Goal: Information Seeking & Learning: Learn about a topic

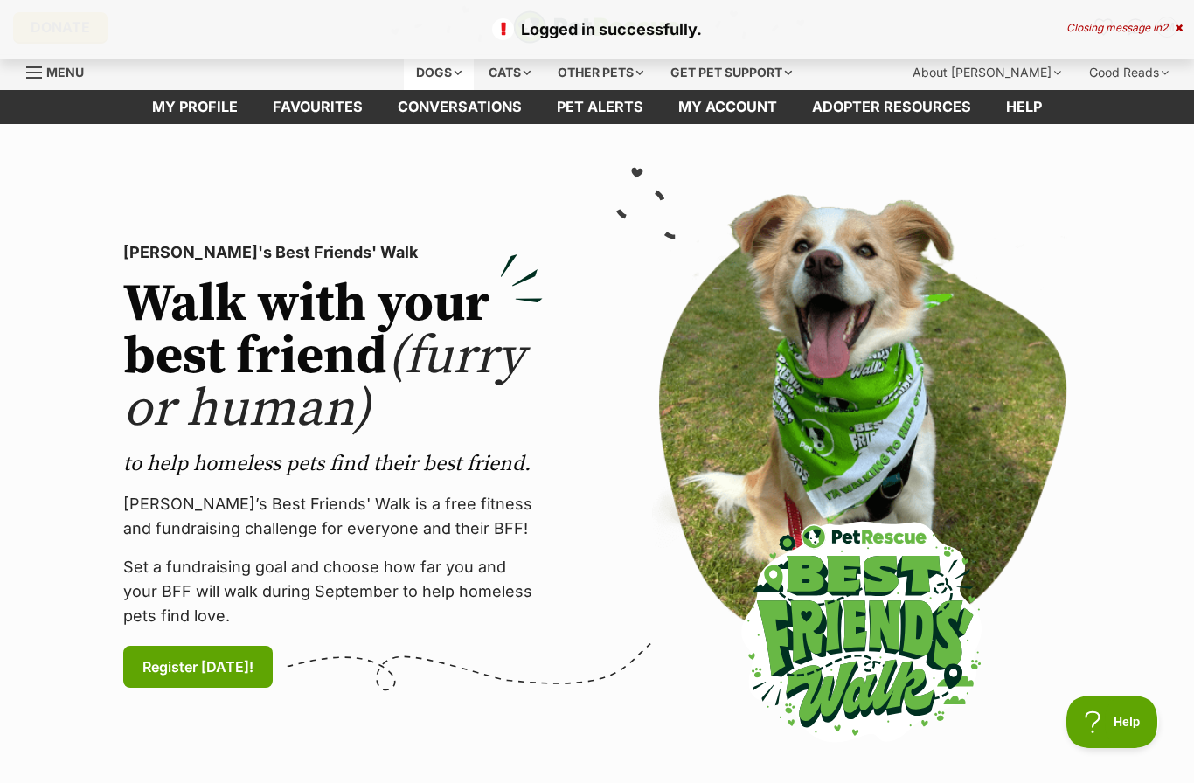
click at [442, 72] on div "Dogs" at bounding box center [439, 72] width 70 height 35
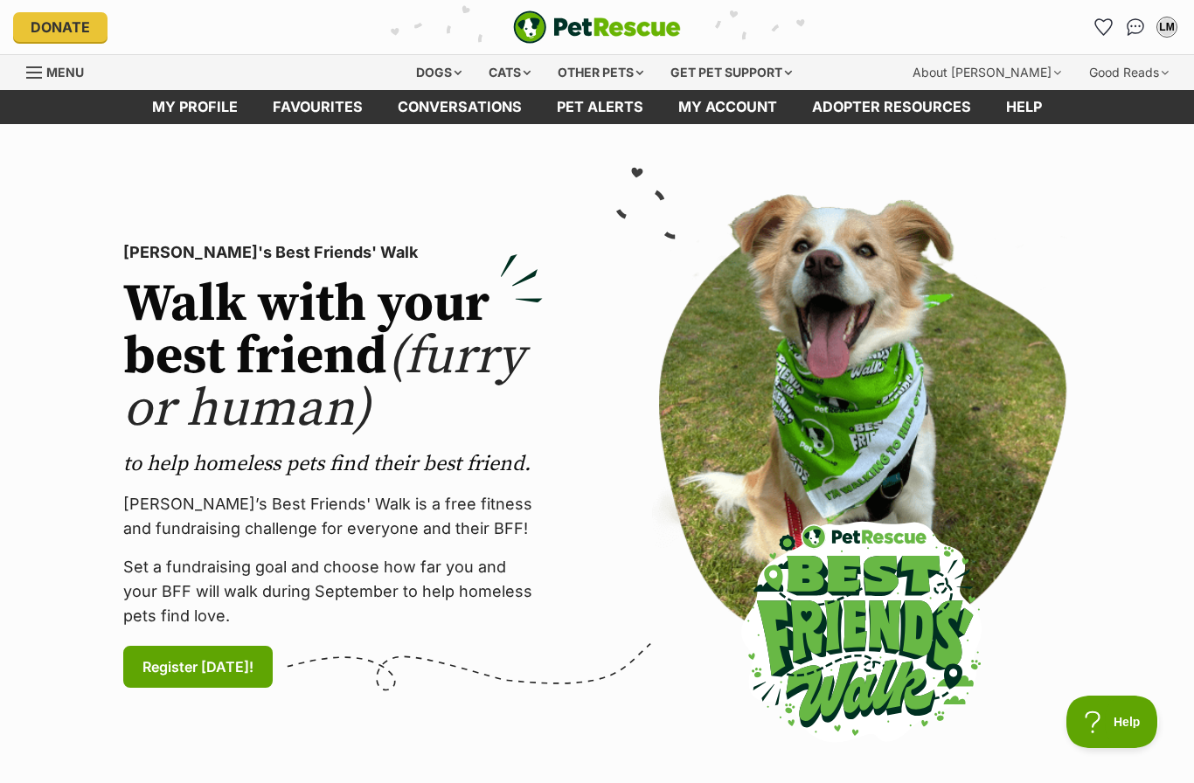
click at [217, 207] on div "PetRescue's Best Friends' Walk Walk with your best friend (furry or human) to h…" at bounding box center [333, 466] width 448 height 544
click at [437, 80] on div "Dogs" at bounding box center [439, 72] width 70 height 35
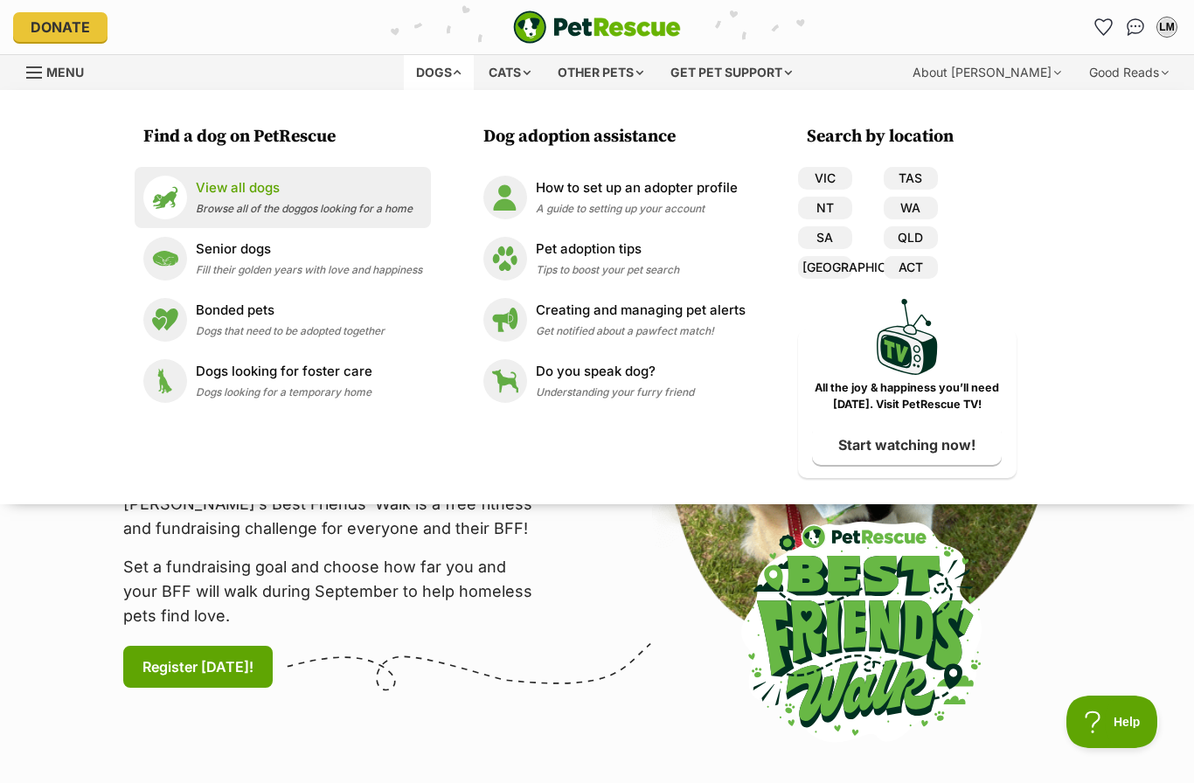
click at [224, 195] on p "View all dogs" at bounding box center [304, 188] width 217 height 20
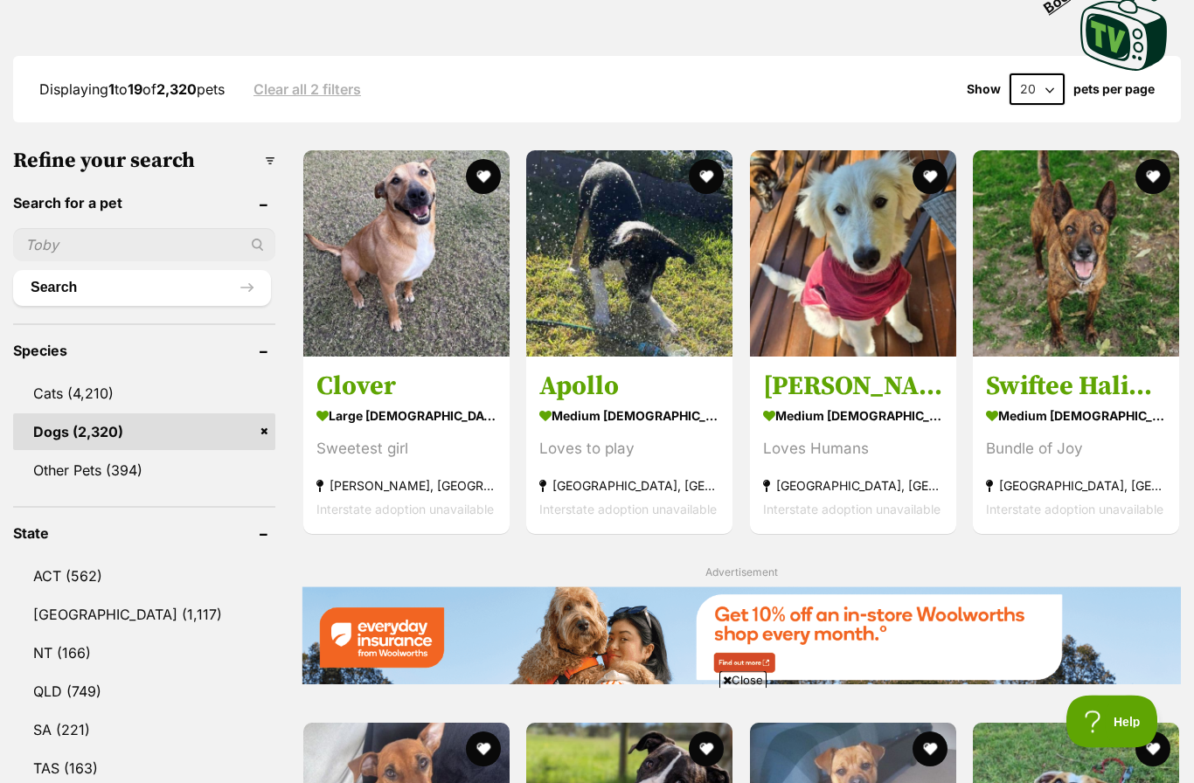
scroll to position [420, 0]
click at [80, 615] on link "[GEOGRAPHIC_DATA] (1,117)" at bounding box center [144, 614] width 262 height 37
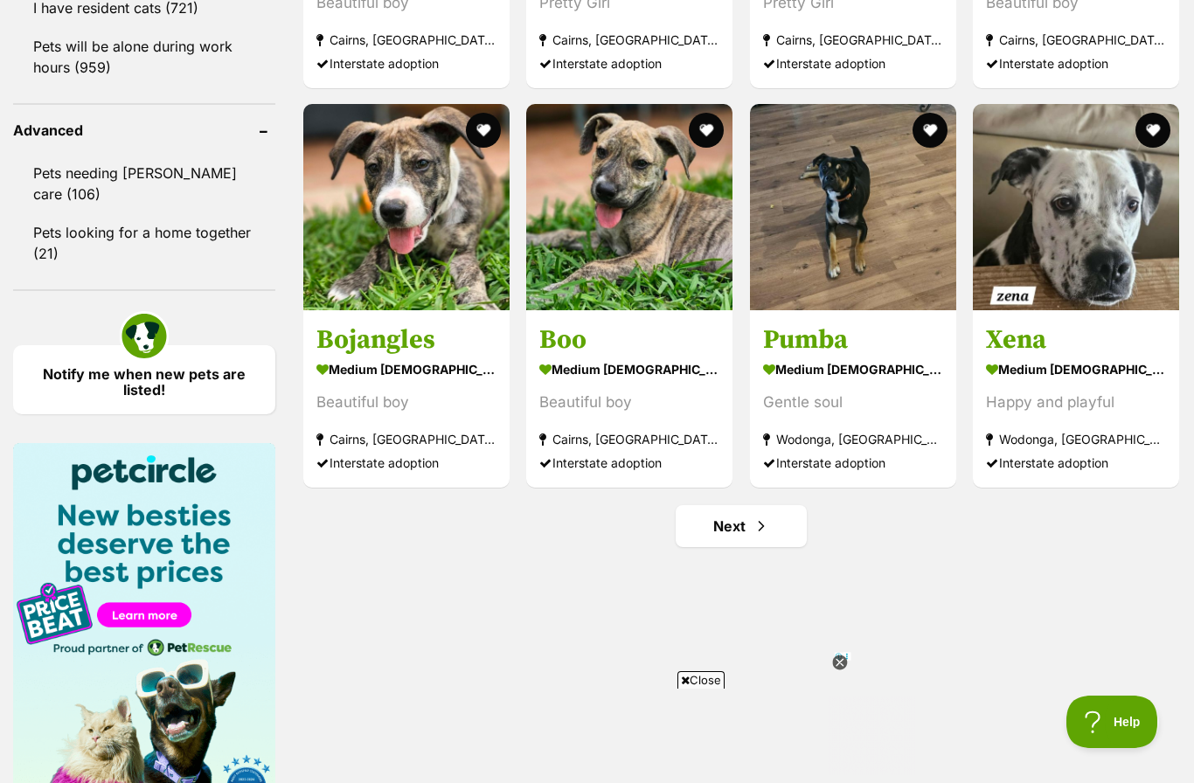
scroll to position [2246, 0]
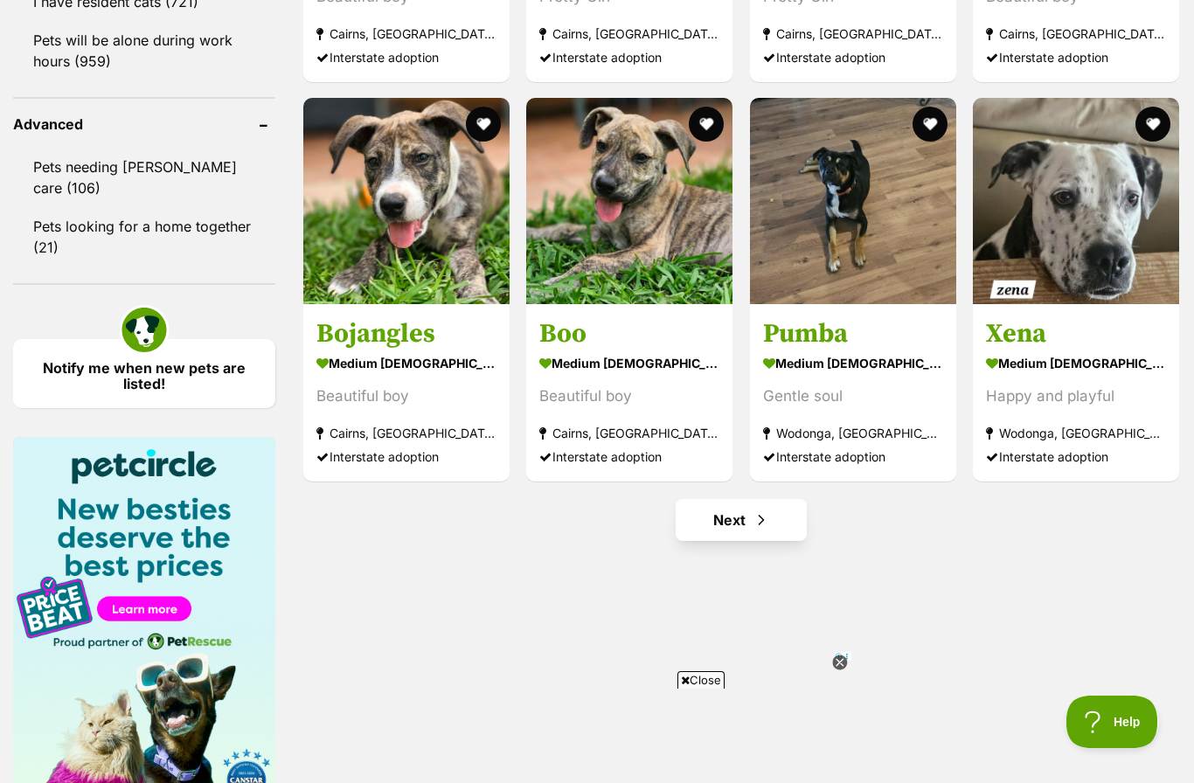
click at [740, 518] on link "Next" at bounding box center [741, 520] width 131 height 42
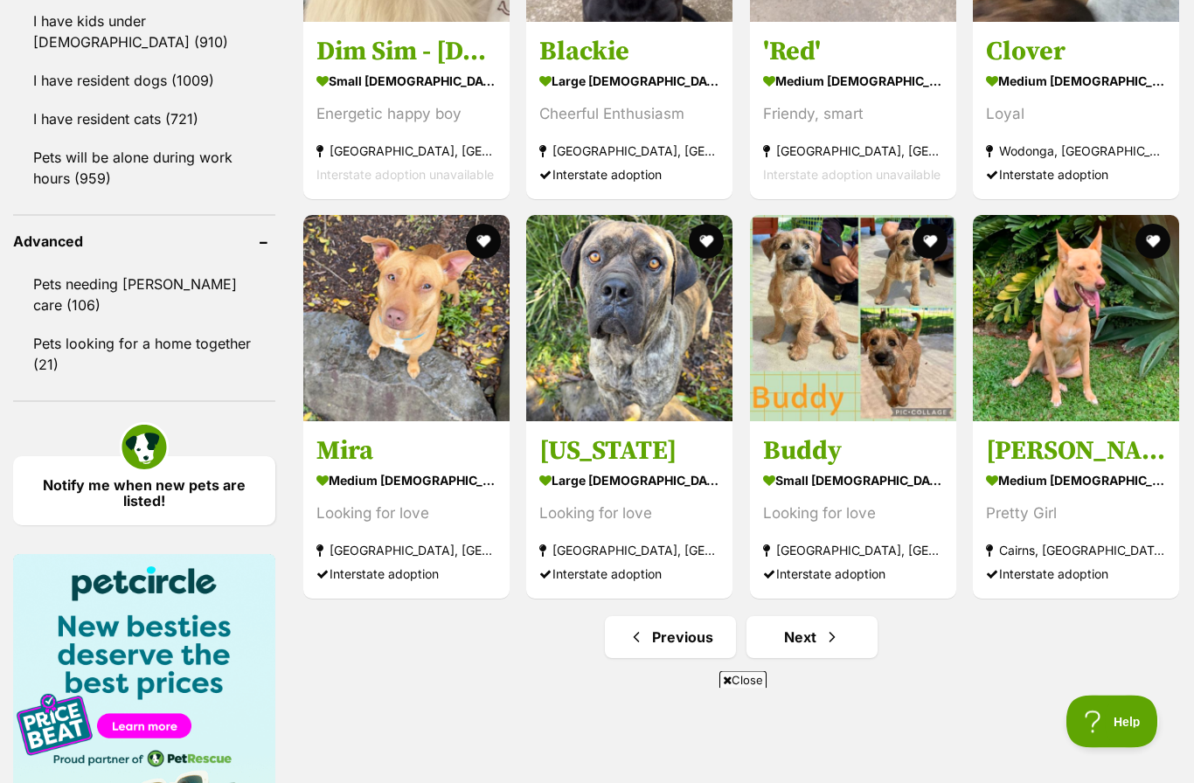
scroll to position [2135, 0]
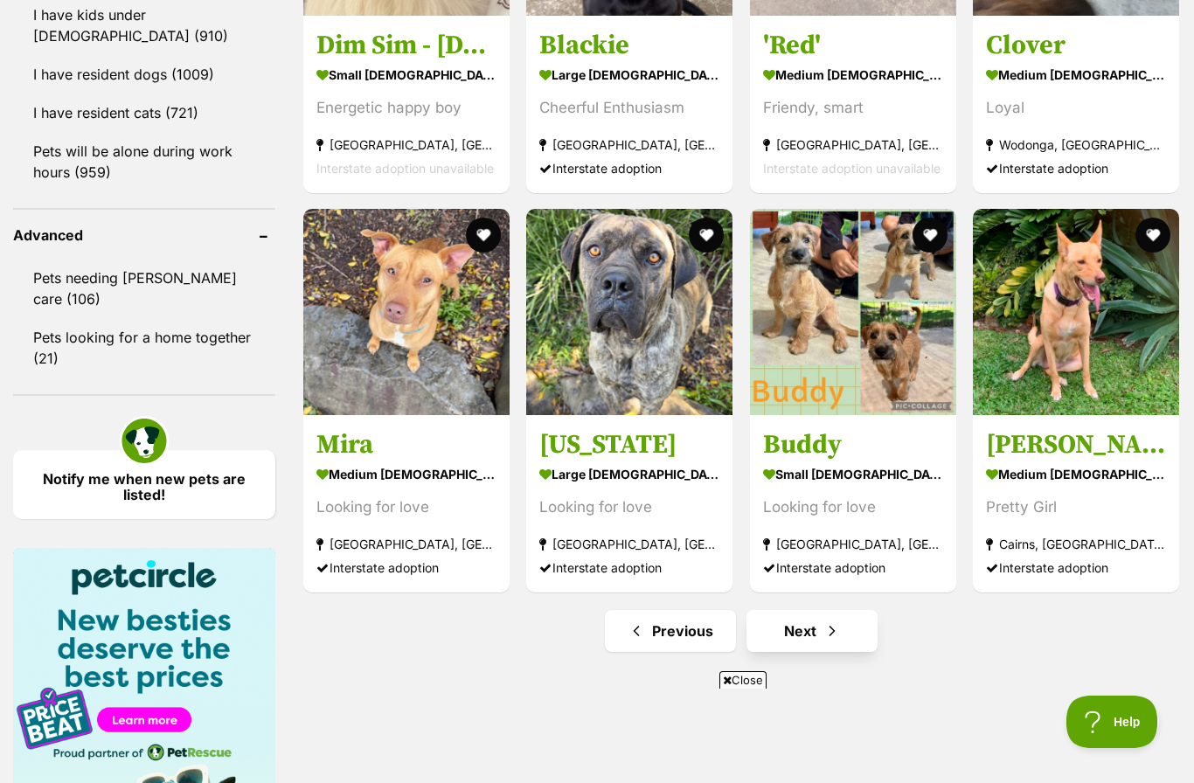
click at [818, 628] on link "Next" at bounding box center [812, 631] width 131 height 42
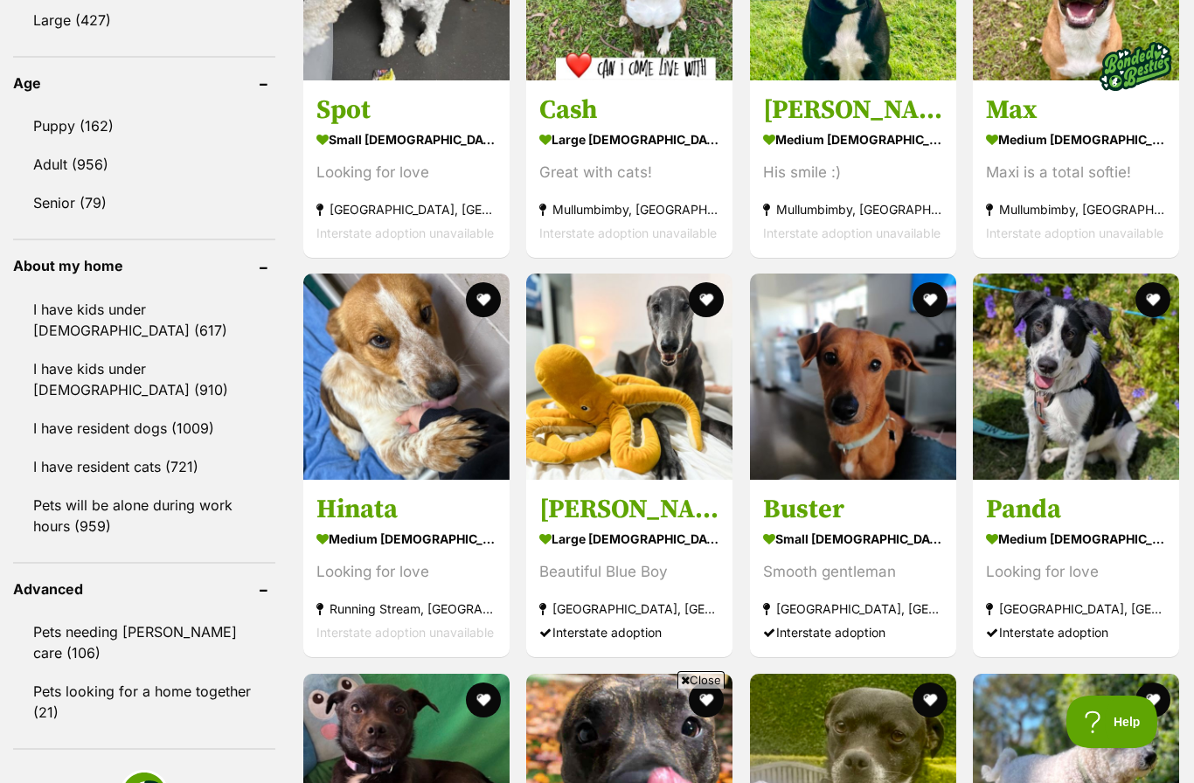
scroll to position [1836, 0]
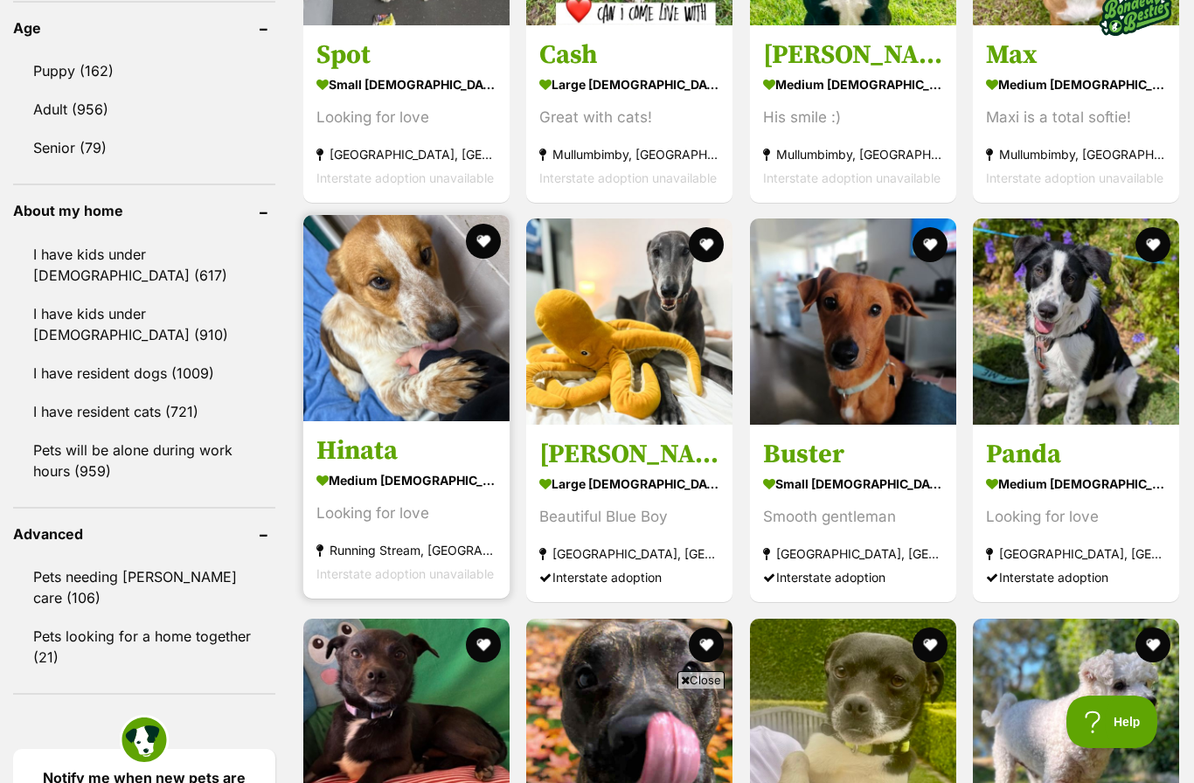
click at [421, 382] on img at bounding box center [406, 318] width 206 height 206
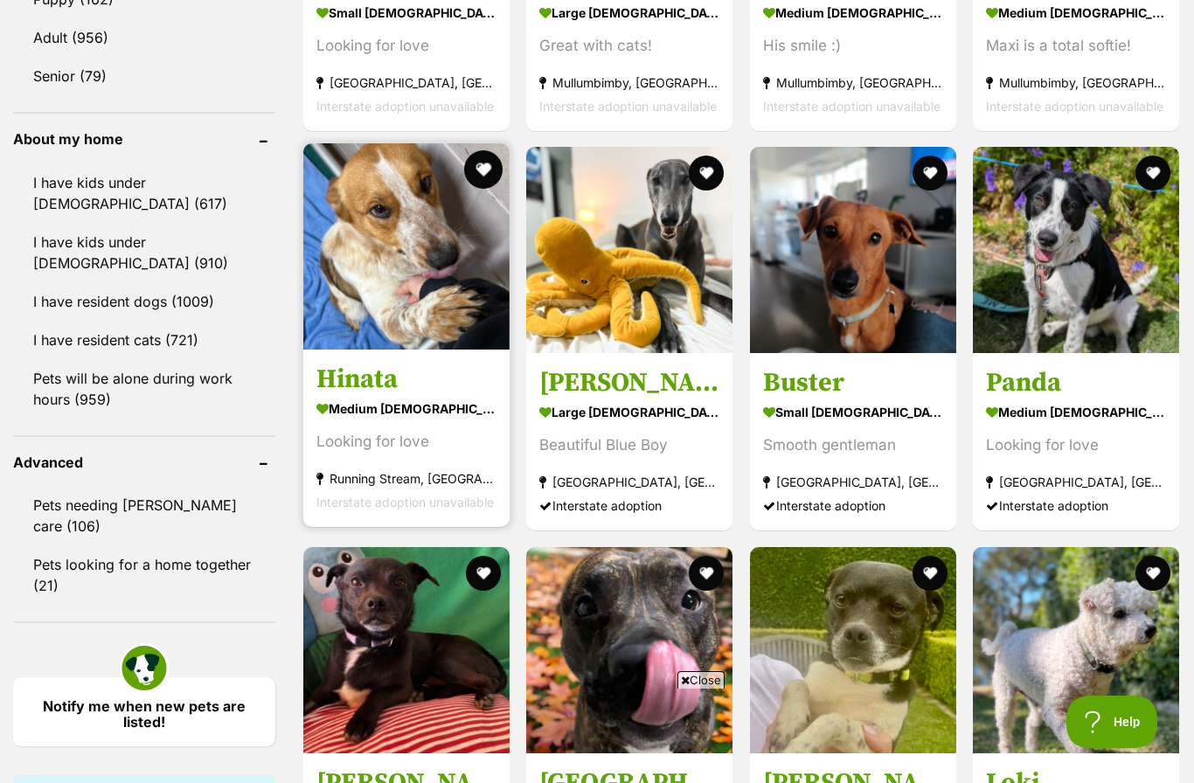
click at [485, 175] on button "favourite" at bounding box center [483, 169] width 38 height 38
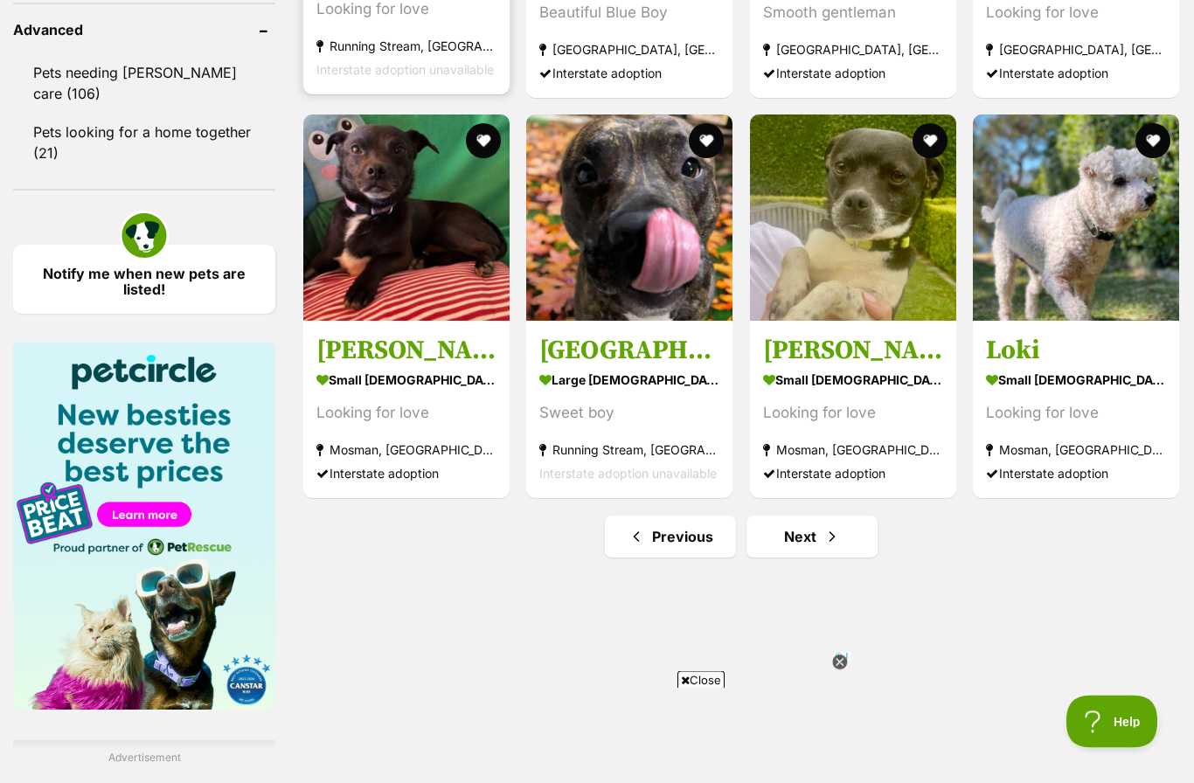
scroll to position [2340, 0]
click at [808, 539] on link "Next" at bounding box center [812, 537] width 131 height 42
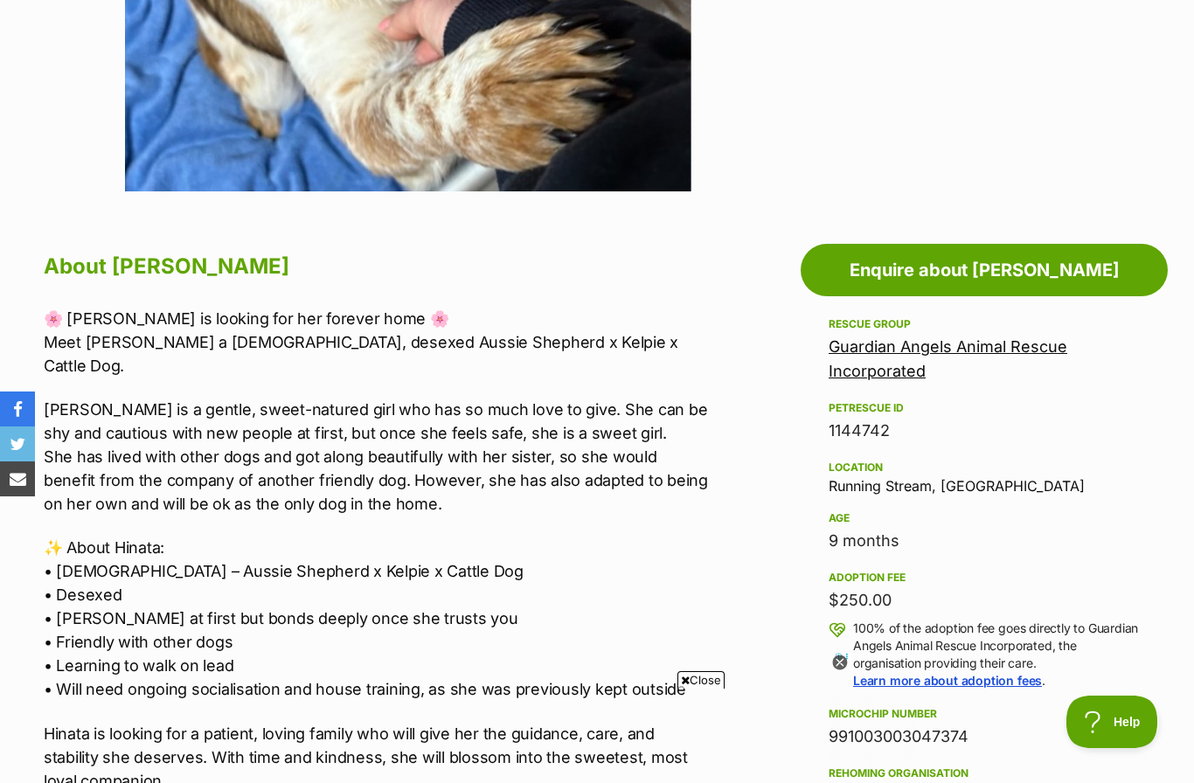
click at [839, 665] on icon at bounding box center [840, 662] width 6 height 6
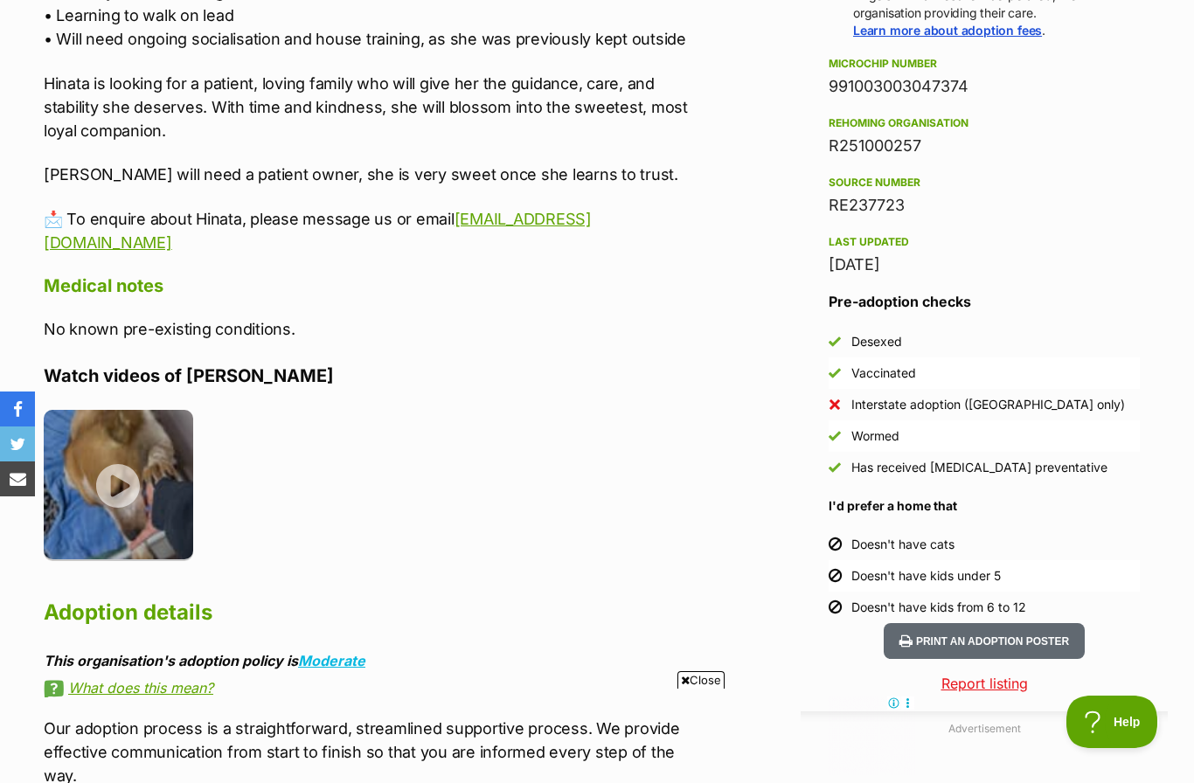
scroll to position [1421, 0]
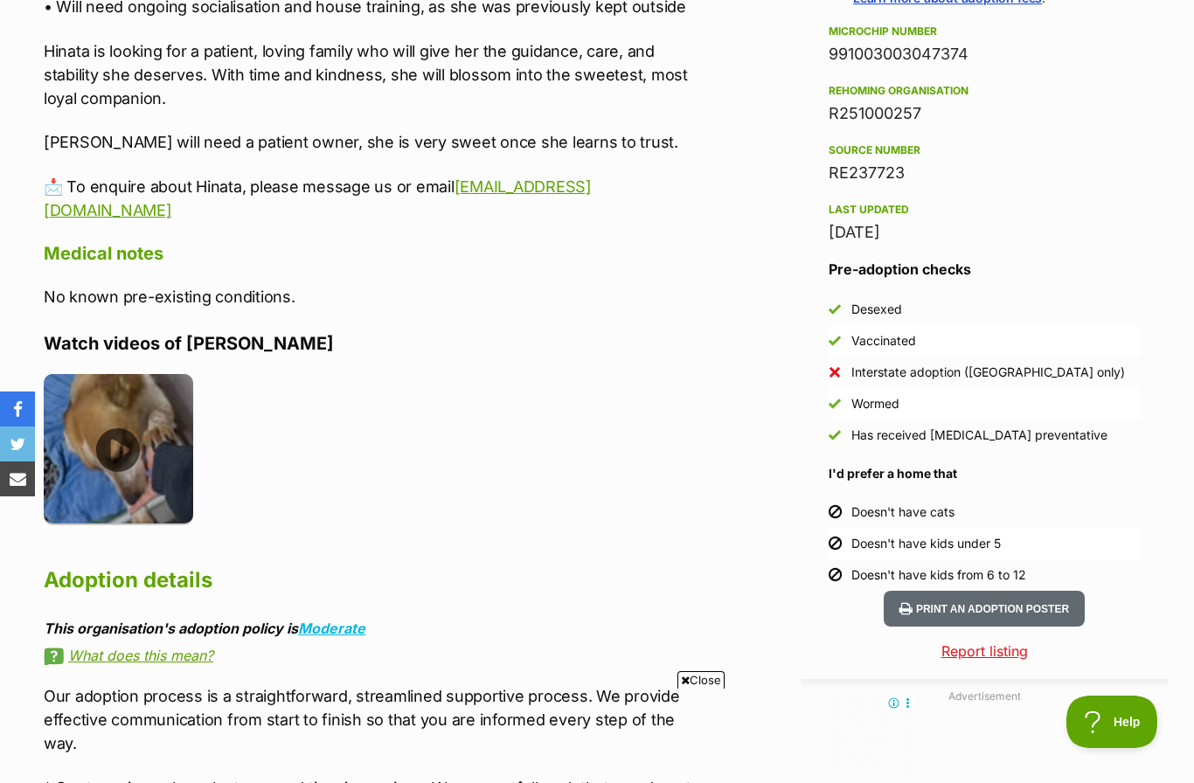
click at [115, 404] on img at bounding box center [118, 448] width 149 height 149
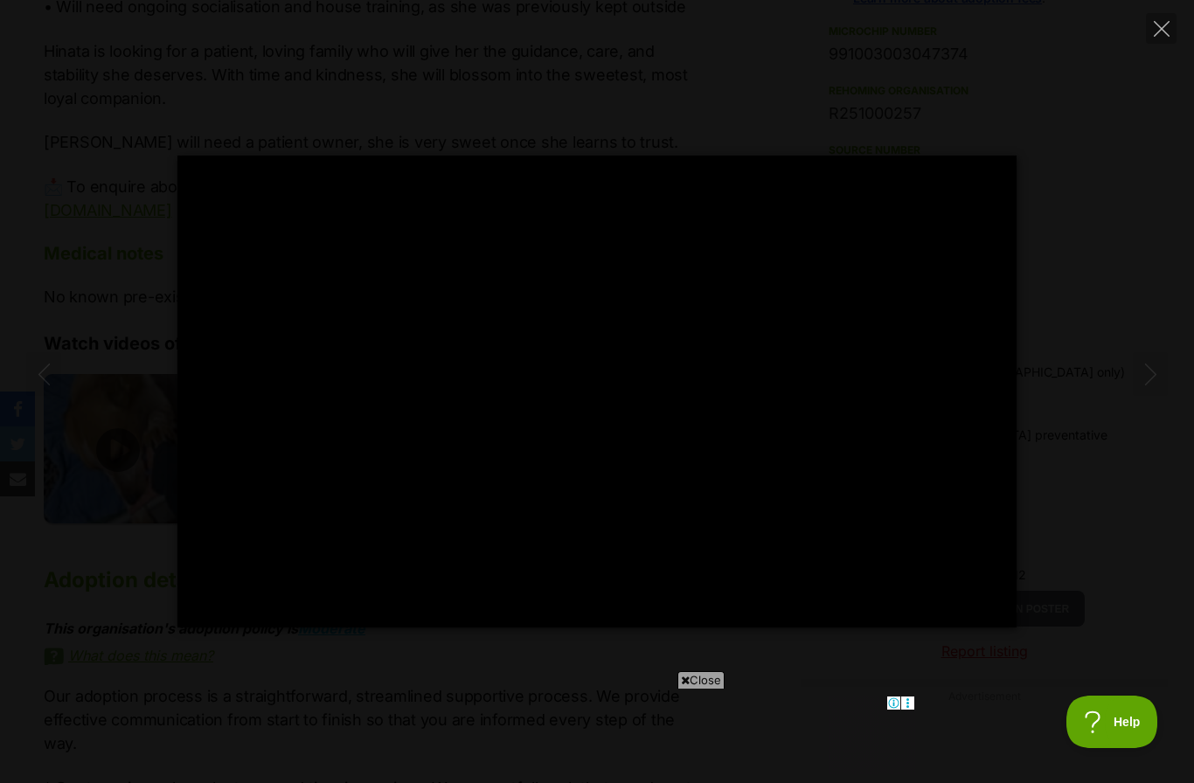
type input "100"
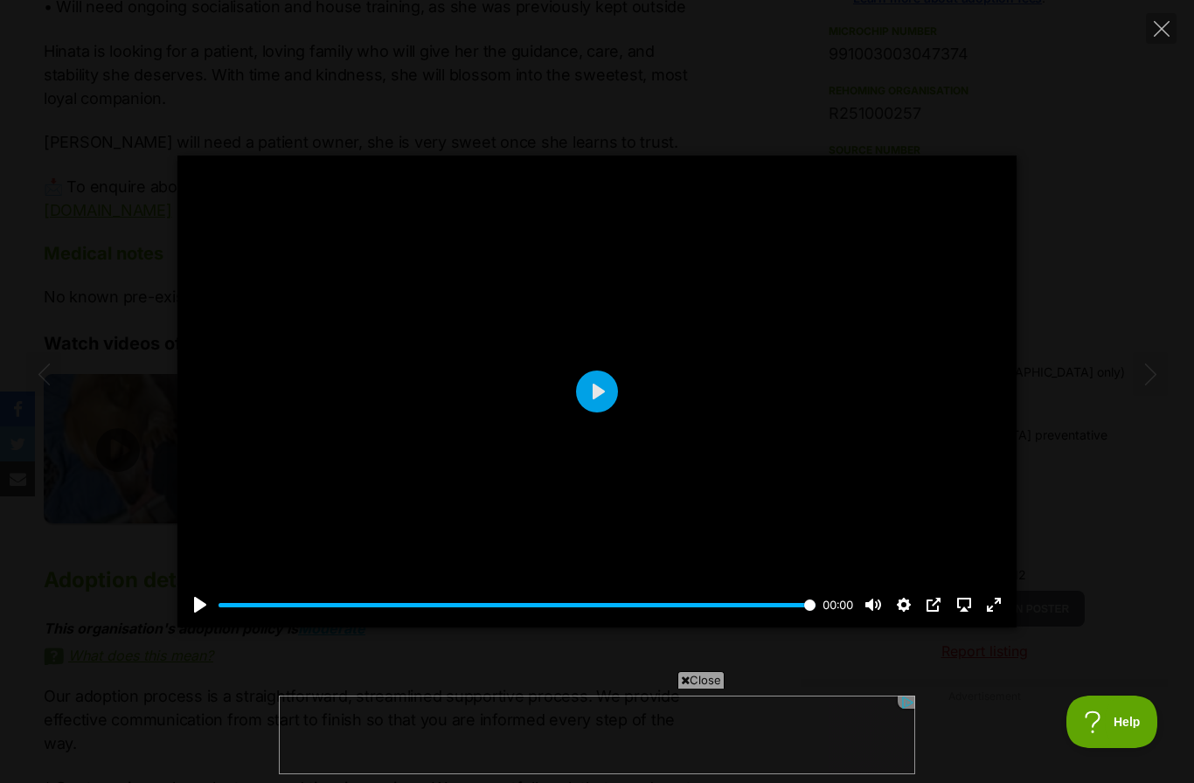
scroll to position [0, 0]
click at [1171, 31] on button "Close" at bounding box center [1161, 28] width 31 height 31
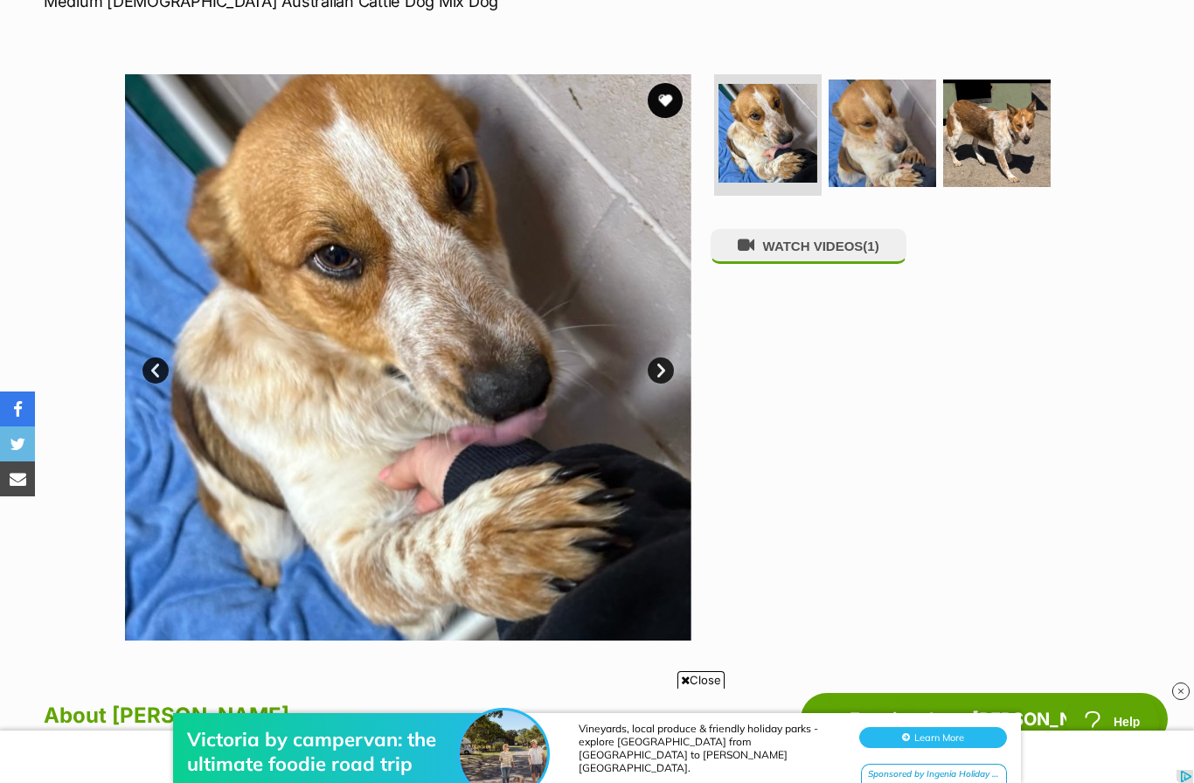
scroll to position [289, 0]
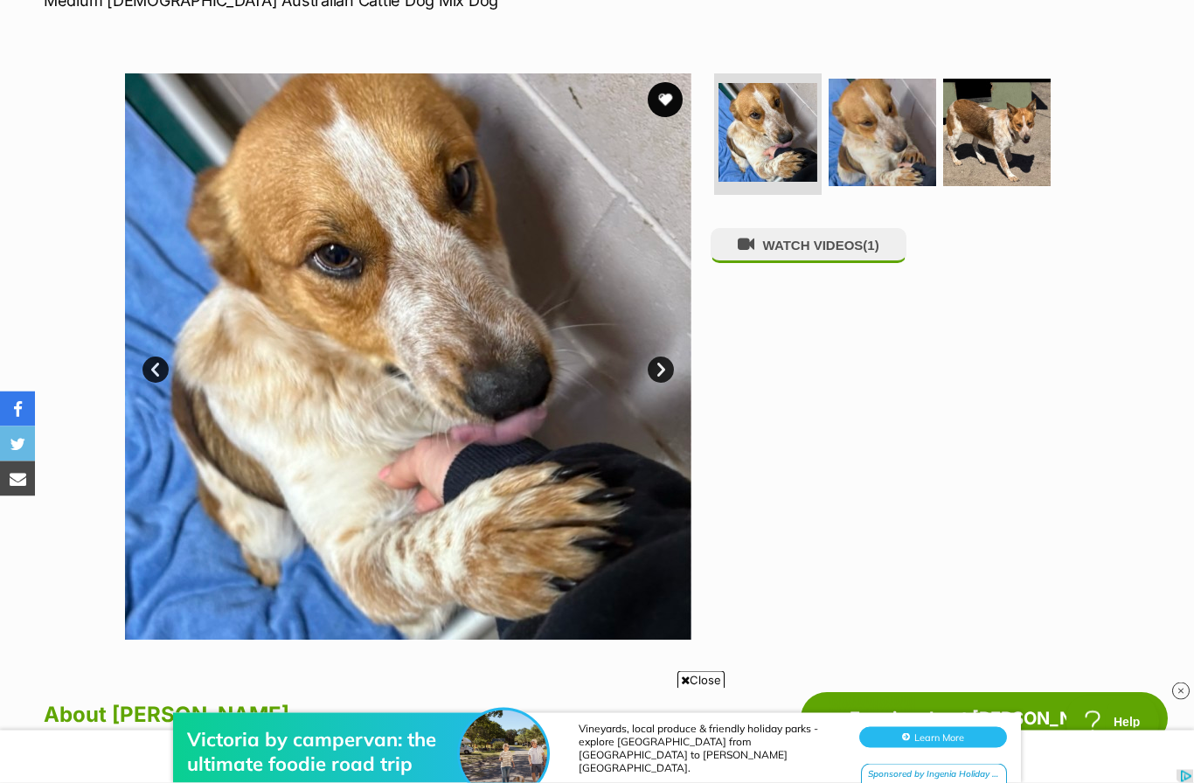
click at [667, 377] on link "Next" at bounding box center [661, 371] width 26 height 26
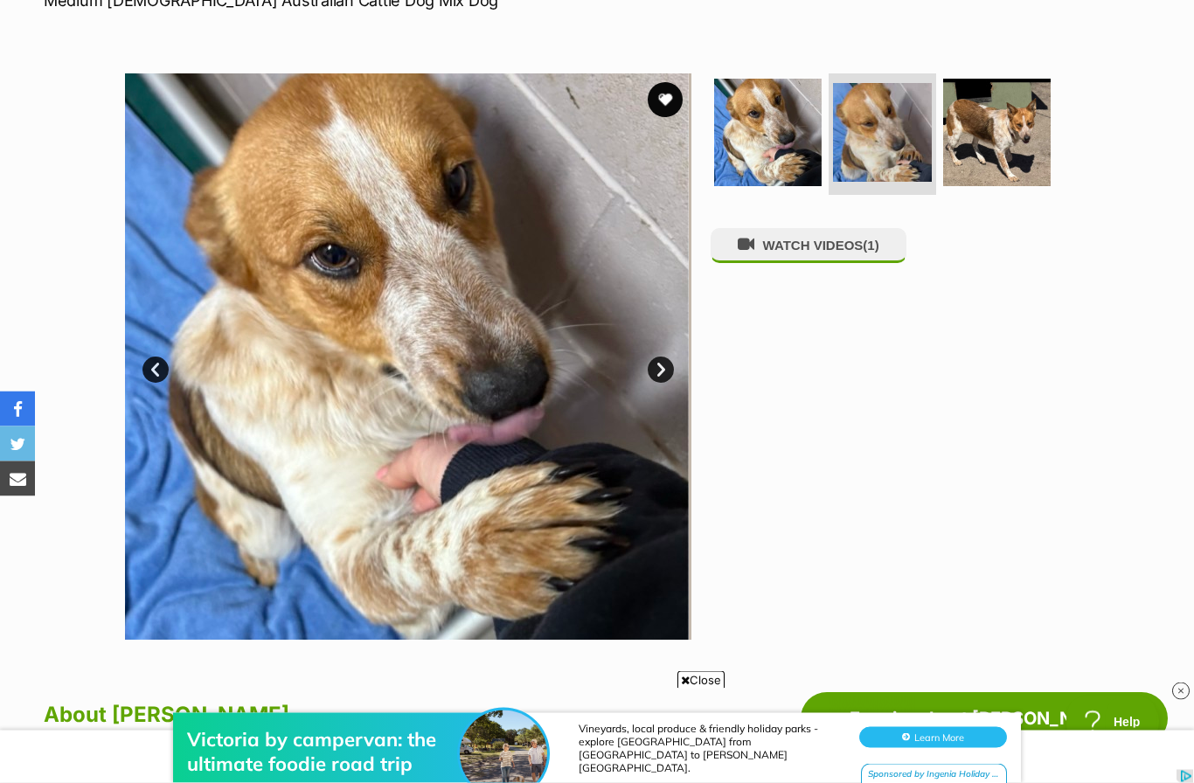
scroll to position [290, 0]
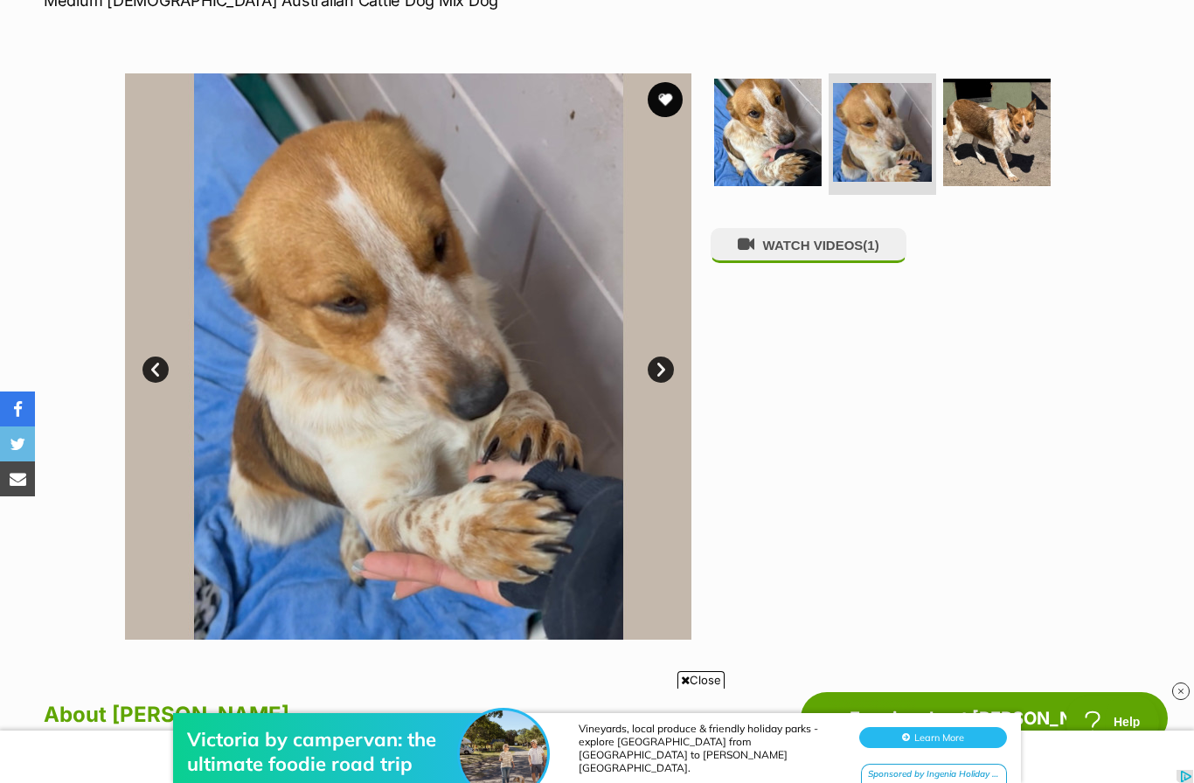
click at [673, 372] on link "Next" at bounding box center [661, 370] width 26 height 26
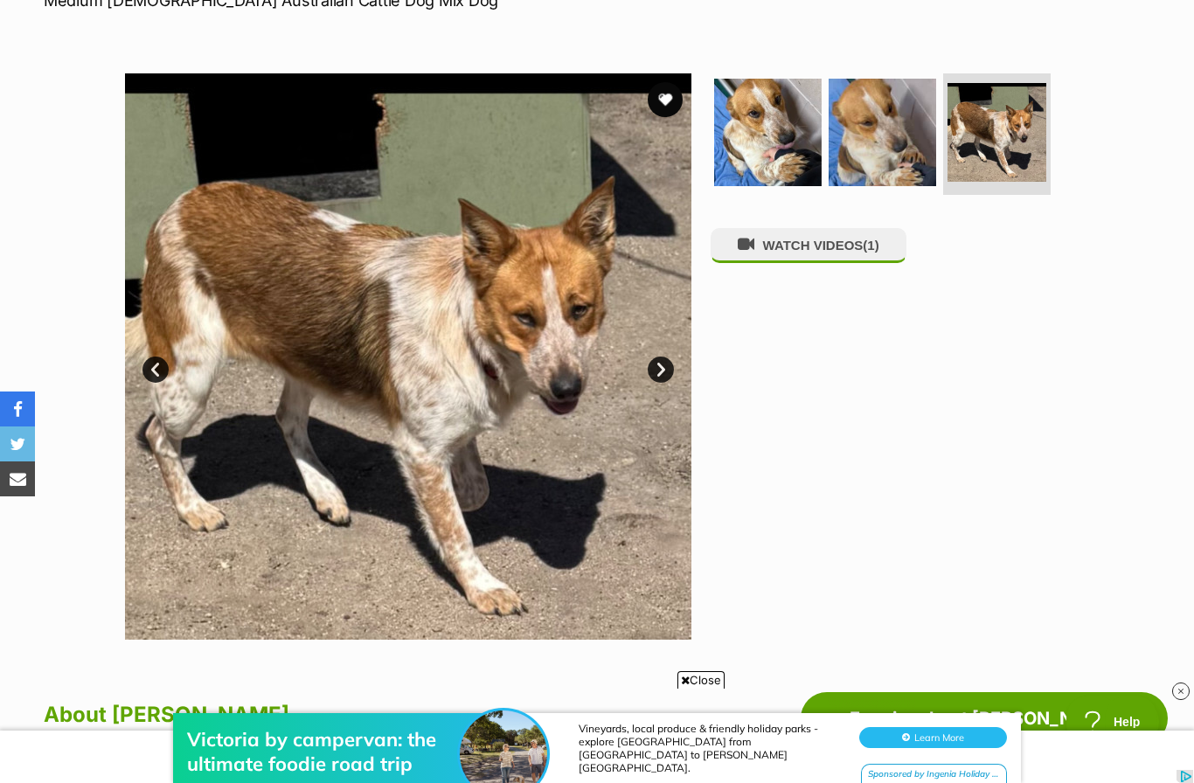
scroll to position [0, 0]
click at [667, 367] on link "Next" at bounding box center [661, 370] width 26 height 26
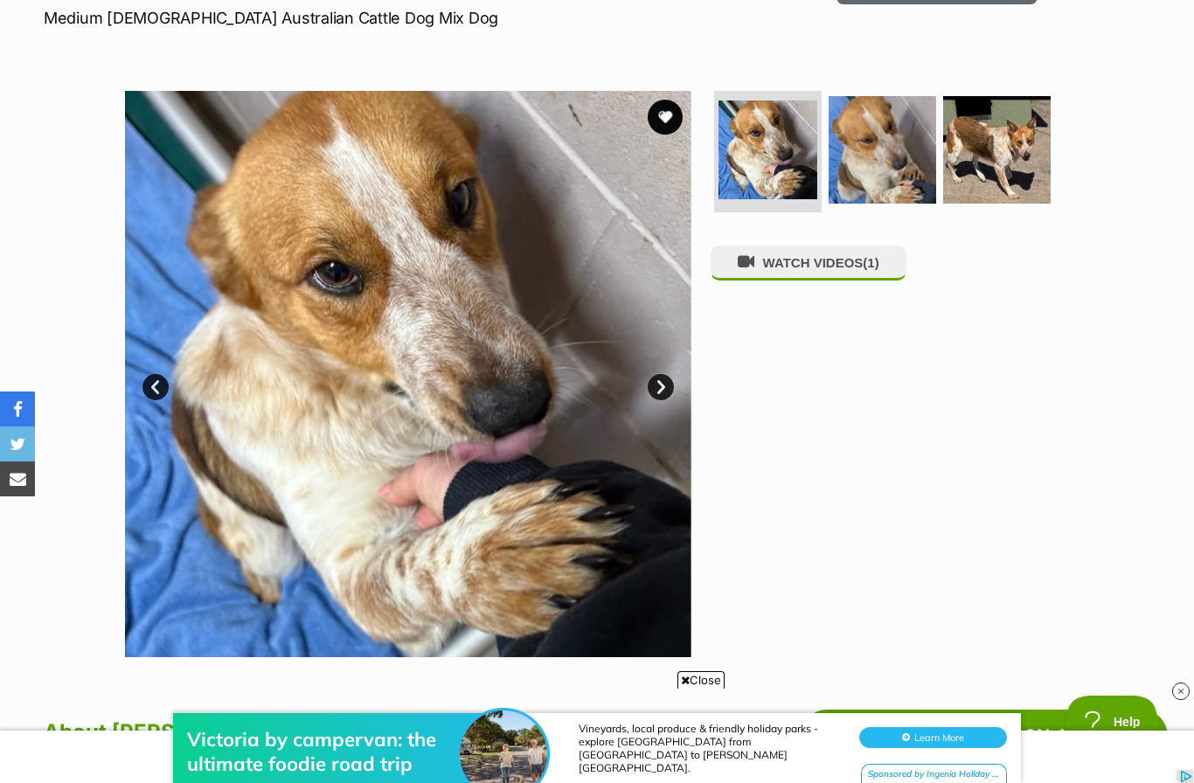
scroll to position [272, 0]
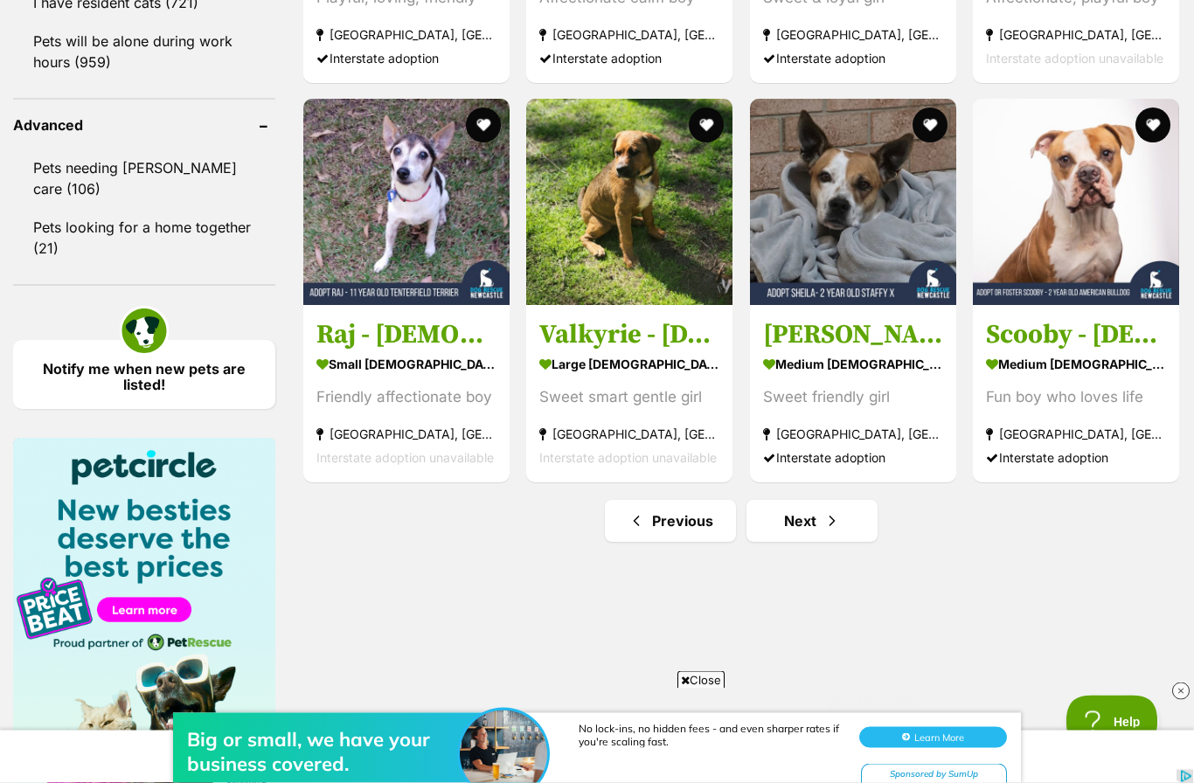
scroll to position [2245, 0]
click at [799, 535] on link "Next" at bounding box center [812, 521] width 131 height 42
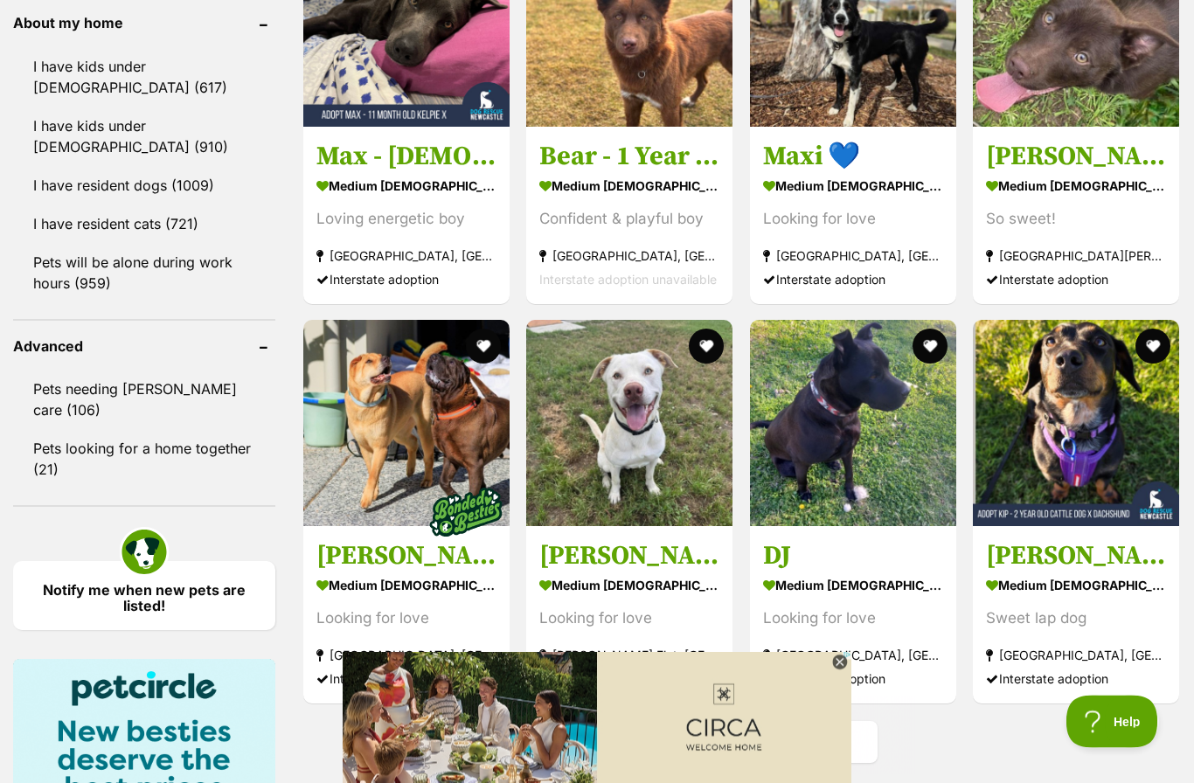
scroll to position [2212, 0]
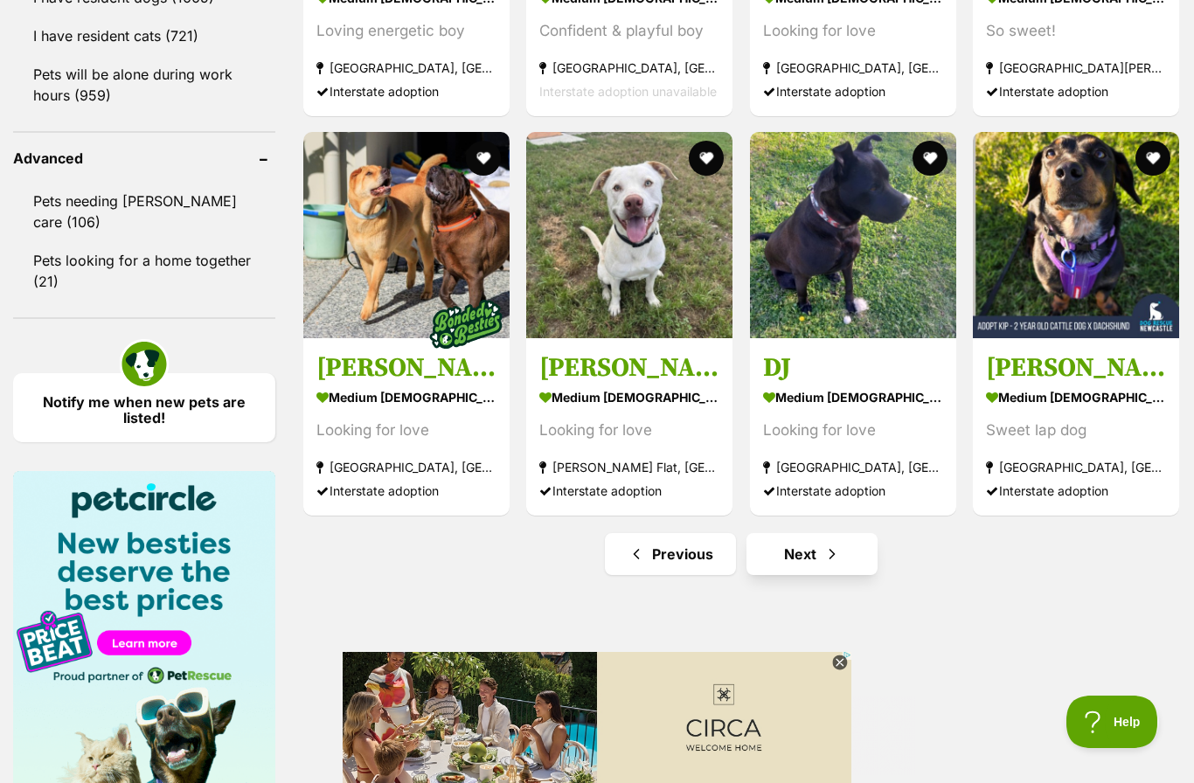
click at [820, 560] on link "Next" at bounding box center [812, 554] width 131 height 42
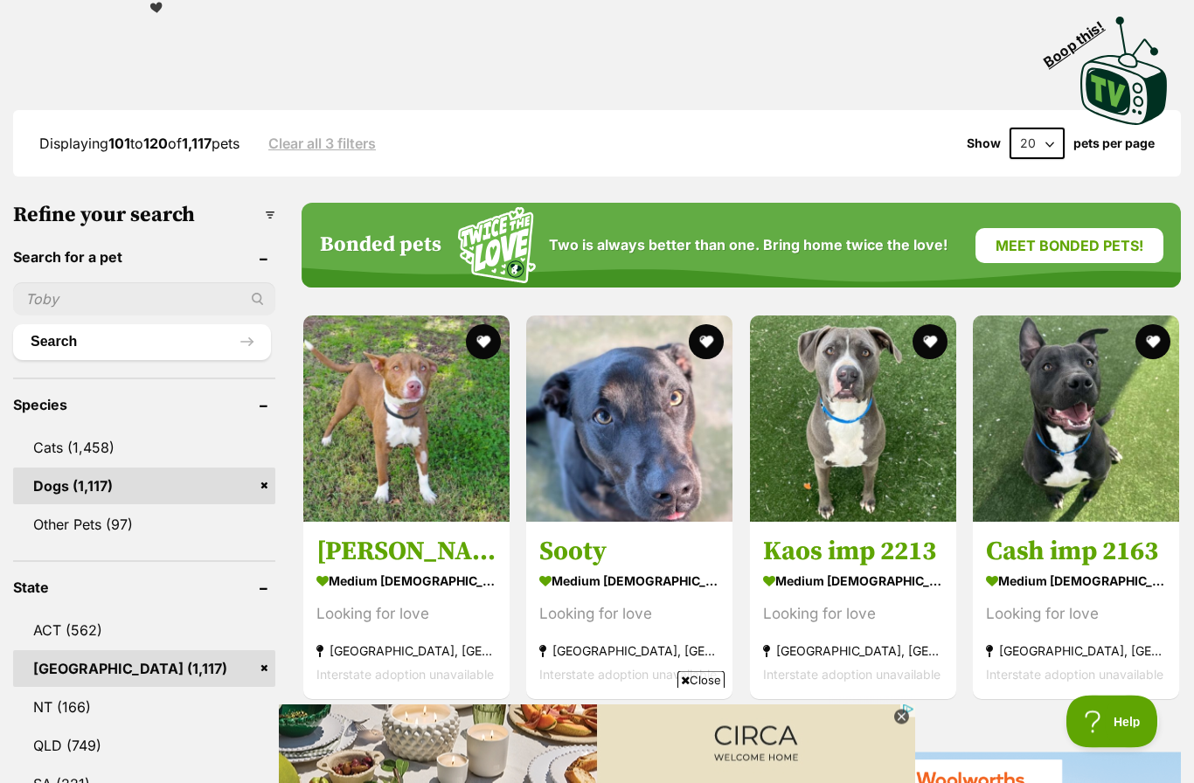
scroll to position [366, 0]
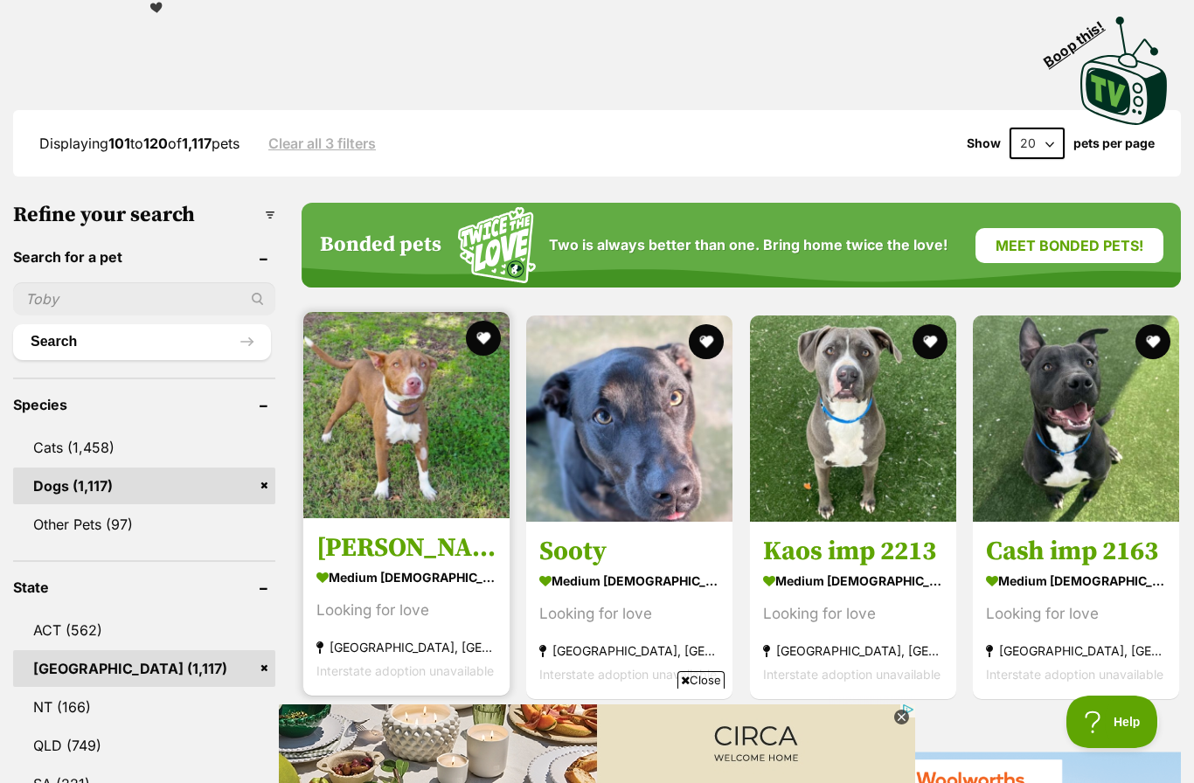
click at [435, 446] on img at bounding box center [406, 415] width 206 height 206
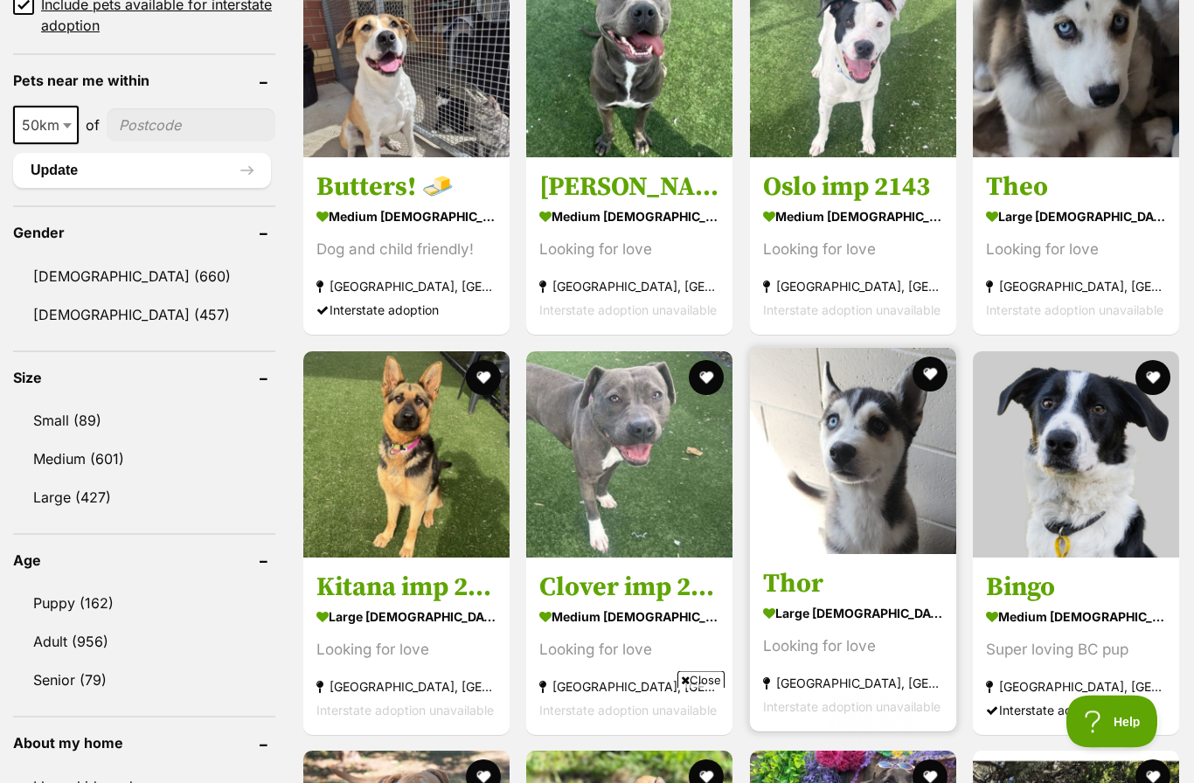
scroll to position [1303, 0]
click at [823, 500] on img at bounding box center [853, 451] width 206 height 206
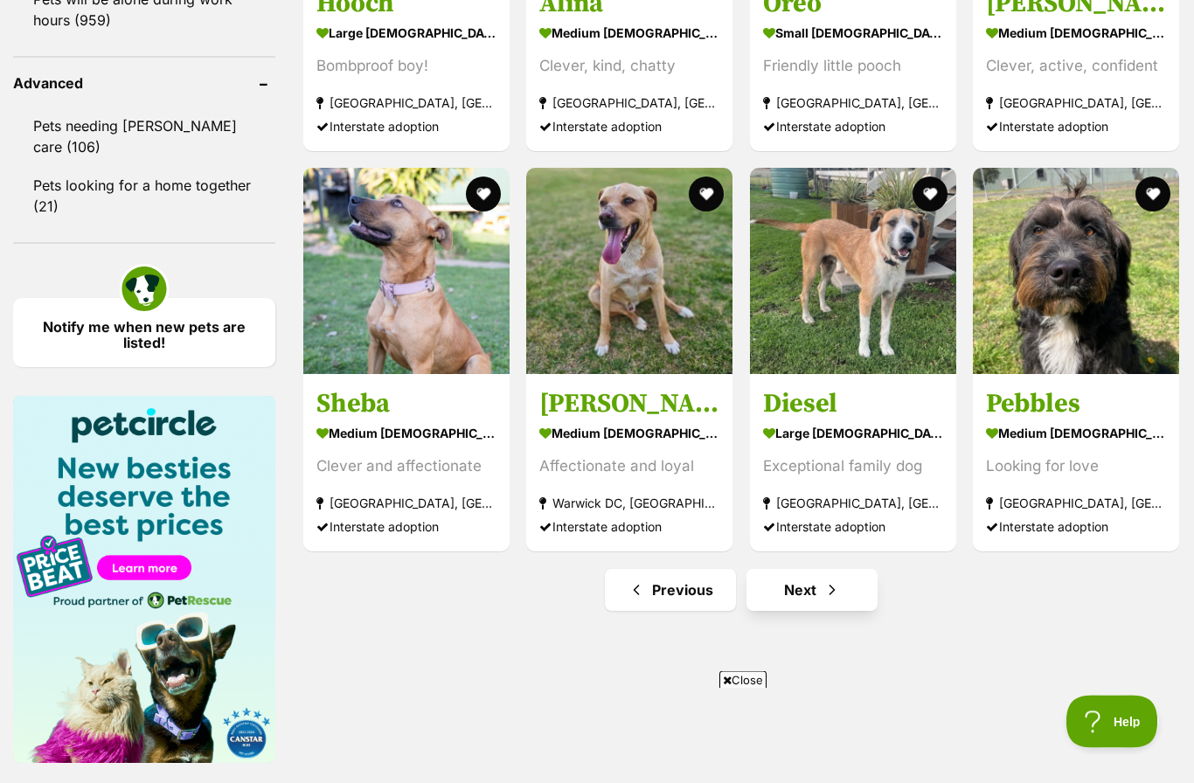
scroll to position [2287, 0]
click at [816, 597] on link "Next" at bounding box center [812, 590] width 131 height 42
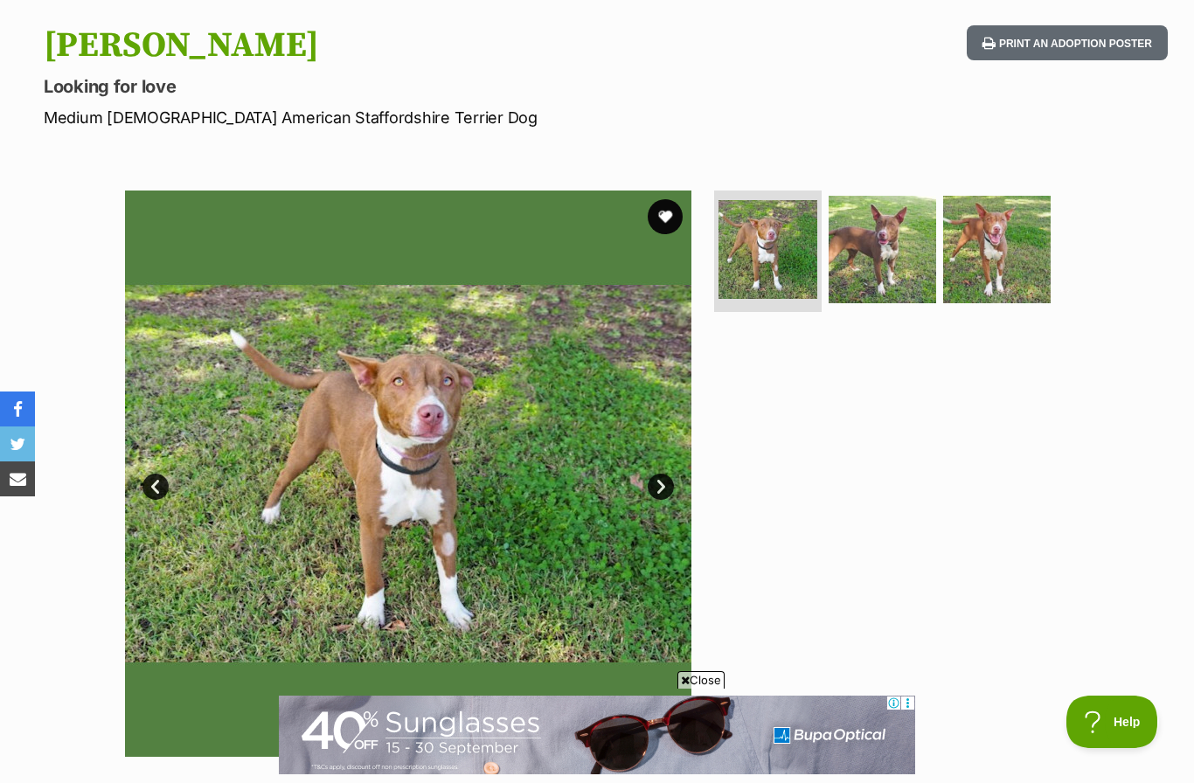
click at [664, 483] on link "Next" at bounding box center [661, 487] width 26 height 26
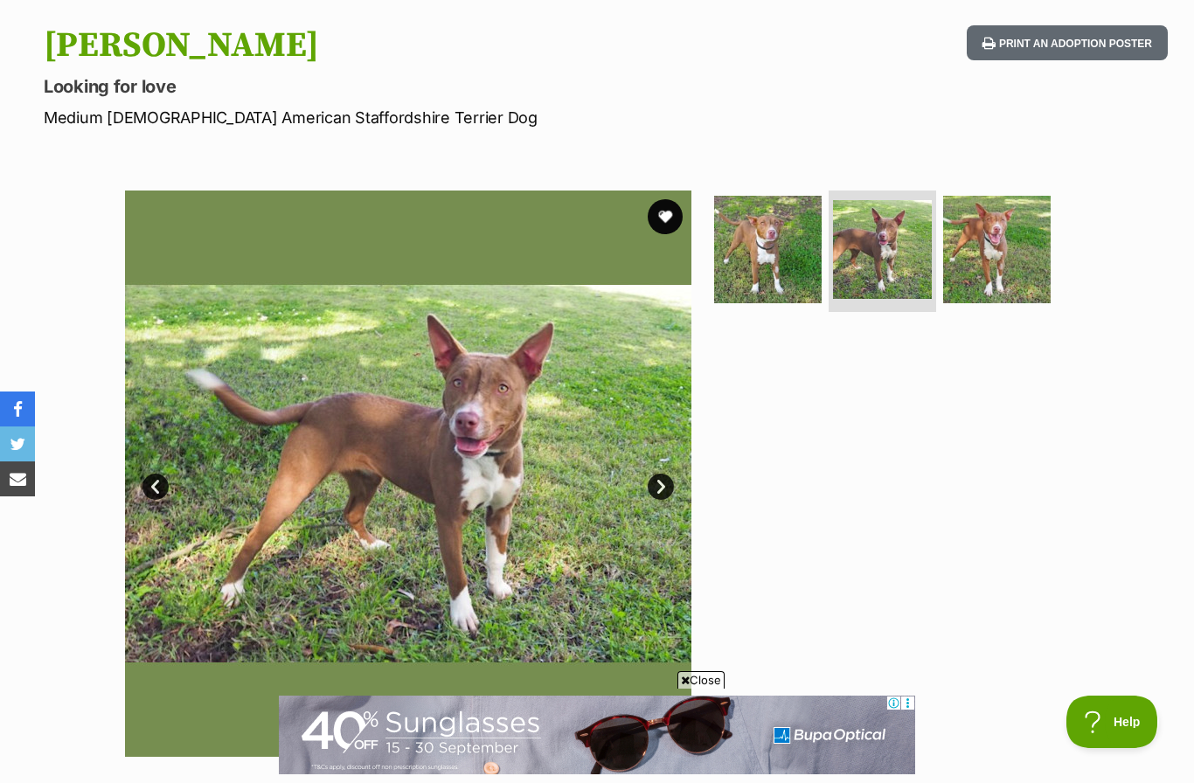
click at [664, 490] on link "Next" at bounding box center [661, 487] width 26 height 26
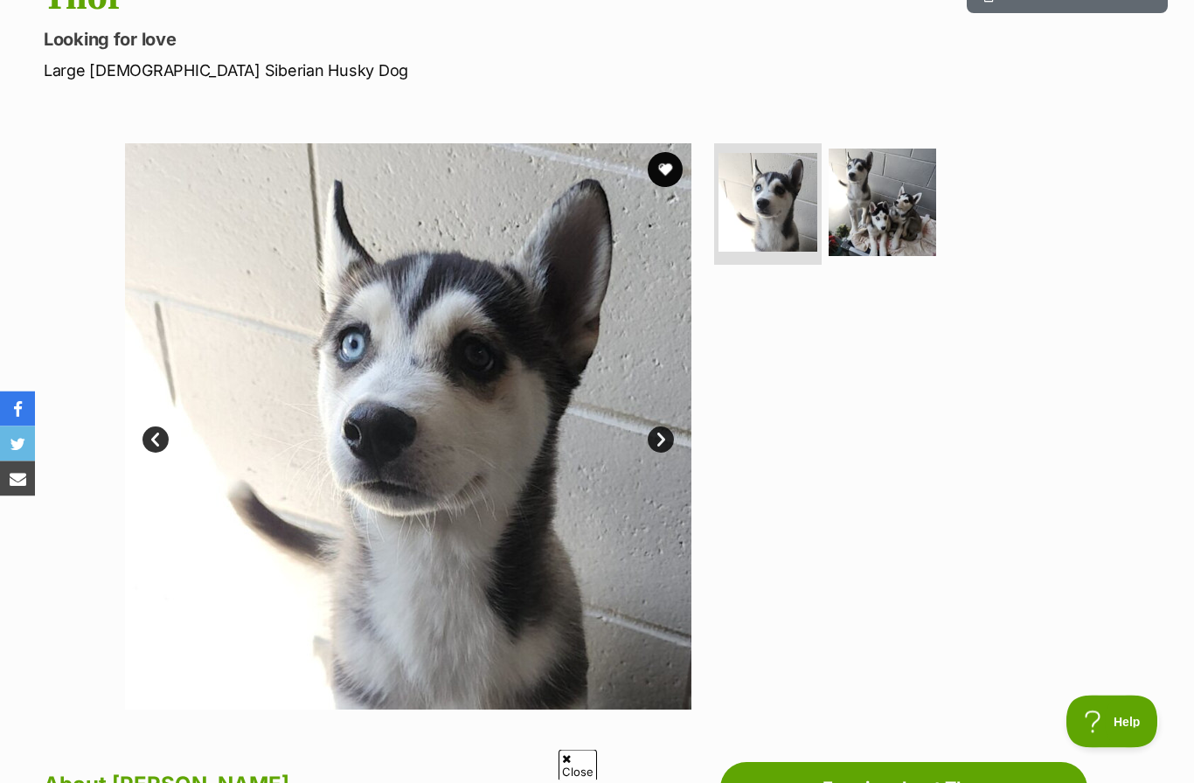
scroll to position [229, 0]
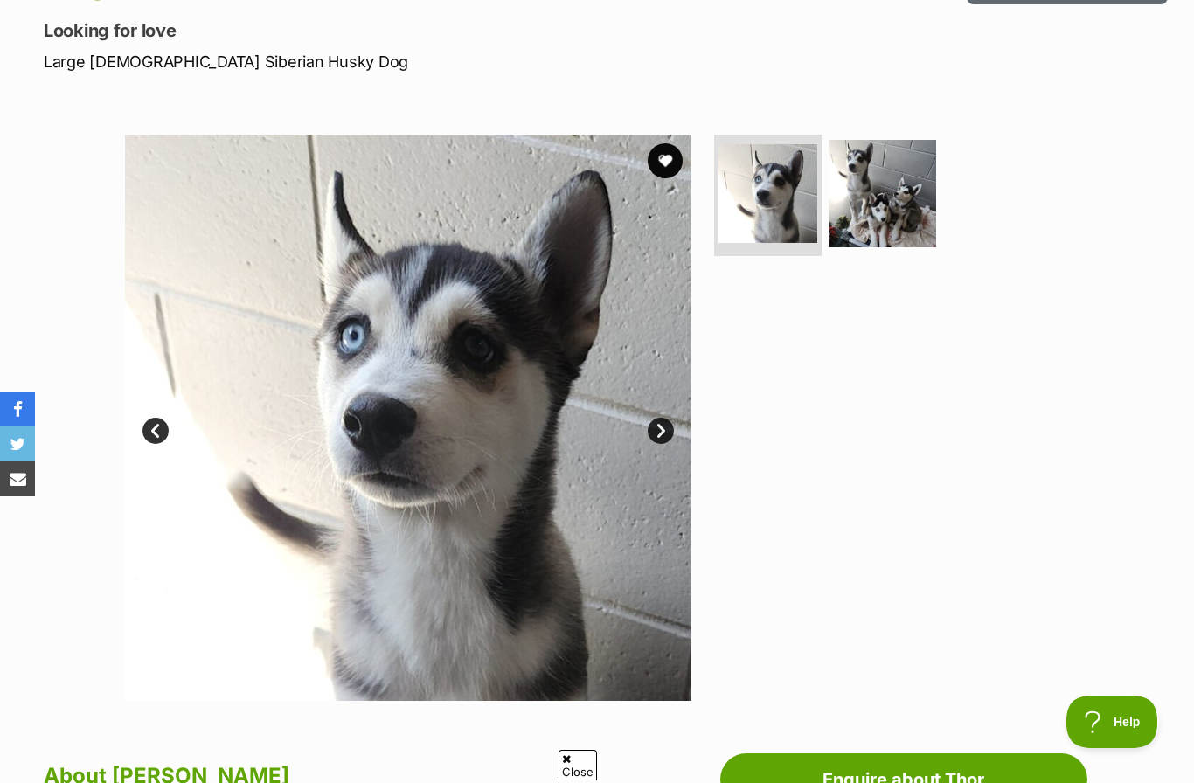
click at [690, 432] on img at bounding box center [408, 418] width 566 height 566
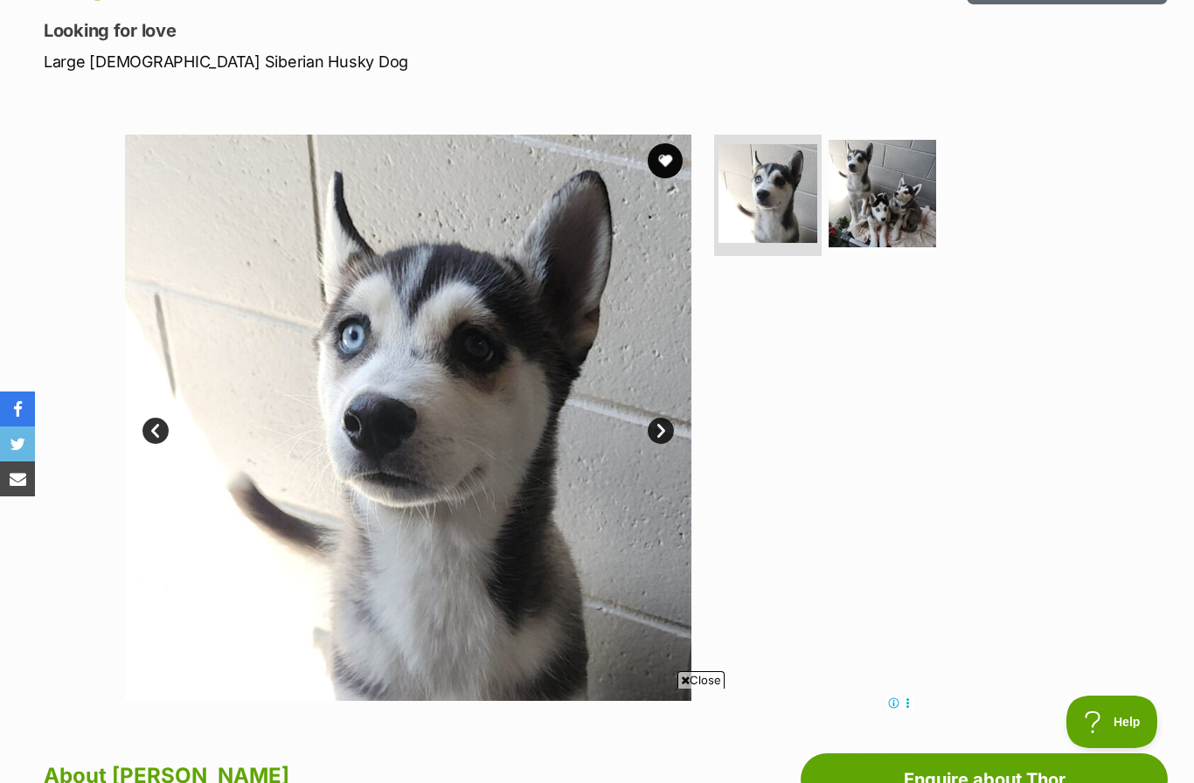
click at [656, 427] on link "Next" at bounding box center [661, 431] width 26 height 26
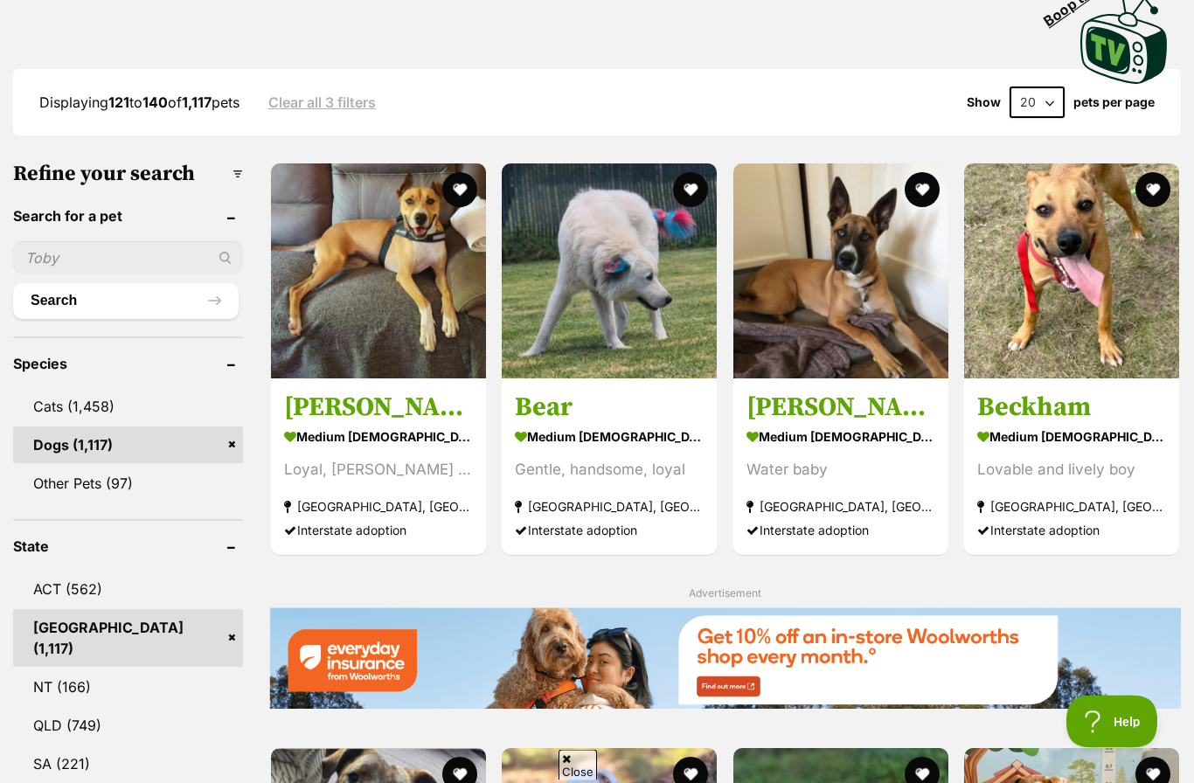
scroll to position [407, 0]
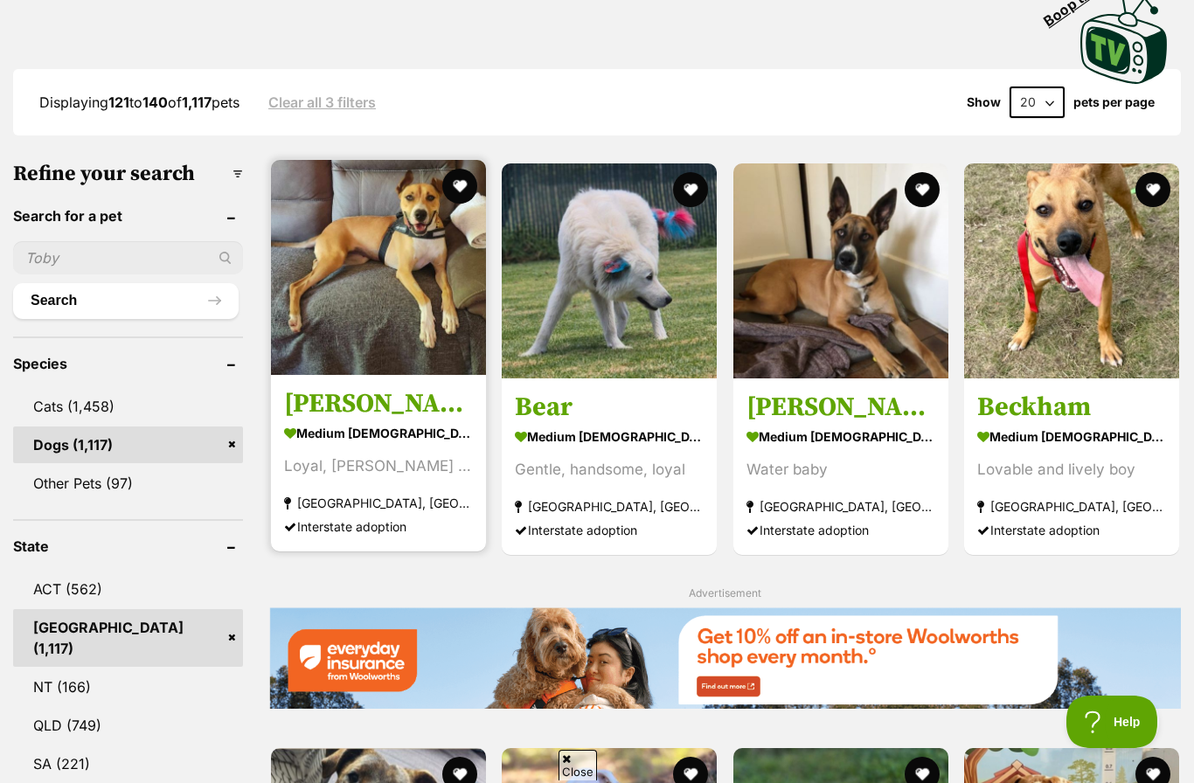
click at [365, 332] on img at bounding box center [378, 267] width 215 height 215
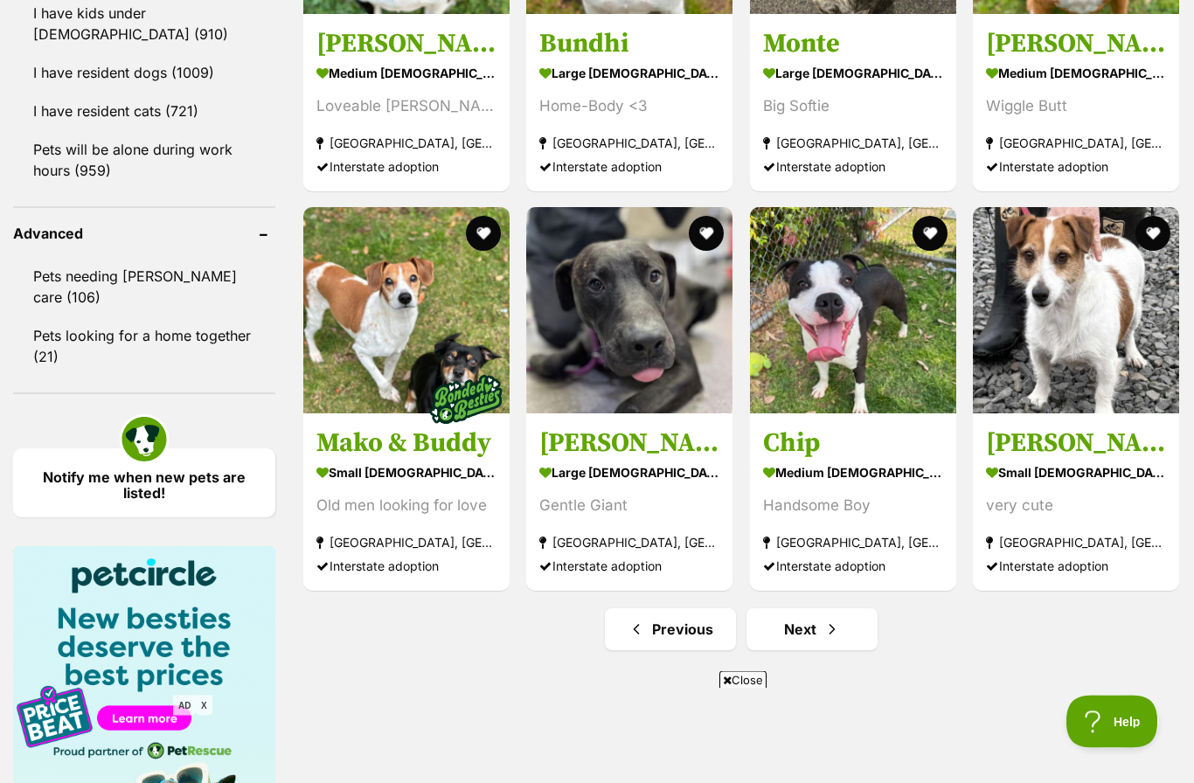
scroll to position [2136, 0]
click at [815, 626] on link "Next" at bounding box center [812, 629] width 131 height 42
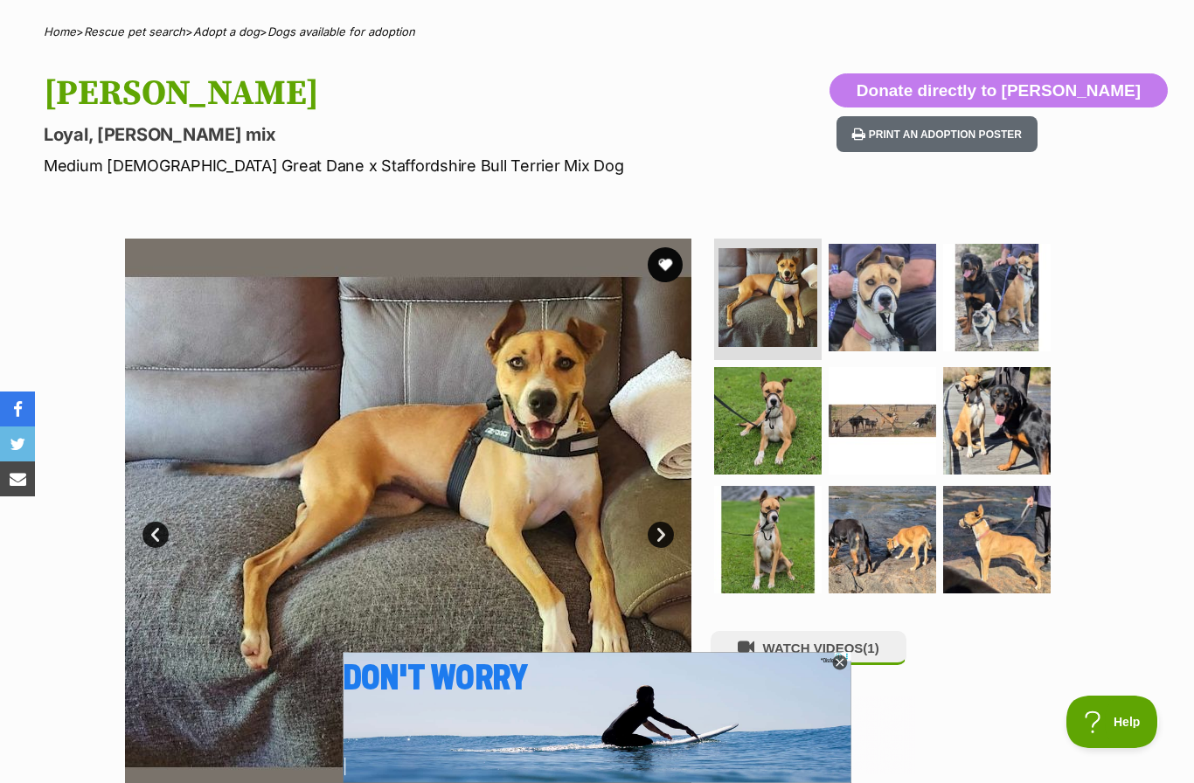
click at [673, 533] on link "Next" at bounding box center [661, 535] width 26 height 26
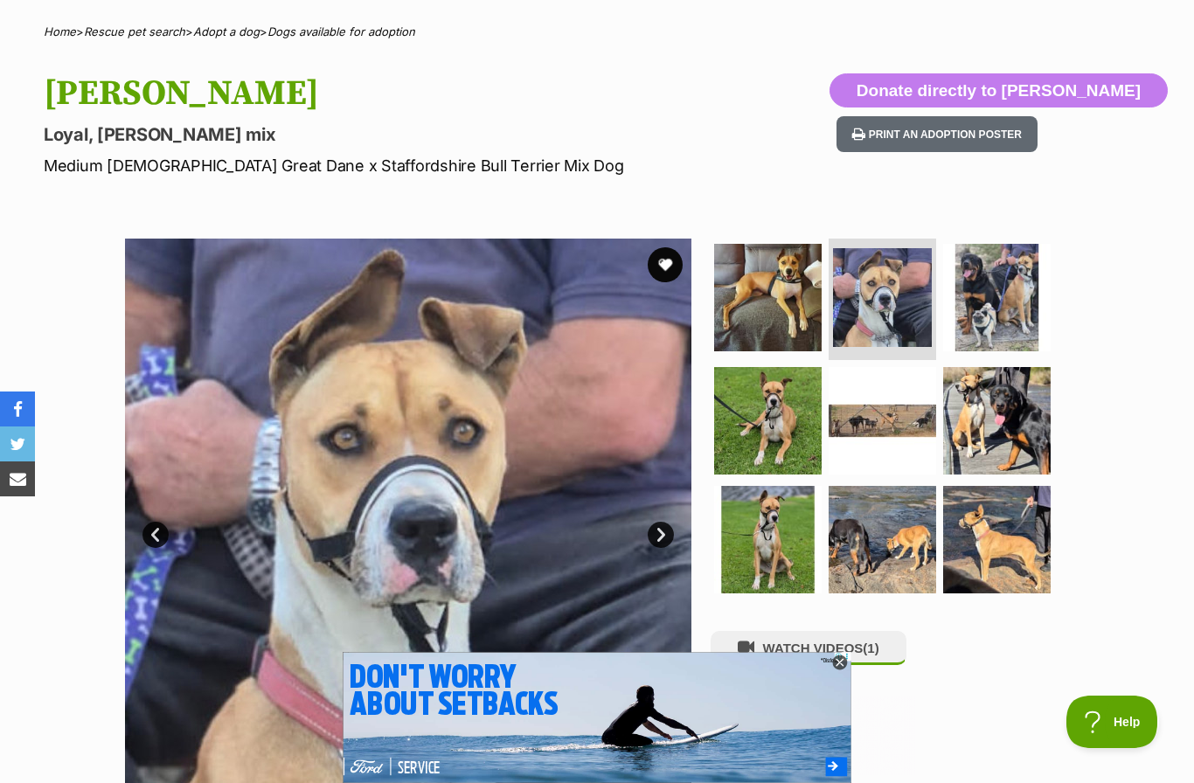
click at [670, 534] on link "Next" at bounding box center [661, 535] width 26 height 26
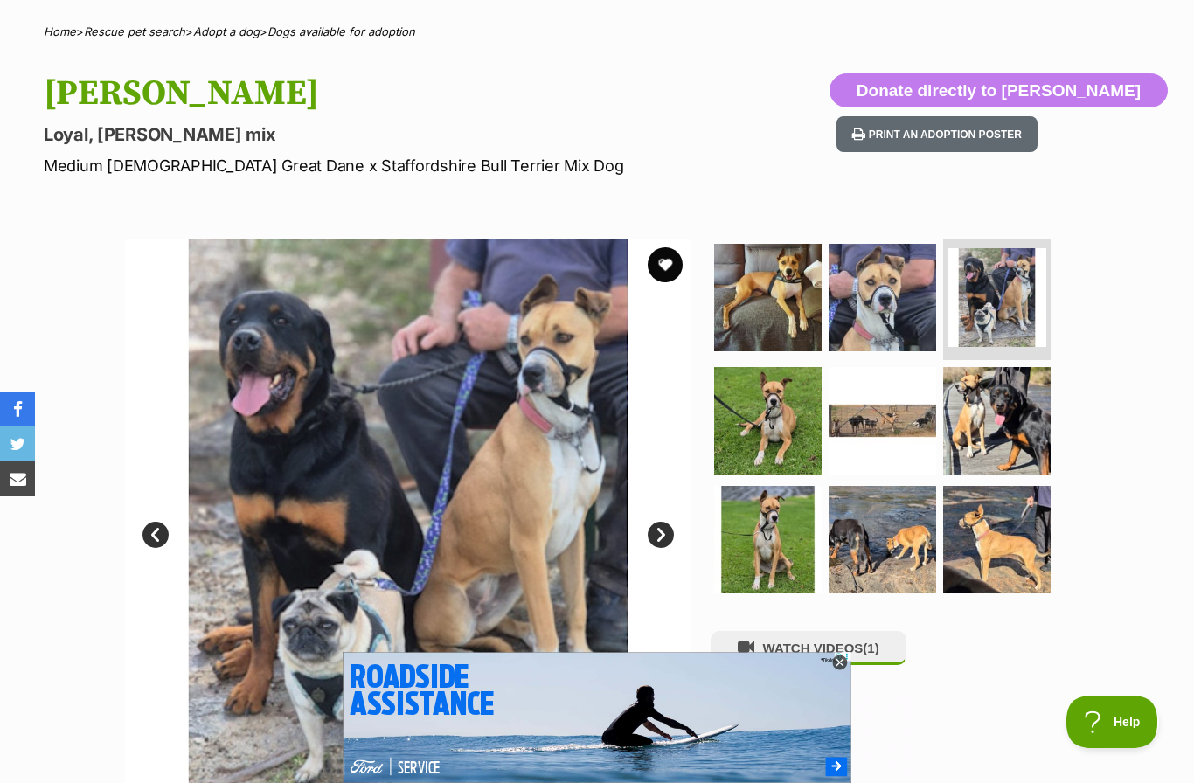
click at [664, 538] on link "Next" at bounding box center [661, 535] width 26 height 26
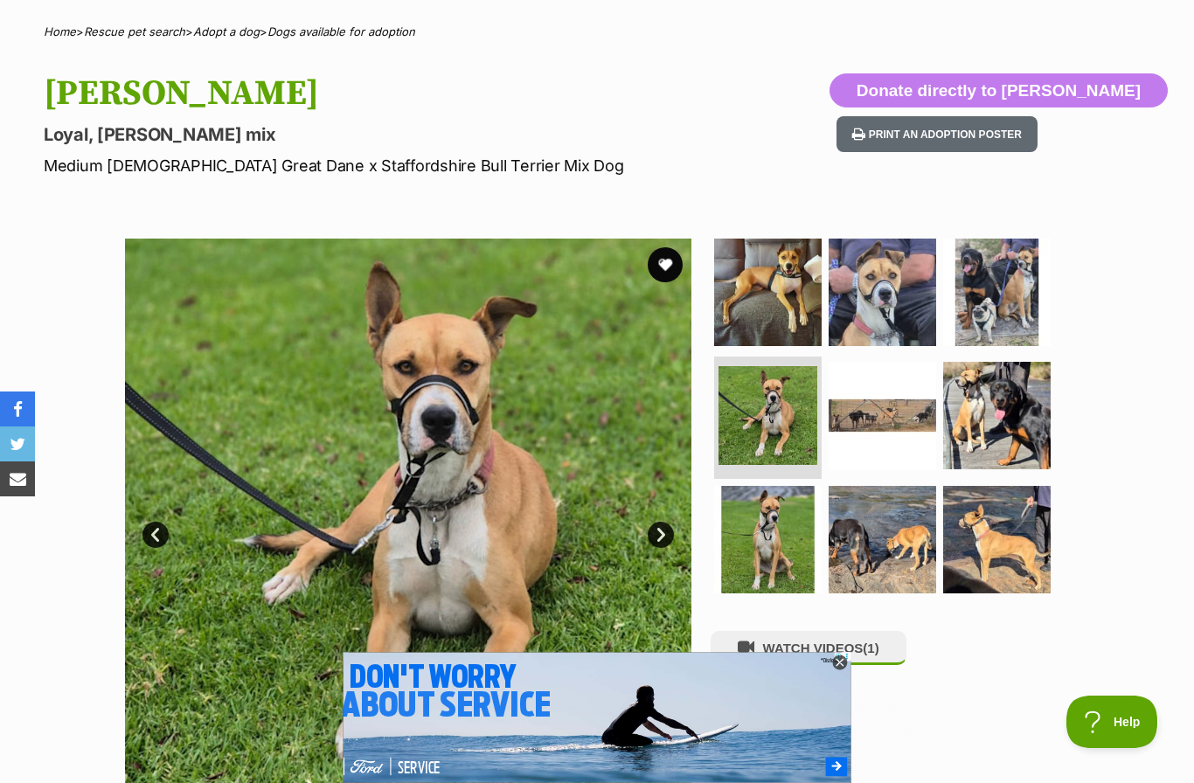
click at [666, 536] on link "Next" at bounding box center [661, 535] width 26 height 26
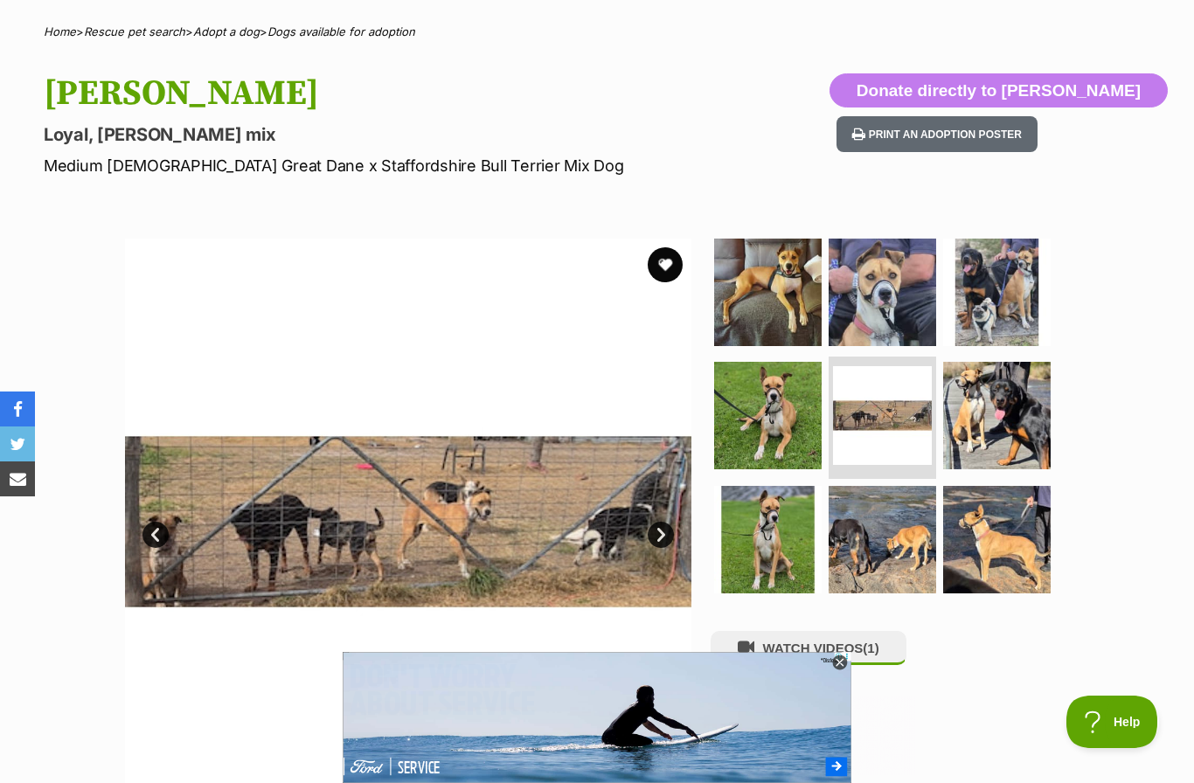
click at [662, 531] on link "Next" at bounding box center [661, 535] width 26 height 26
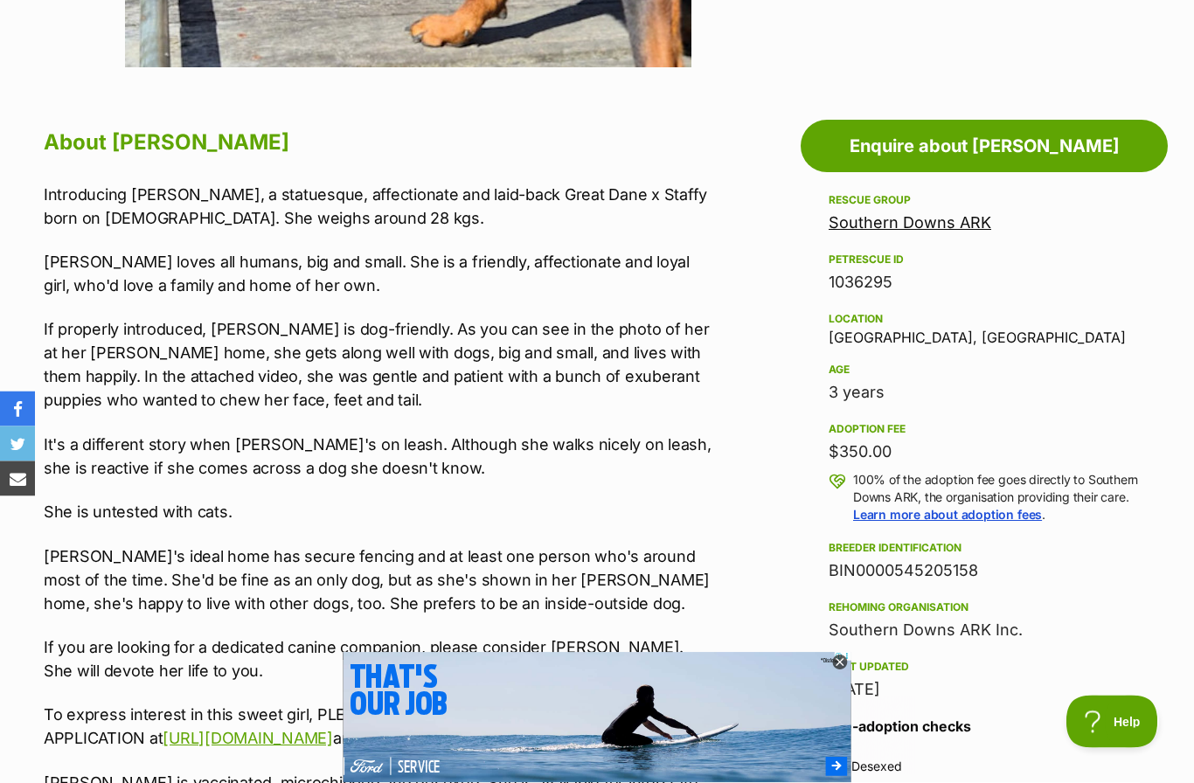
scroll to position [864, 0]
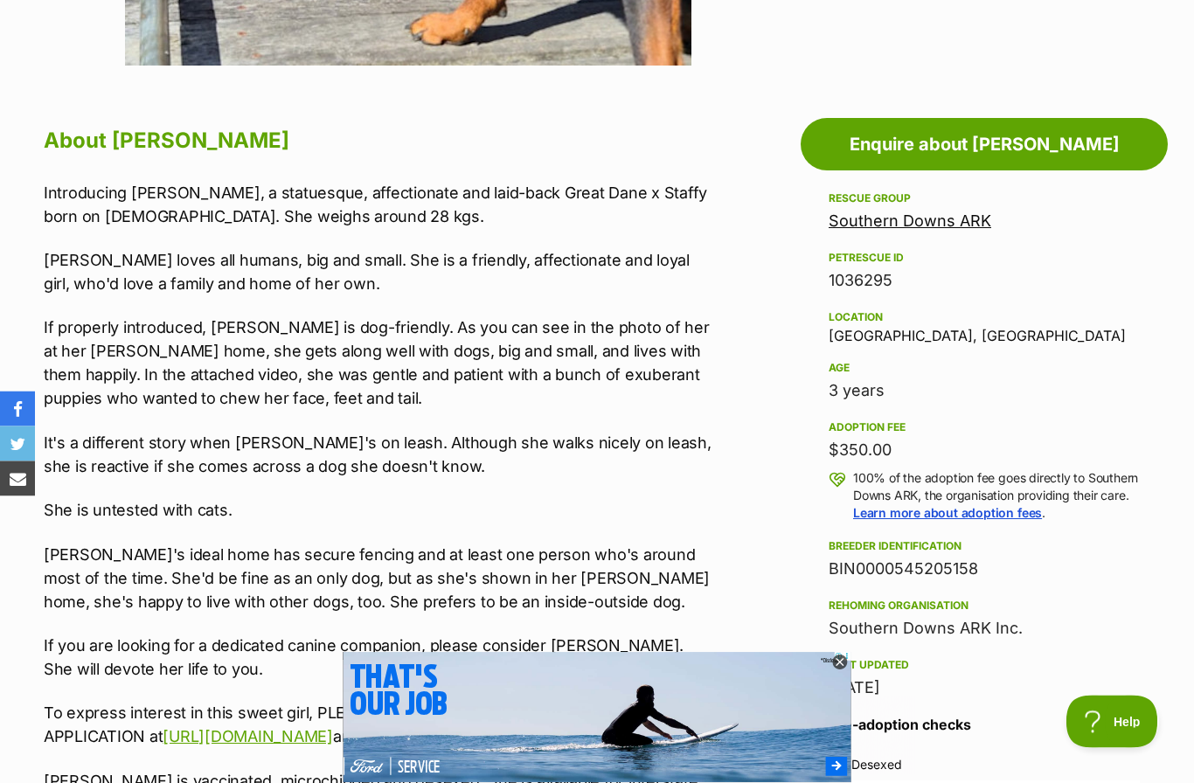
click at [840, 671] on icon at bounding box center [840, 664] width 16 height 16
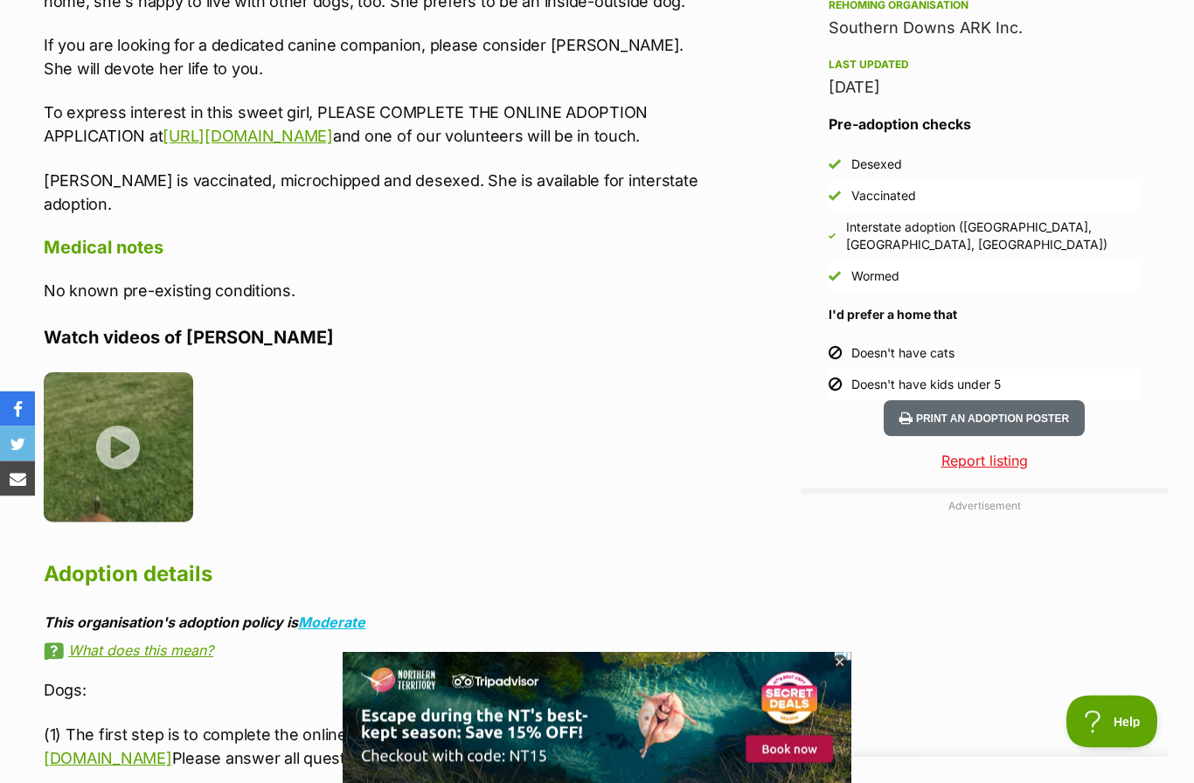
scroll to position [1467, 0]
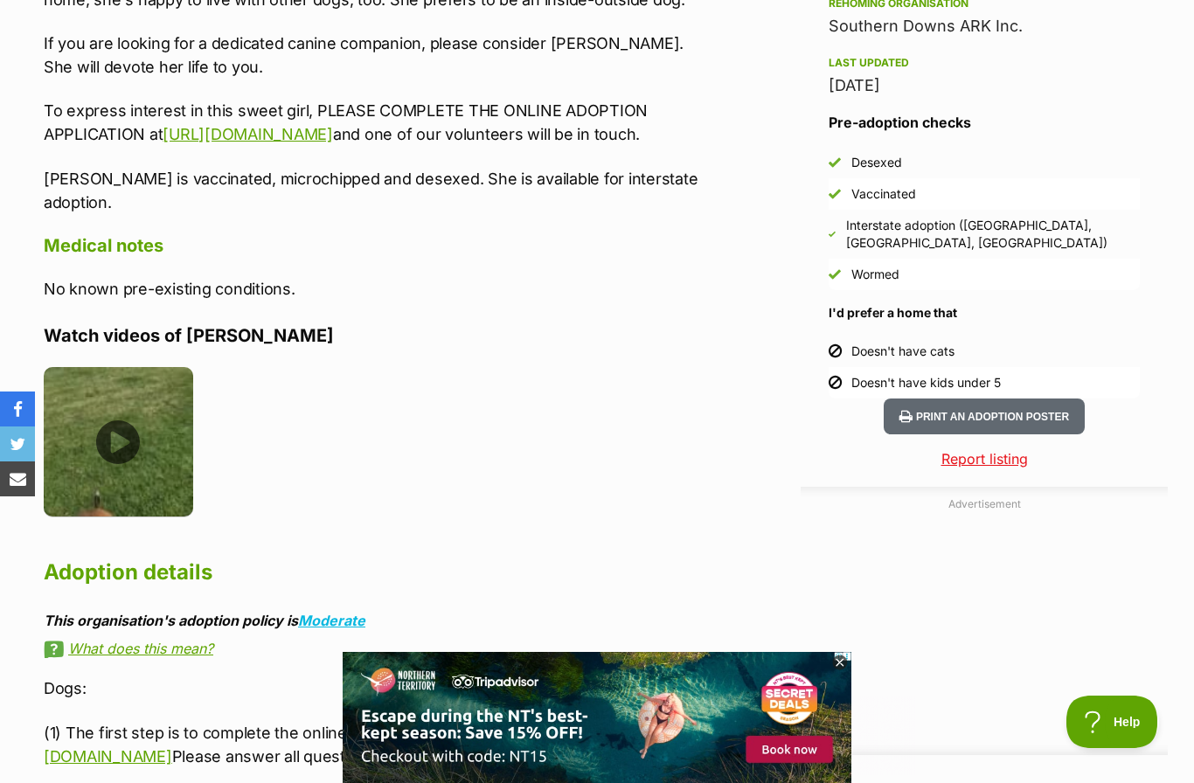
click img
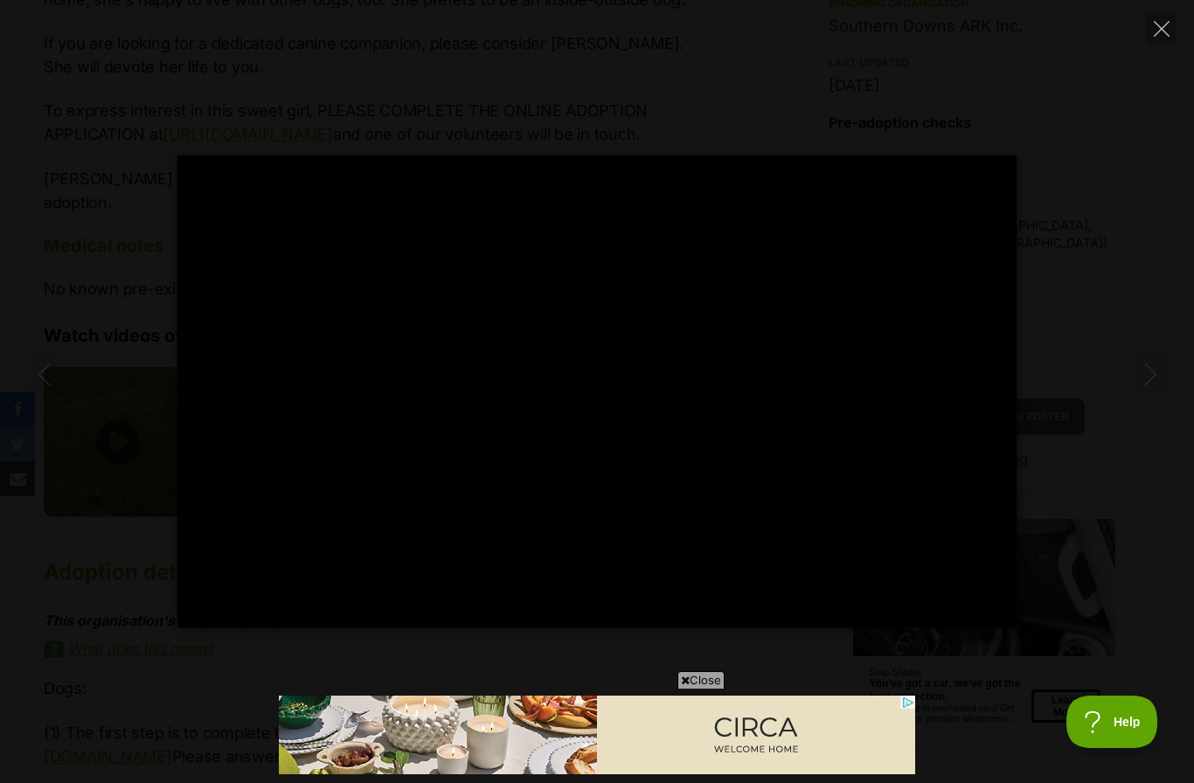
scroll to position [0, 0]
click button "Close"
type input "91.07"
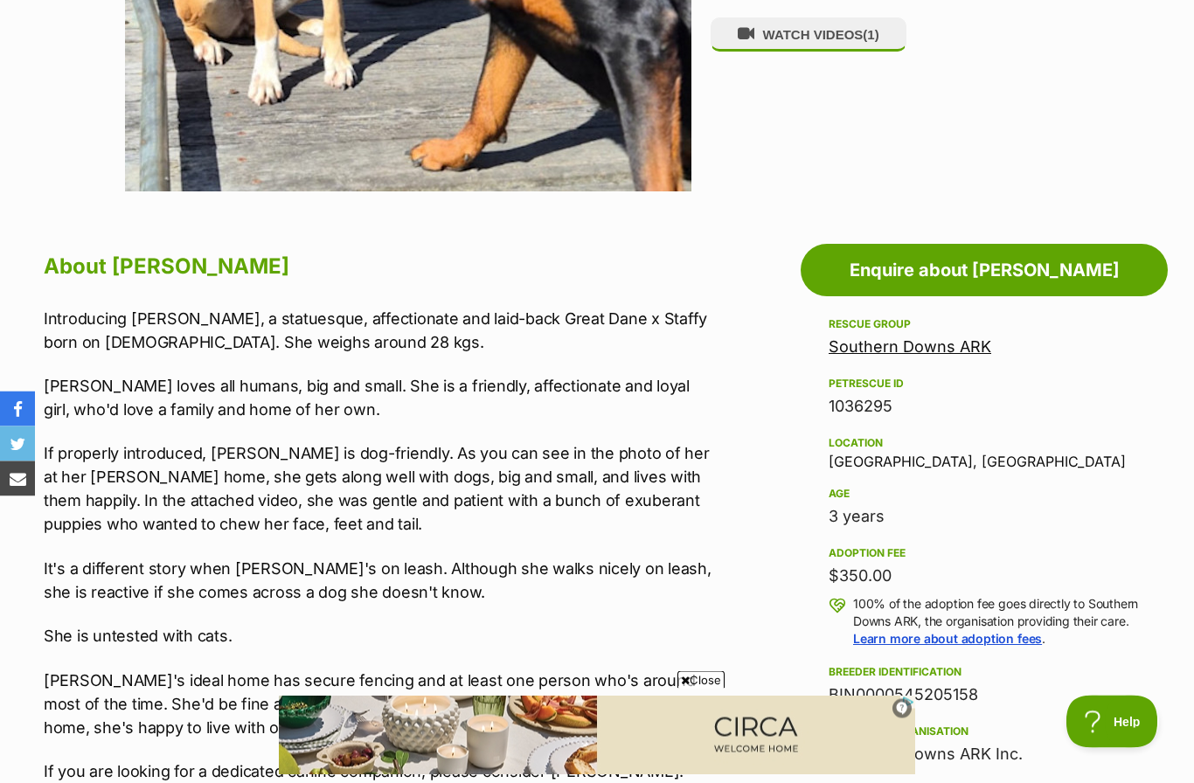
scroll to position [678, 0]
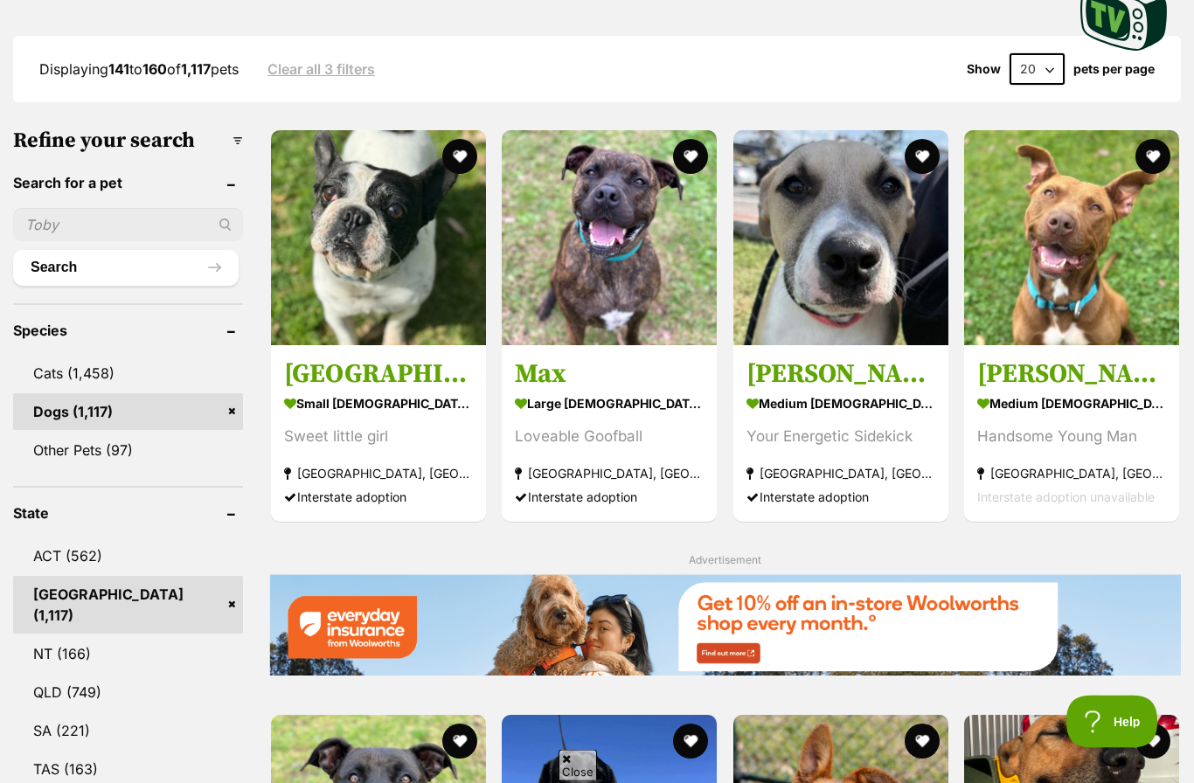
scroll to position [441, 0]
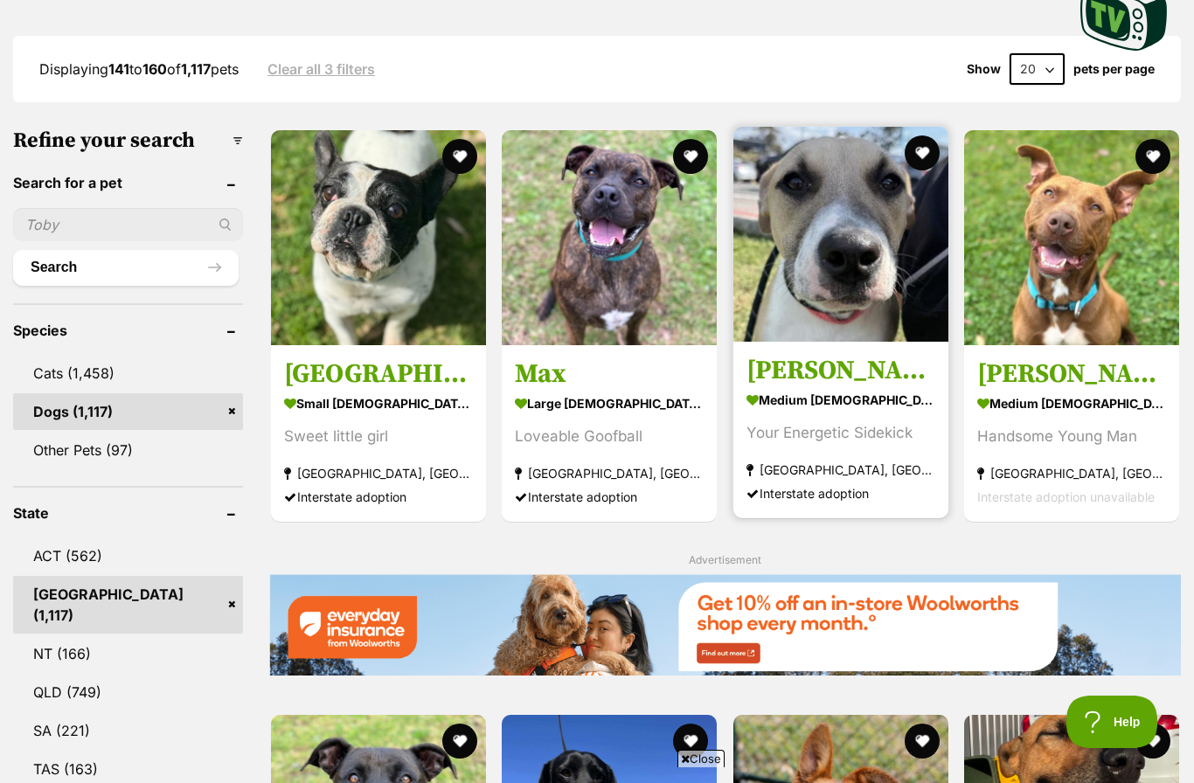
click at [790, 342] on img at bounding box center [840, 234] width 215 height 215
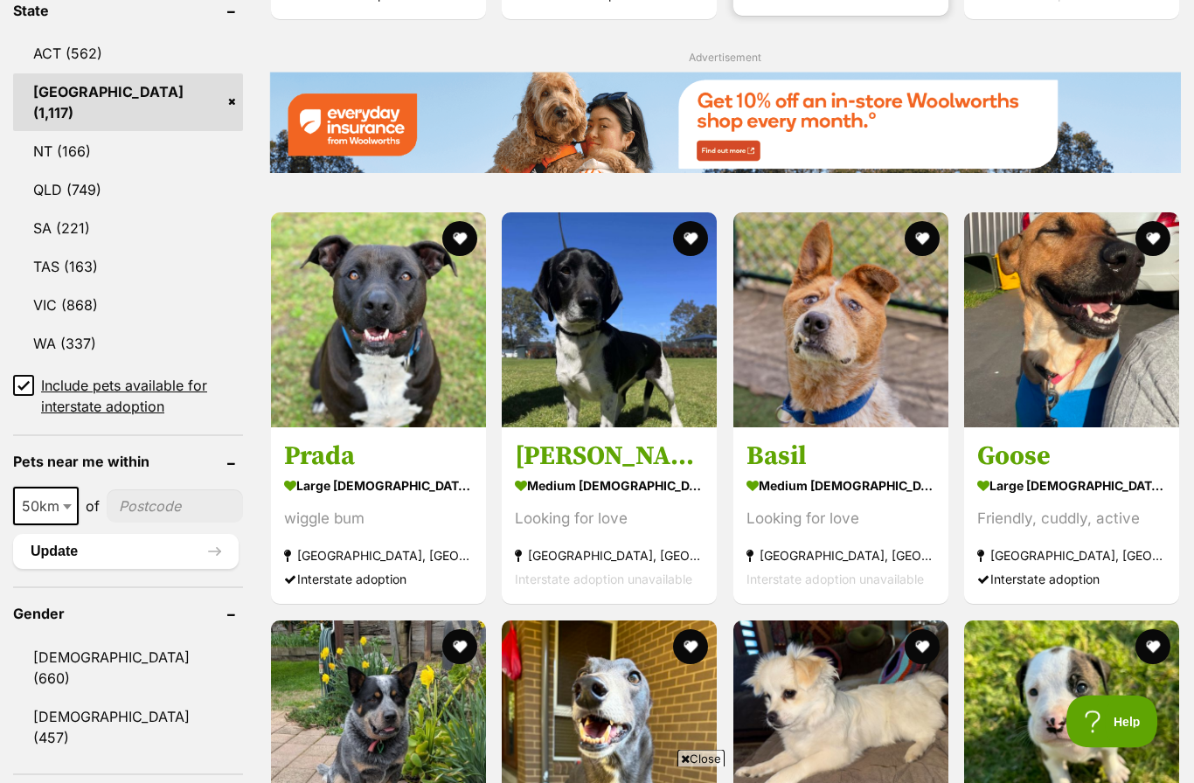
scroll to position [943, 0]
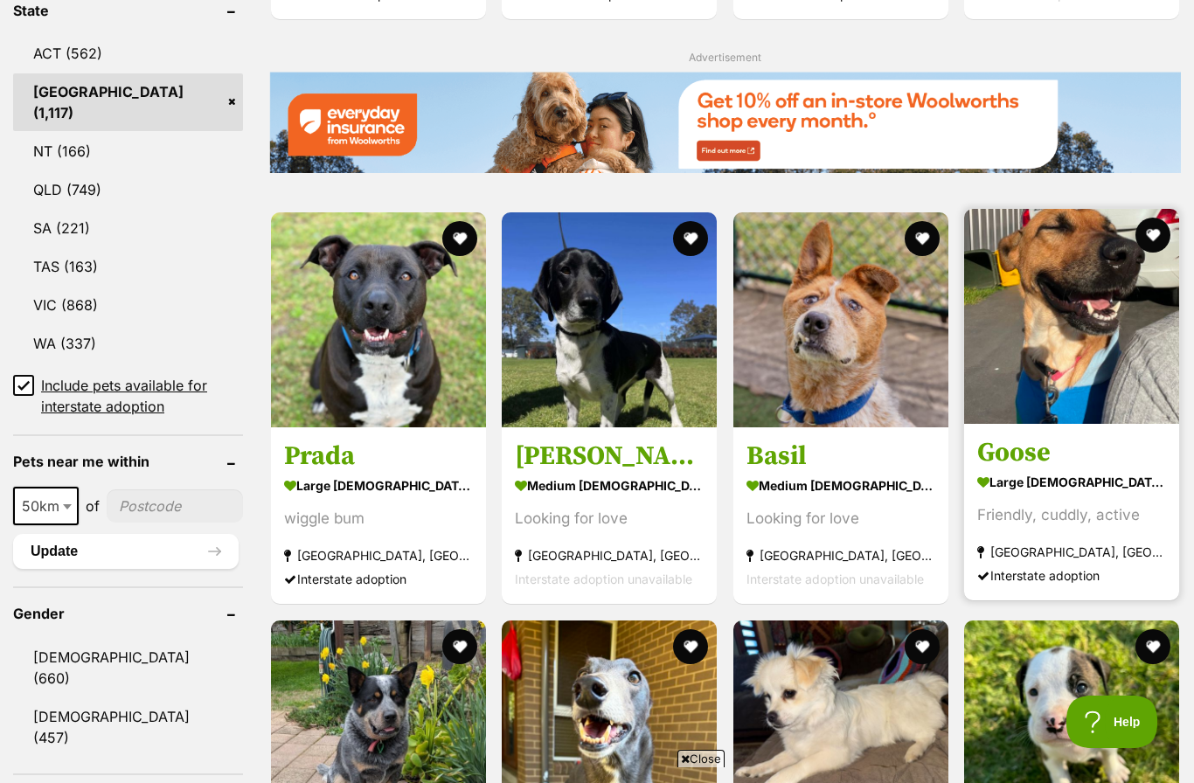
click at [1101, 379] on img at bounding box center [1071, 316] width 215 height 215
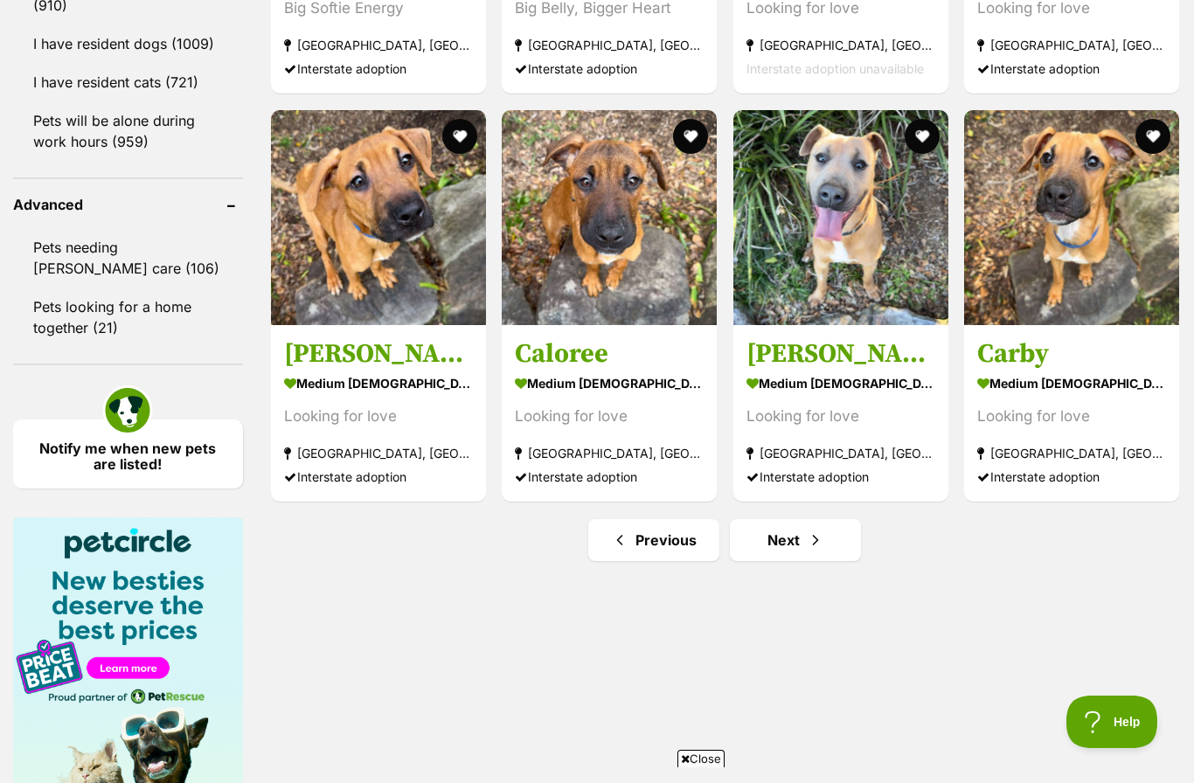
scroll to position [2269, 0]
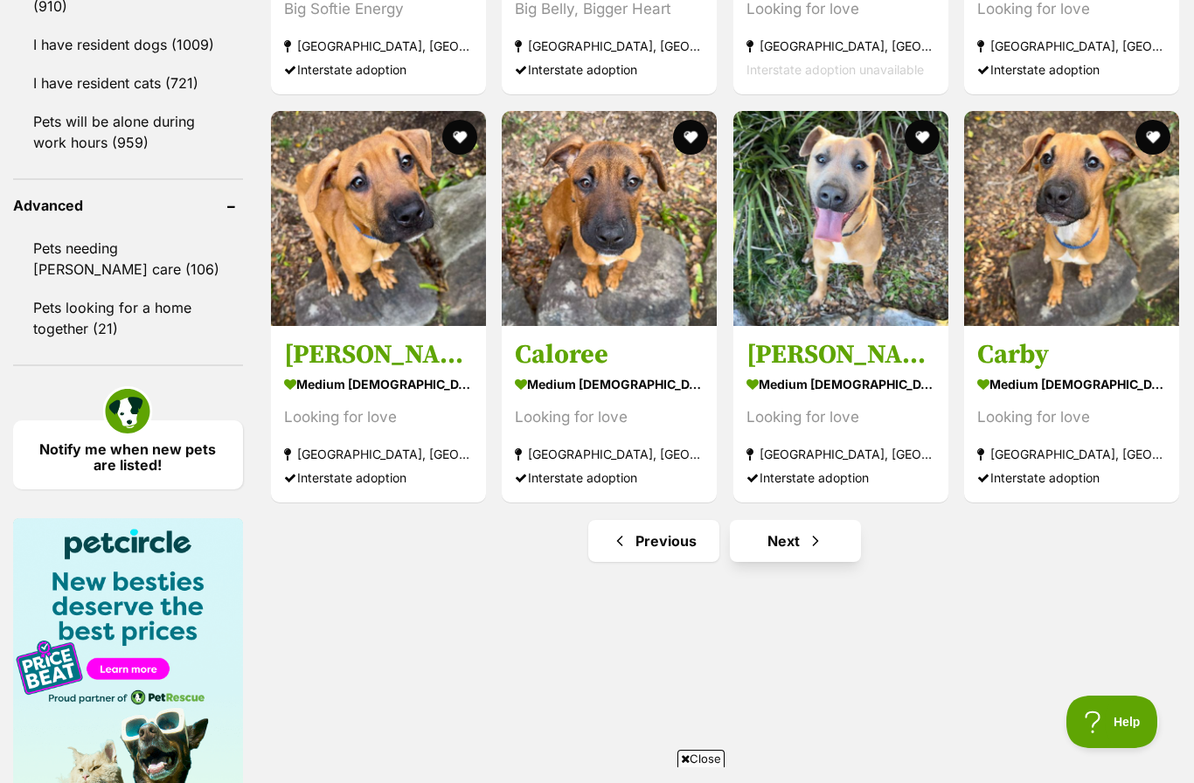
click at [807, 552] on span "Next page" at bounding box center [815, 541] width 17 height 21
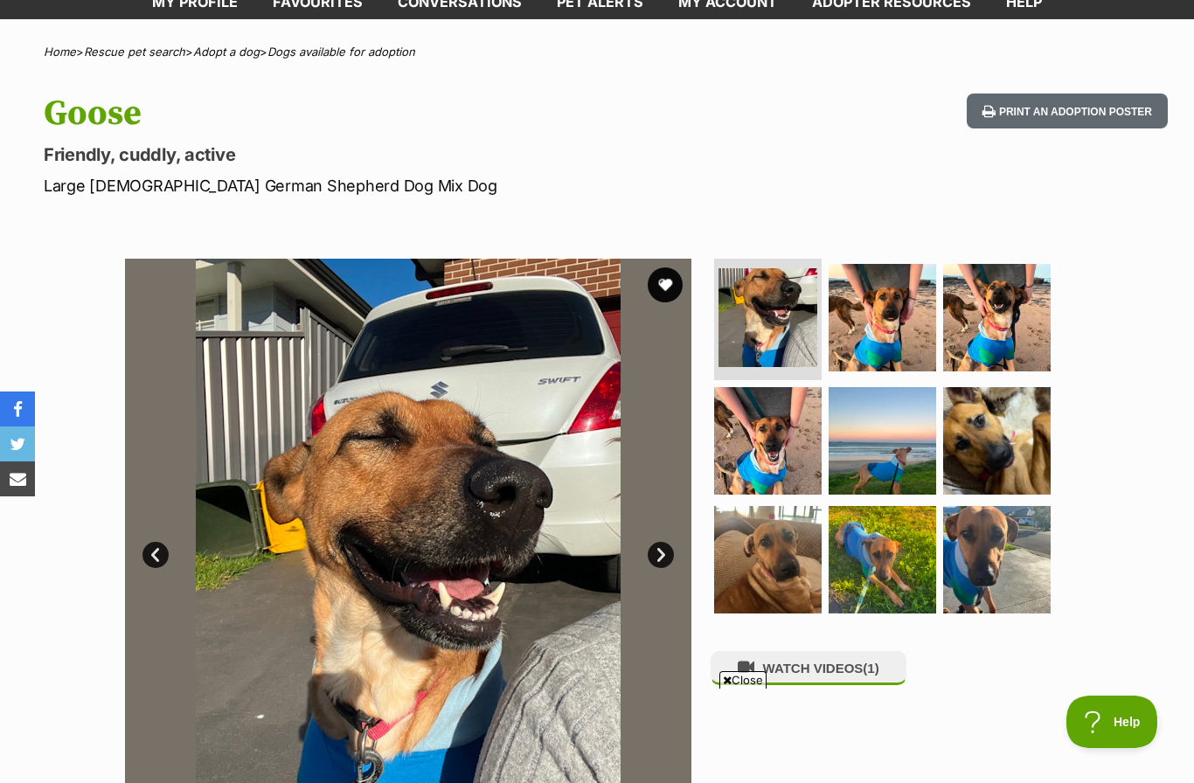
click at [667, 552] on link "Next" at bounding box center [661, 555] width 26 height 26
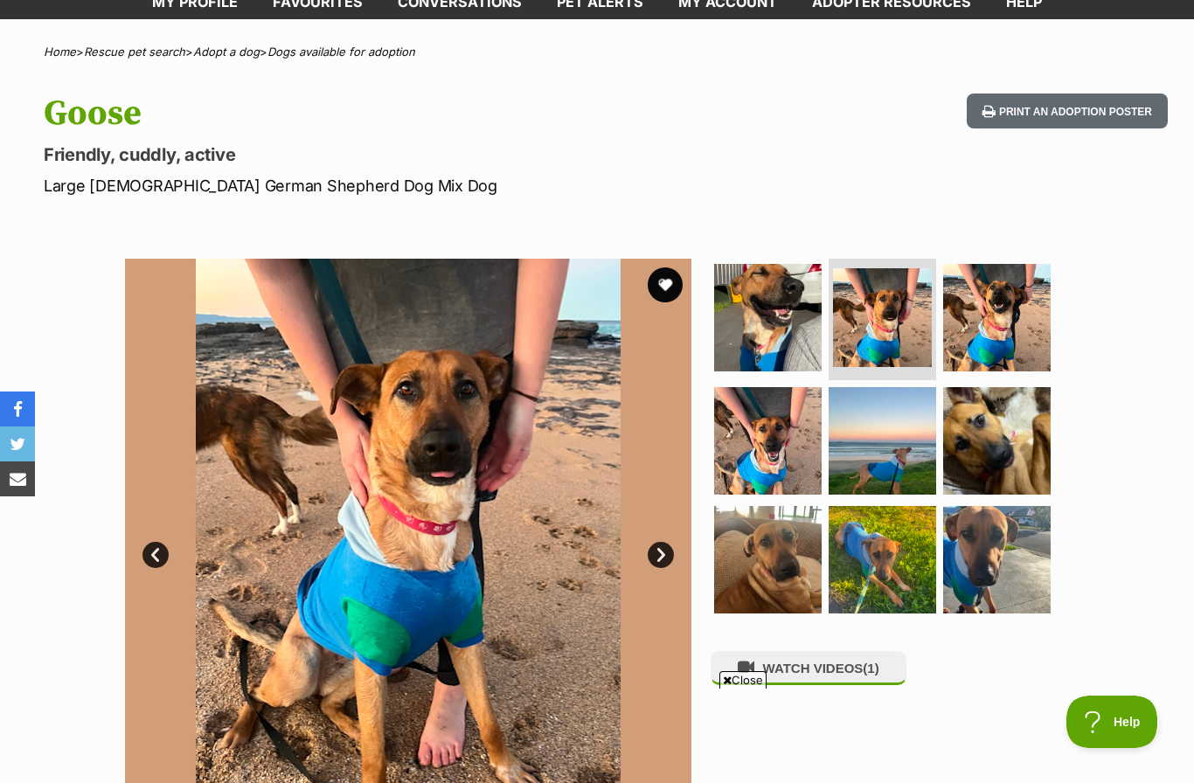
click at [665, 542] on link "Next" at bounding box center [661, 555] width 26 height 26
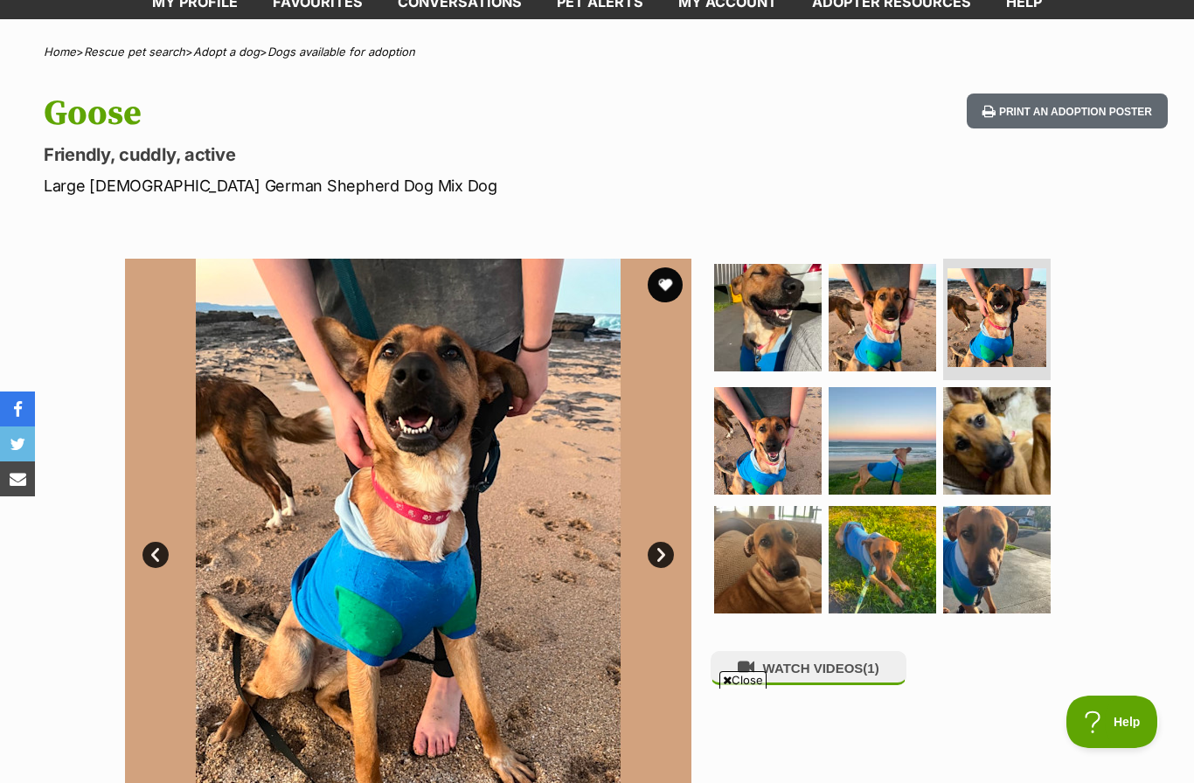
click at [665, 545] on link "Next" at bounding box center [661, 555] width 26 height 26
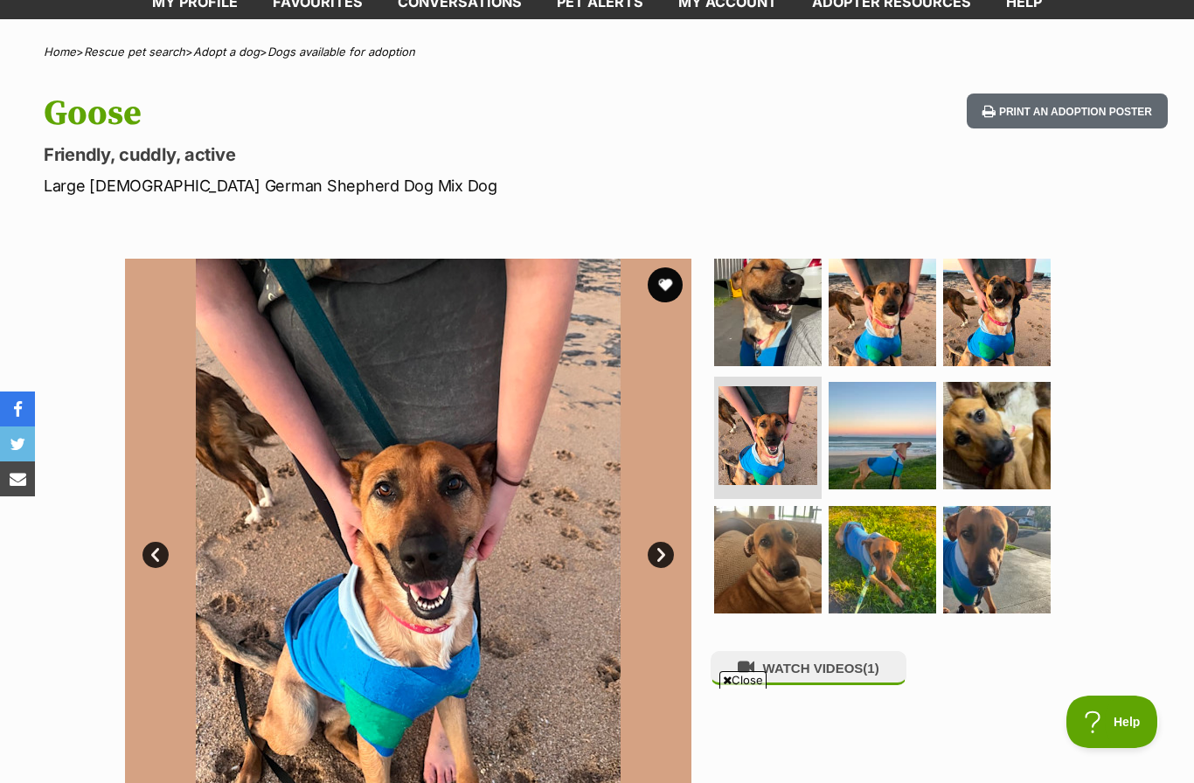
click at [669, 549] on link "Next" at bounding box center [661, 555] width 26 height 26
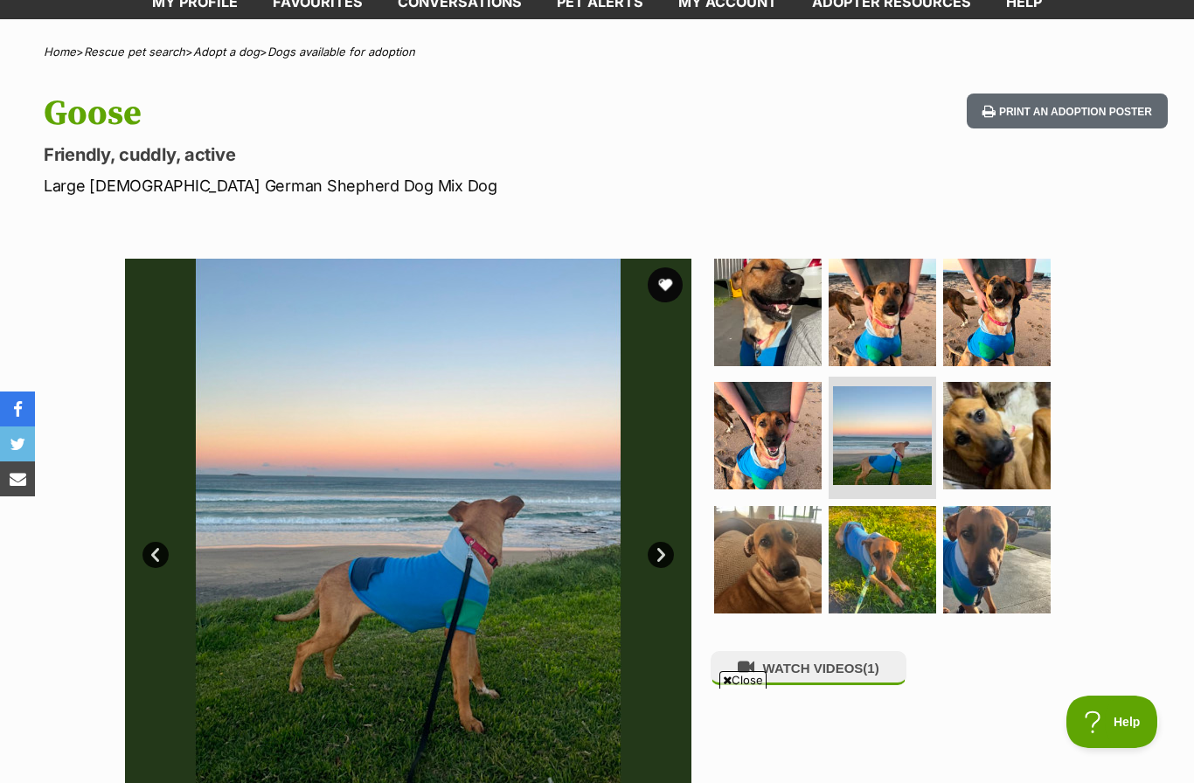
click at [671, 547] on link "Next" at bounding box center [661, 555] width 26 height 26
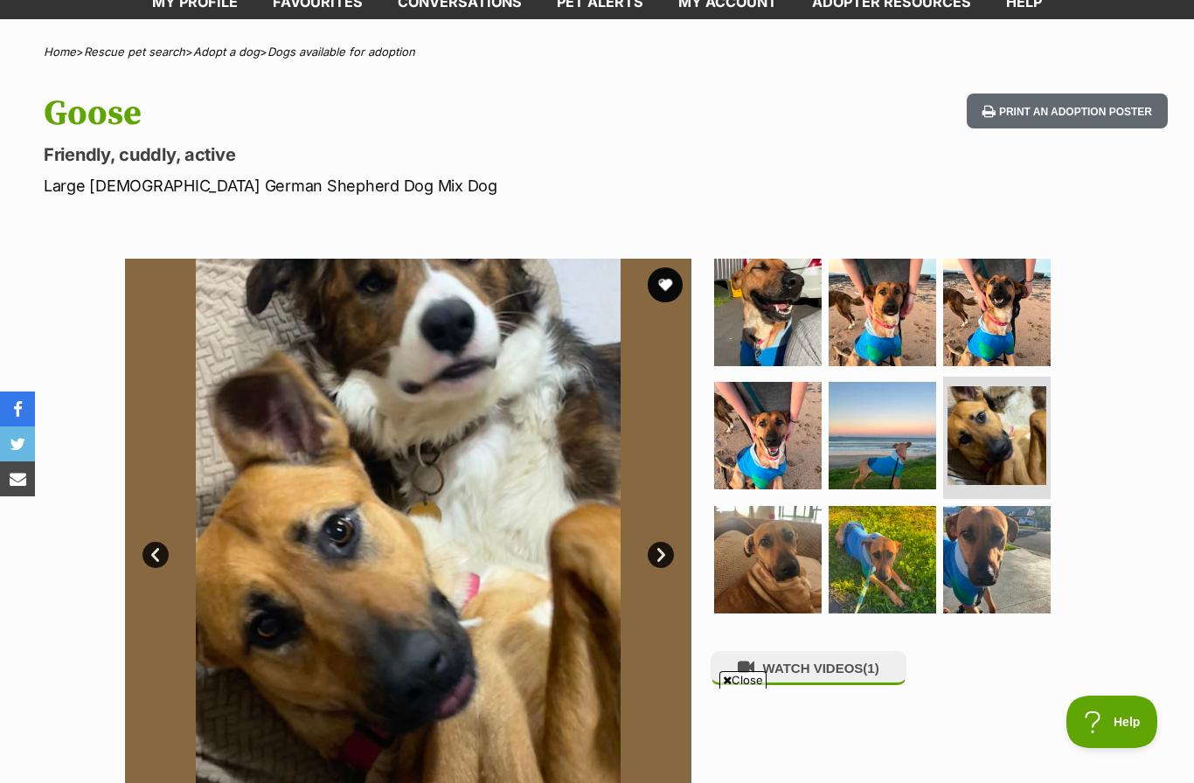
click at [666, 559] on link "Next" at bounding box center [661, 555] width 26 height 26
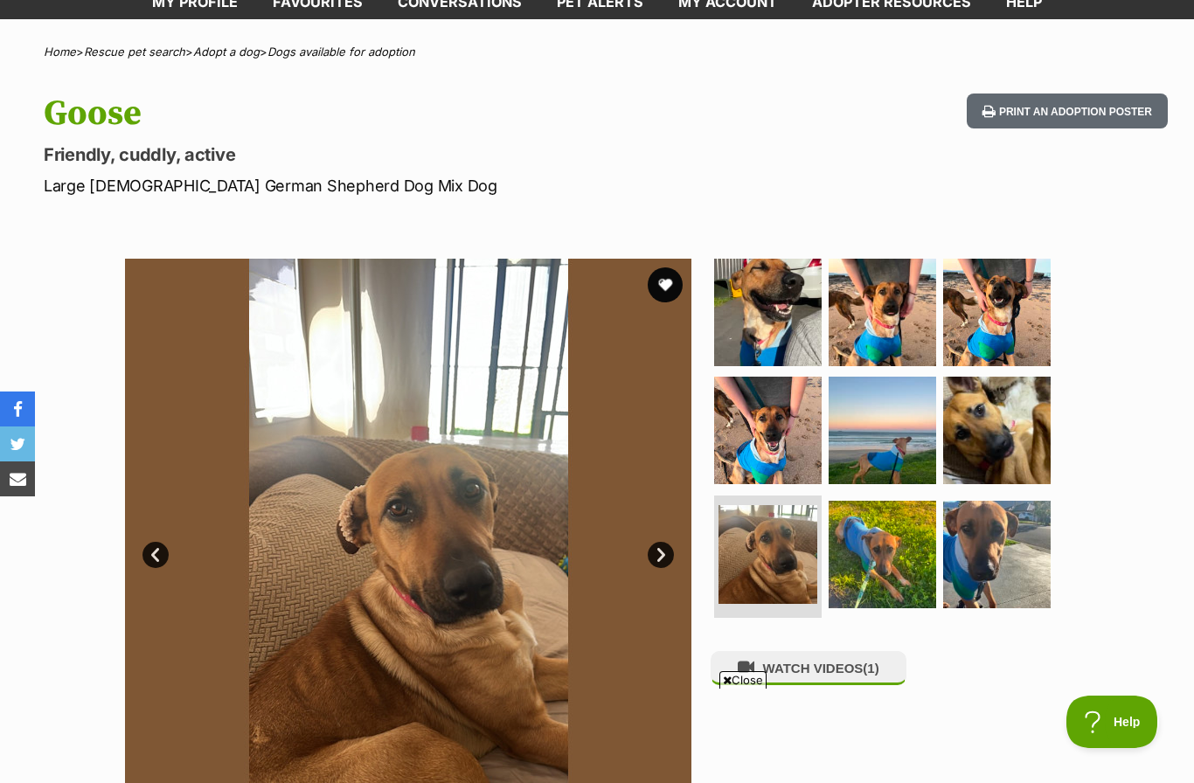
click at [665, 555] on link "Next" at bounding box center [661, 555] width 26 height 26
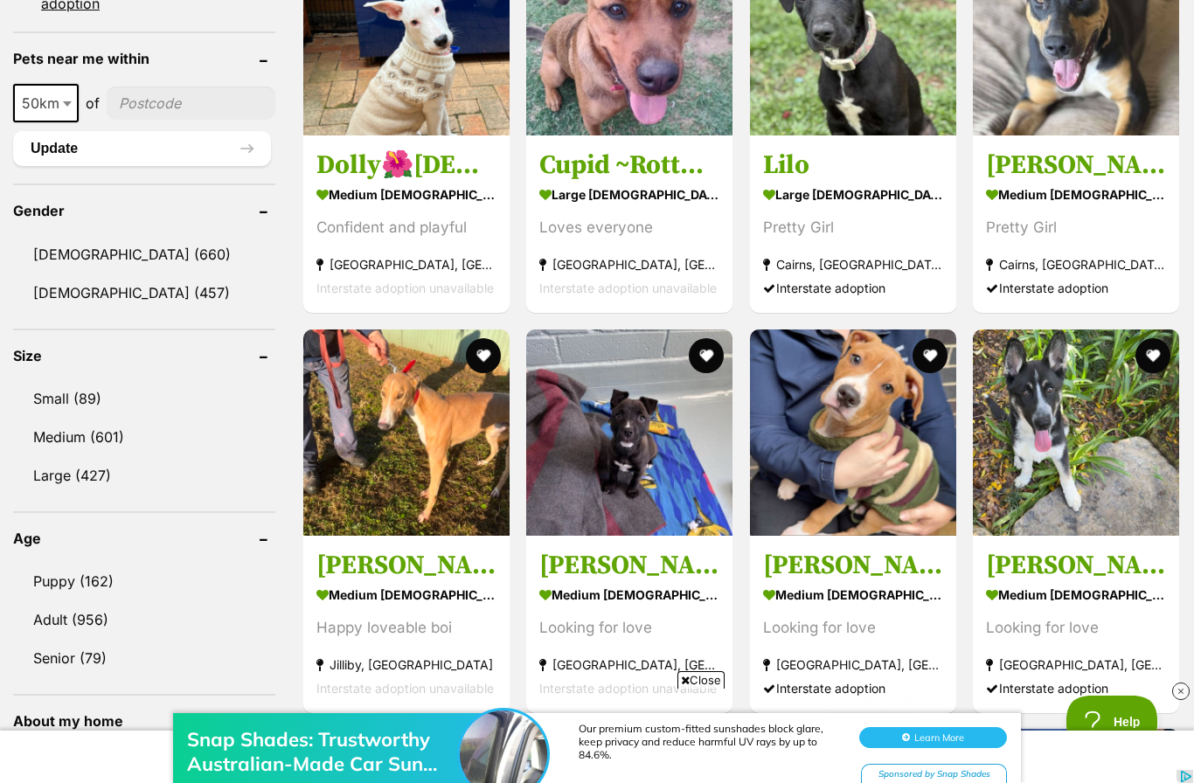
scroll to position [1361, 0]
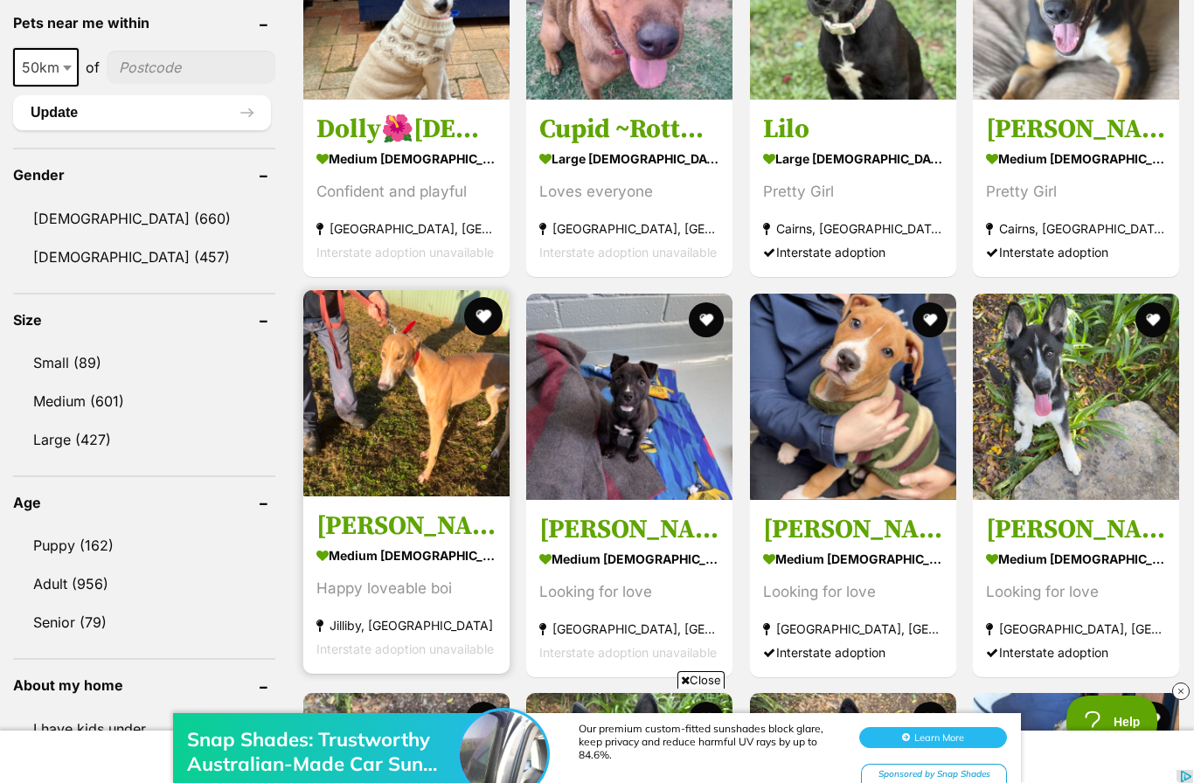
click at [480, 316] on button "favourite" at bounding box center [483, 316] width 38 height 38
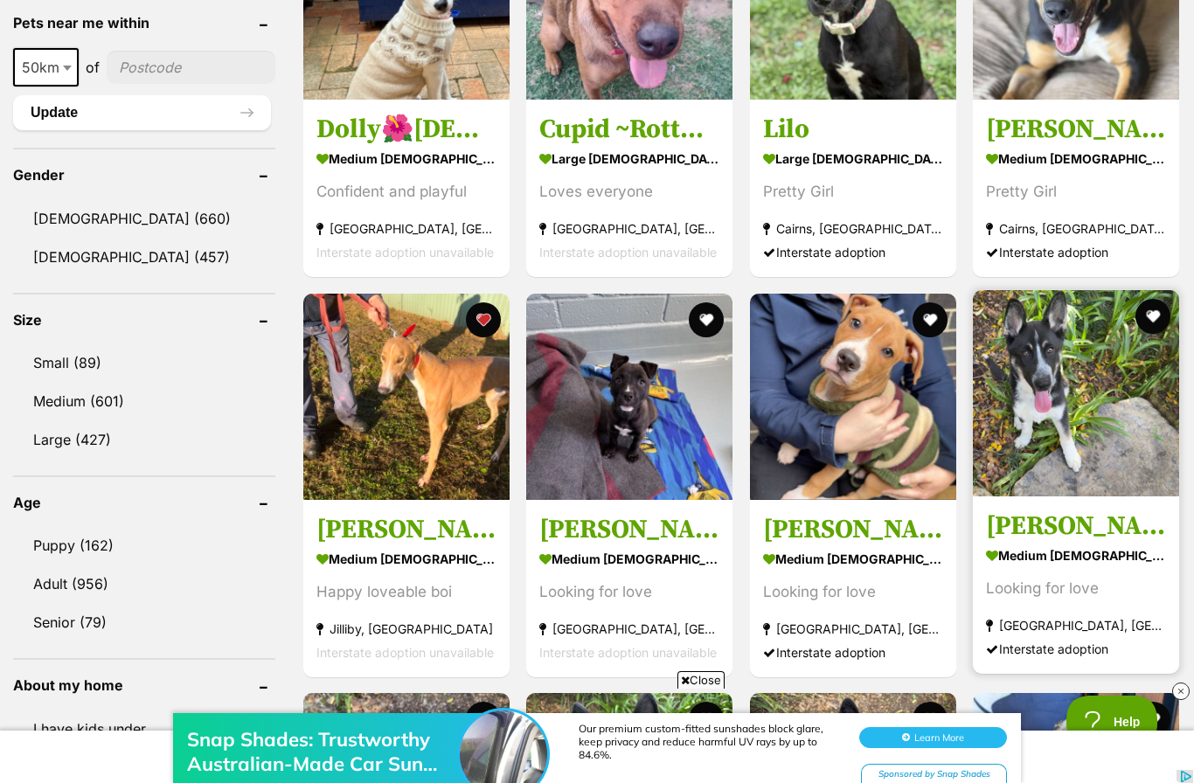
click at [1046, 468] on img at bounding box center [1076, 393] width 206 height 206
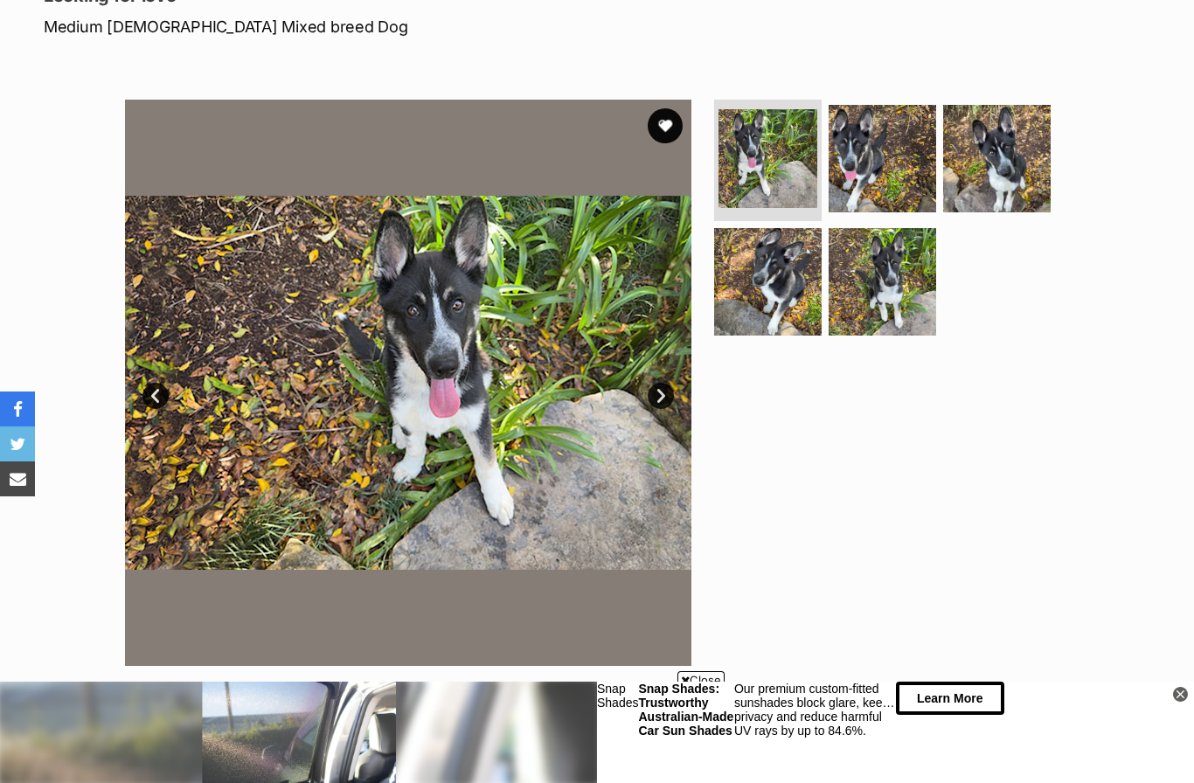
scroll to position [266, 0]
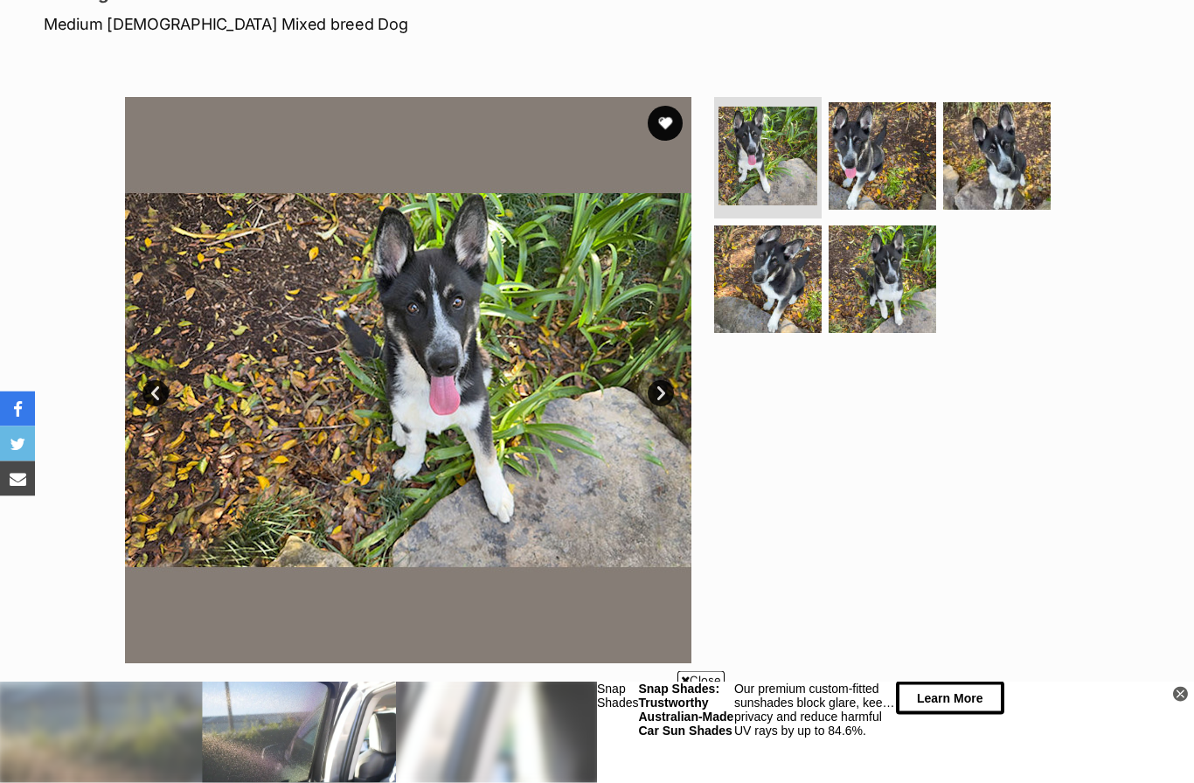
click at [659, 382] on link "Next" at bounding box center [661, 394] width 26 height 26
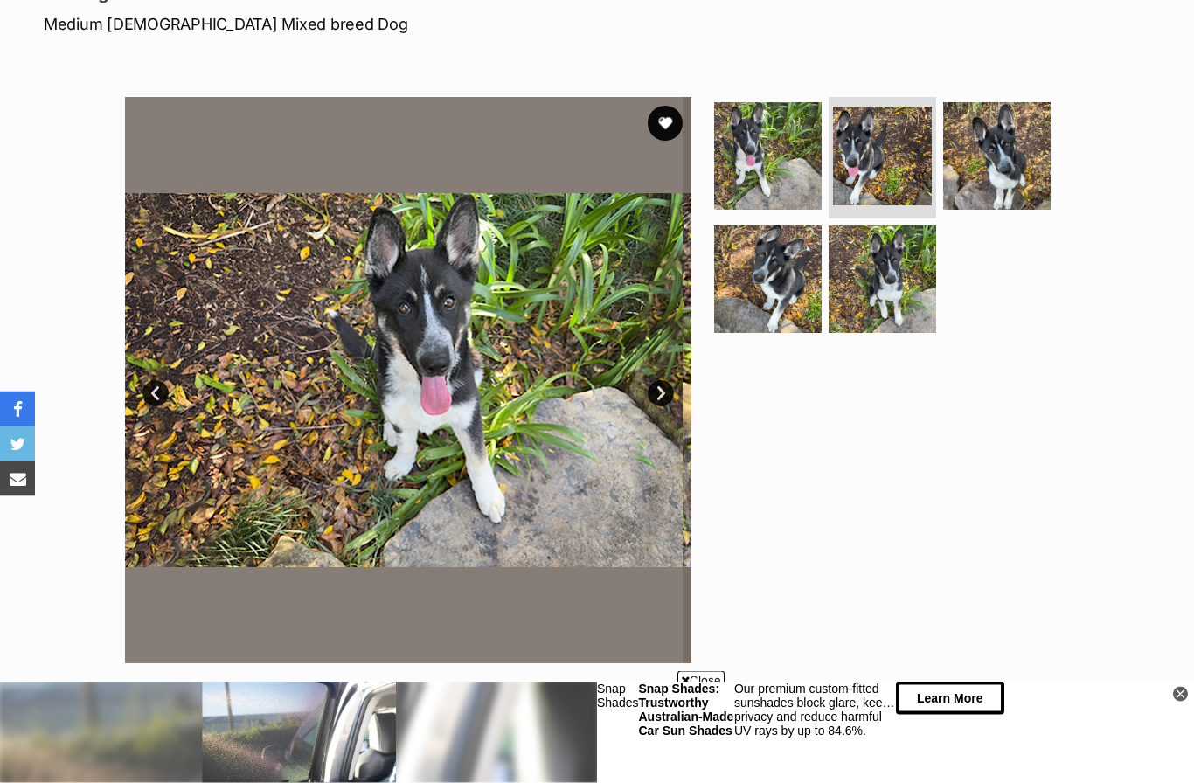
scroll to position [267, 0]
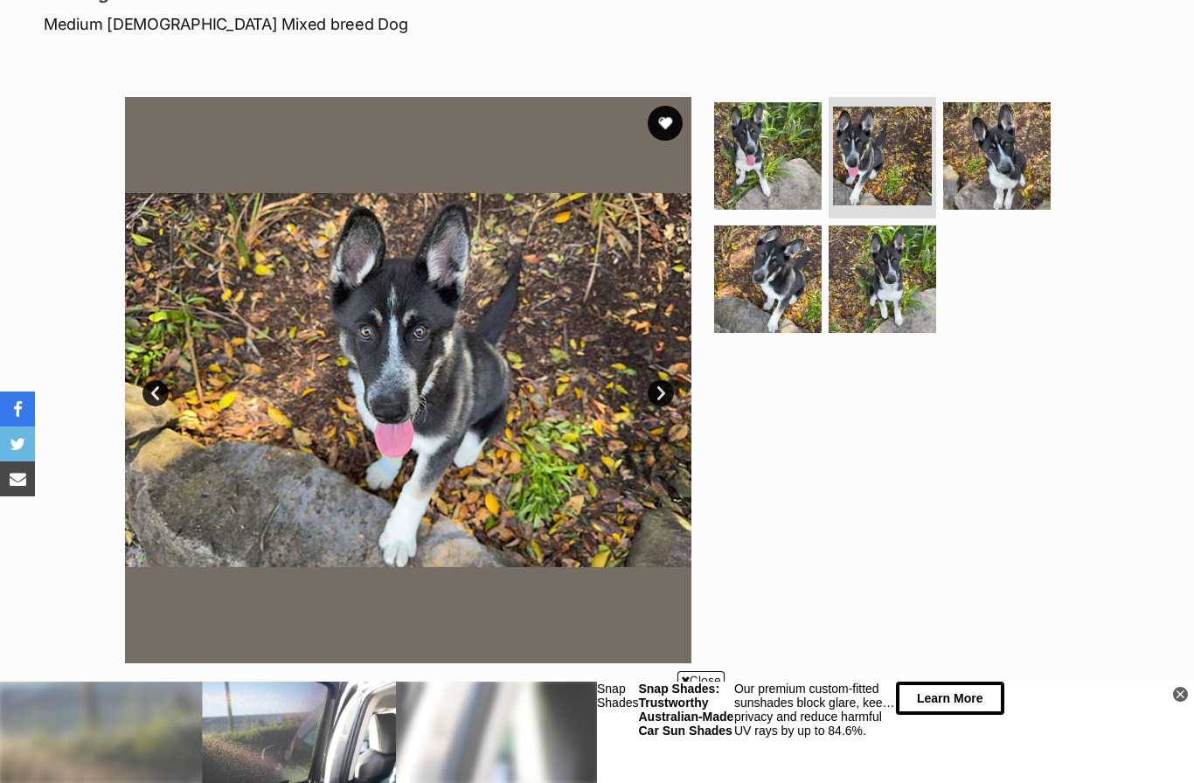
click at [660, 392] on link "Next" at bounding box center [661, 393] width 26 height 26
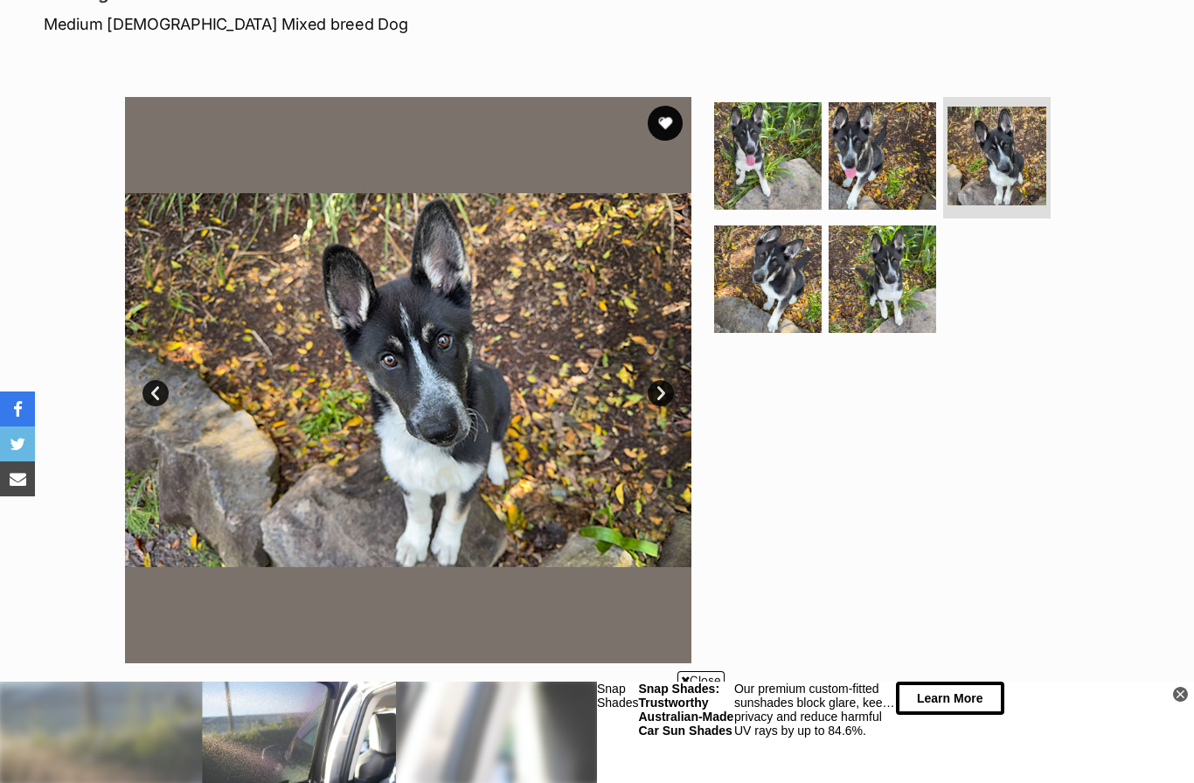
click at [657, 397] on link "Next" at bounding box center [661, 393] width 26 height 26
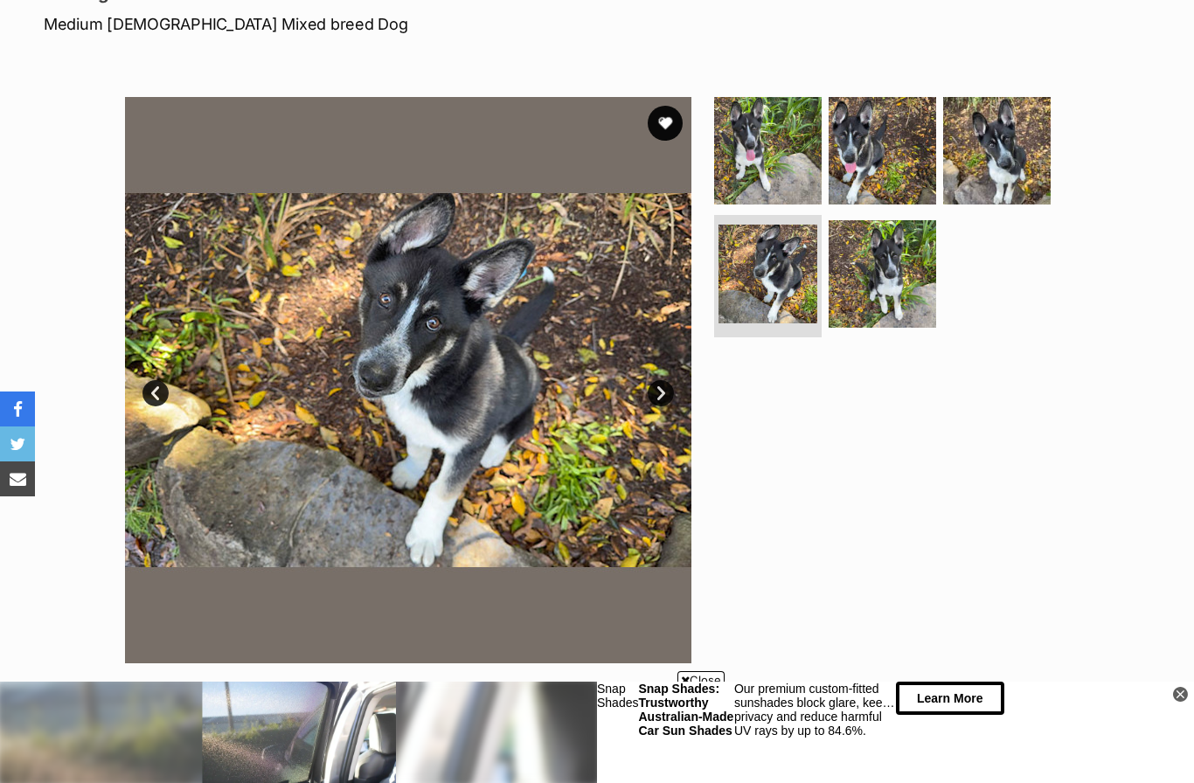
click at [657, 392] on link "Next" at bounding box center [661, 393] width 26 height 26
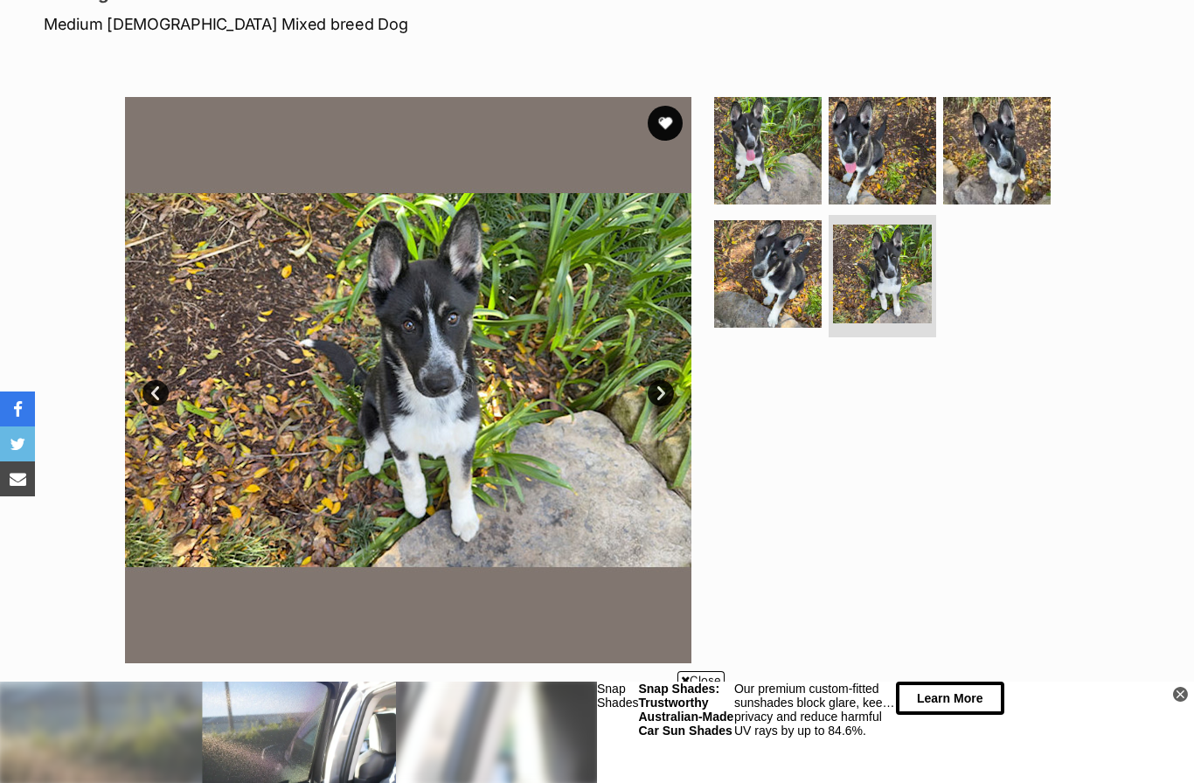
click at [654, 394] on link "Next" at bounding box center [661, 393] width 26 height 26
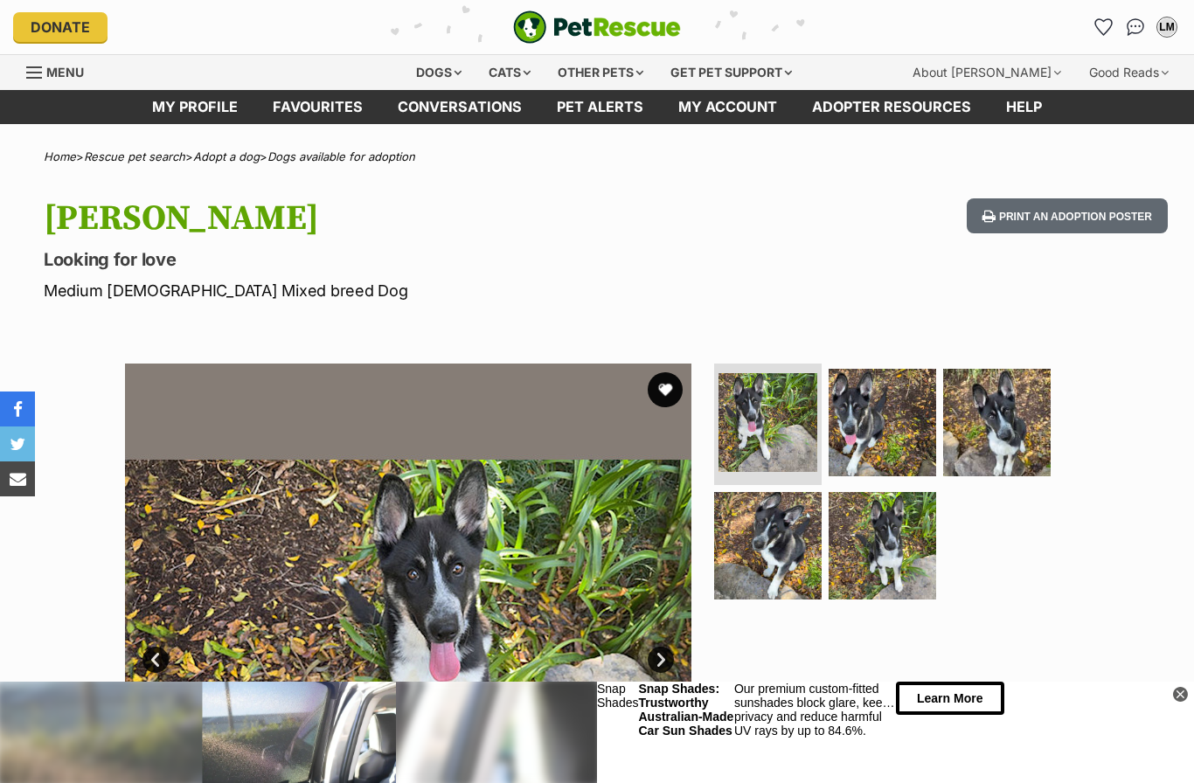
scroll to position [0, 0]
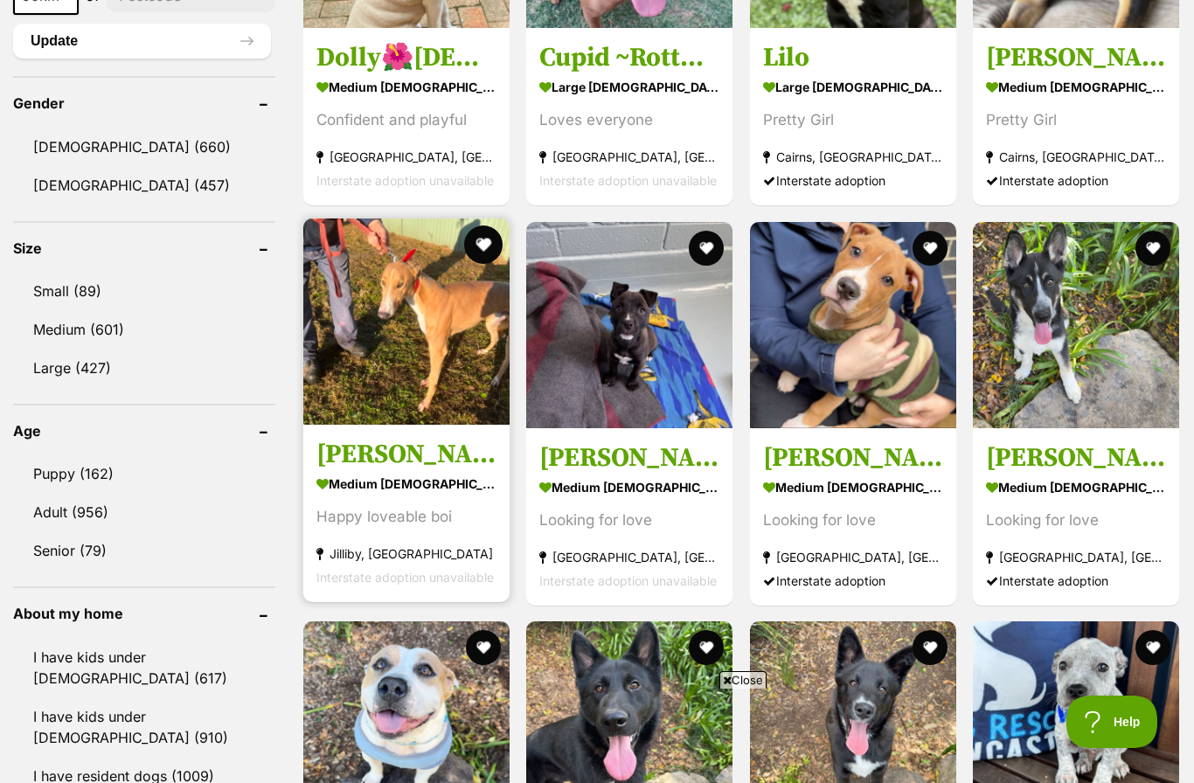
click at [482, 240] on button "favourite" at bounding box center [483, 245] width 38 height 38
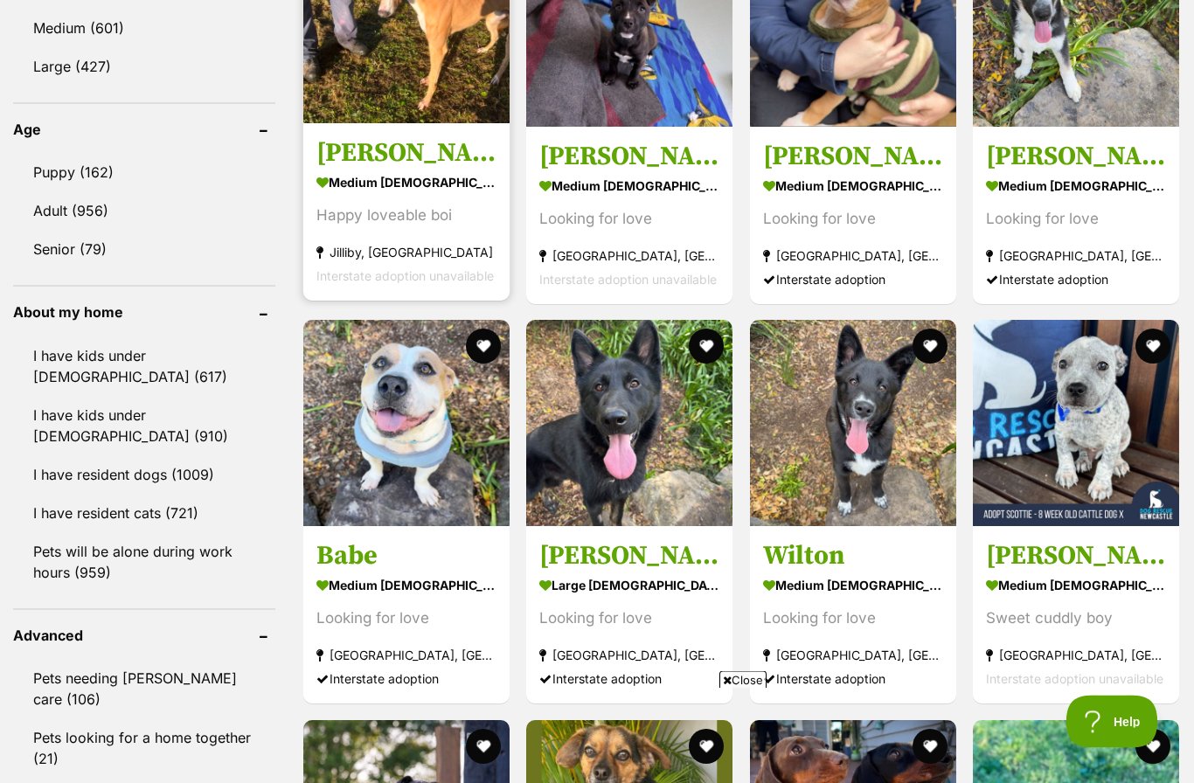
scroll to position [1734, 0]
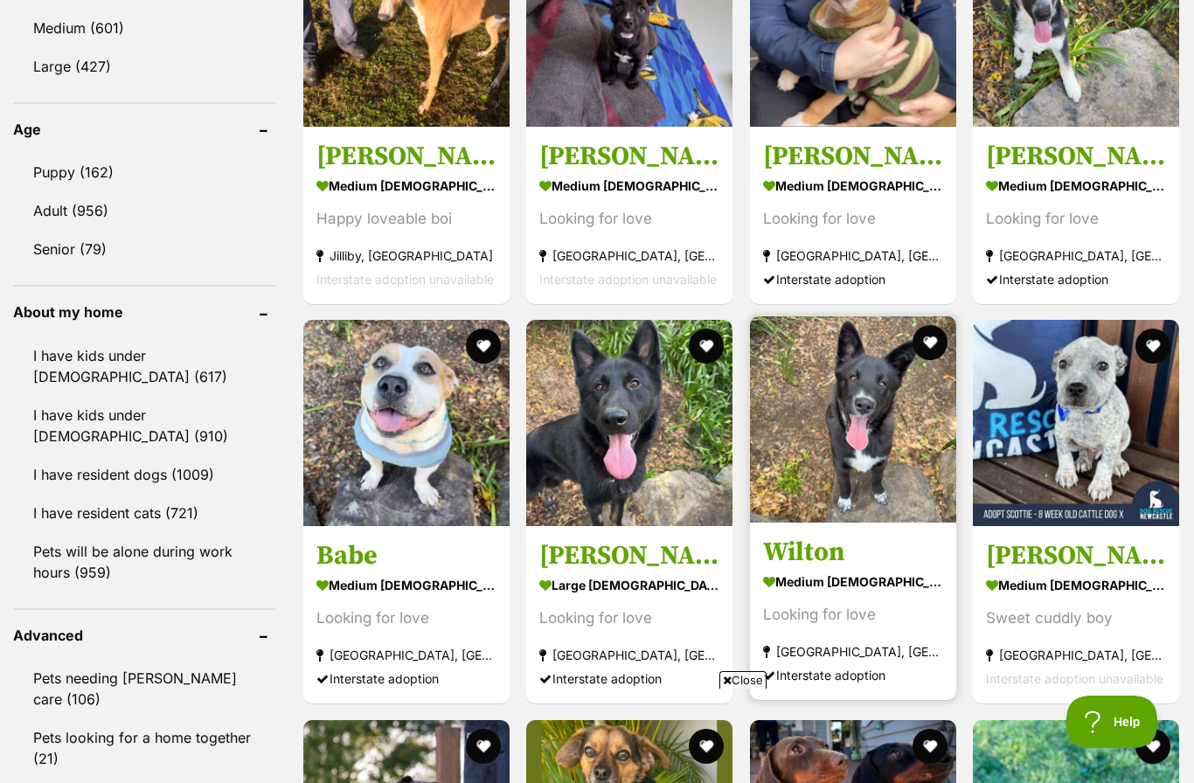
click at [854, 461] on img at bounding box center [853, 419] width 206 height 206
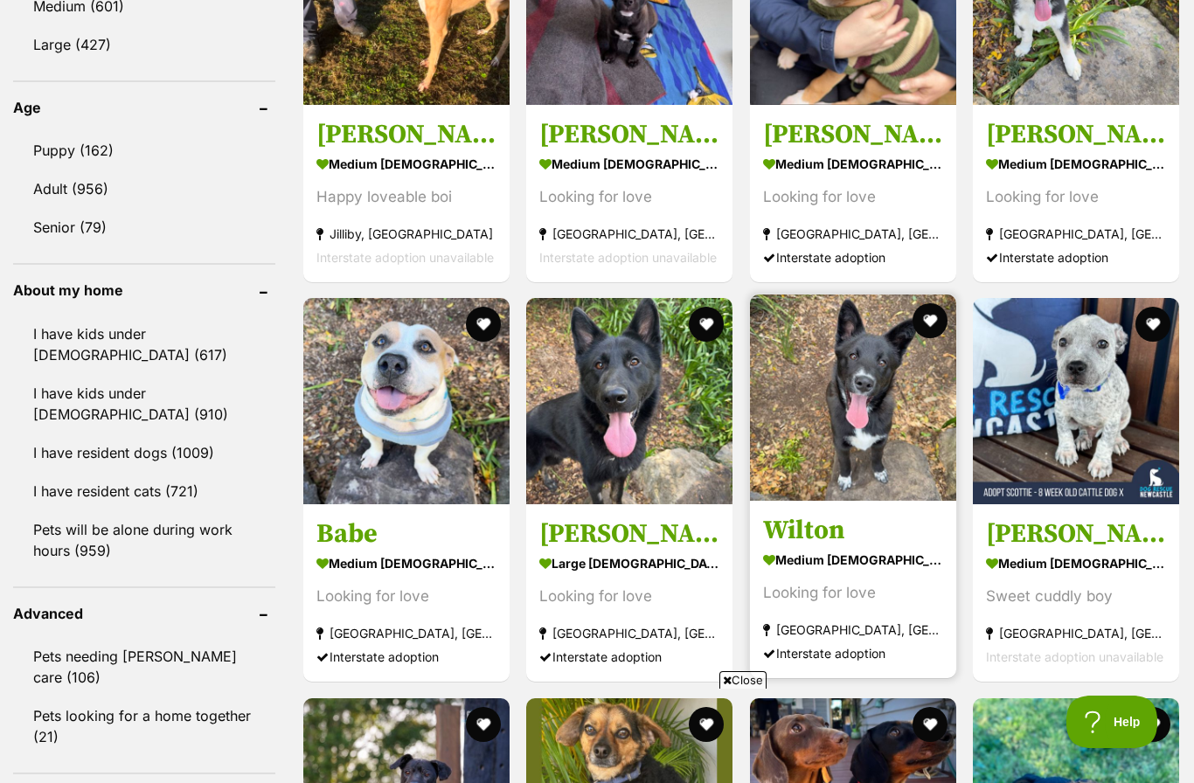
scroll to position [1749, 0]
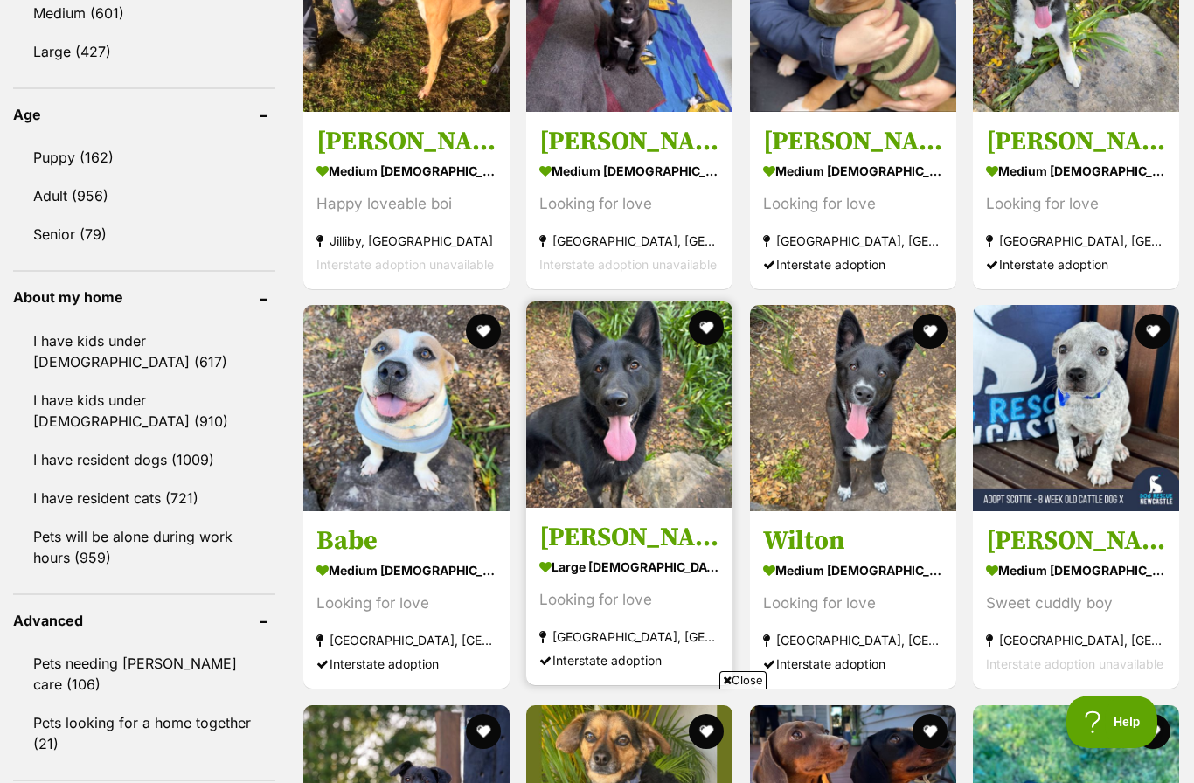
click at [629, 441] on img at bounding box center [629, 405] width 206 height 206
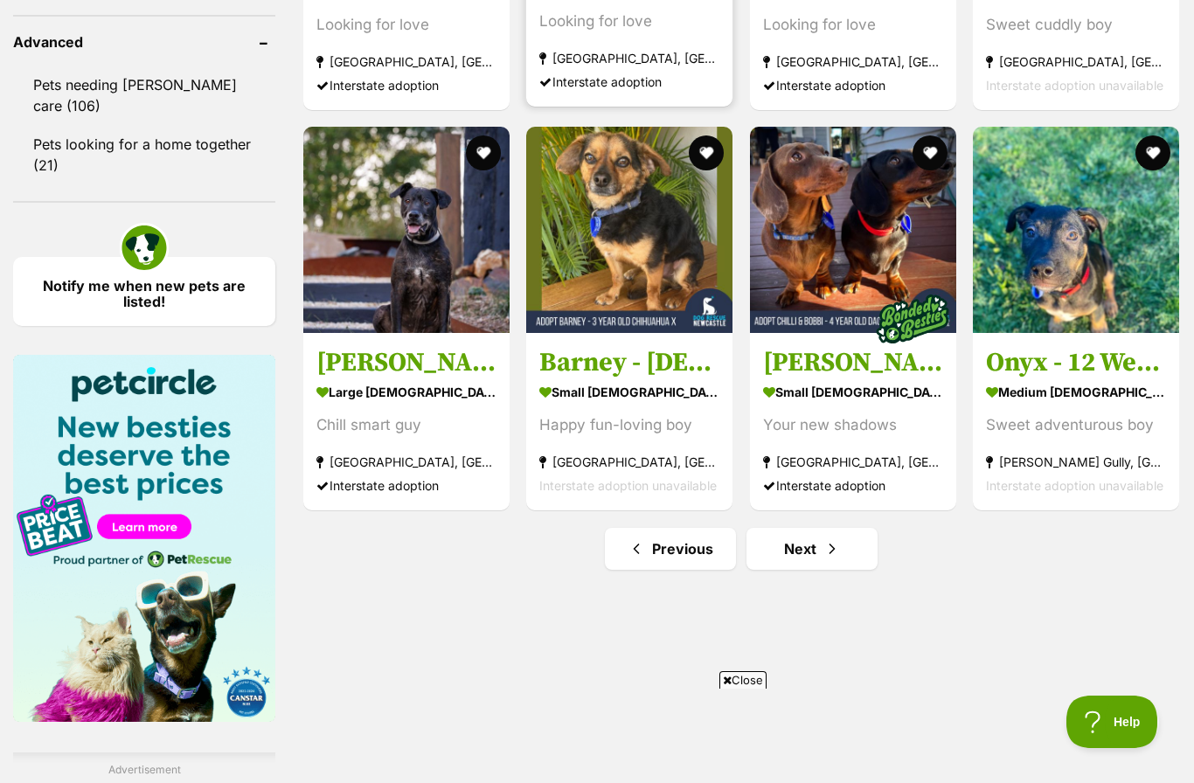
scroll to position [2332, 0]
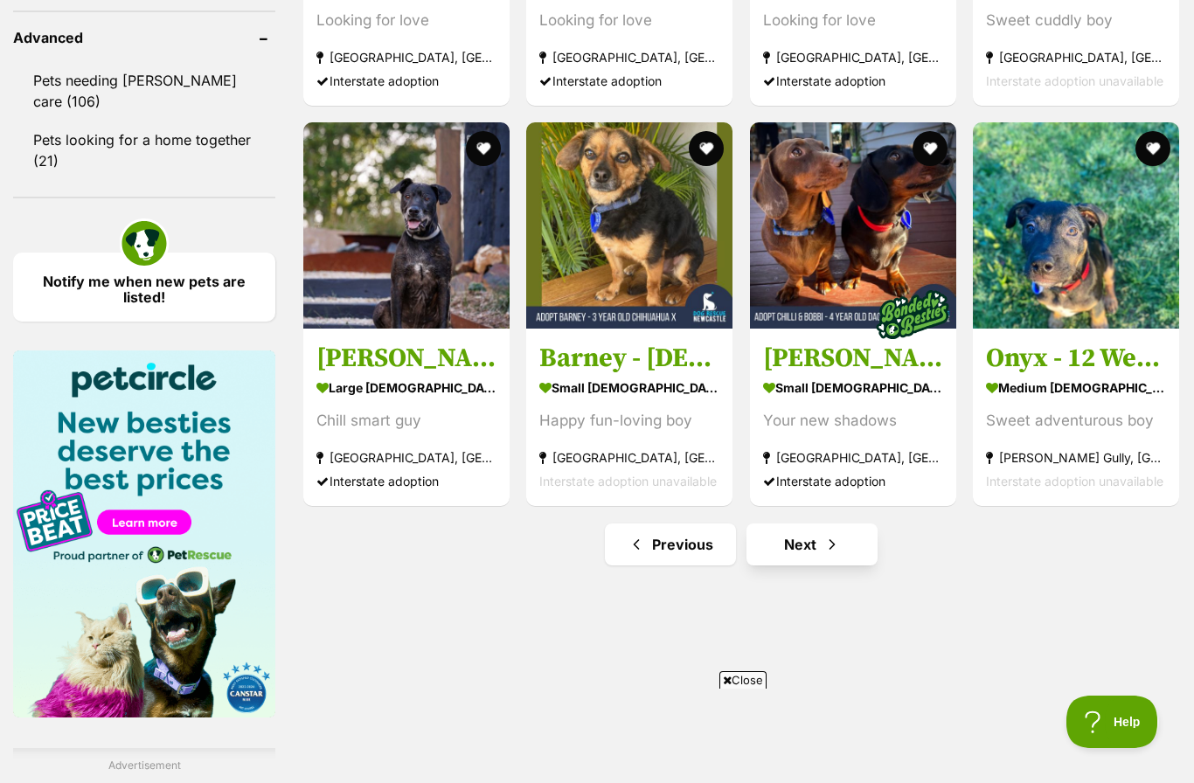
click at [823, 548] on span "Next page" at bounding box center [831, 544] width 17 height 21
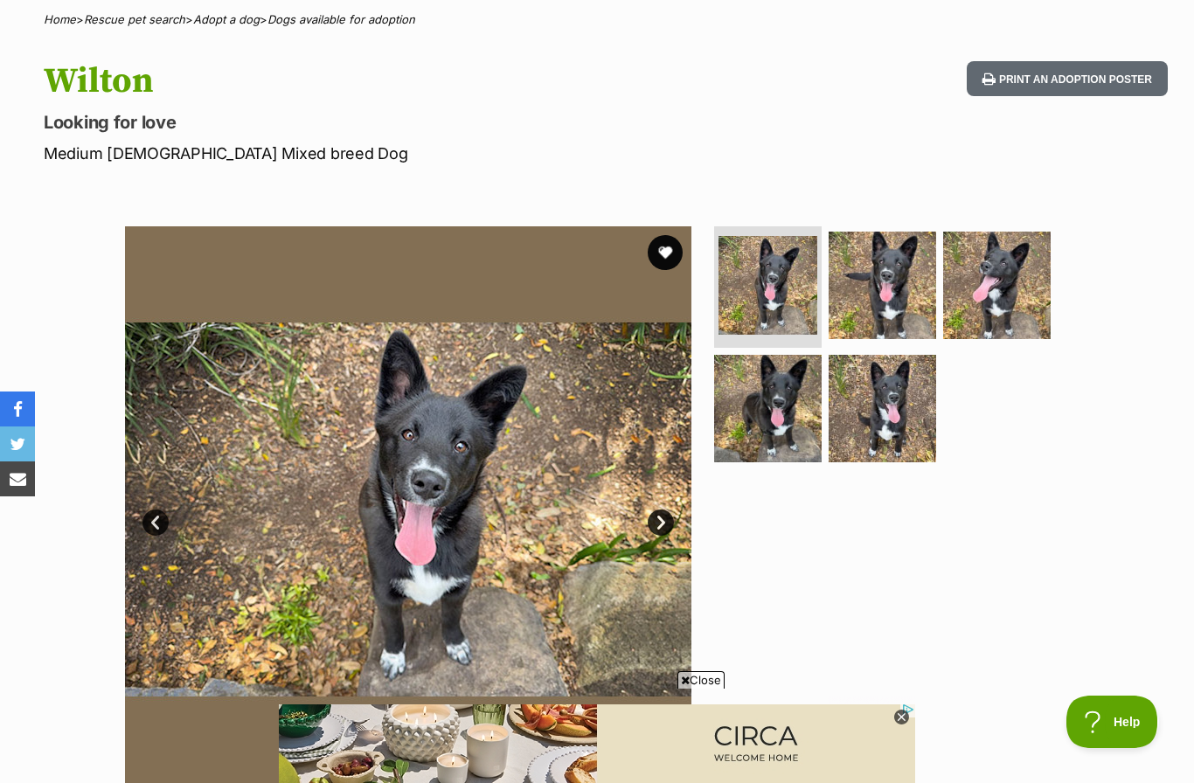
scroll to position [141, 0]
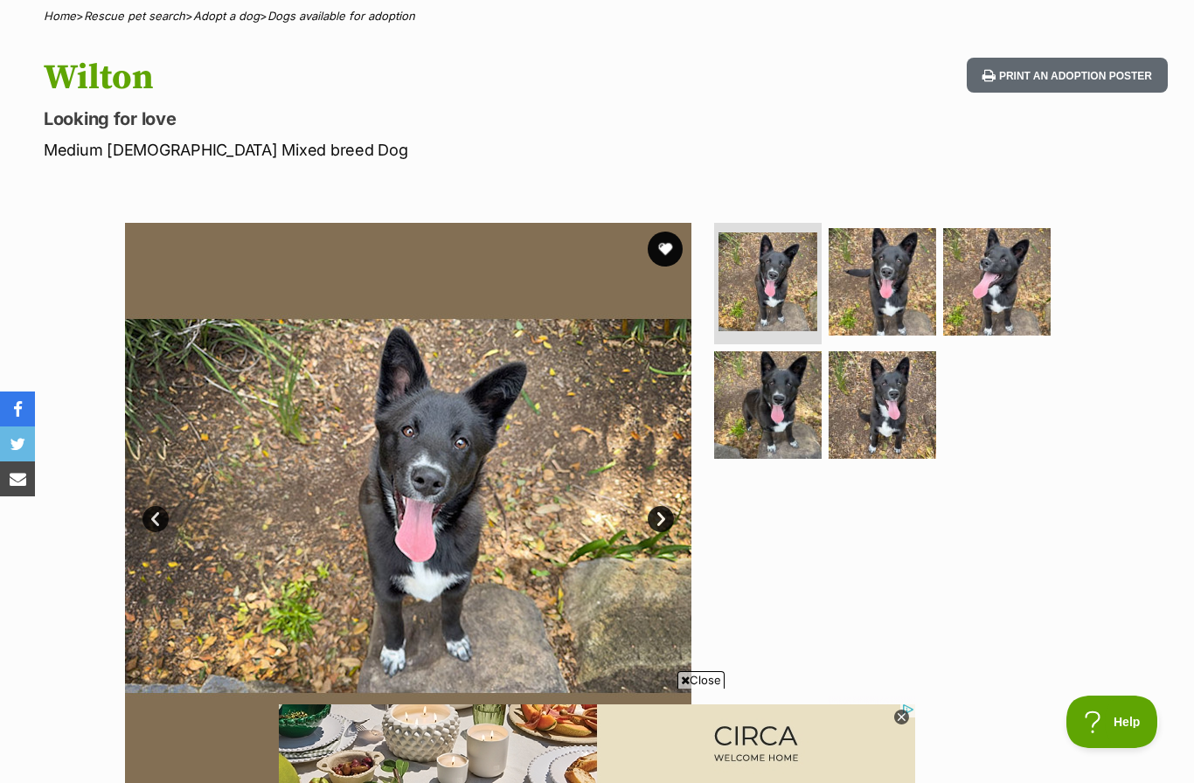
click at [667, 527] on link "Next" at bounding box center [661, 519] width 26 height 26
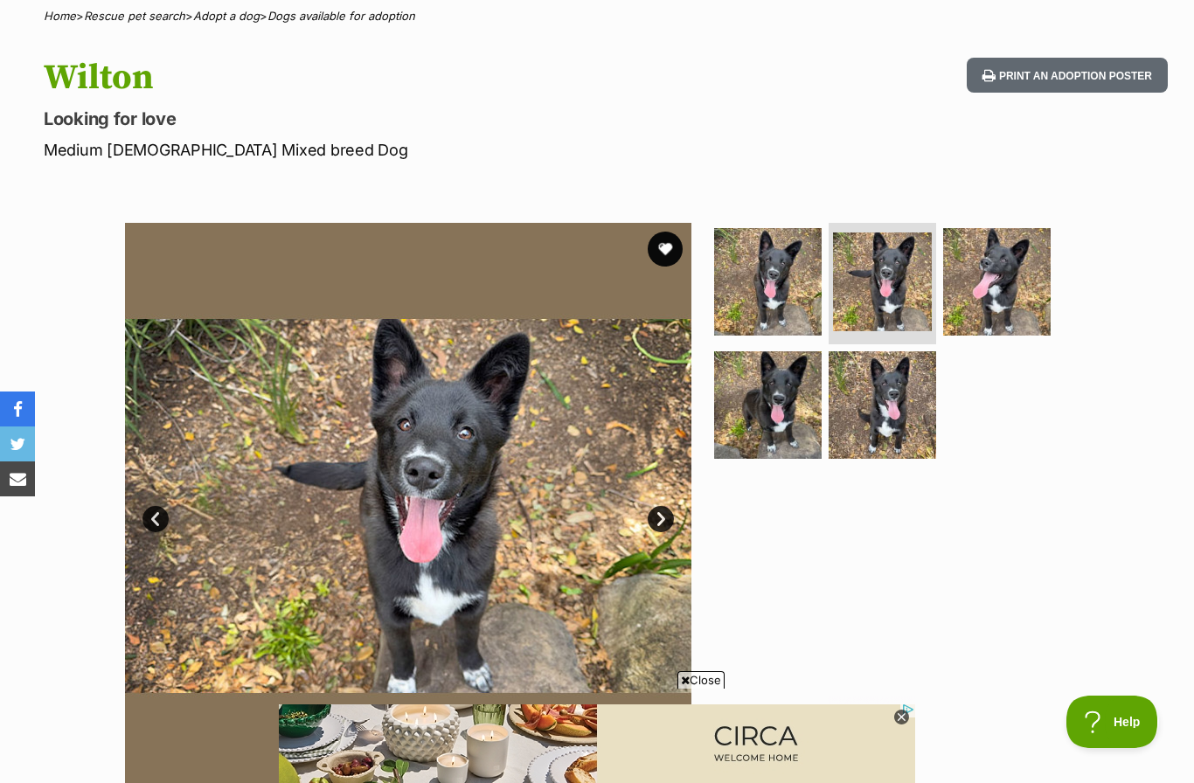
click at [658, 512] on link "Next" at bounding box center [661, 519] width 26 height 26
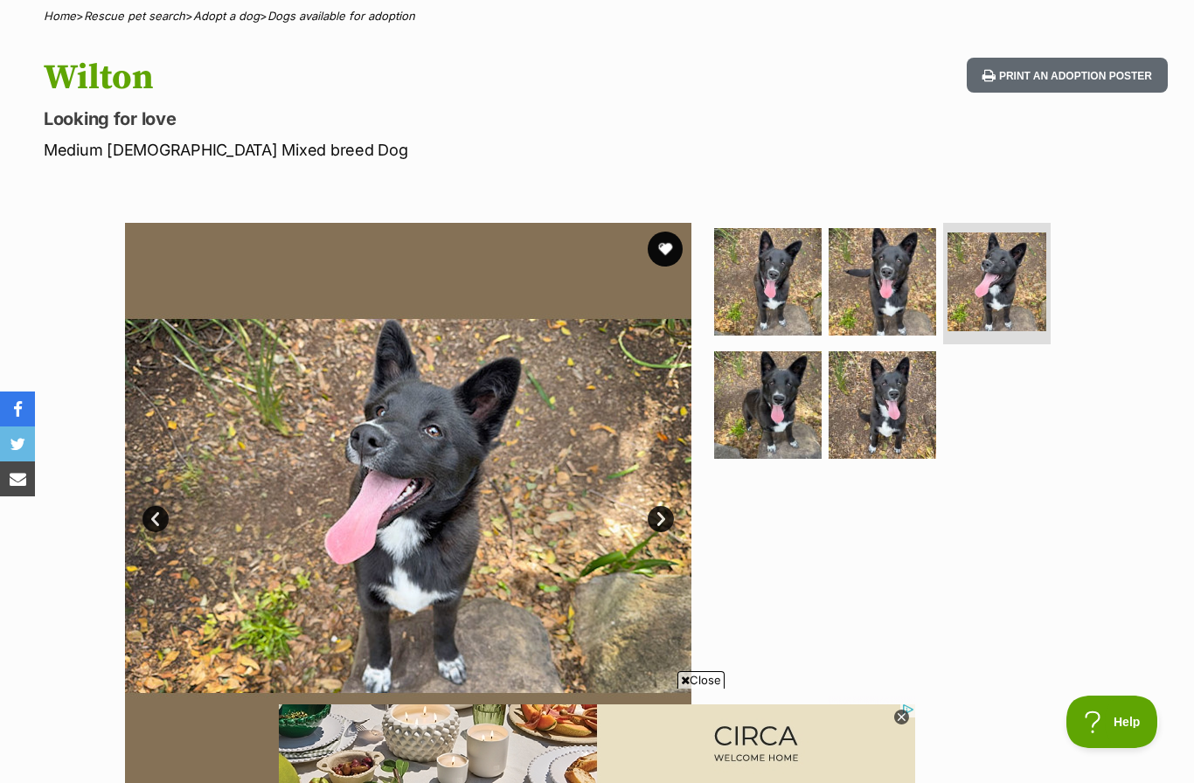
click at [667, 520] on link "Next" at bounding box center [661, 519] width 26 height 26
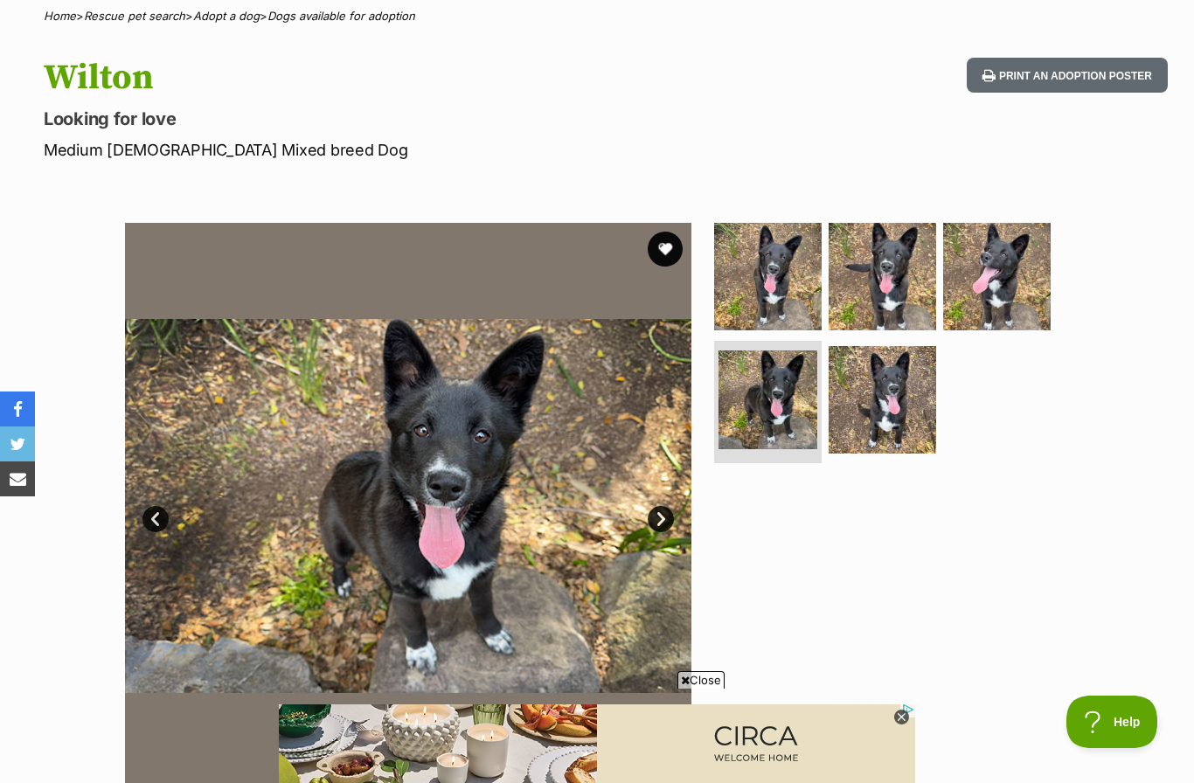
click at [659, 521] on link "Next" at bounding box center [661, 519] width 26 height 26
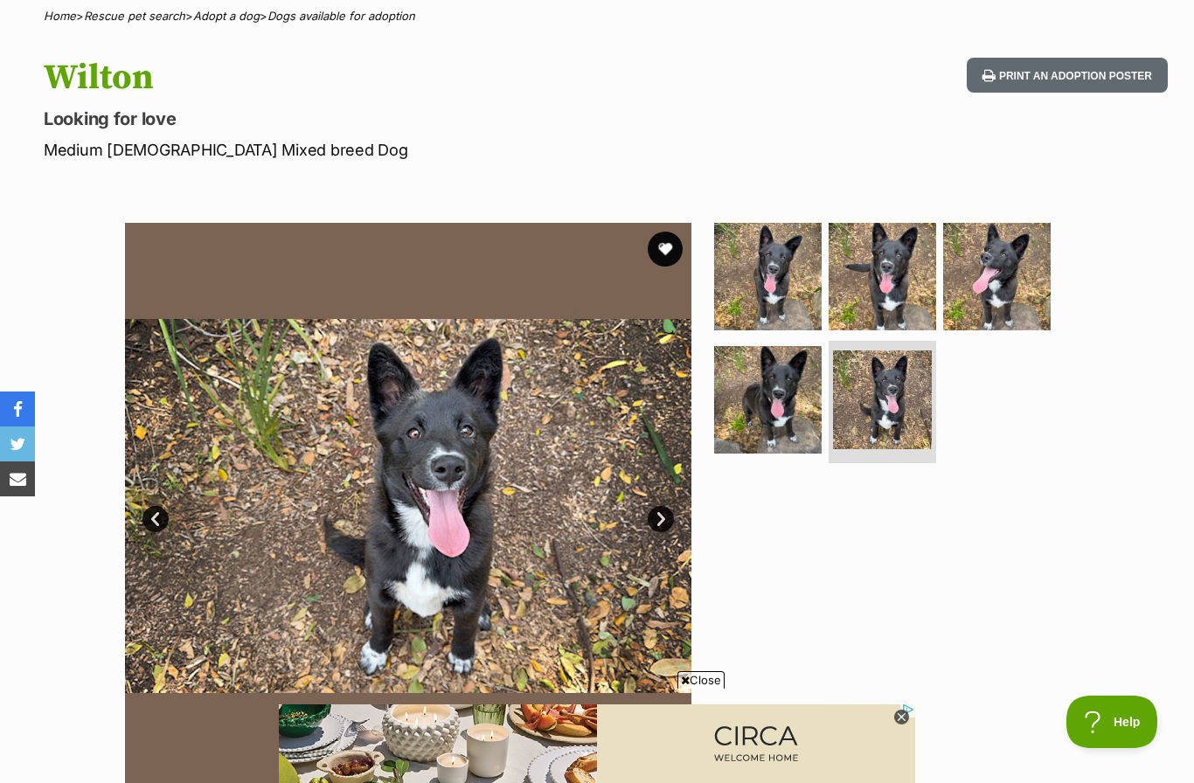
click at [663, 518] on link "Next" at bounding box center [661, 519] width 26 height 26
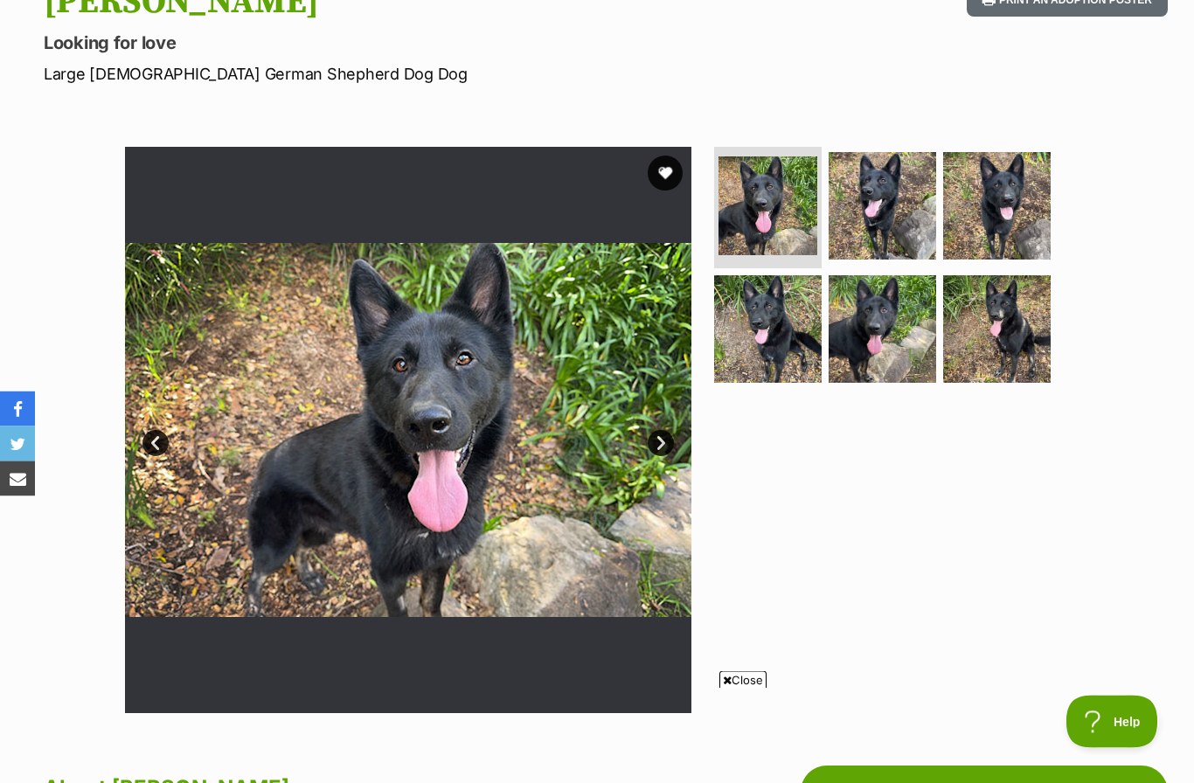
scroll to position [266, 0]
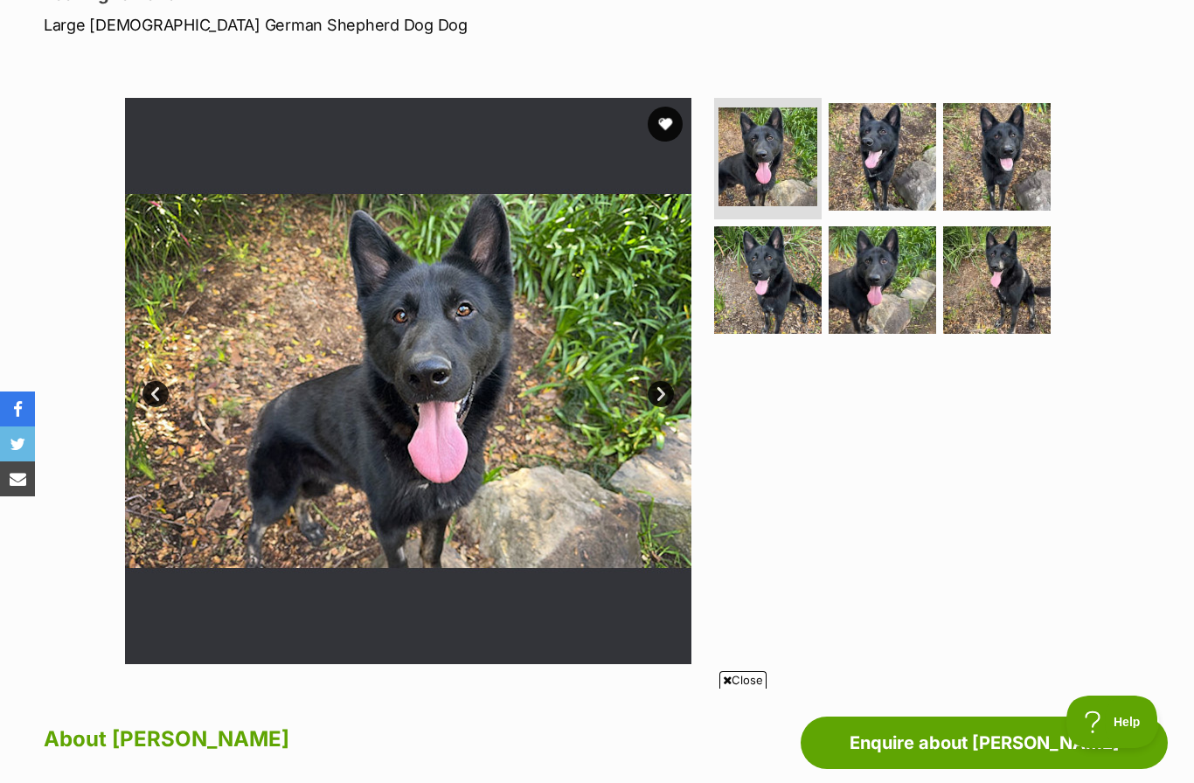
click at [665, 396] on link "Next" at bounding box center [661, 394] width 26 height 26
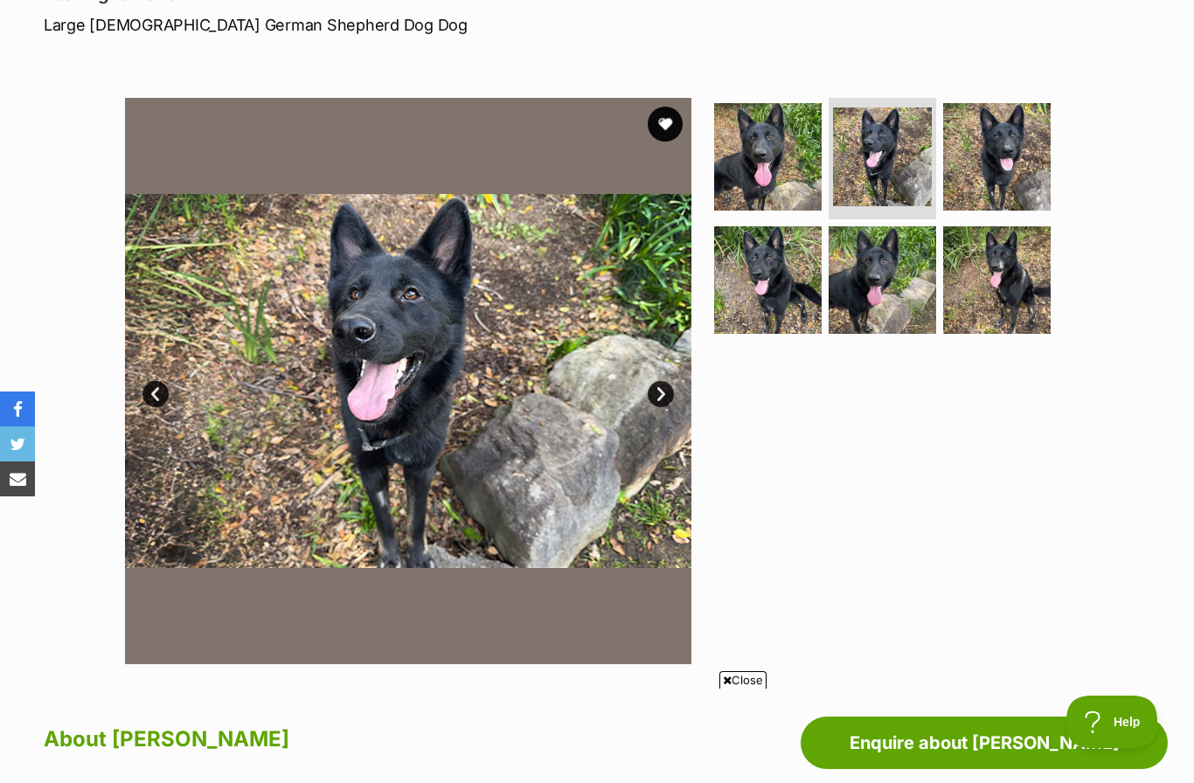
click at [656, 395] on link "Next" at bounding box center [661, 394] width 26 height 26
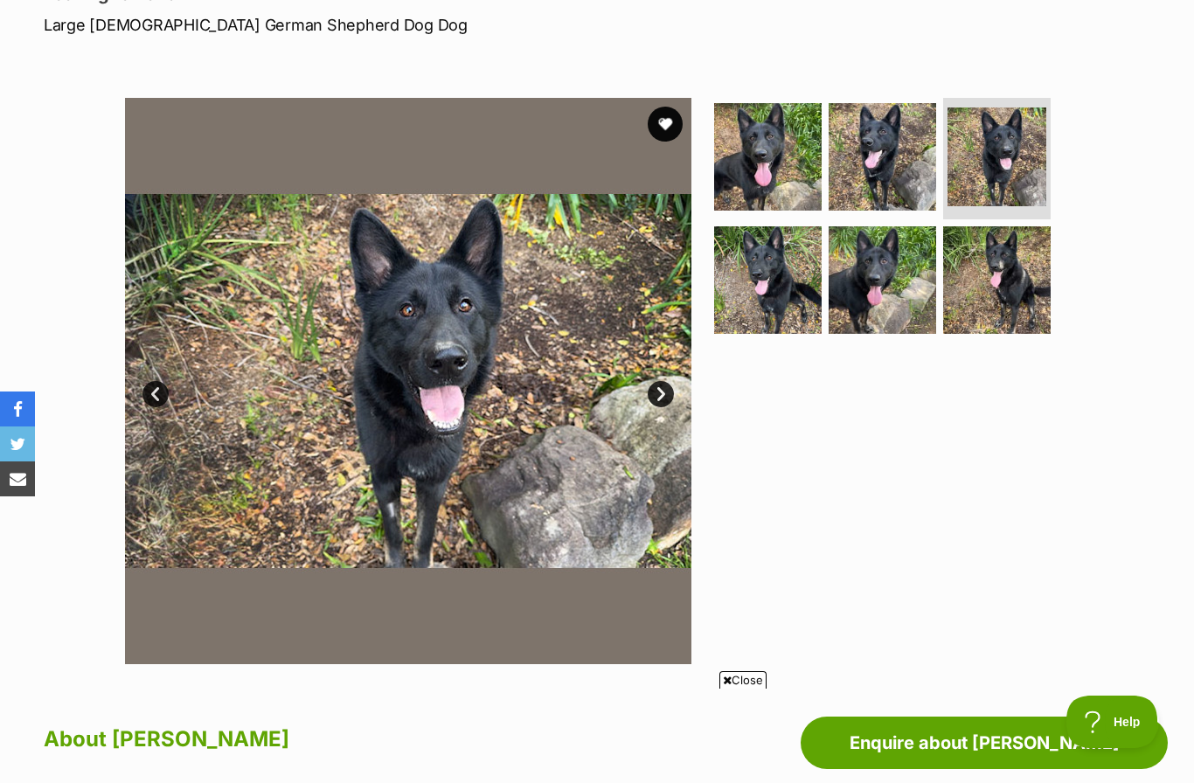
click at [670, 387] on link "Next" at bounding box center [661, 394] width 26 height 26
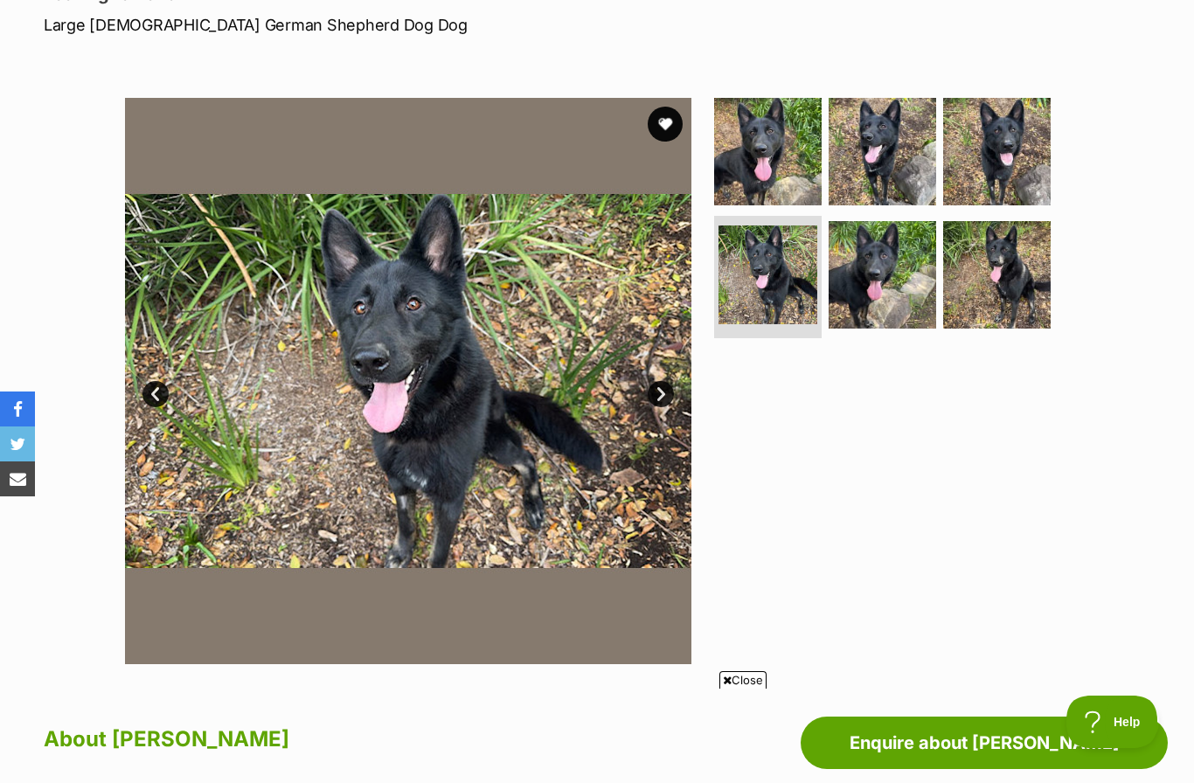
click at [663, 394] on link "Next" at bounding box center [661, 394] width 26 height 26
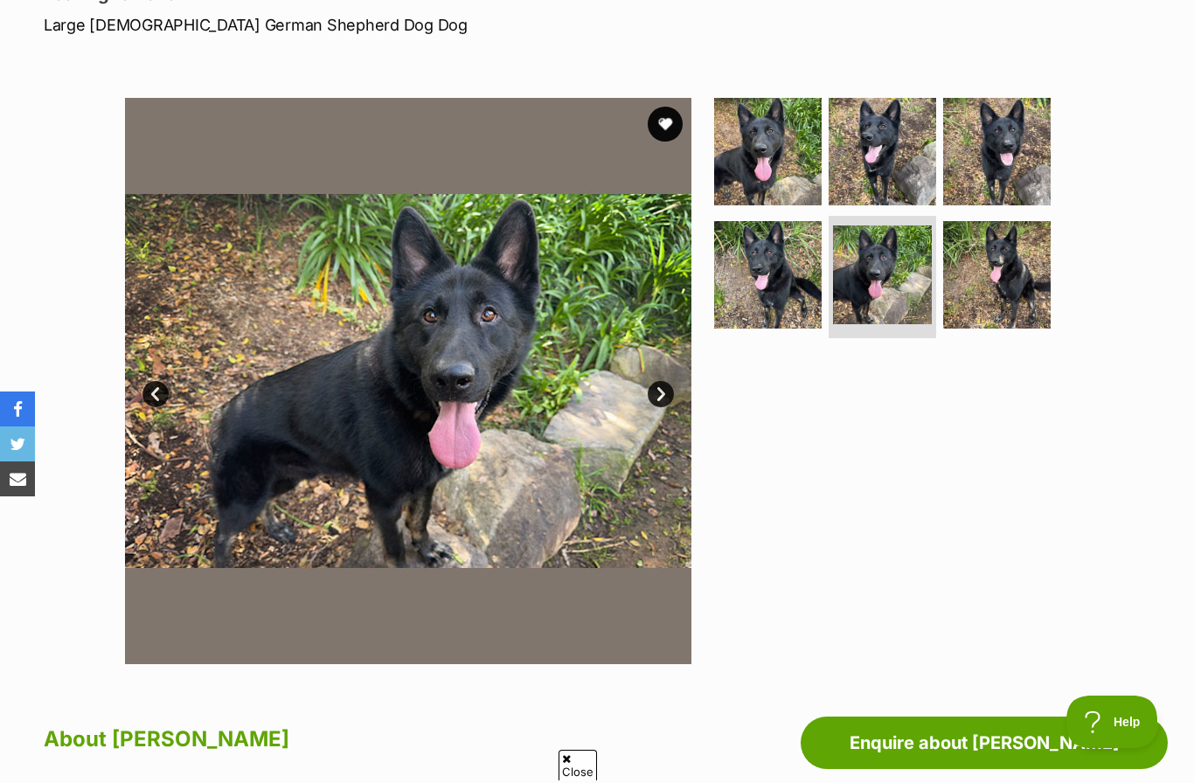
scroll to position [0, 0]
click at [668, 402] on link "Next" at bounding box center [661, 394] width 26 height 26
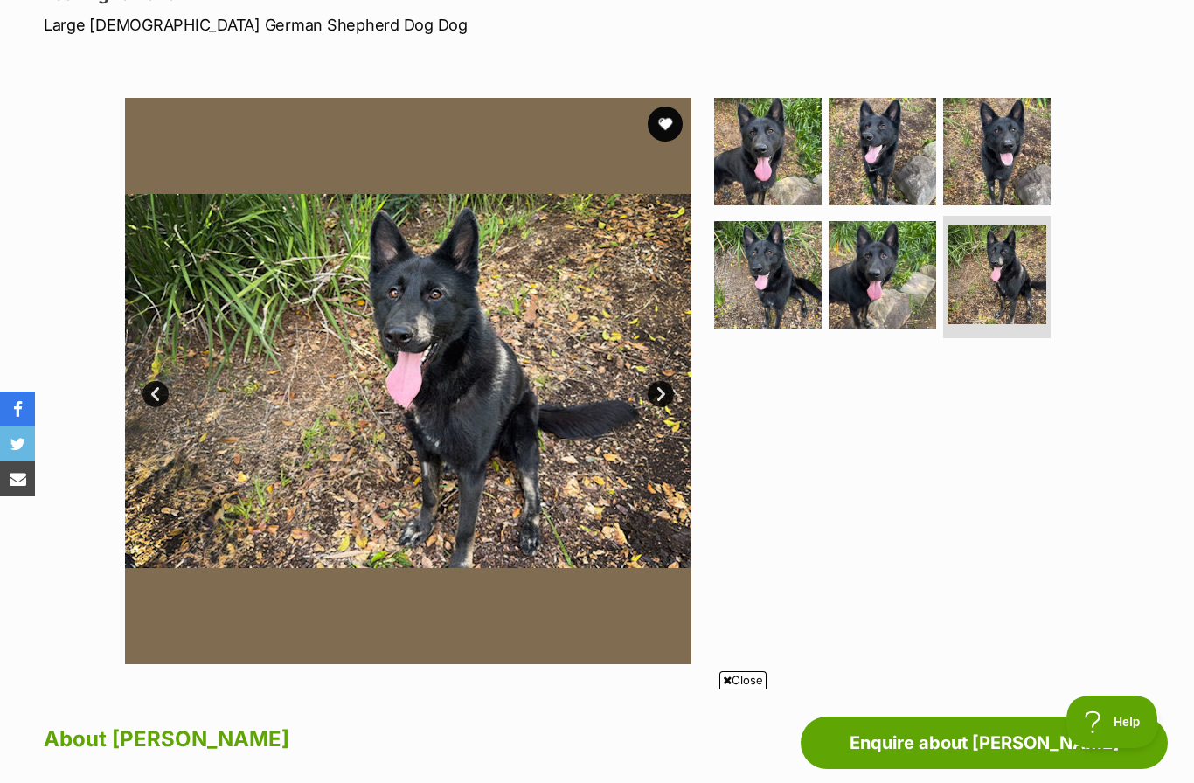
click at [668, 399] on link "Next" at bounding box center [661, 394] width 26 height 26
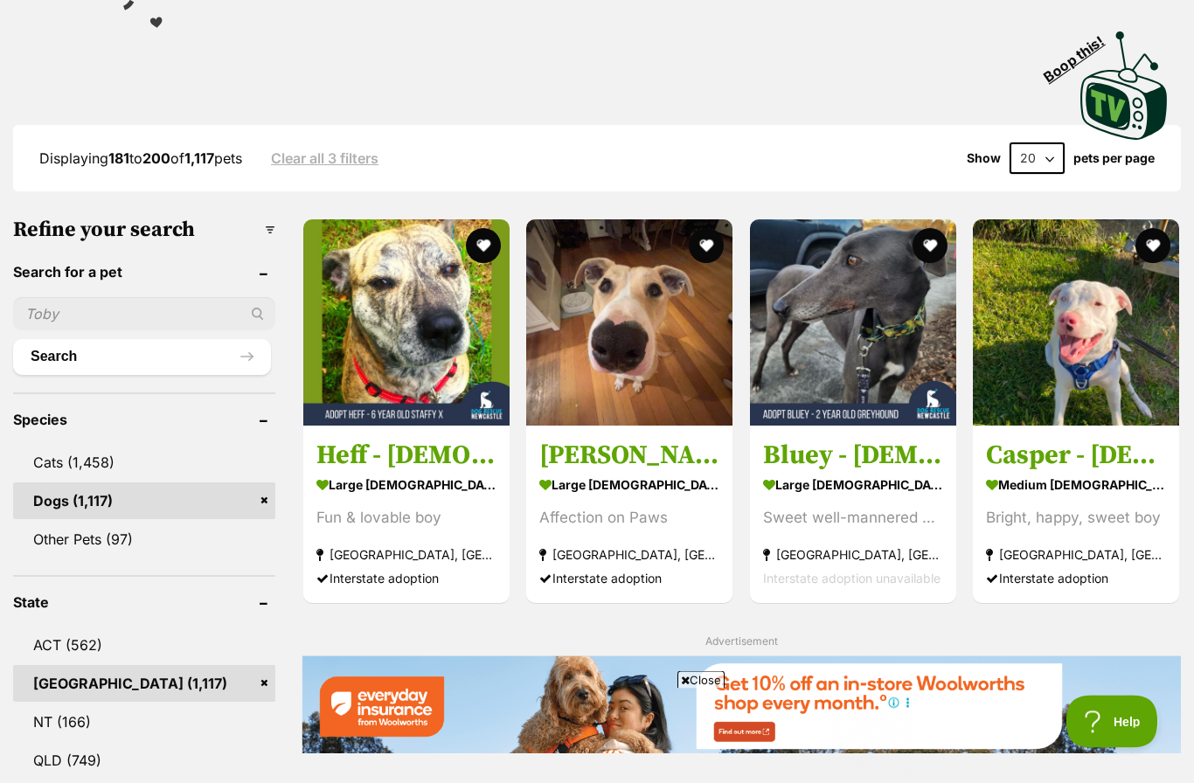
scroll to position [351, 0]
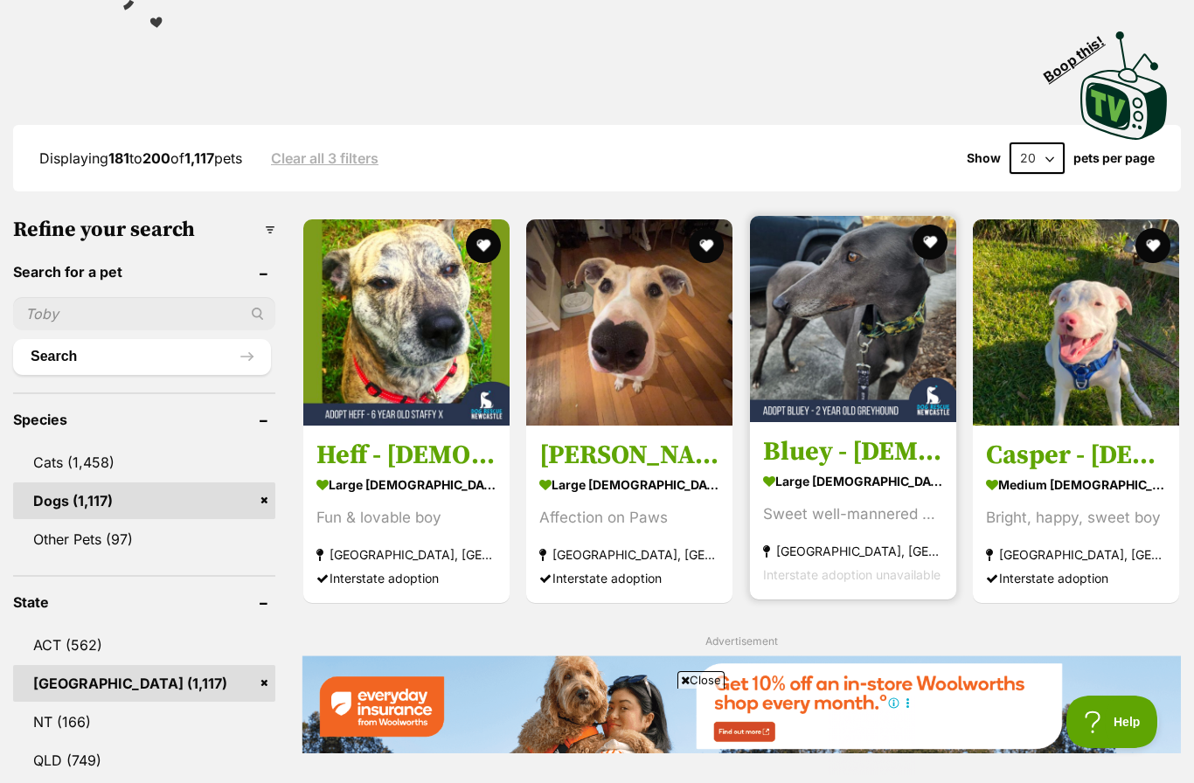
click at [860, 355] on img at bounding box center [853, 319] width 206 height 206
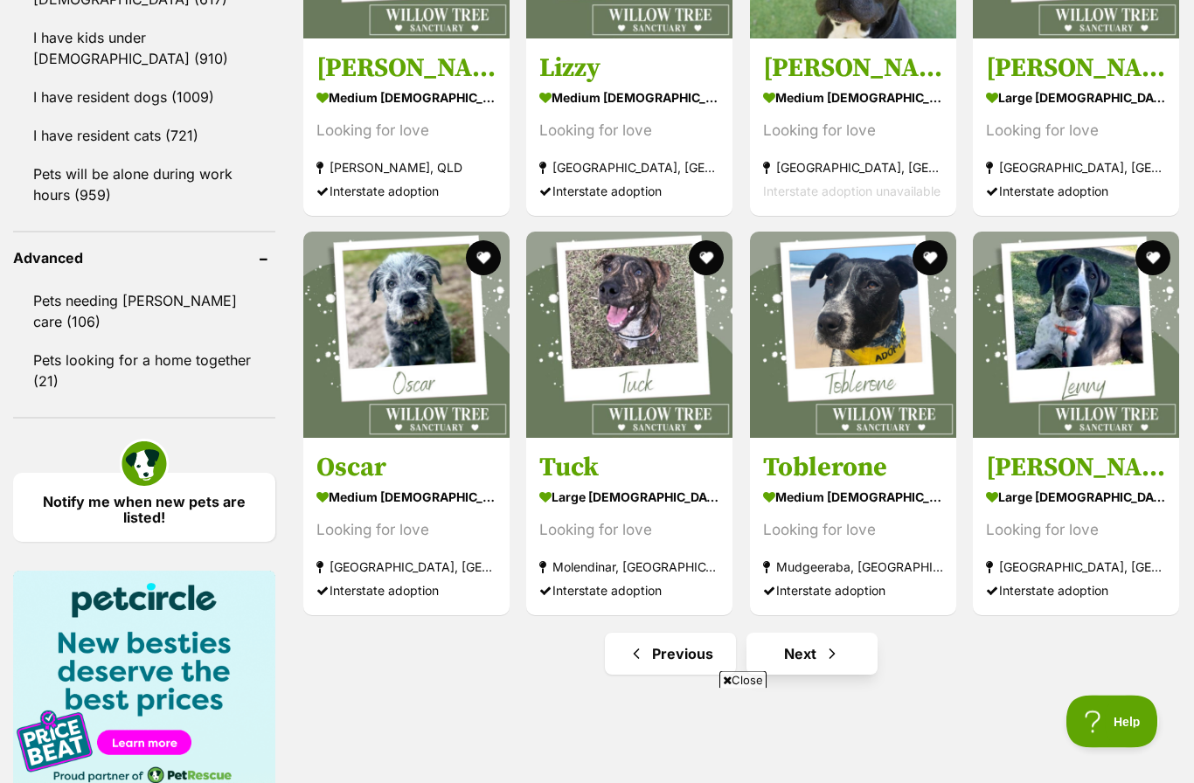
scroll to position [2112, 0]
click at [822, 660] on link "Next" at bounding box center [812, 654] width 131 height 42
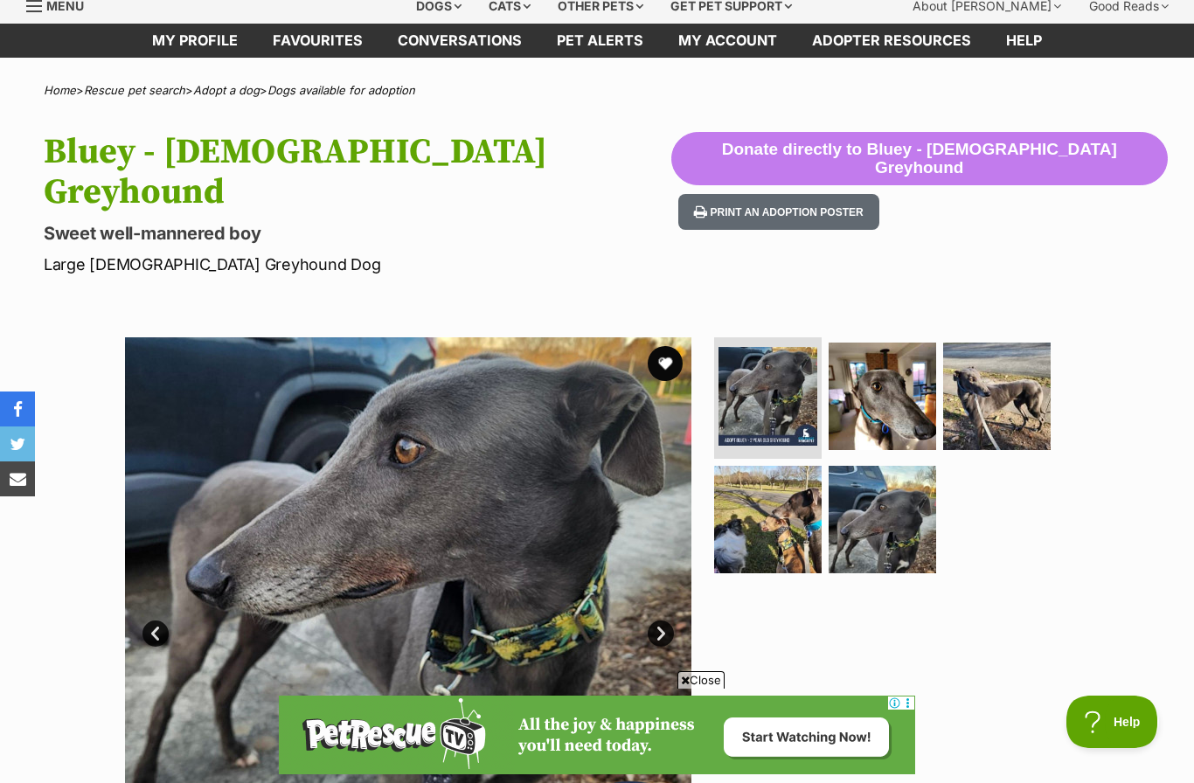
click at [664, 621] on link "Next" at bounding box center [661, 634] width 26 height 26
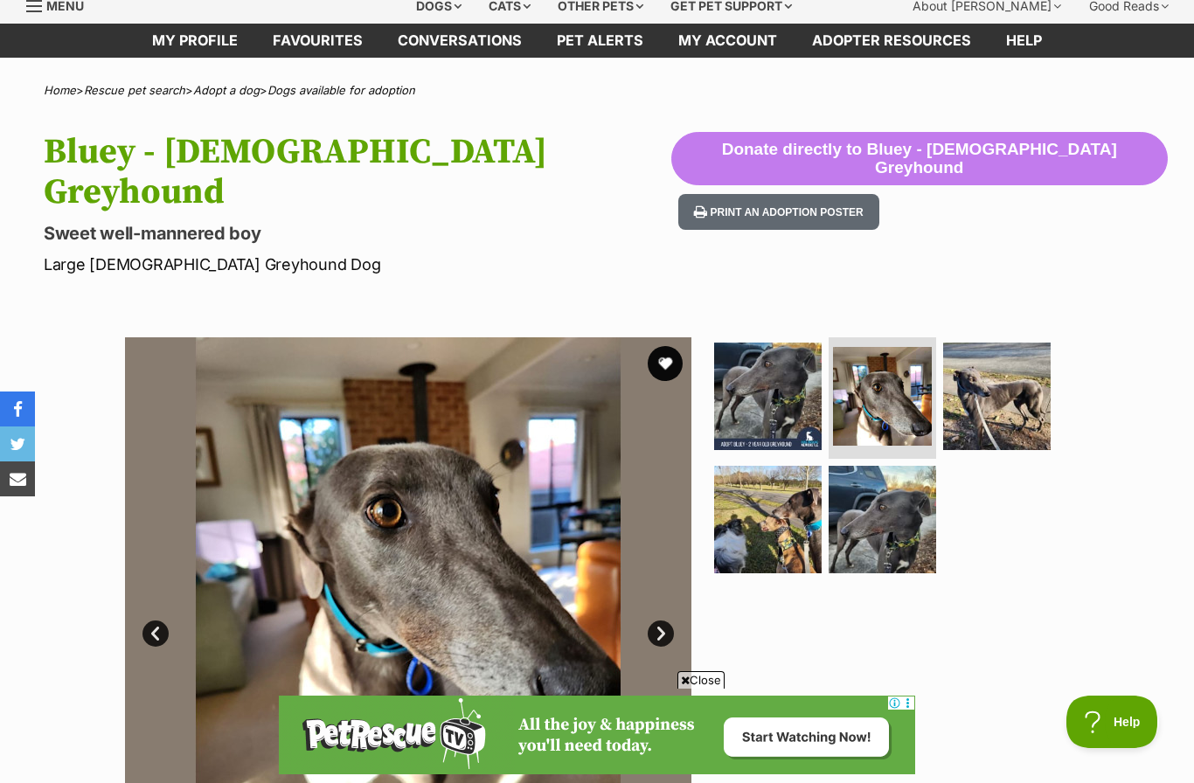
click at [666, 621] on link "Next" at bounding box center [661, 634] width 26 height 26
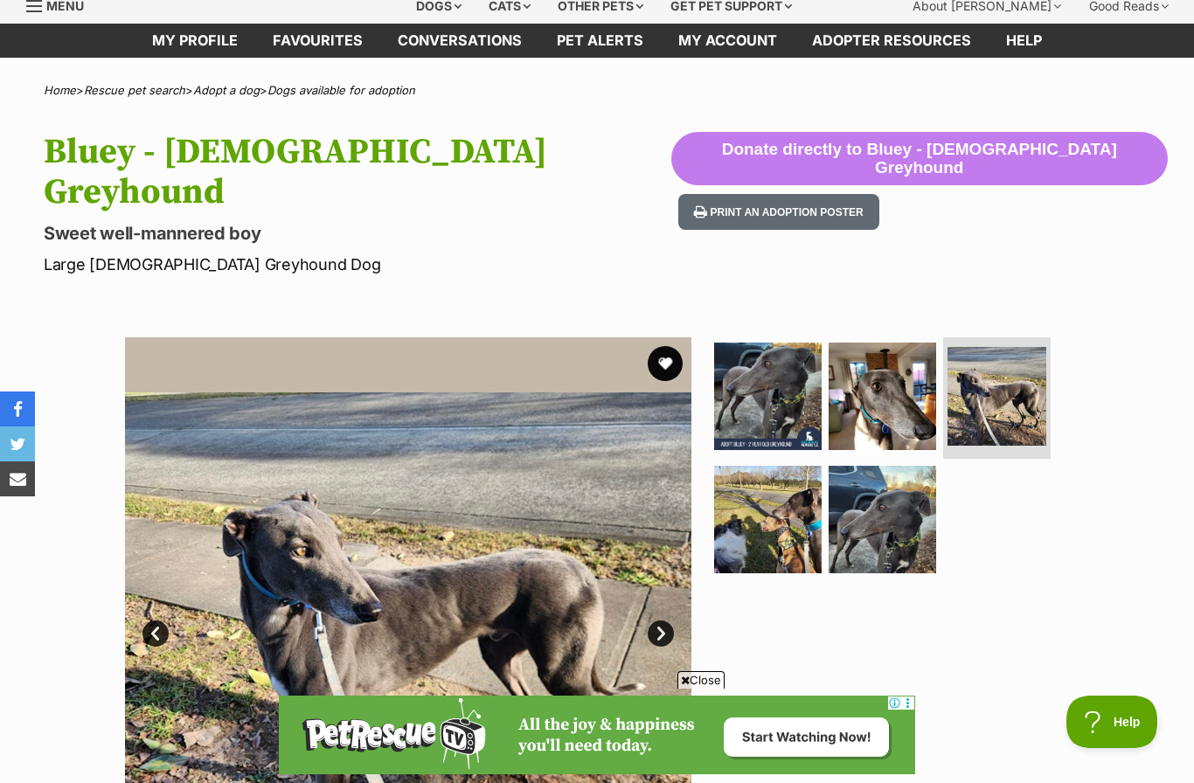
click at [662, 621] on link "Next" at bounding box center [661, 634] width 26 height 26
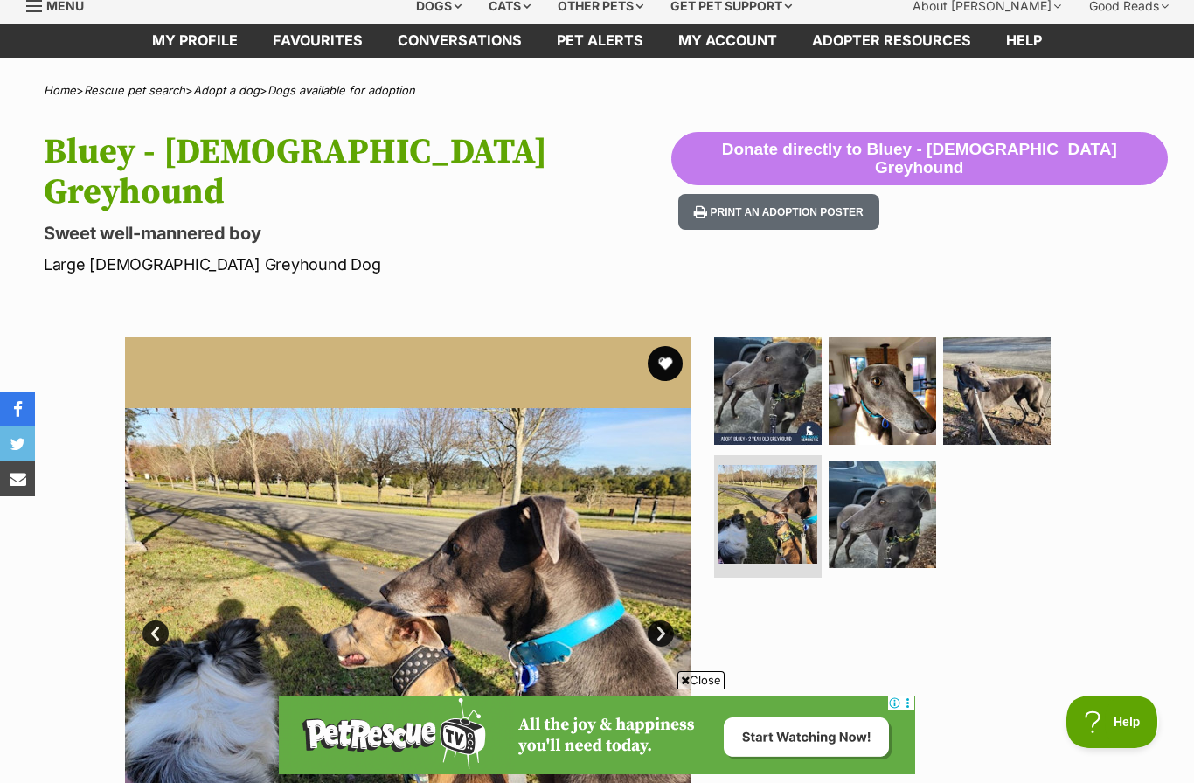
click at [663, 621] on link "Next" at bounding box center [661, 634] width 26 height 26
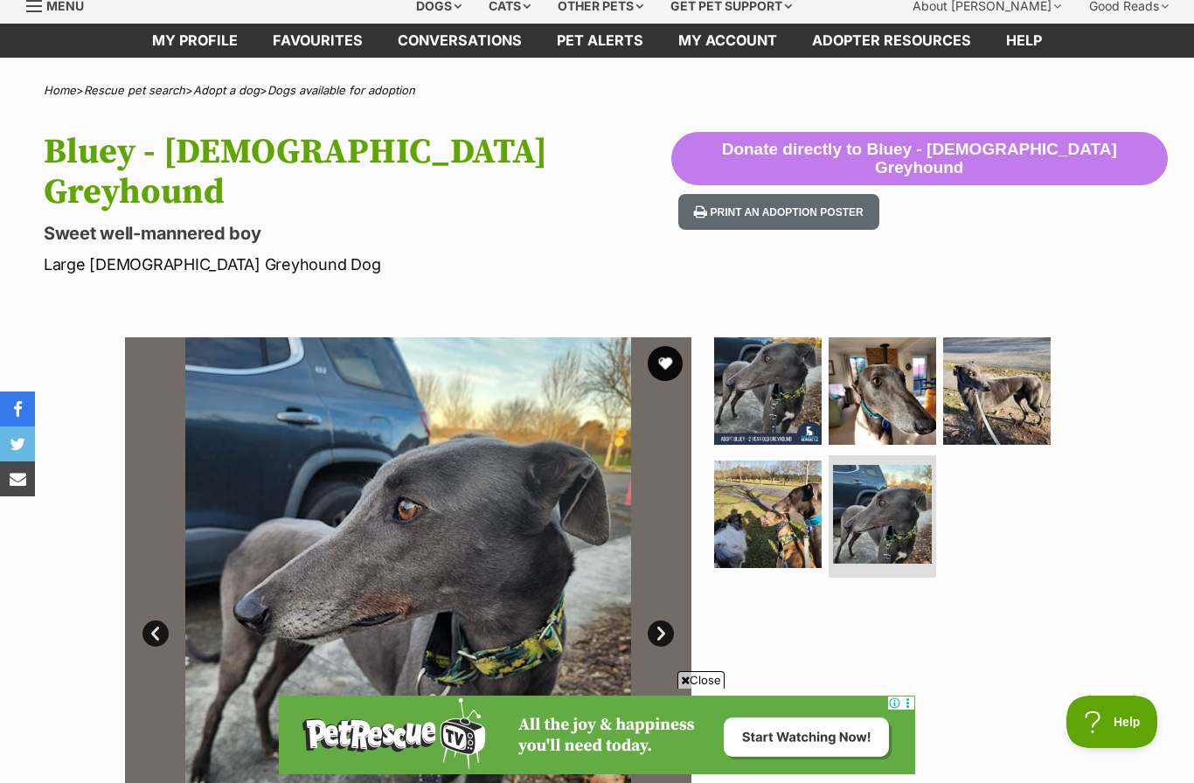
click at [663, 621] on link "Next" at bounding box center [661, 634] width 26 height 26
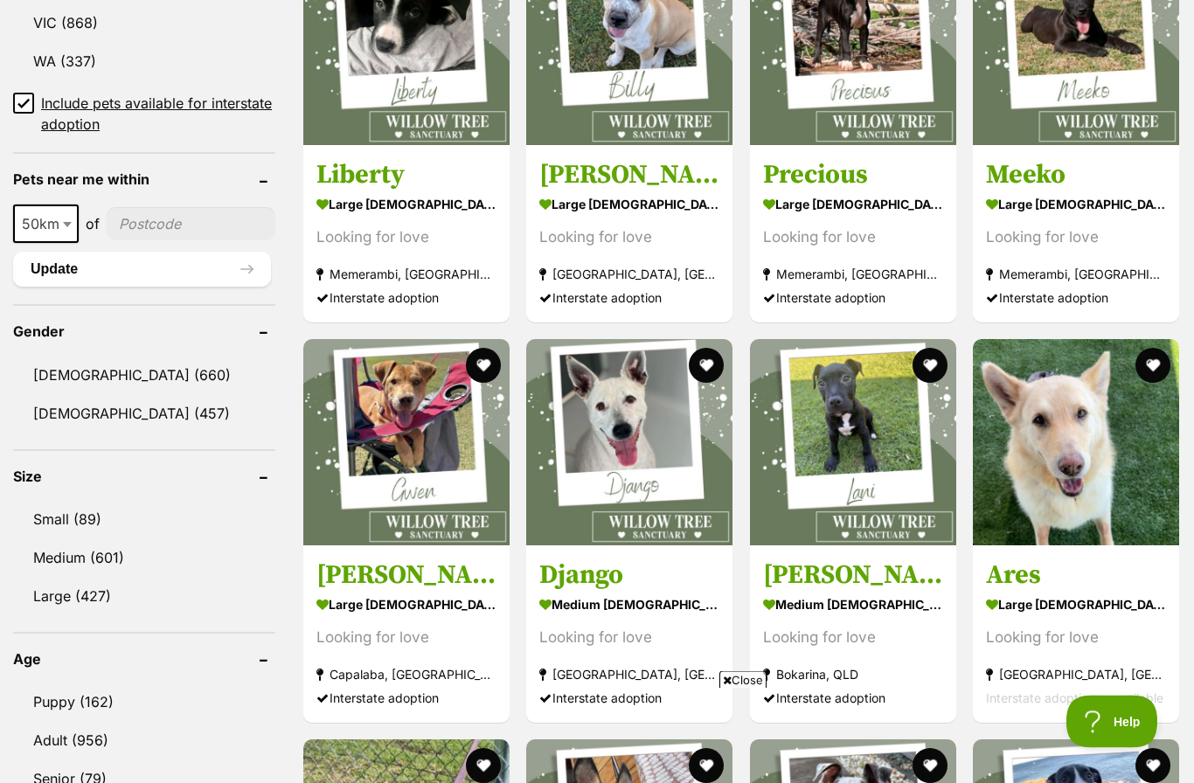
scroll to position [1212, 0]
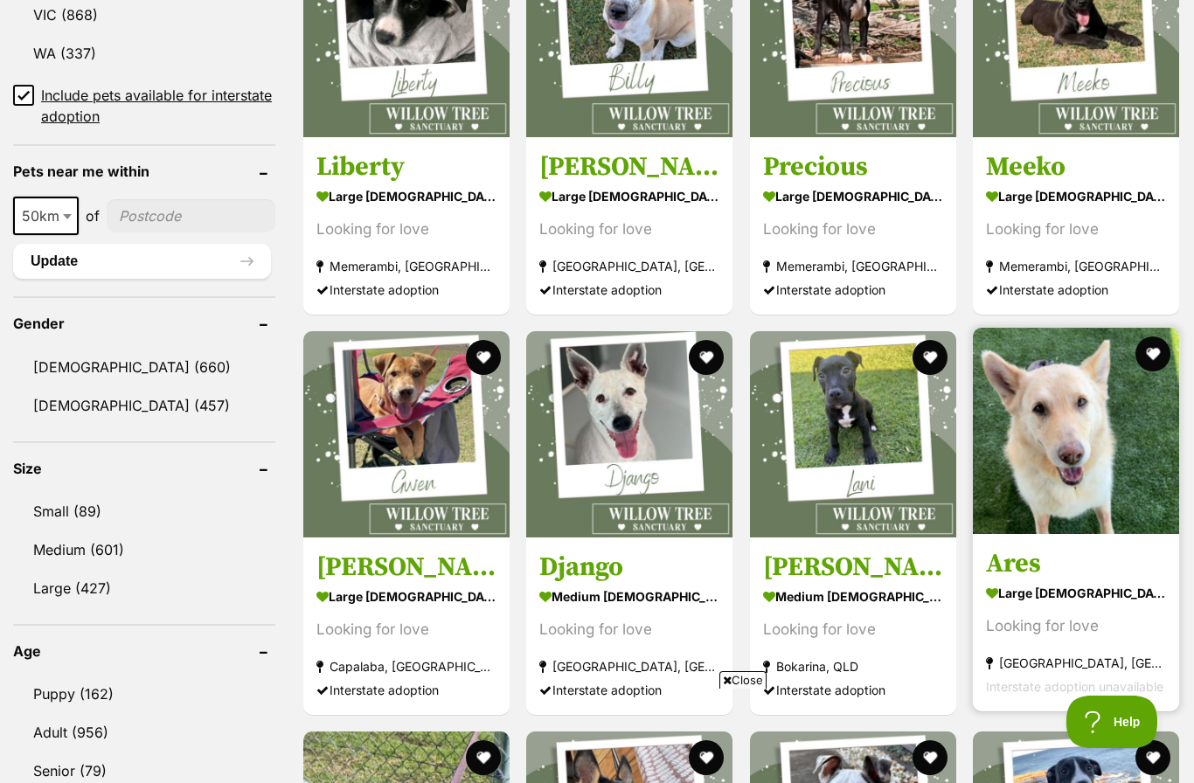
click at [1054, 473] on img at bounding box center [1076, 431] width 206 height 206
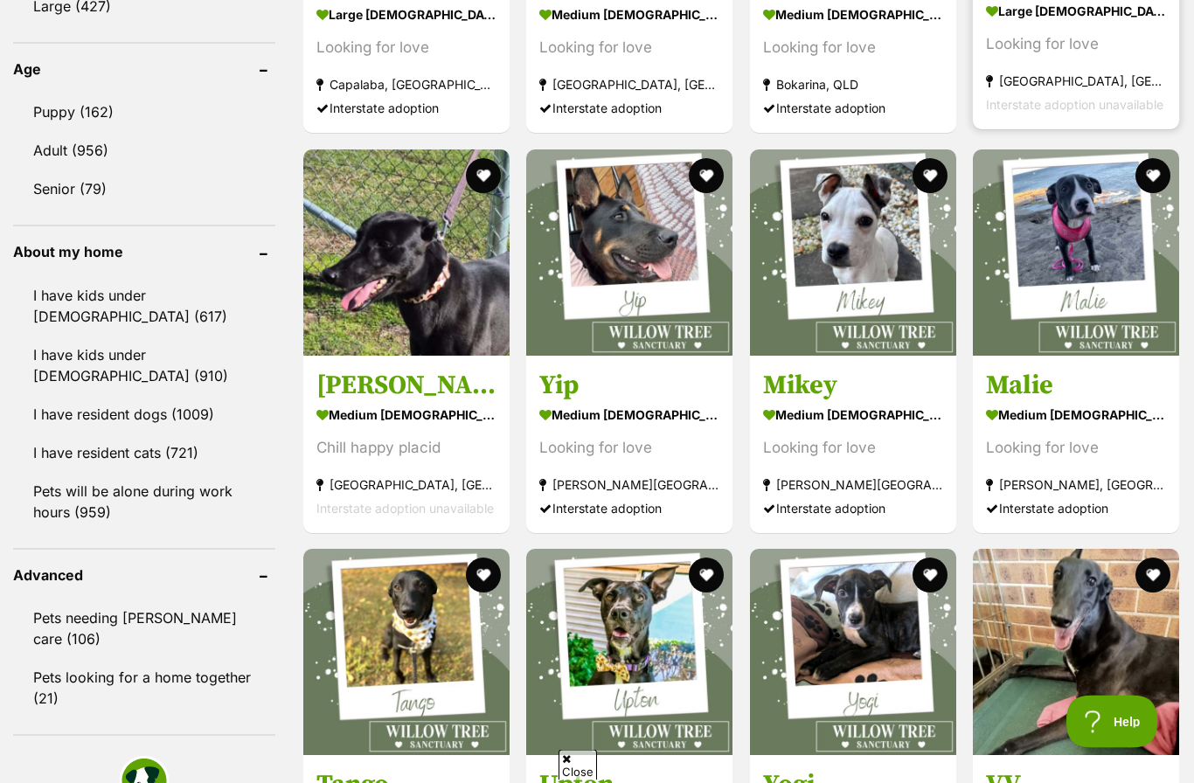
scroll to position [1795, 0]
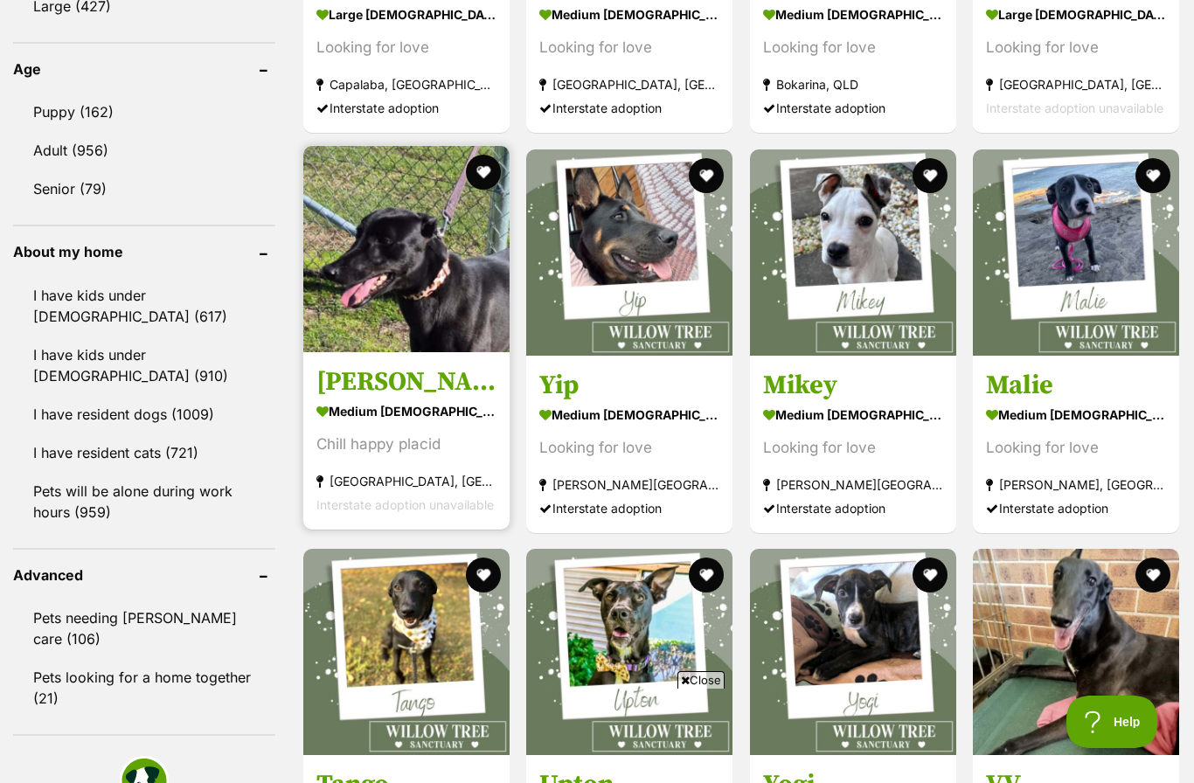
click at [432, 290] on img at bounding box center [406, 249] width 206 height 206
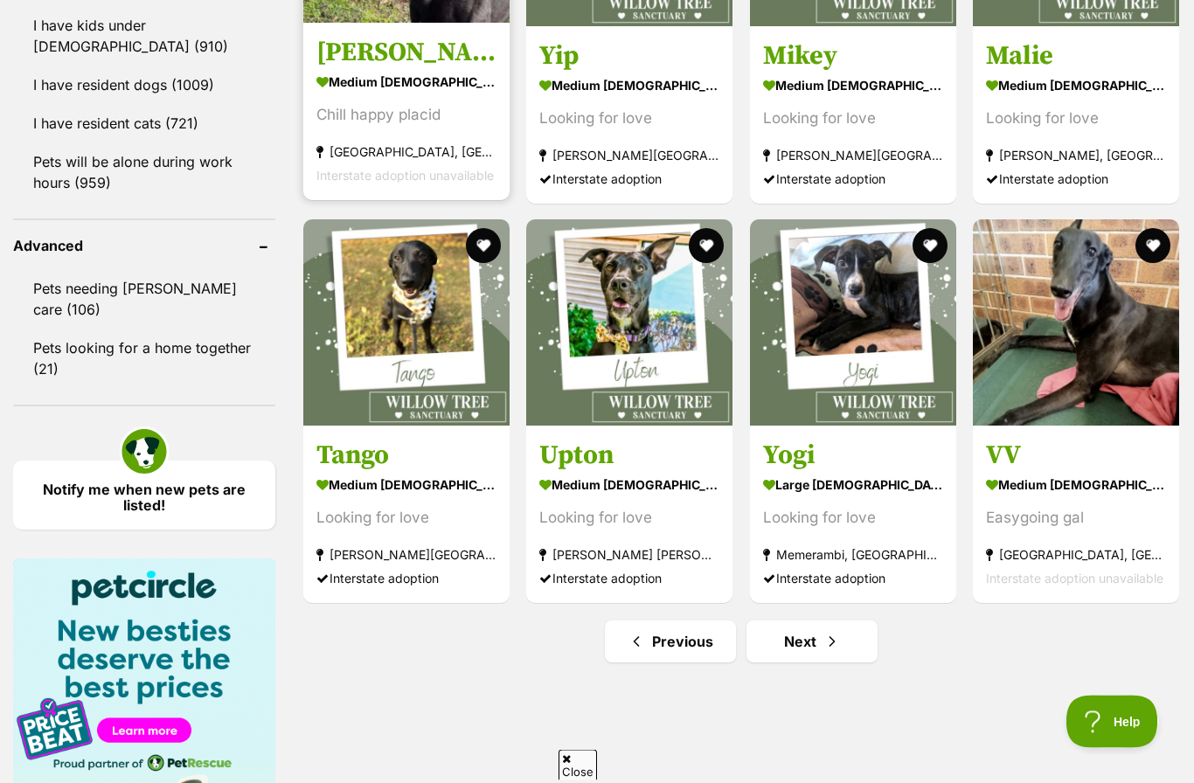
scroll to position [2124, 0]
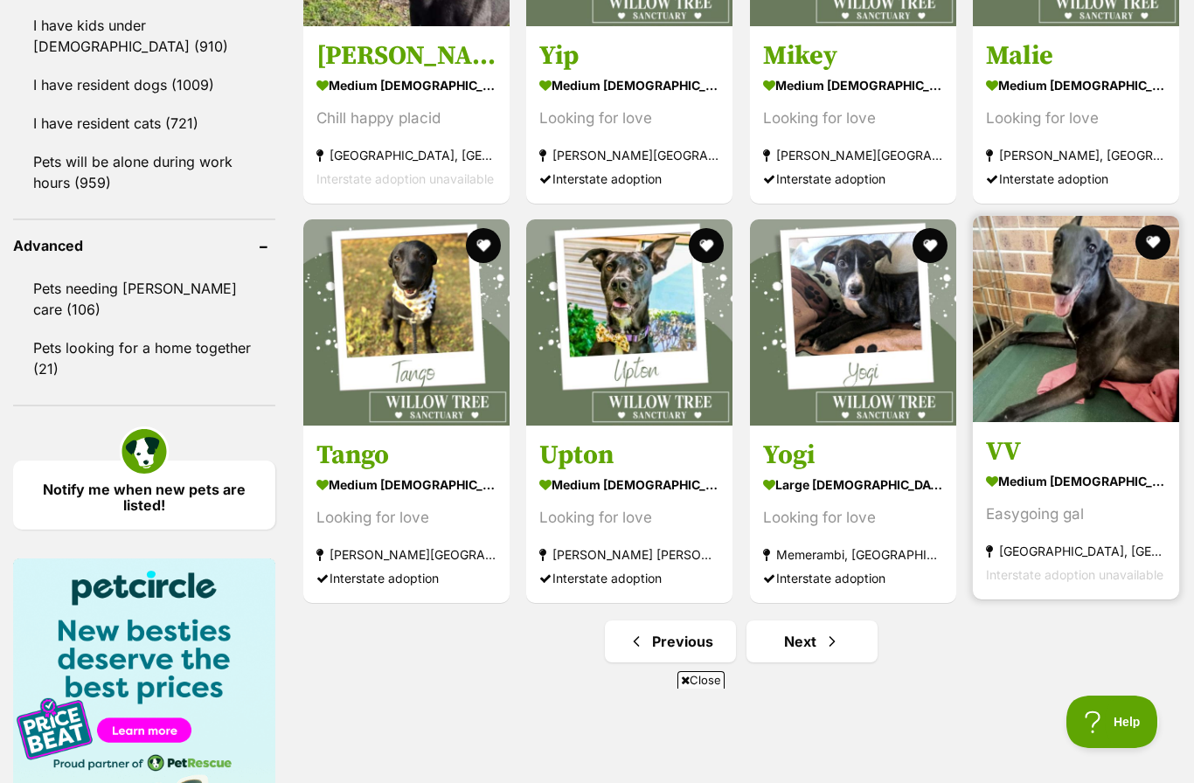
click at [1065, 375] on img at bounding box center [1076, 319] width 206 height 206
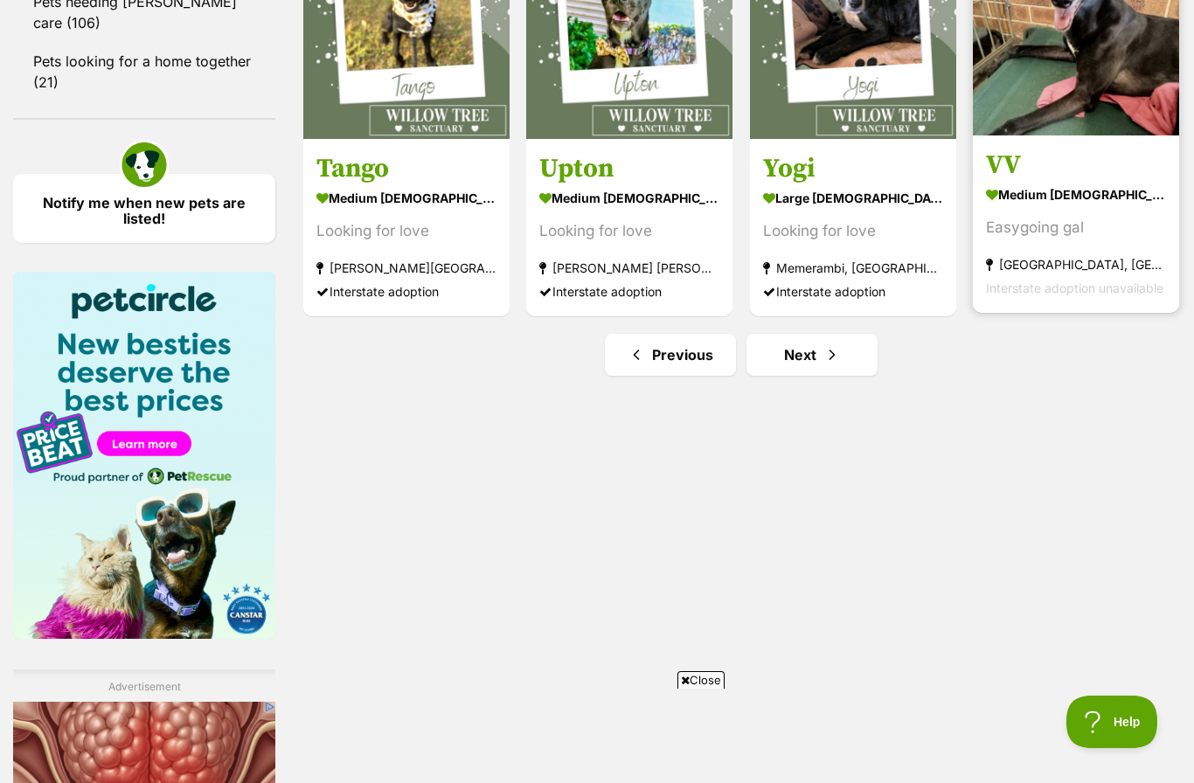
scroll to position [2485, 0]
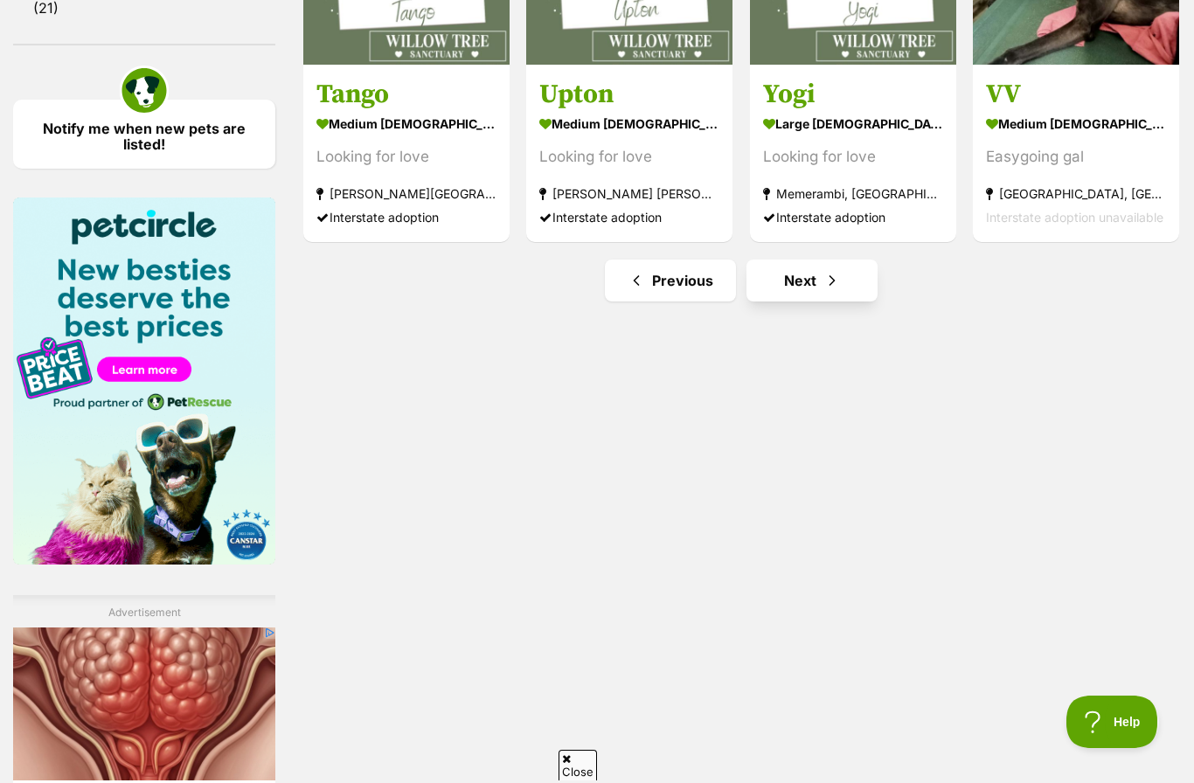
click at [823, 287] on span "Next page" at bounding box center [831, 280] width 17 height 21
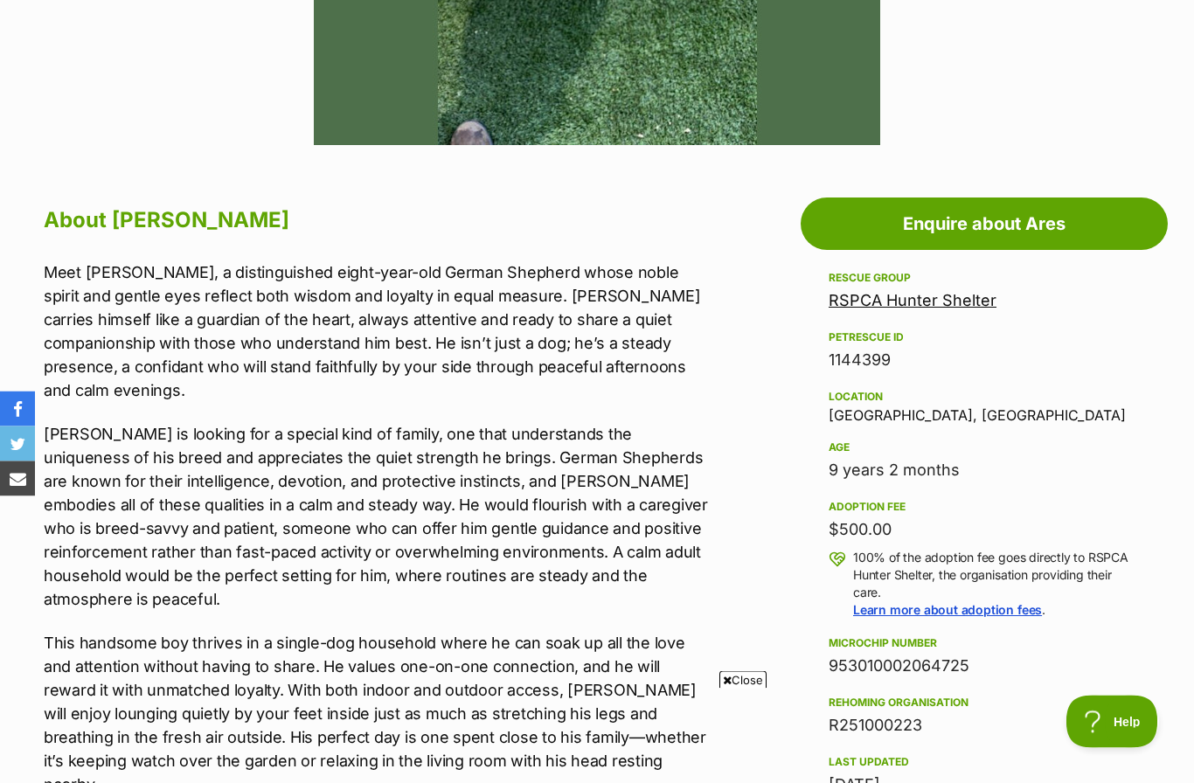
click at [166, 632] on p "This handsome boy thrives in a single-dog household where he can soak up all th…" at bounding box center [378, 714] width 668 height 165
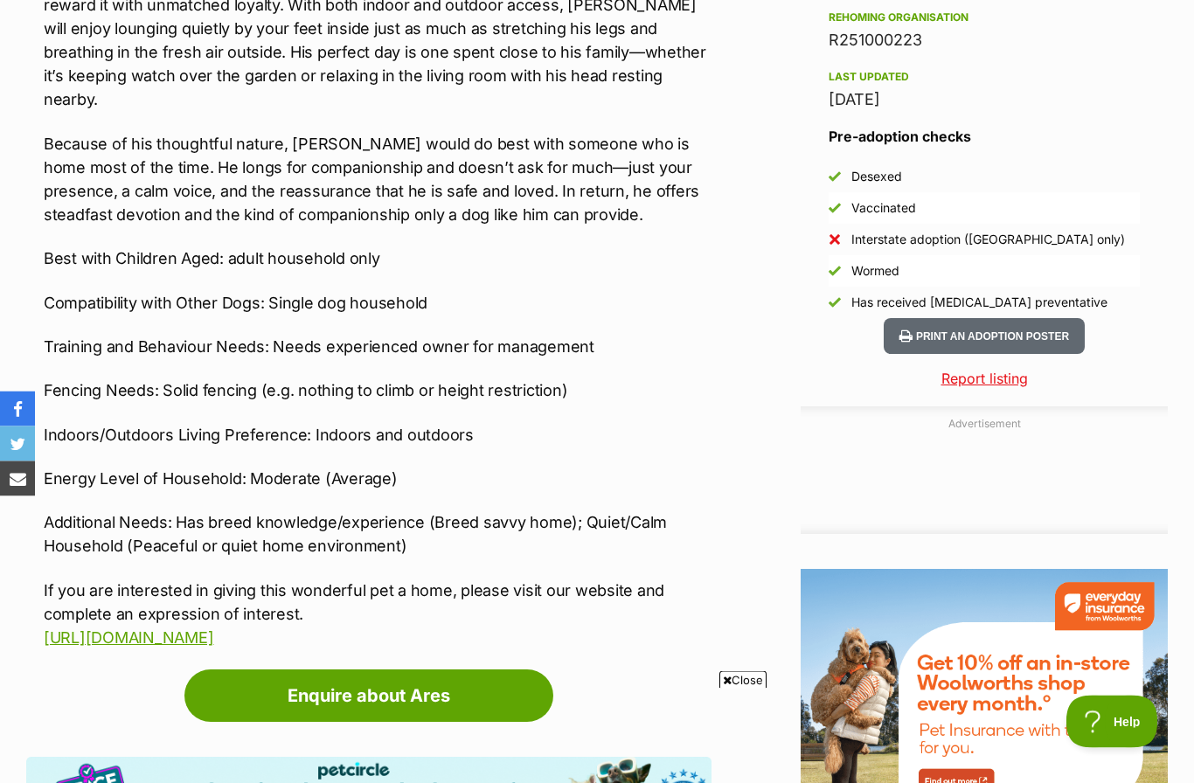
scroll to position [1435, 0]
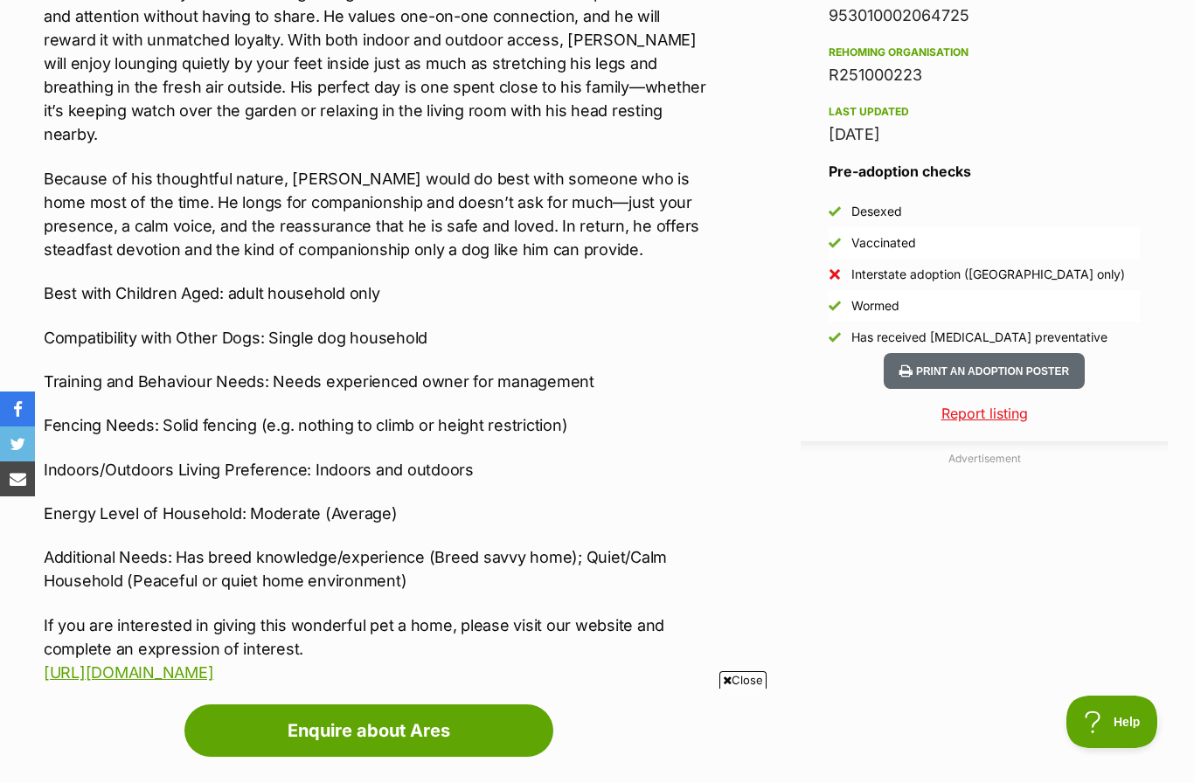
click at [164, 545] on p "Additional Needs: Has breed knowledge/experience (Breed savvy home); Quiet/Calm…" at bounding box center [378, 568] width 668 height 47
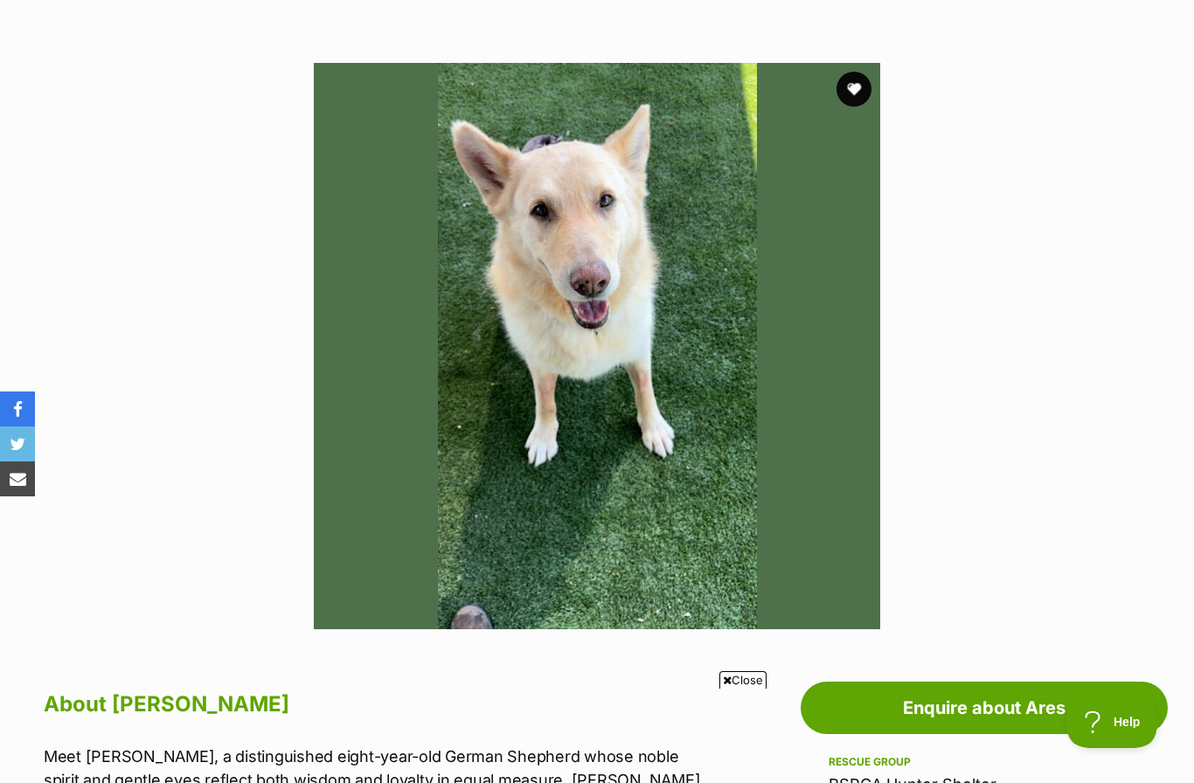
scroll to position [219, 0]
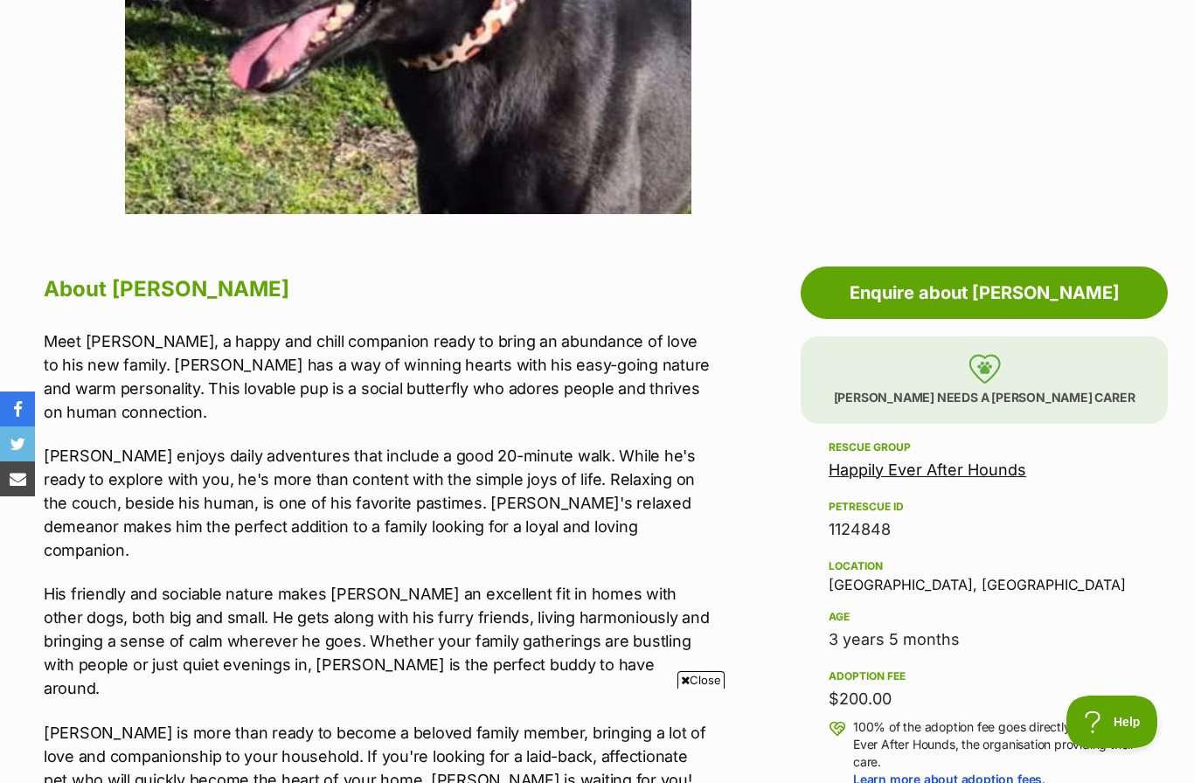
click at [156, 635] on div "Meet [PERSON_NAME], a happy and chill companion ready to bring an abundance of …" at bounding box center [378, 561] width 668 height 462
click at [129, 582] on p "His friendly and sociable nature makes Joey an excellent fit in homes with othe…" at bounding box center [378, 641] width 668 height 118
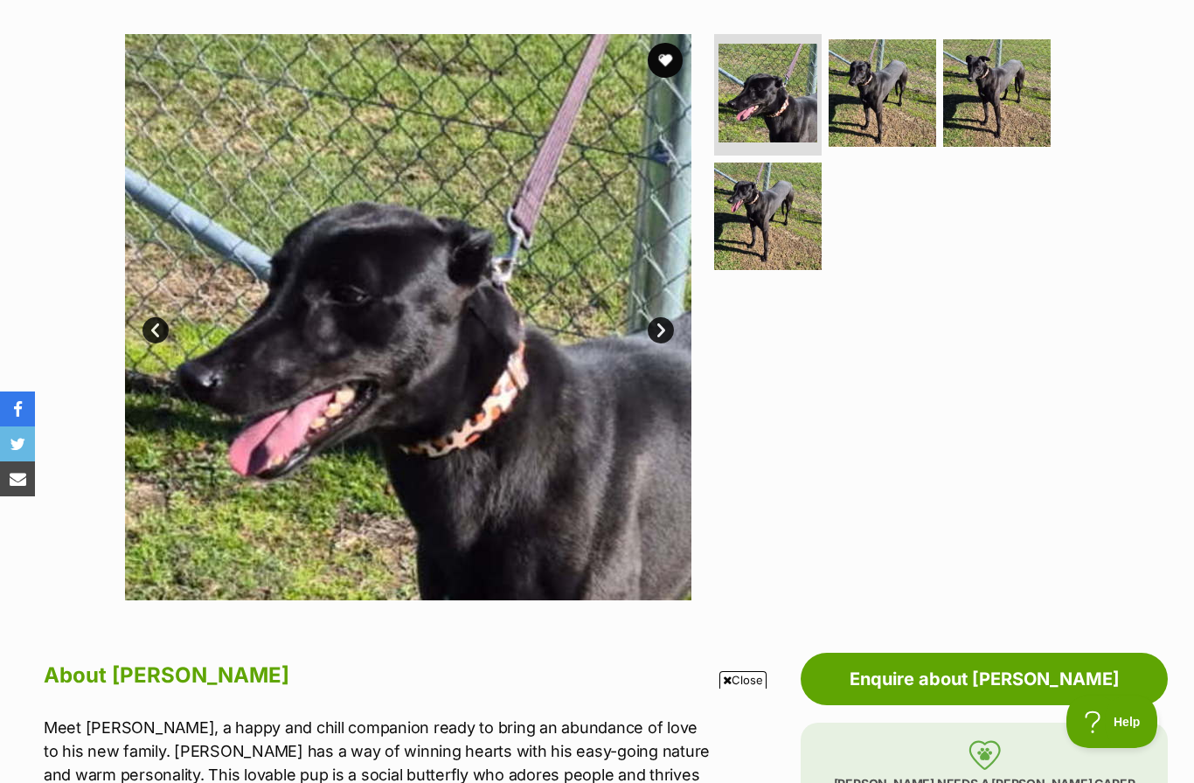
scroll to position [323, 0]
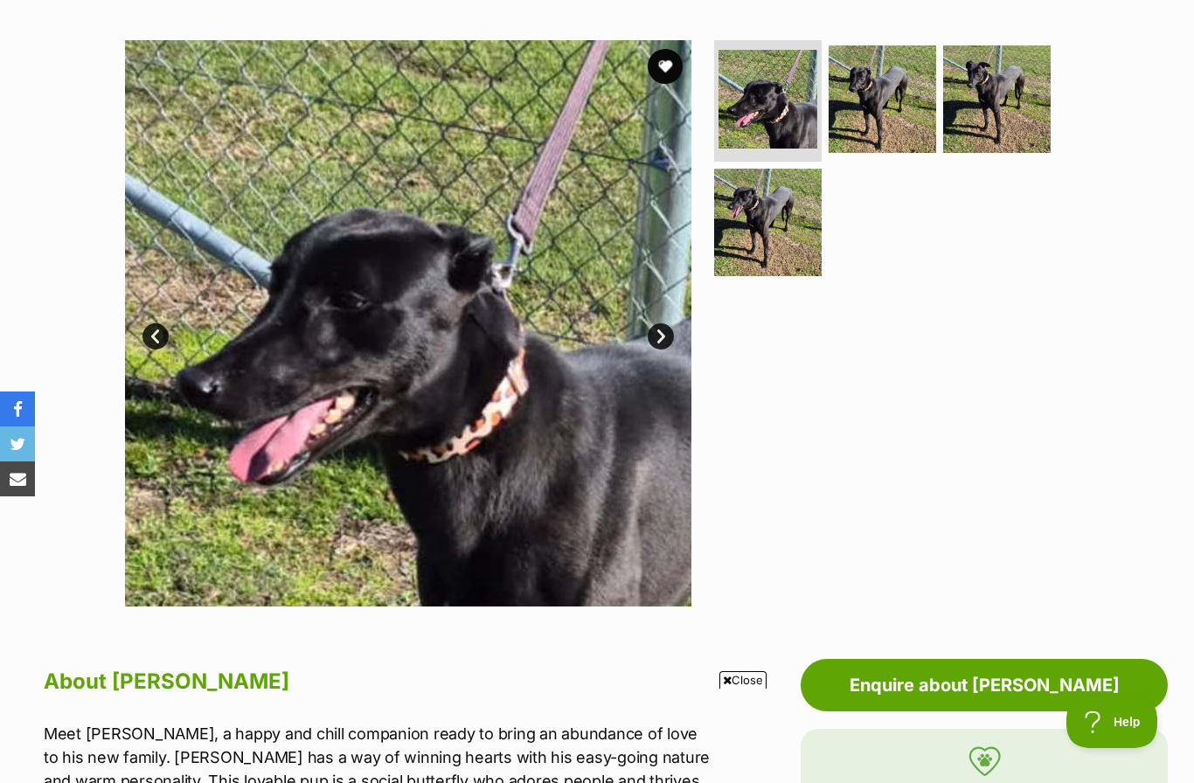
click at [670, 335] on link "Next" at bounding box center [661, 336] width 26 height 26
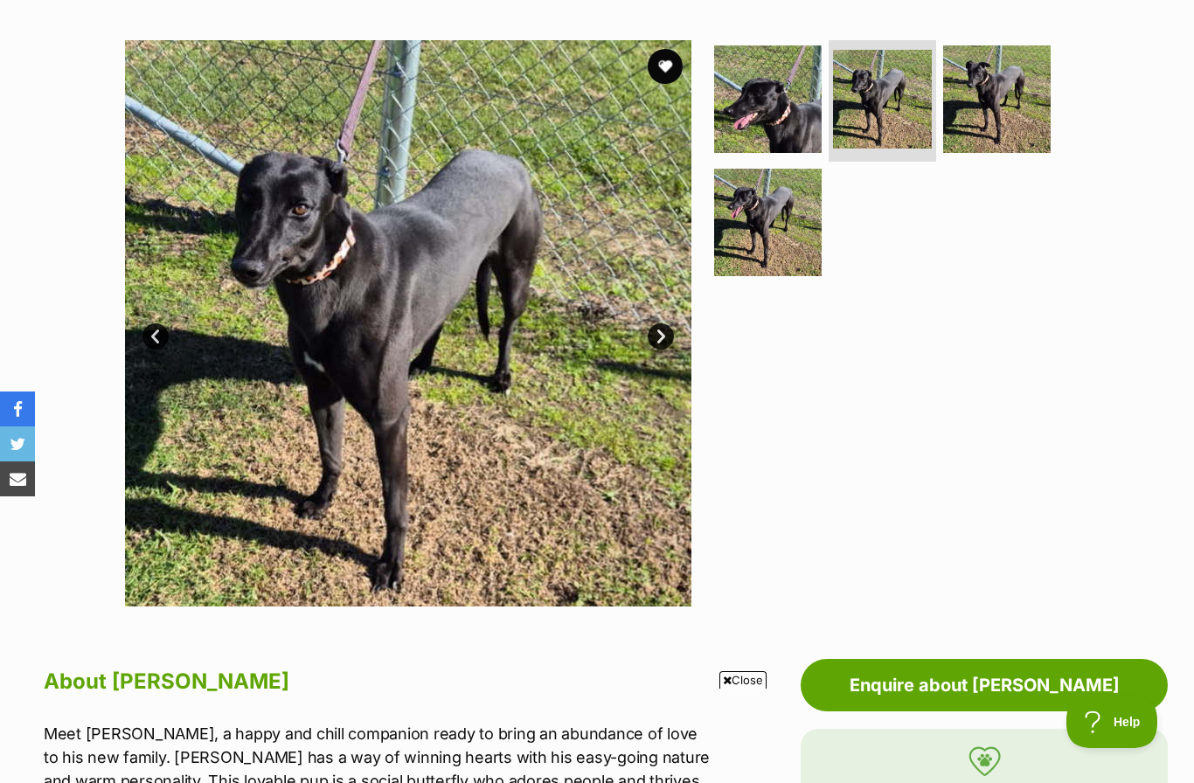
click at [659, 336] on link "Next" at bounding box center [661, 336] width 26 height 26
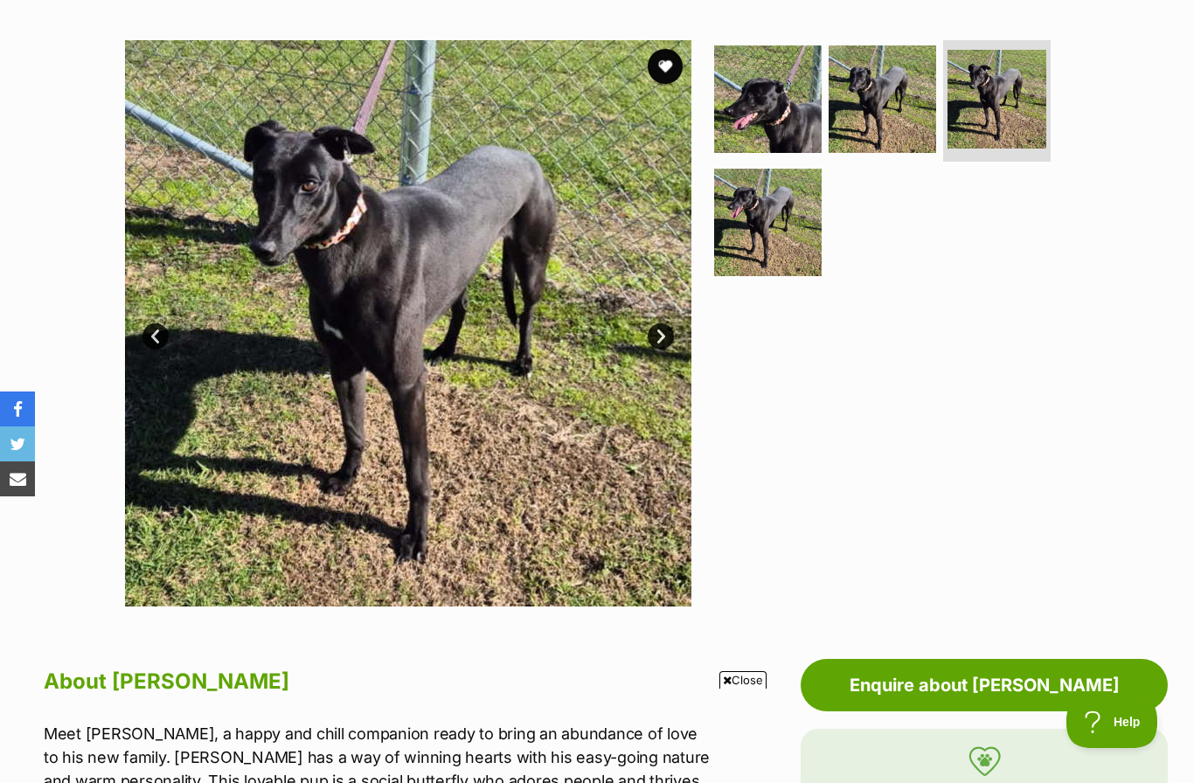
click at [661, 335] on link "Next" at bounding box center [661, 336] width 26 height 26
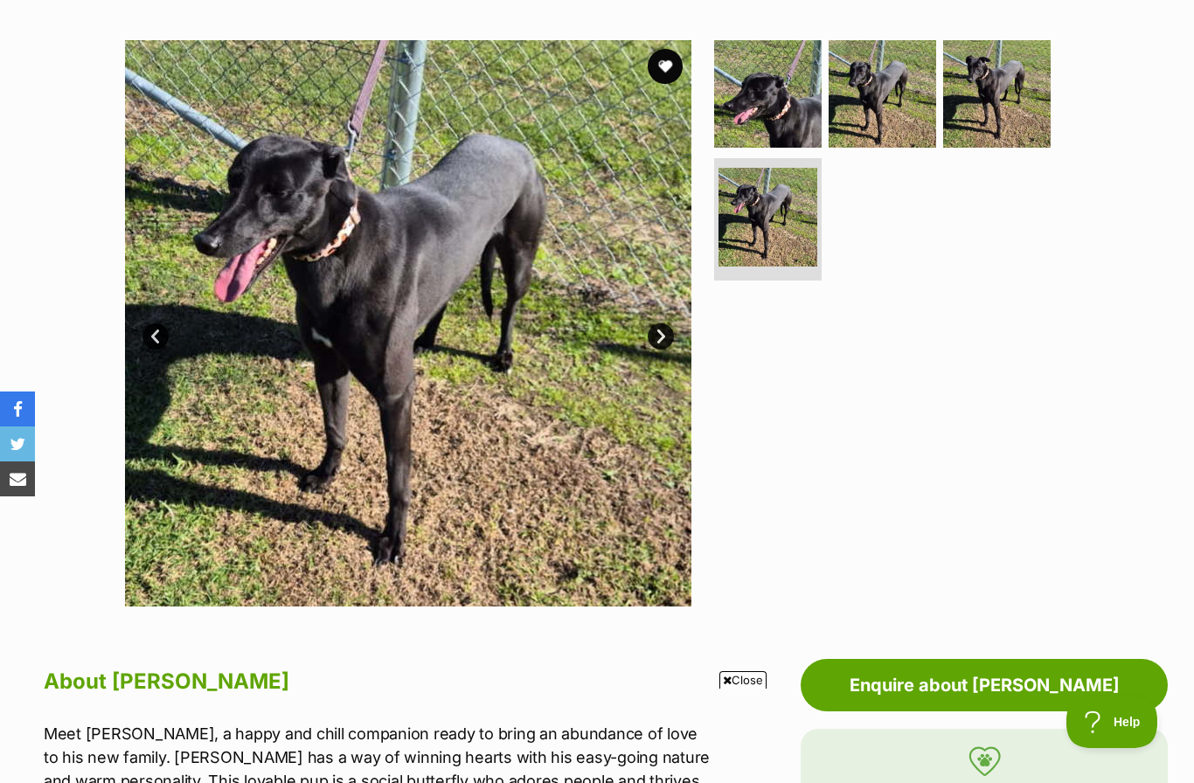
click at [659, 329] on link "Next" at bounding box center [661, 336] width 26 height 26
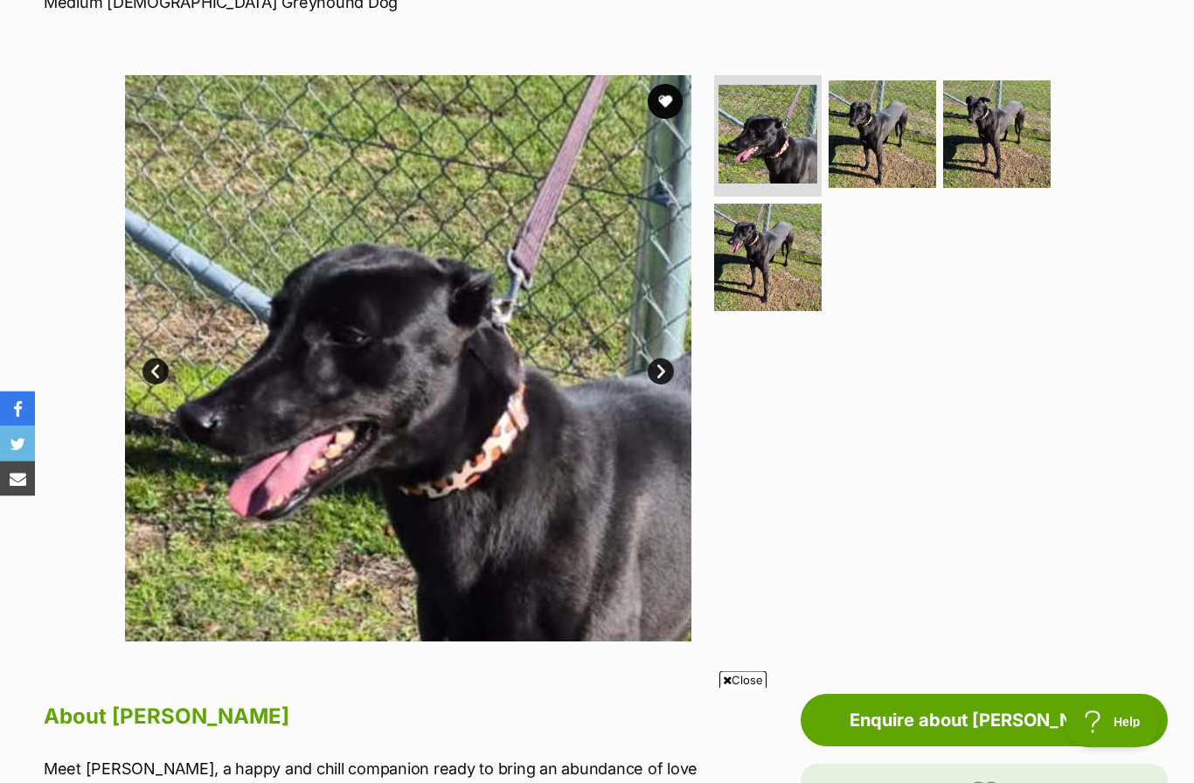
scroll to position [0, 0]
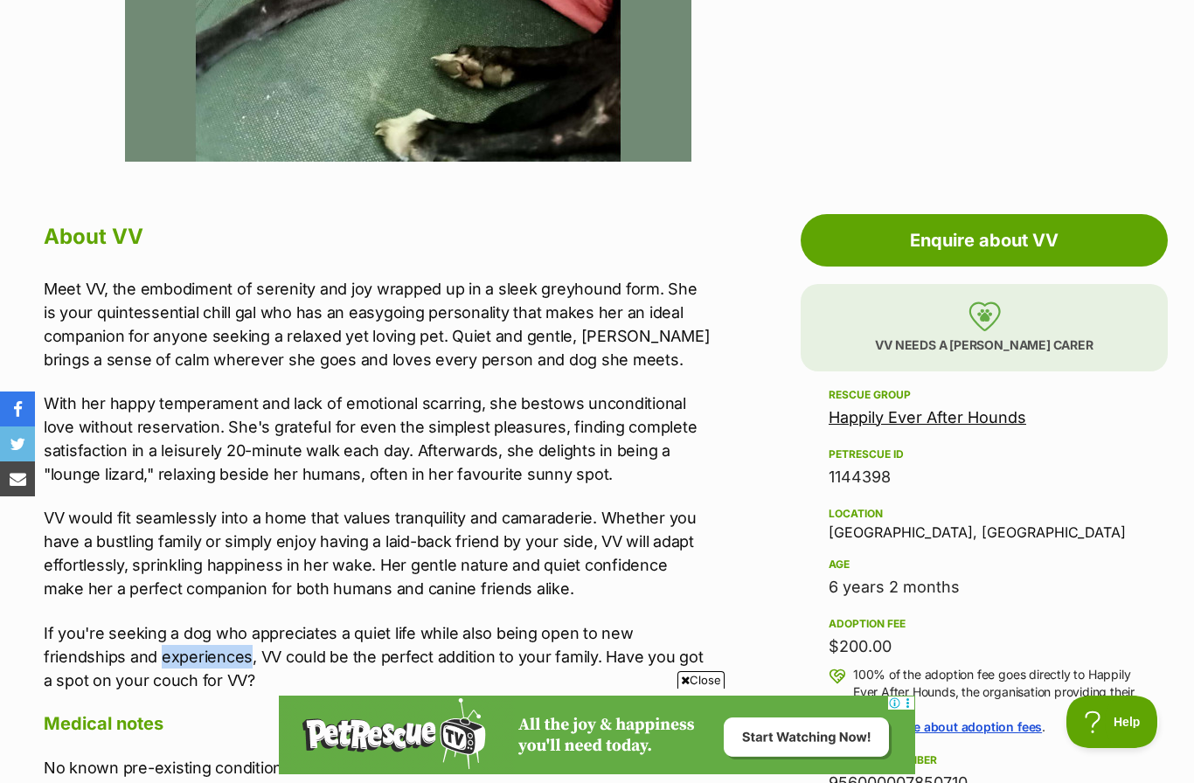
click at [154, 504] on div "Meet VV, the embodiment of serenity and joy wrapped up in a sleek greyhound for…" at bounding box center [378, 484] width 668 height 415
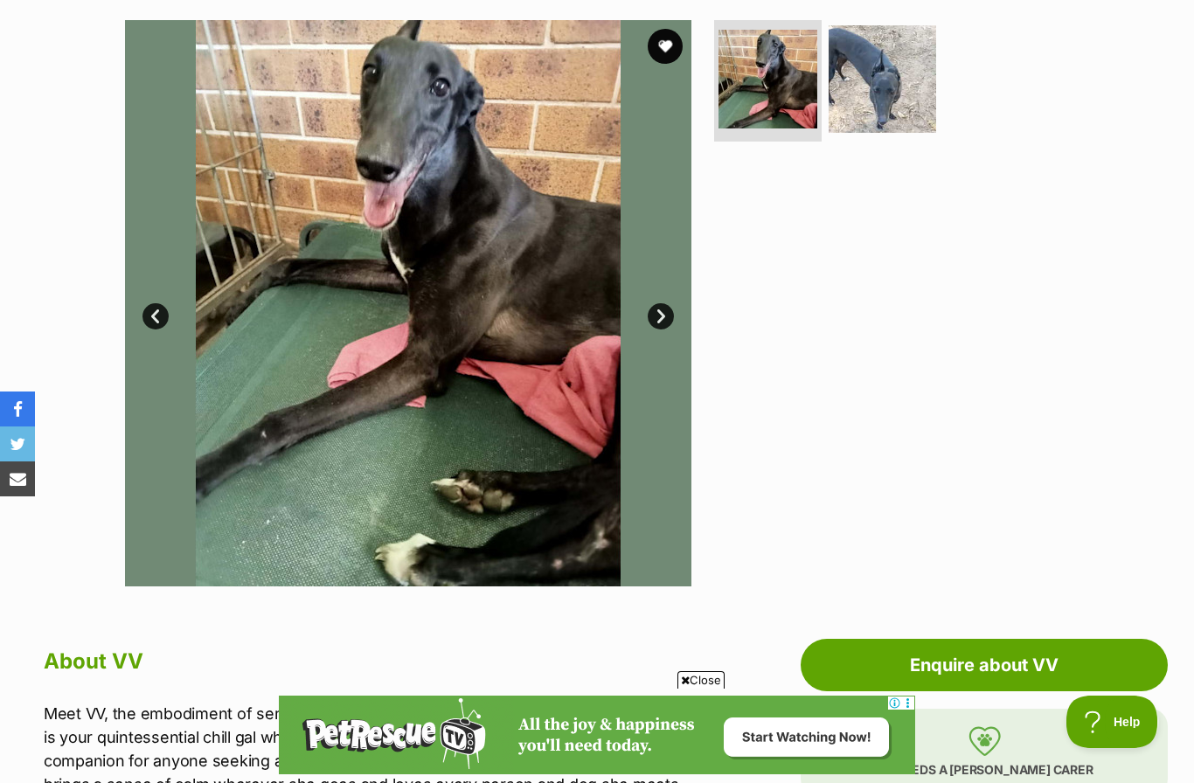
scroll to position [334, 0]
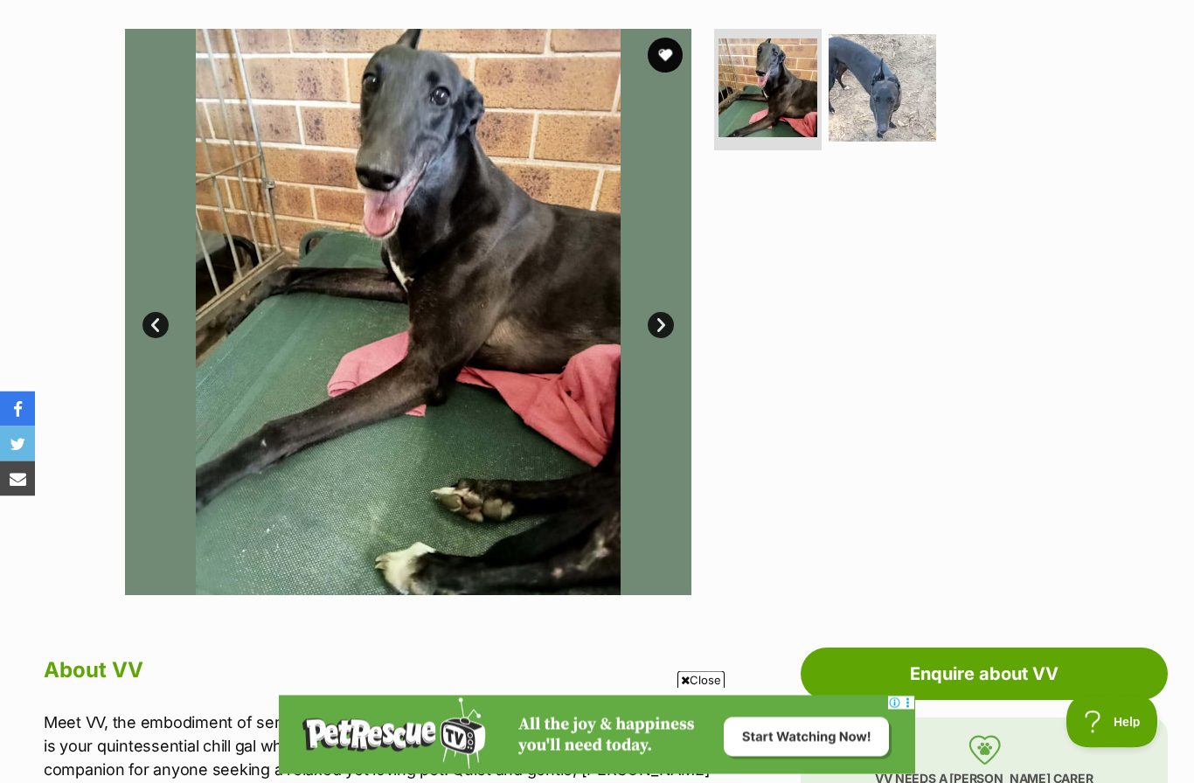
click at [663, 330] on link "Next" at bounding box center [661, 326] width 26 height 26
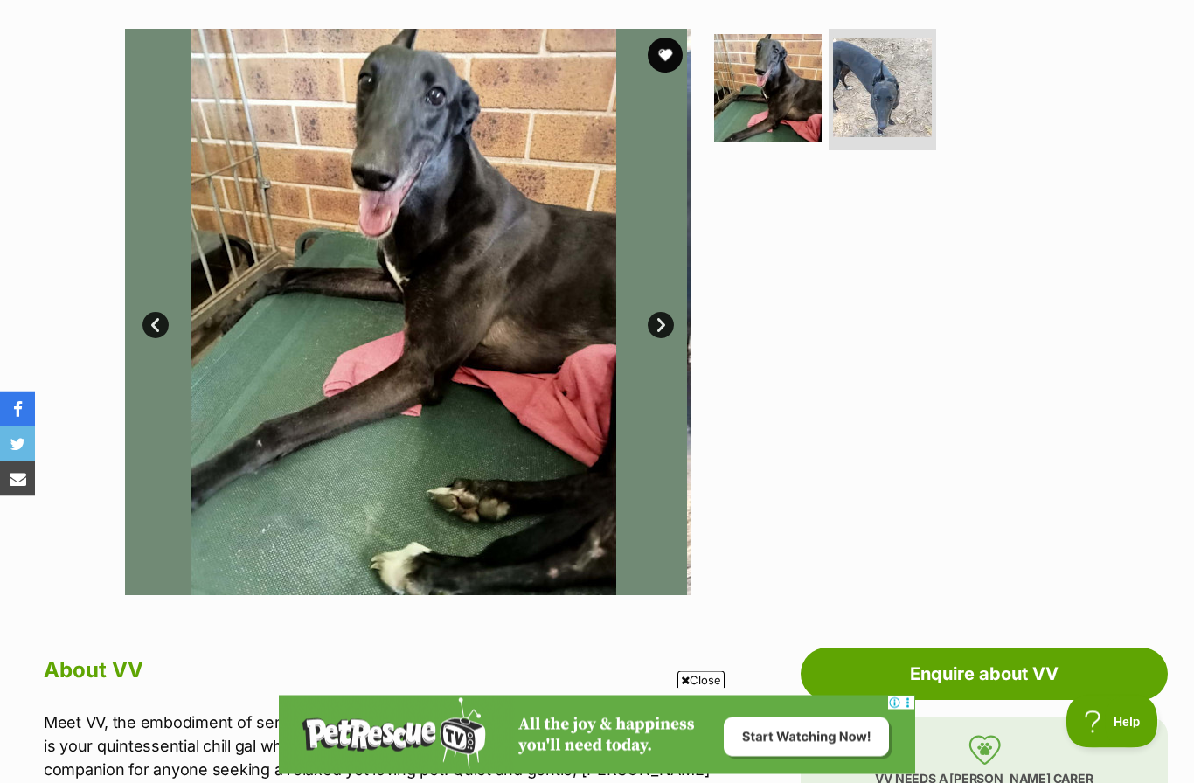
scroll to position [335, 0]
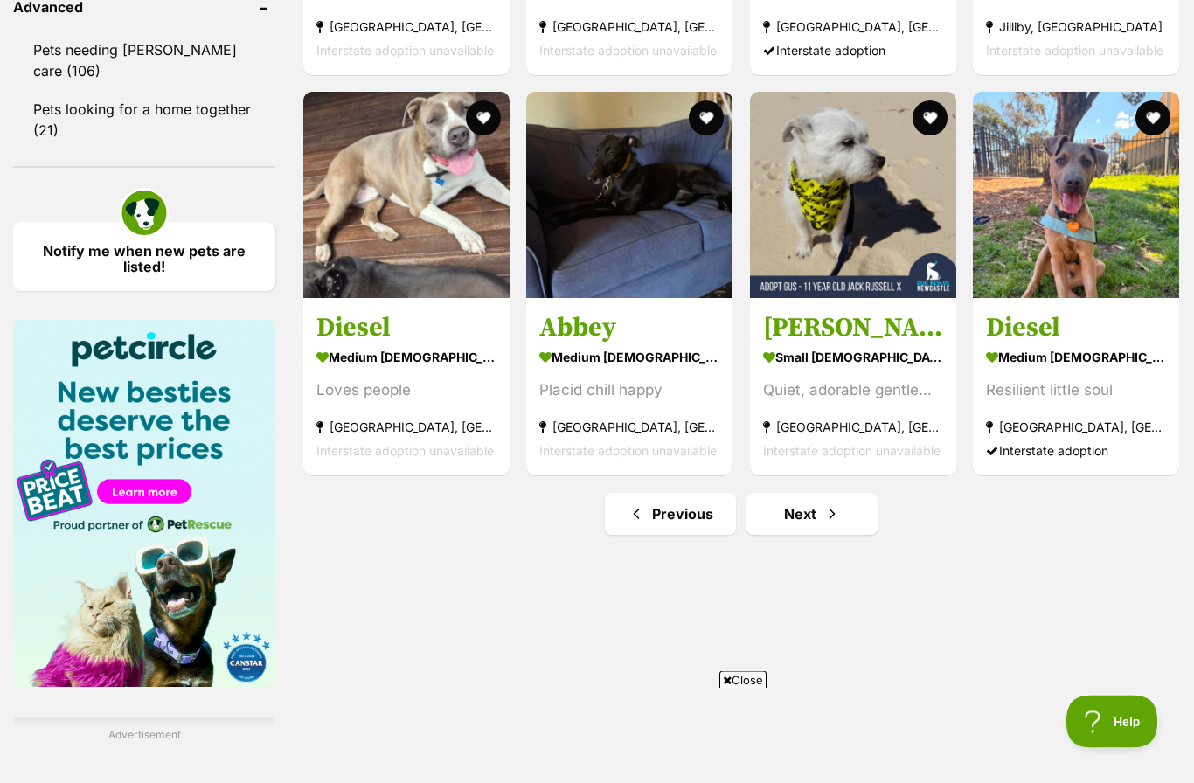
scroll to position [2363, 0]
click at [814, 516] on link "Next" at bounding box center [812, 514] width 131 height 42
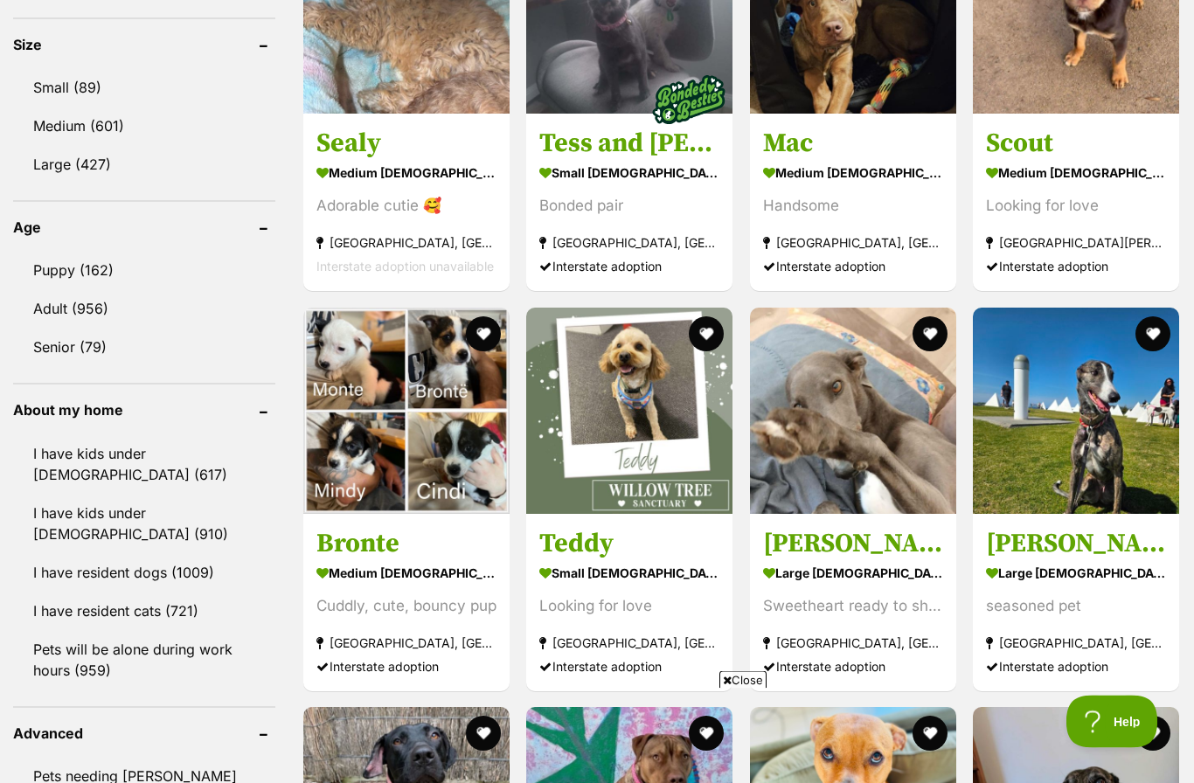
scroll to position [1678, 0]
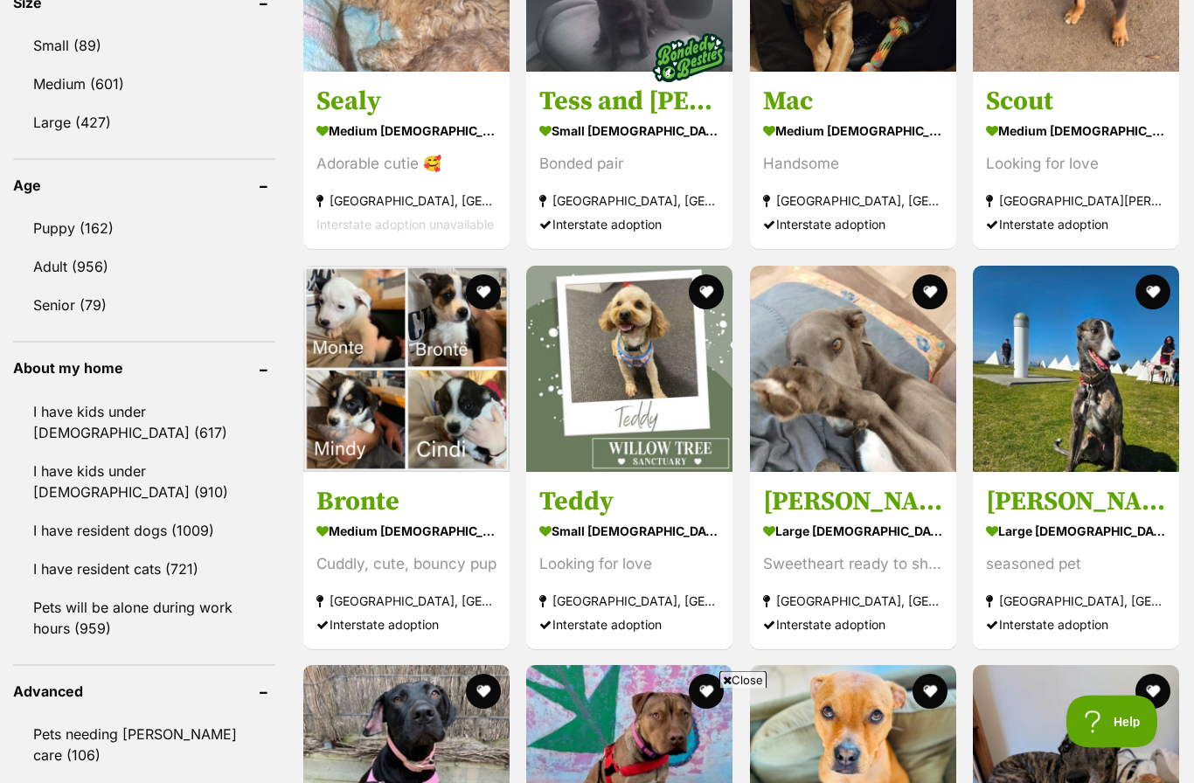
click at [240, 695] on header "Advanced" at bounding box center [144, 692] width 262 height 16
click at [236, 690] on header "Advanced" at bounding box center [144, 692] width 262 height 16
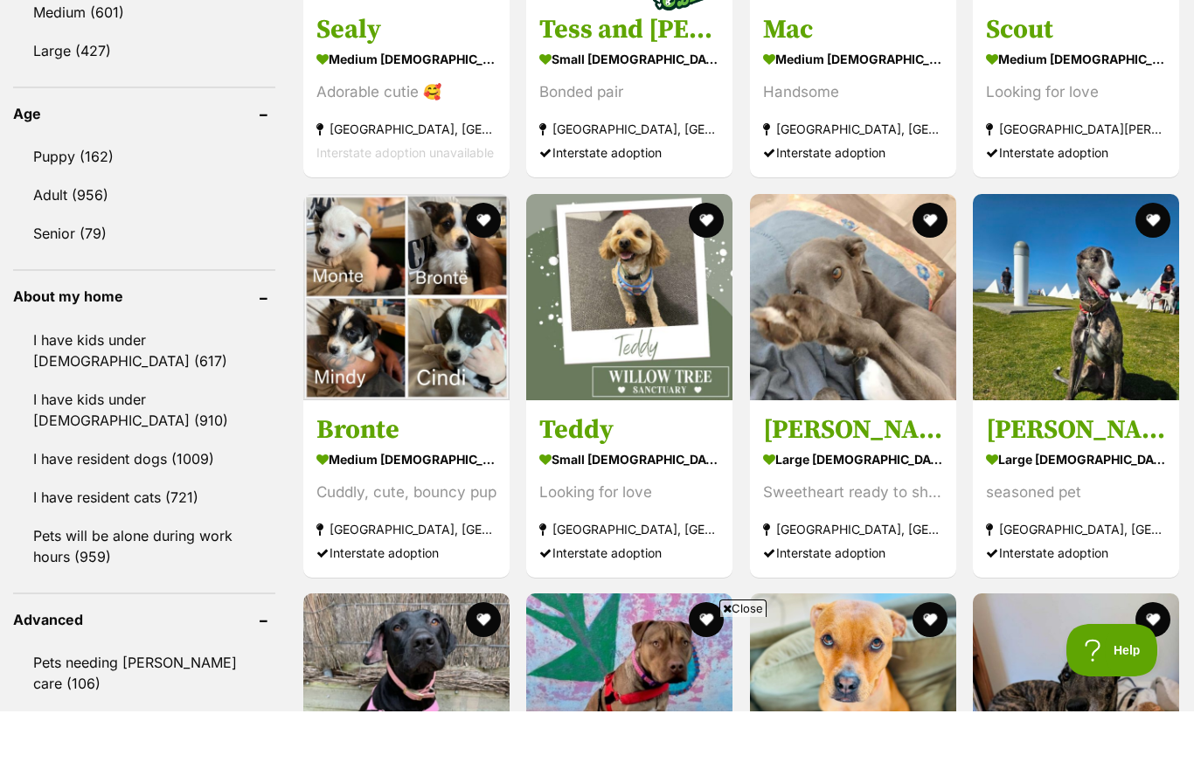
scroll to position [1750, 0]
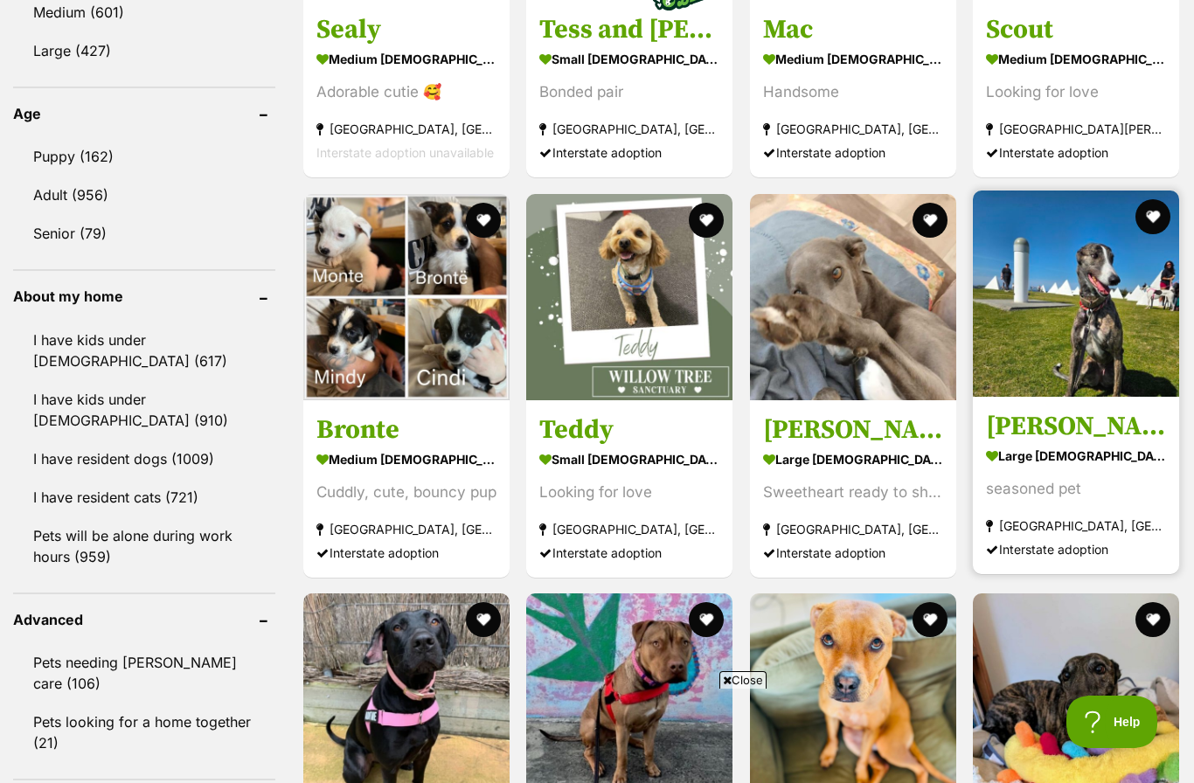
click at [1064, 331] on img at bounding box center [1076, 294] width 206 height 206
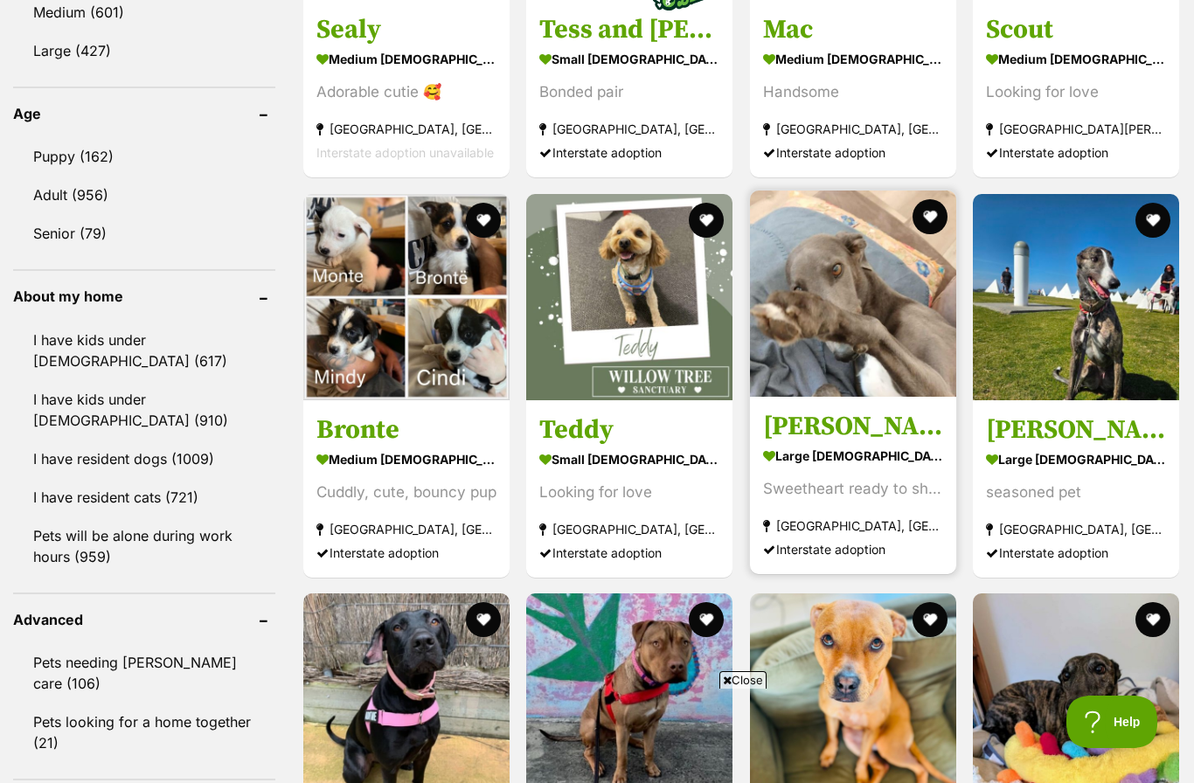
click at [850, 343] on img at bounding box center [853, 294] width 206 height 206
click at [931, 226] on button "favourite" at bounding box center [930, 217] width 38 height 38
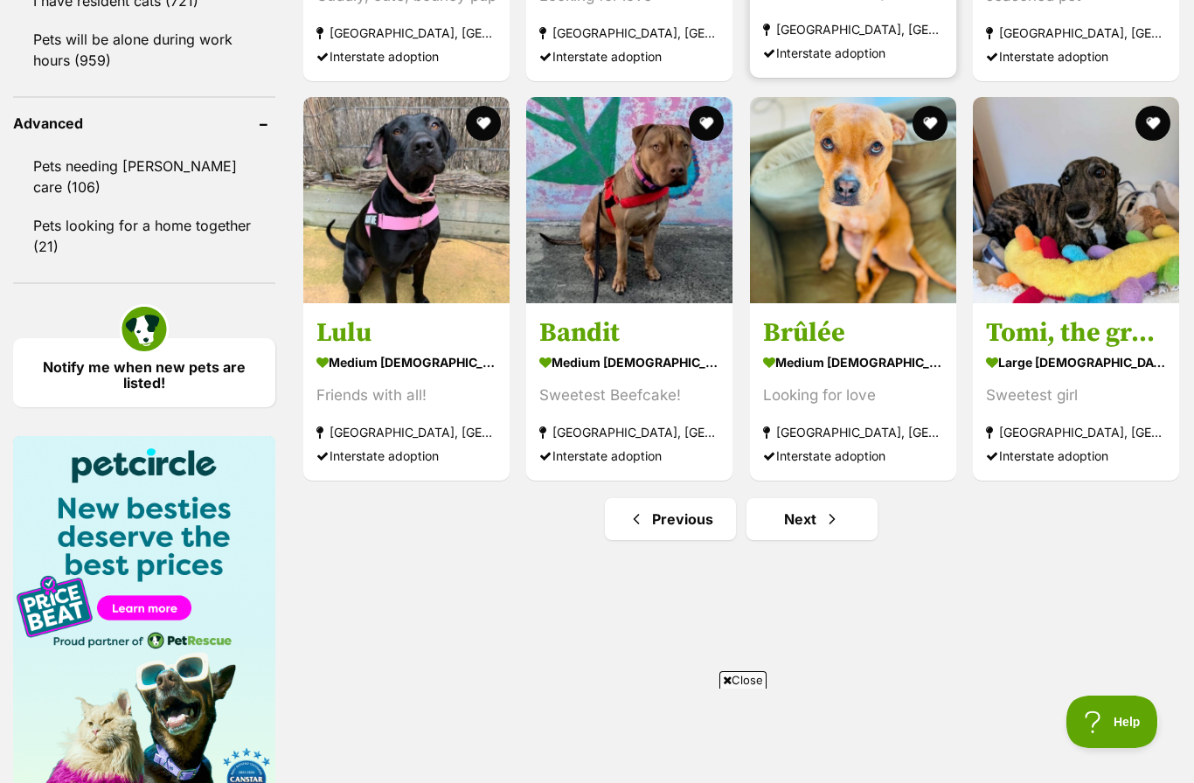
scroll to position [2267, 0]
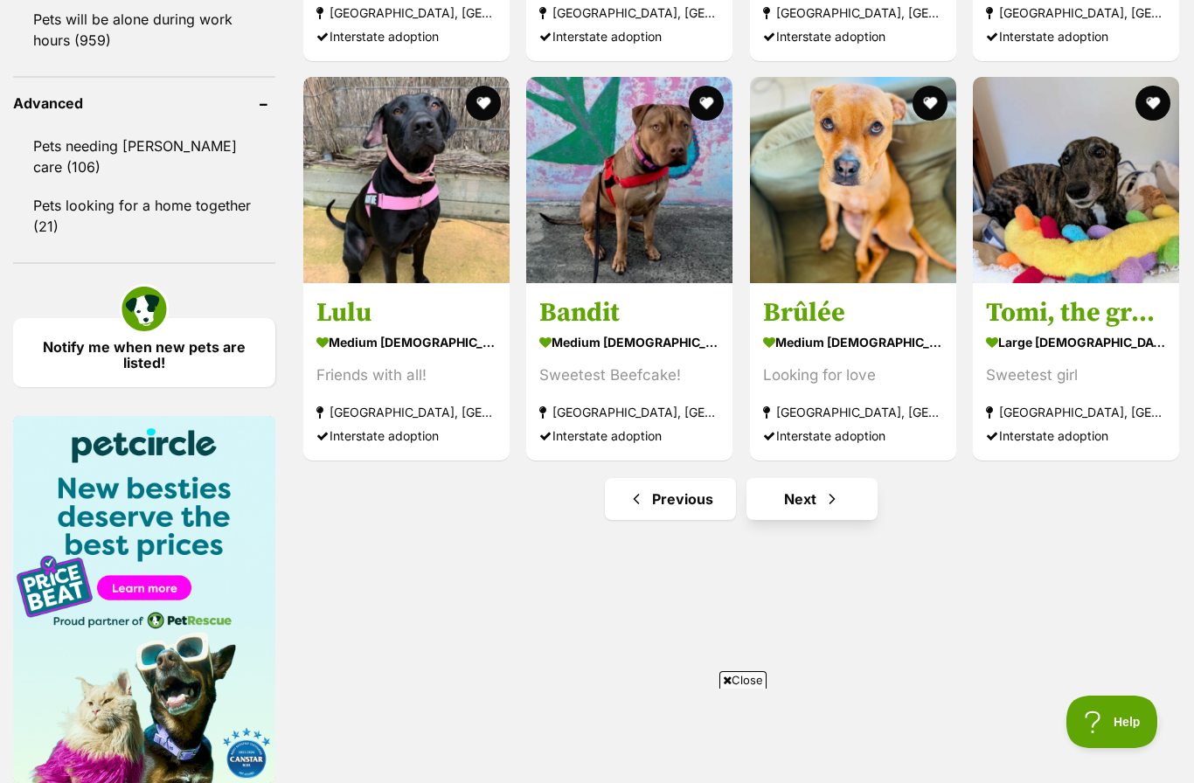
click at [820, 512] on link "Next" at bounding box center [812, 499] width 131 height 42
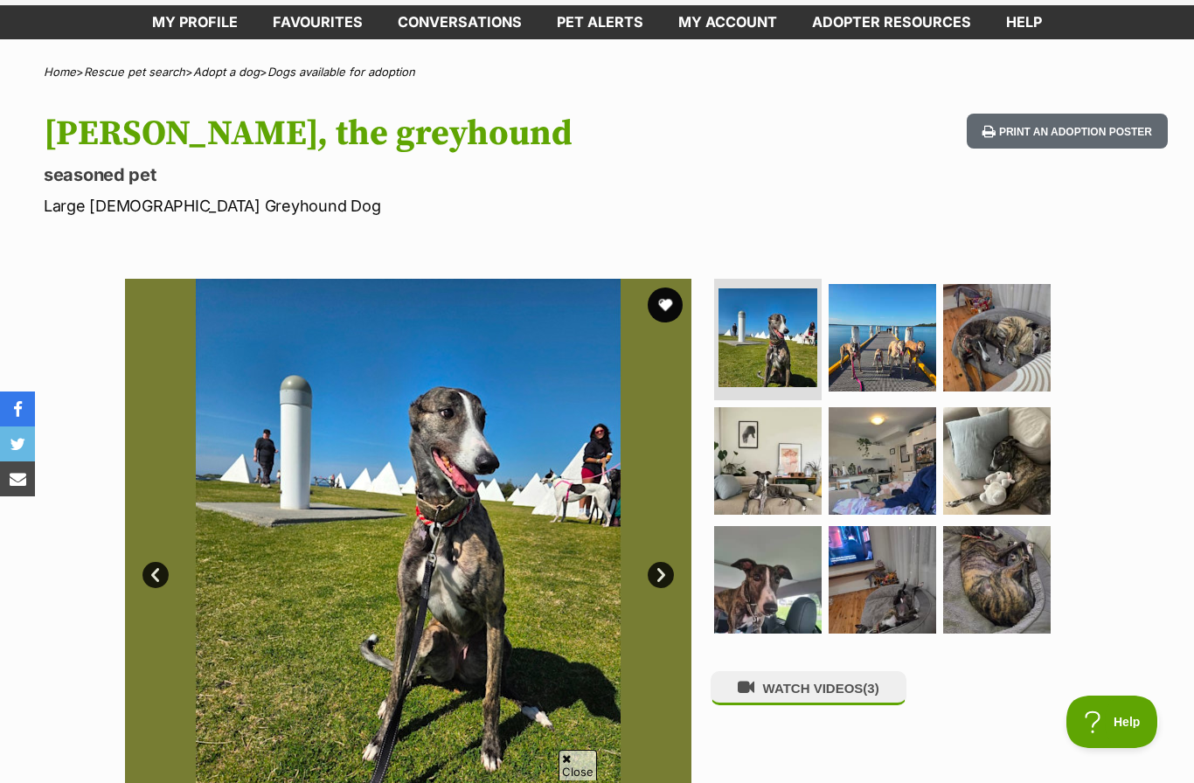
click at [667, 569] on link "Next" at bounding box center [661, 575] width 26 height 26
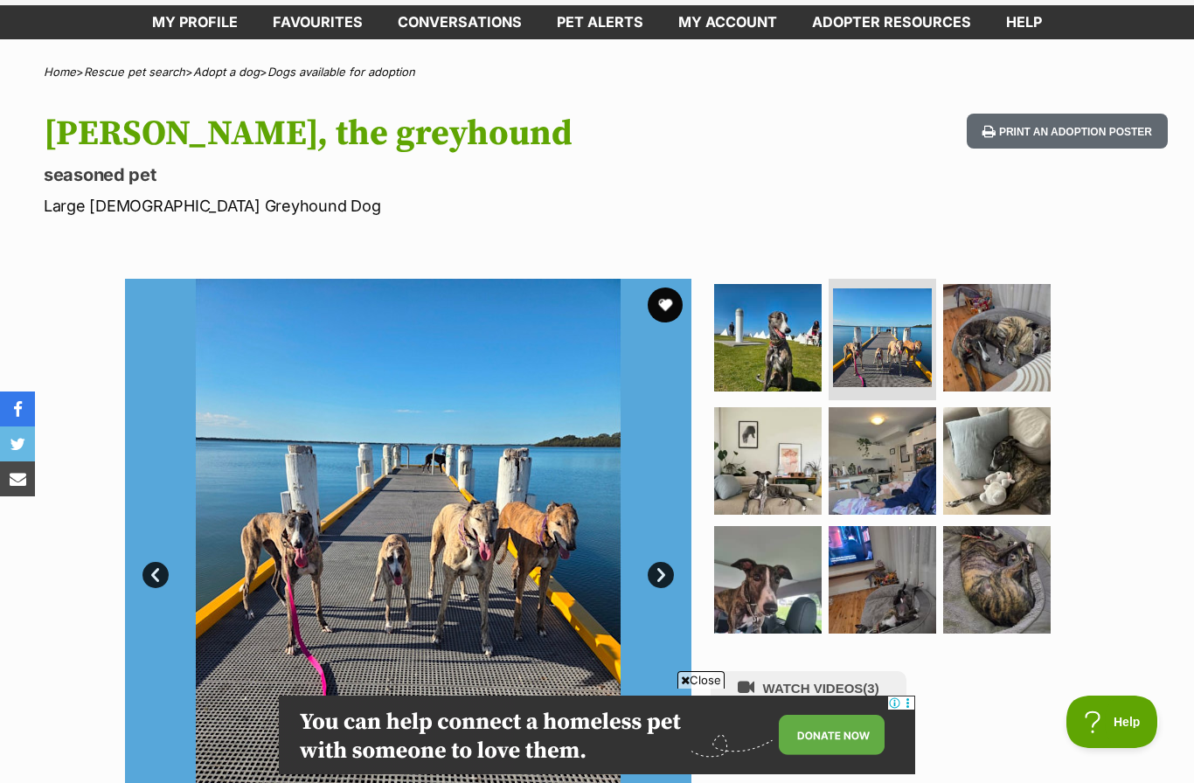
click at [664, 580] on link "Next" at bounding box center [661, 575] width 26 height 26
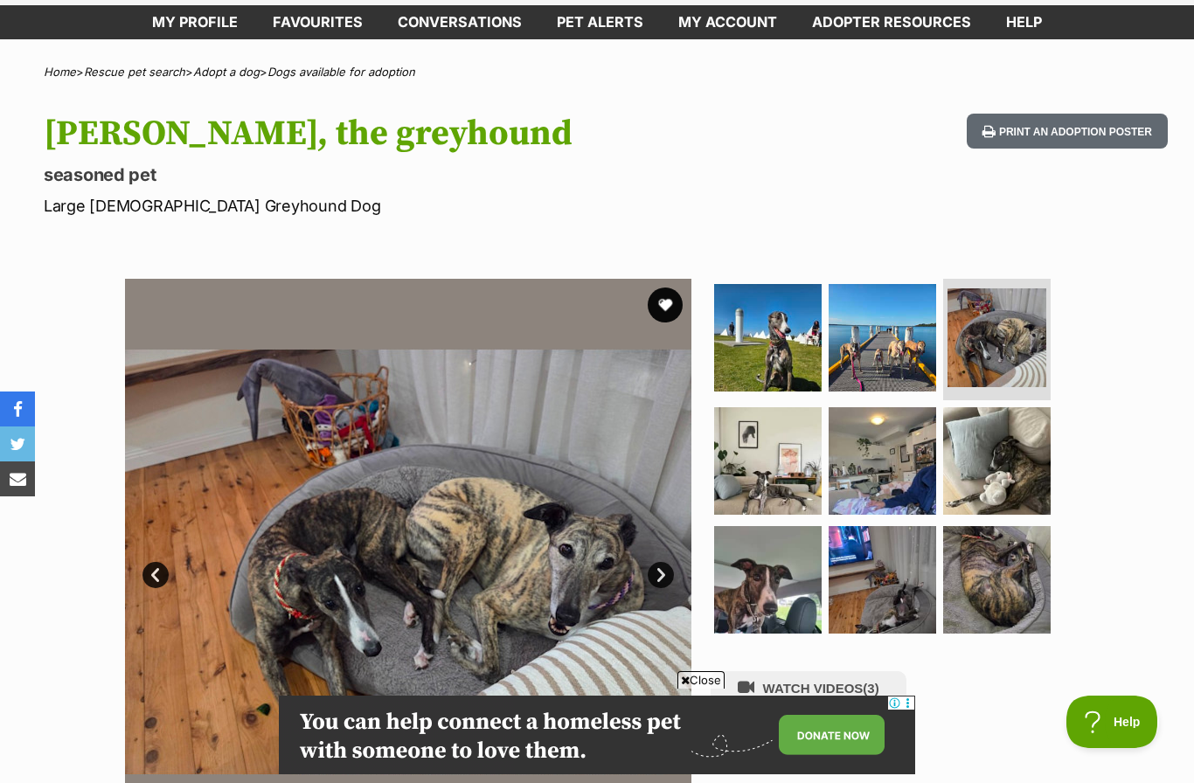
click at [661, 570] on link "Next" at bounding box center [661, 575] width 26 height 26
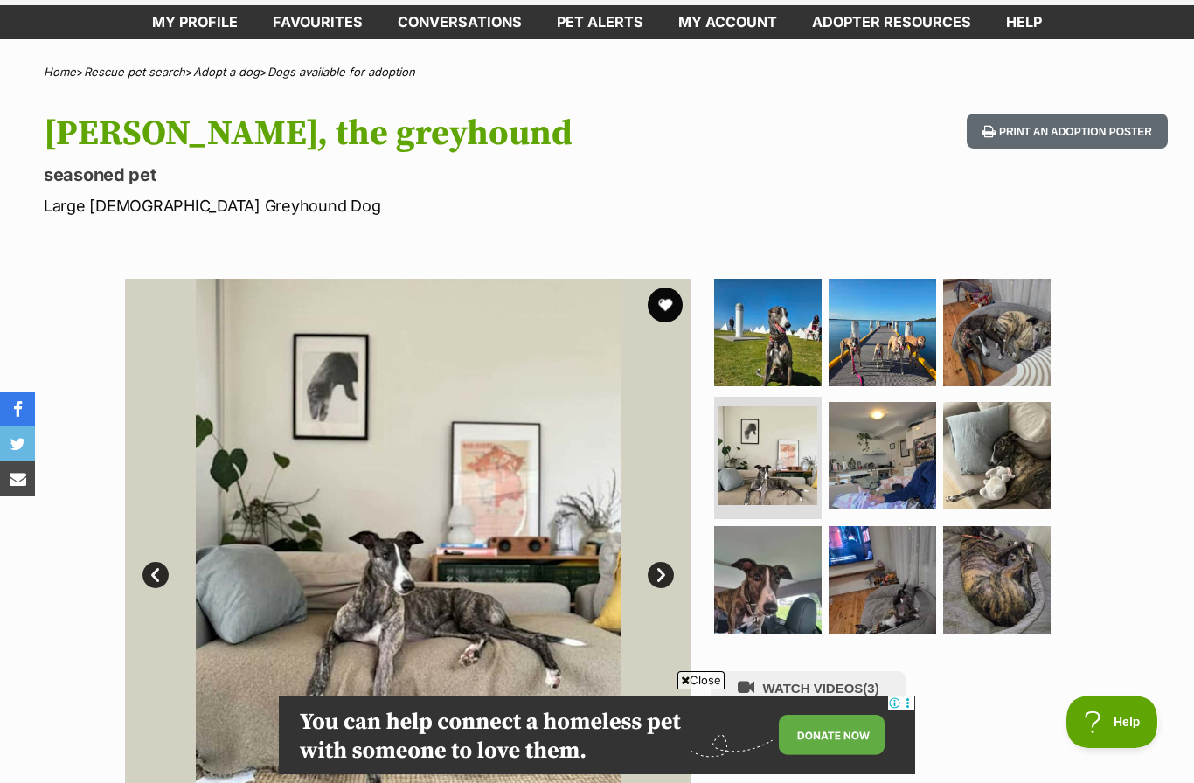
click at [663, 573] on link "Next" at bounding box center [661, 575] width 26 height 26
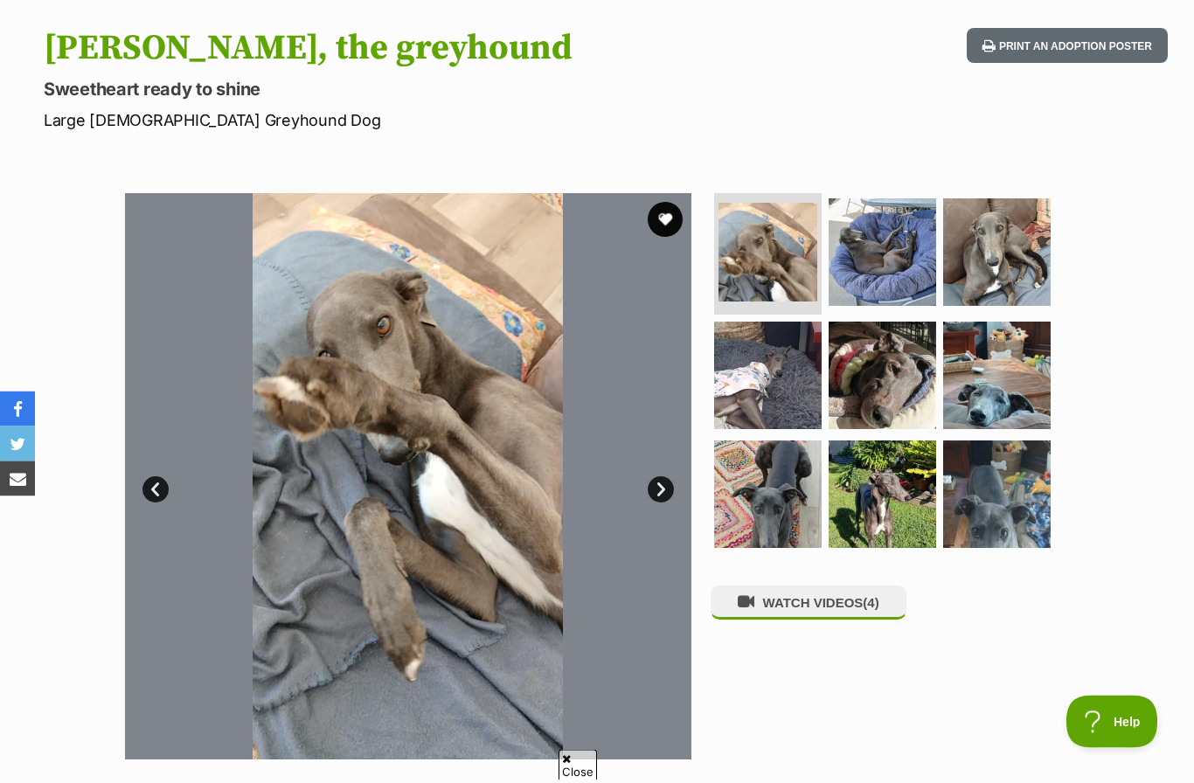
scroll to position [132, 0]
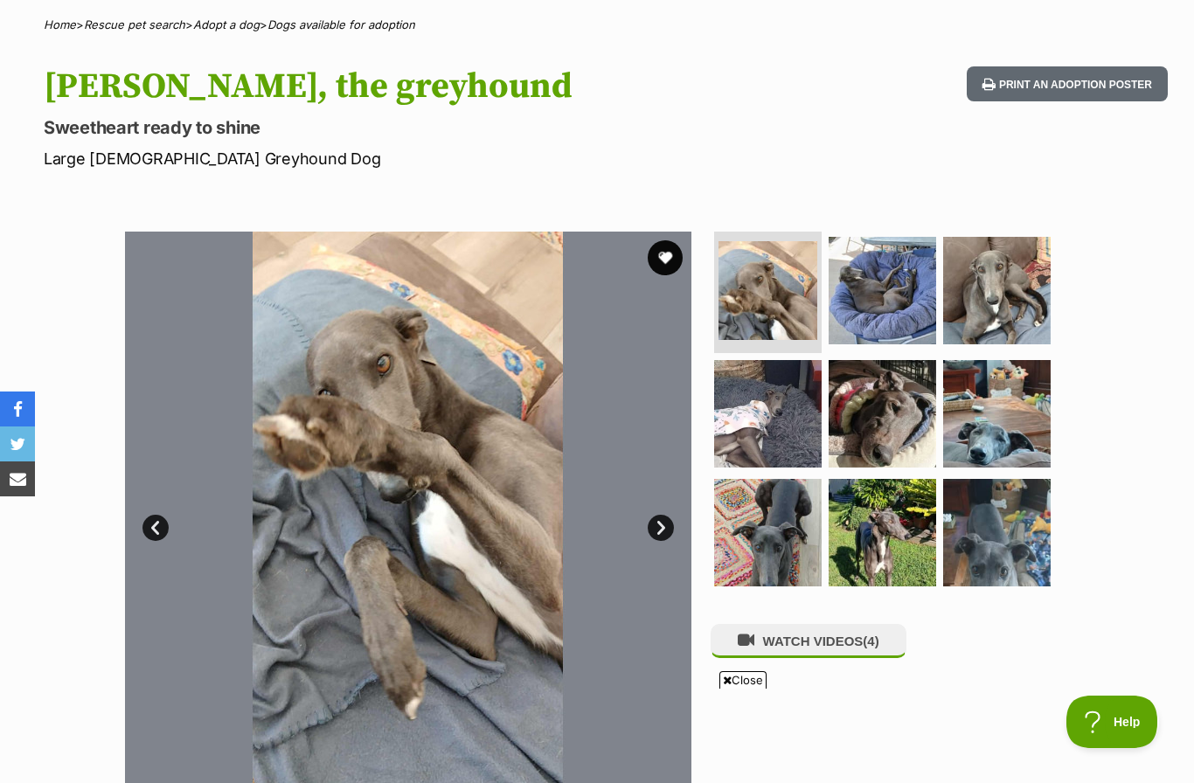
click at [664, 524] on link "Next" at bounding box center [661, 528] width 26 height 26
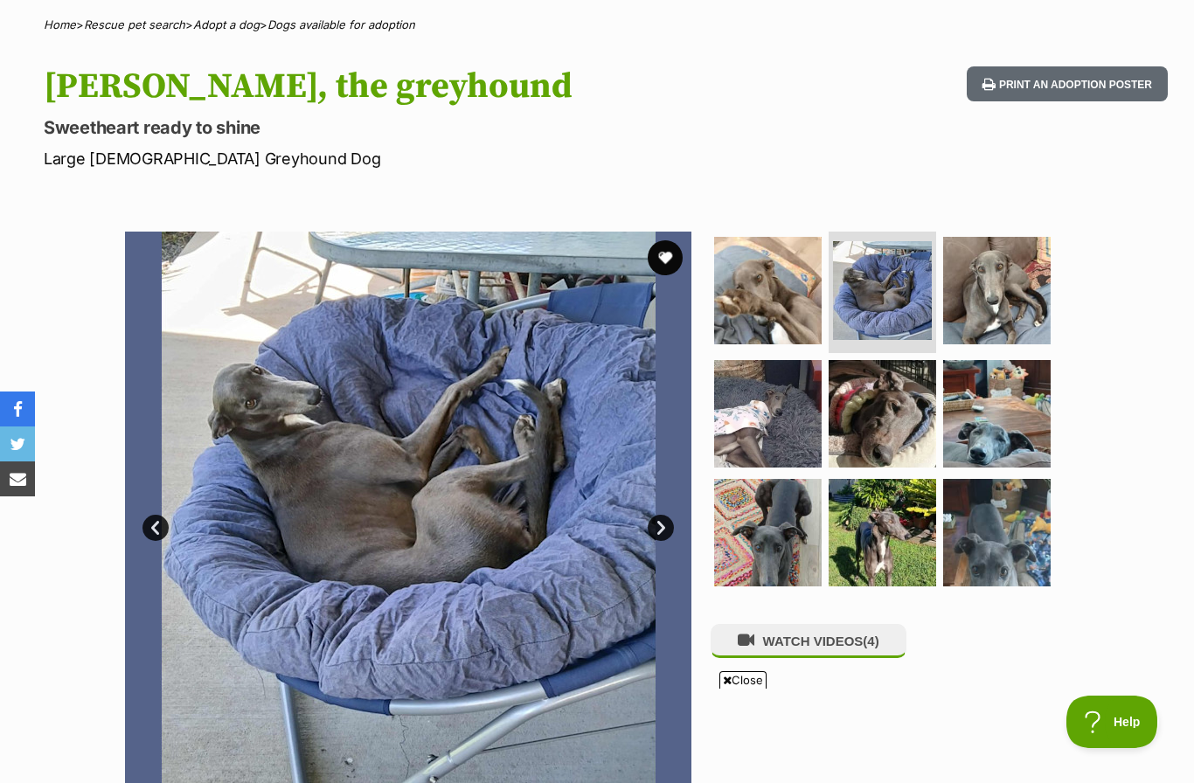
click at [672, 530] on link "Next" at bounding box center [661, 528] width 26 height 26
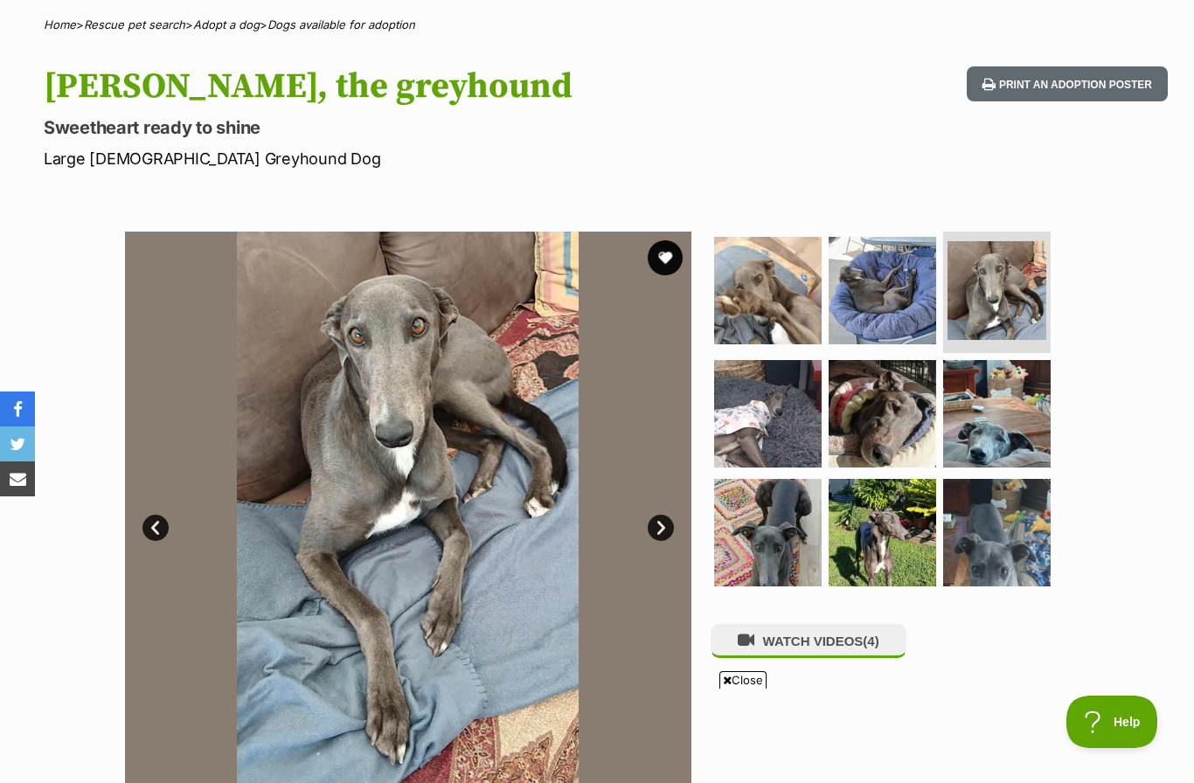
click at [663, 518] on link "Next" at bounding box center [661, 528] width 26 height 26
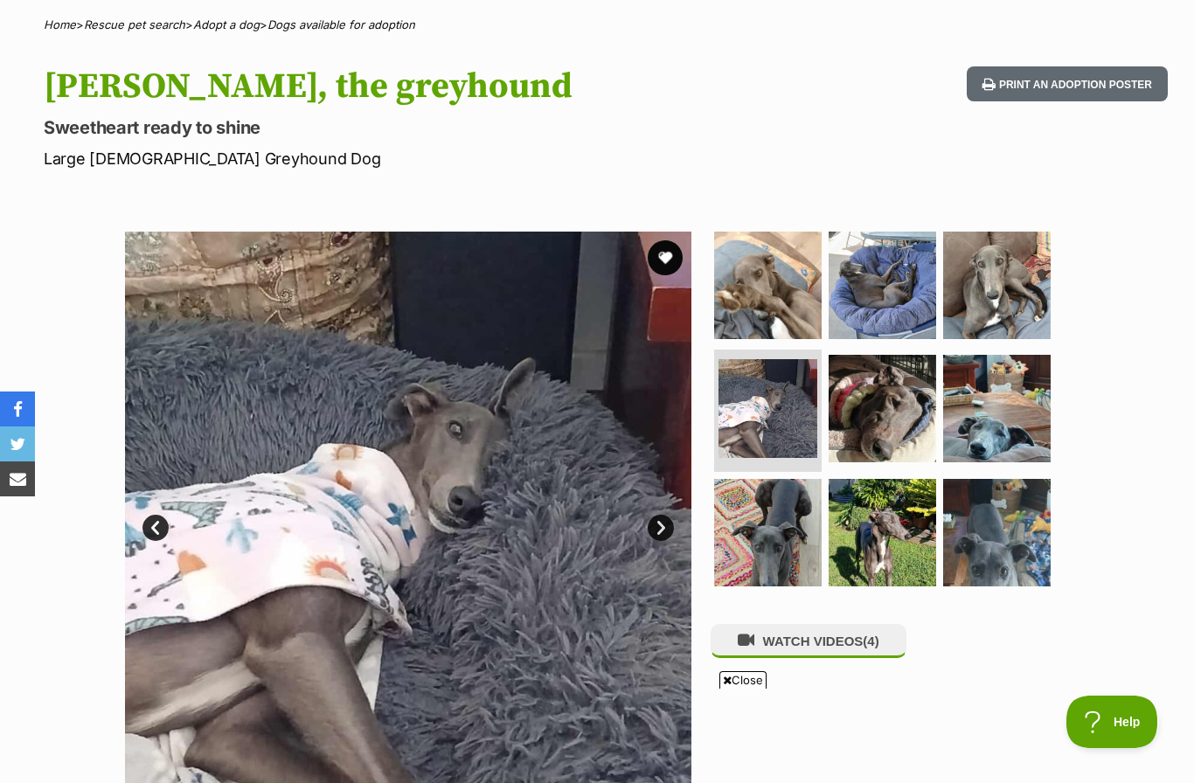
click at [660, 526] on link "Next" at bounding box center [661, 528] width 26 height 26
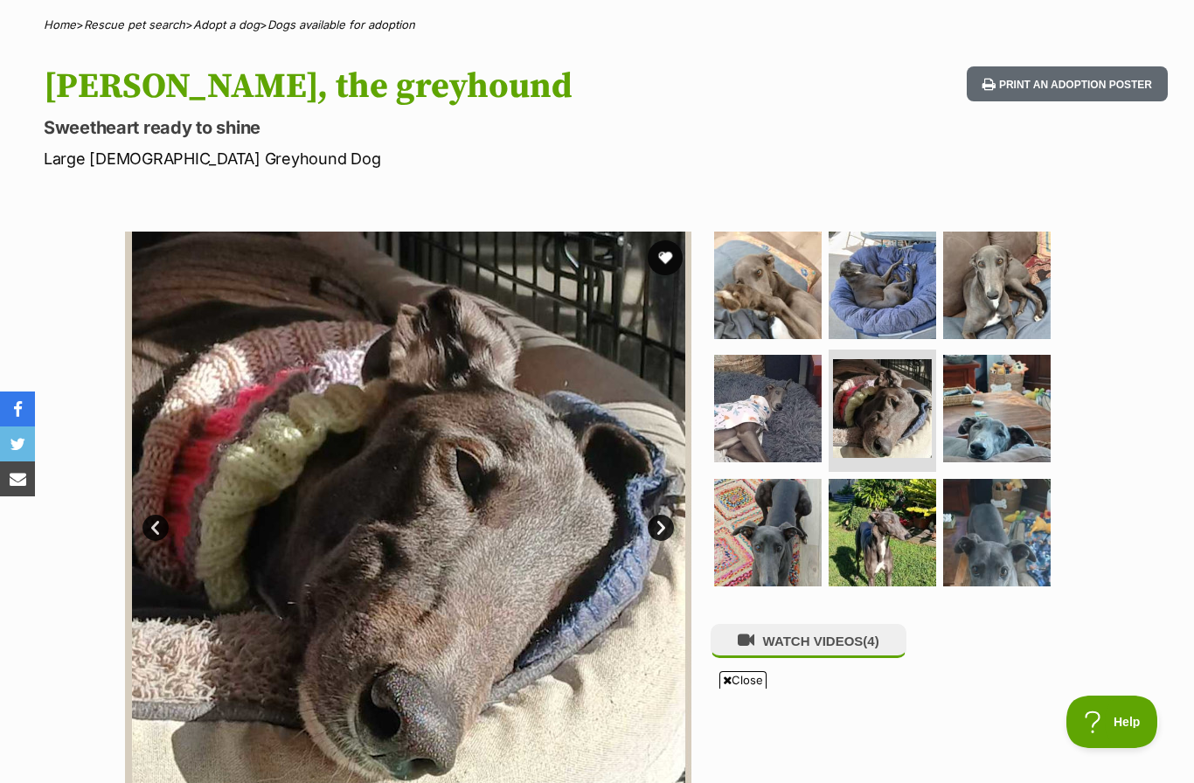
click at [663, 530] on link "Next" at bounding box center [661, 528] width 26 height 26
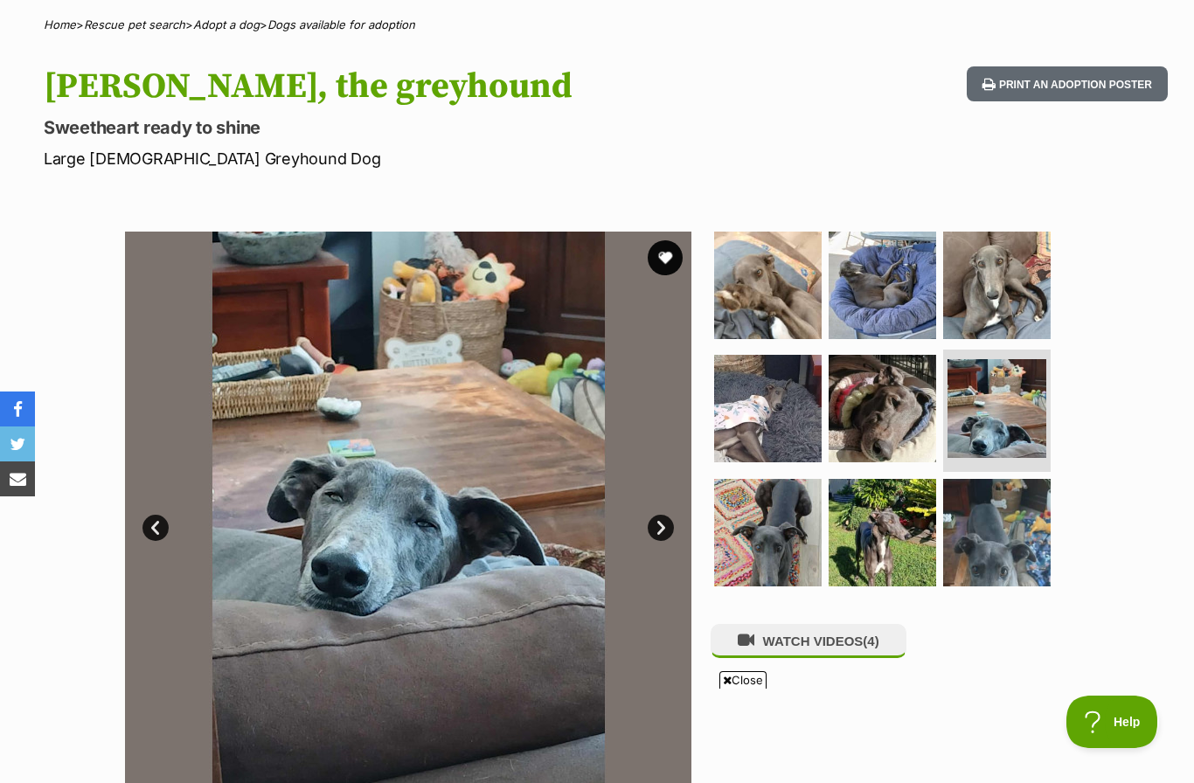
click at [661, 527] on link "Next" at bounding box center [661, 528] width 26 height 26
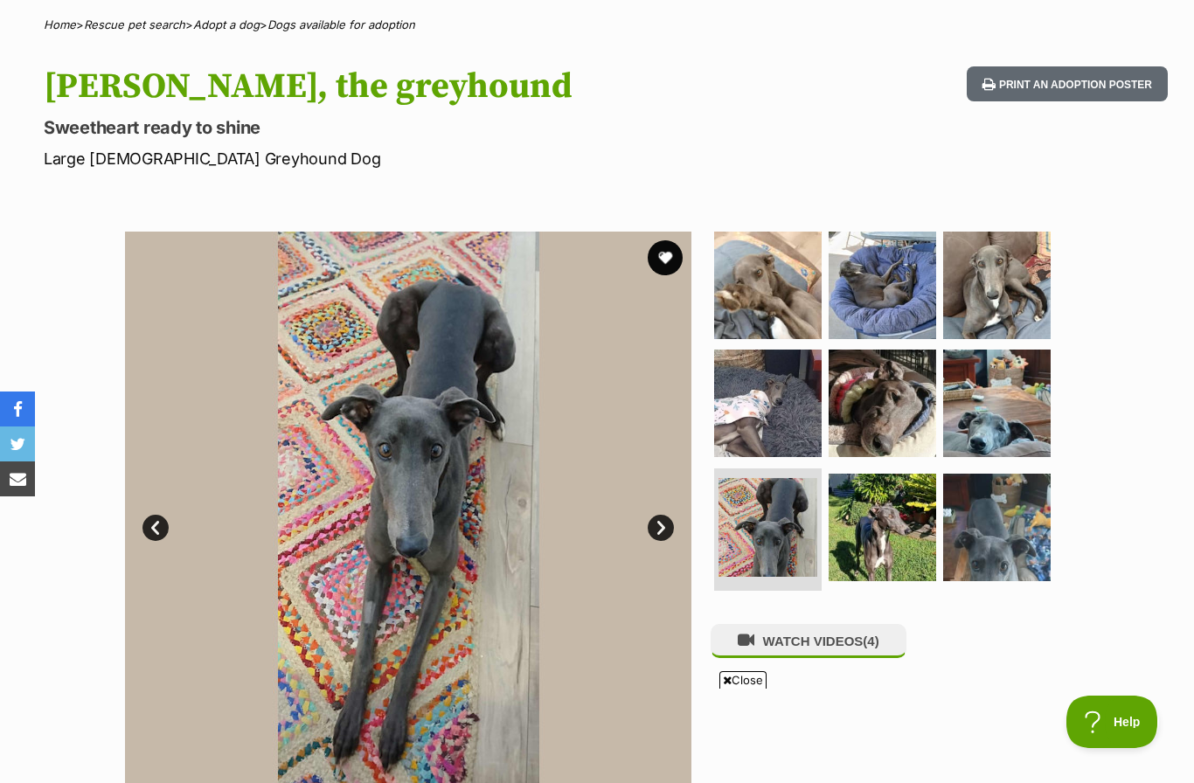
click at [655, 528] on link "Next" at bounding box center [661, 528] width 26 height 26
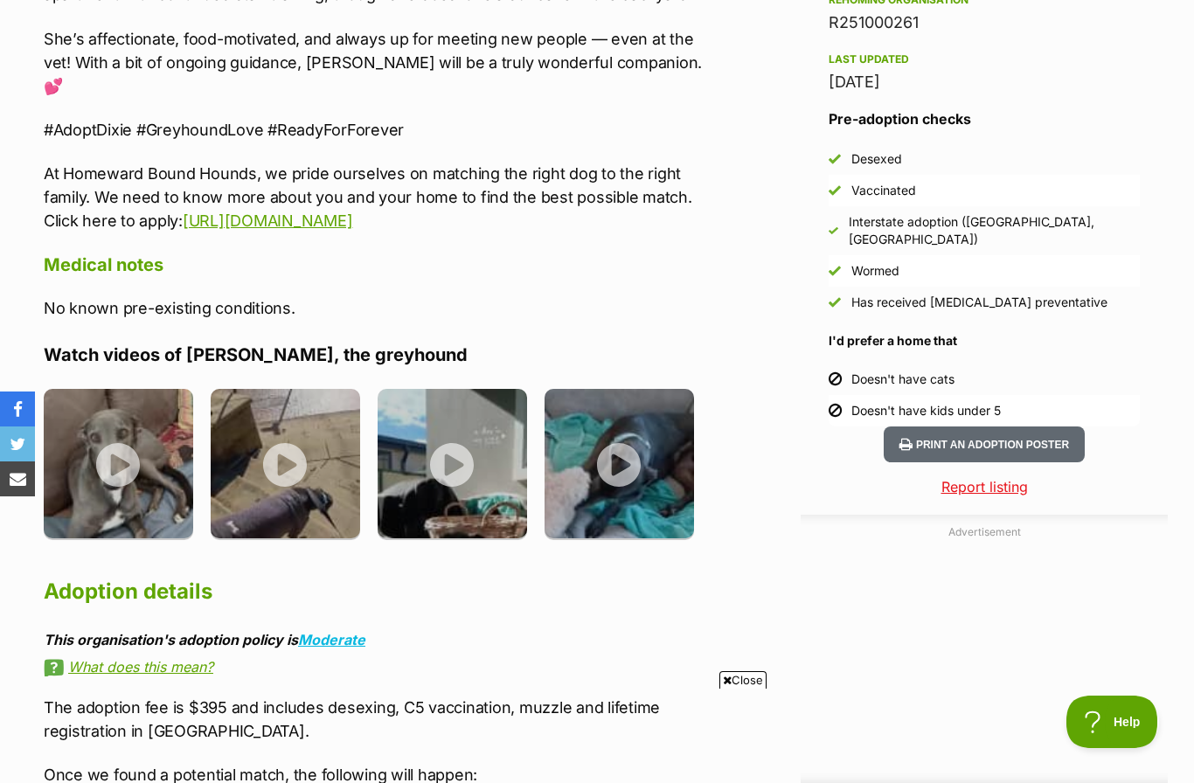
scroll to position [1442, 0]
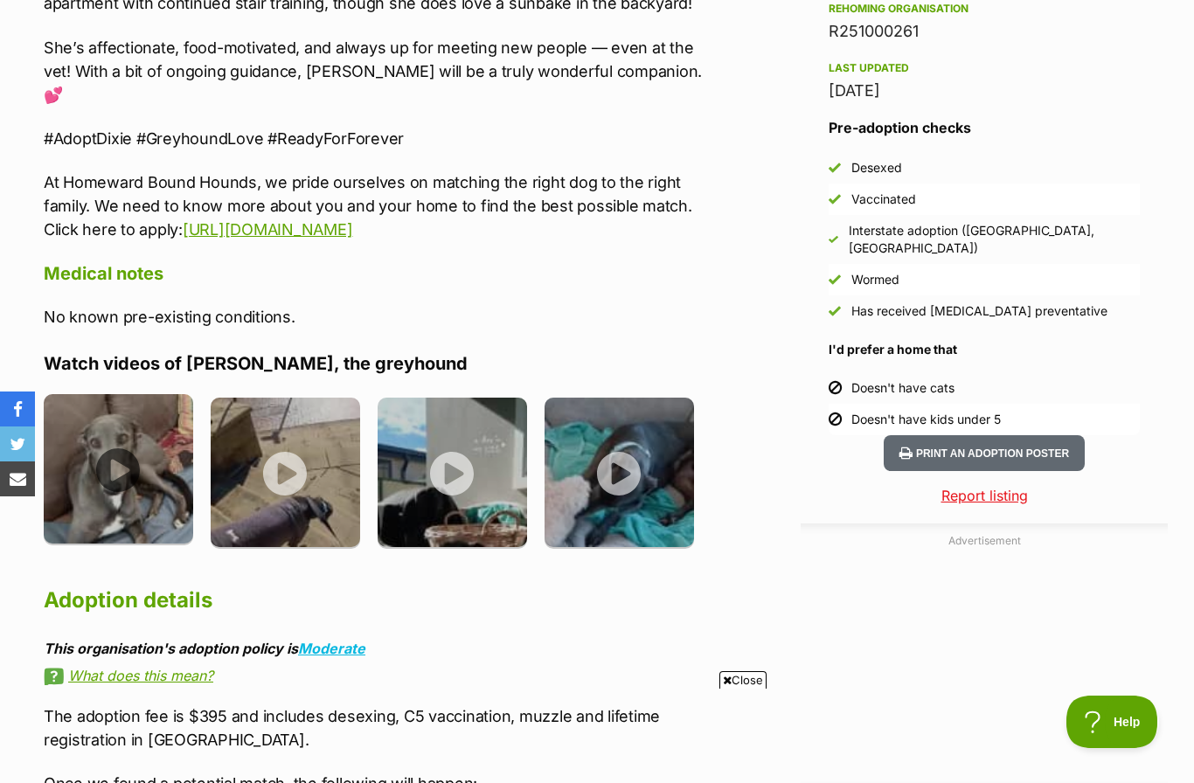
click at [113, 442] on img at bounding box center [118, 468] width 149 height 149
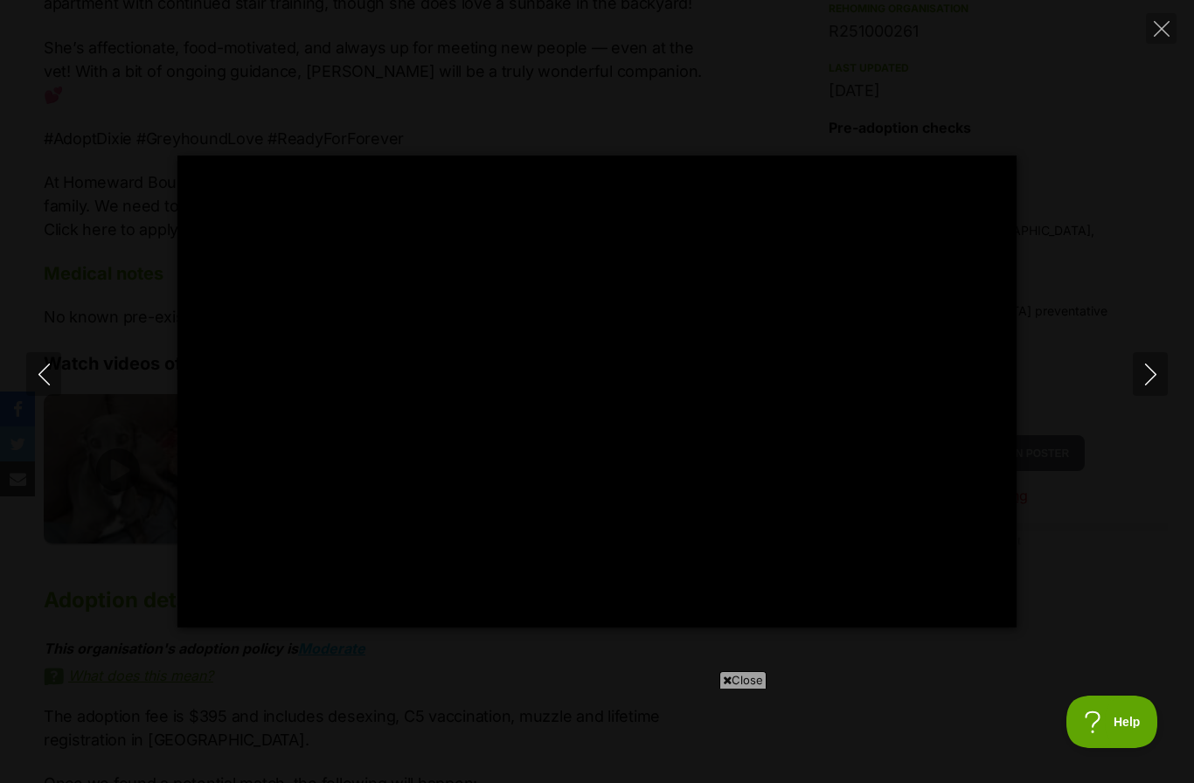
type input "100"
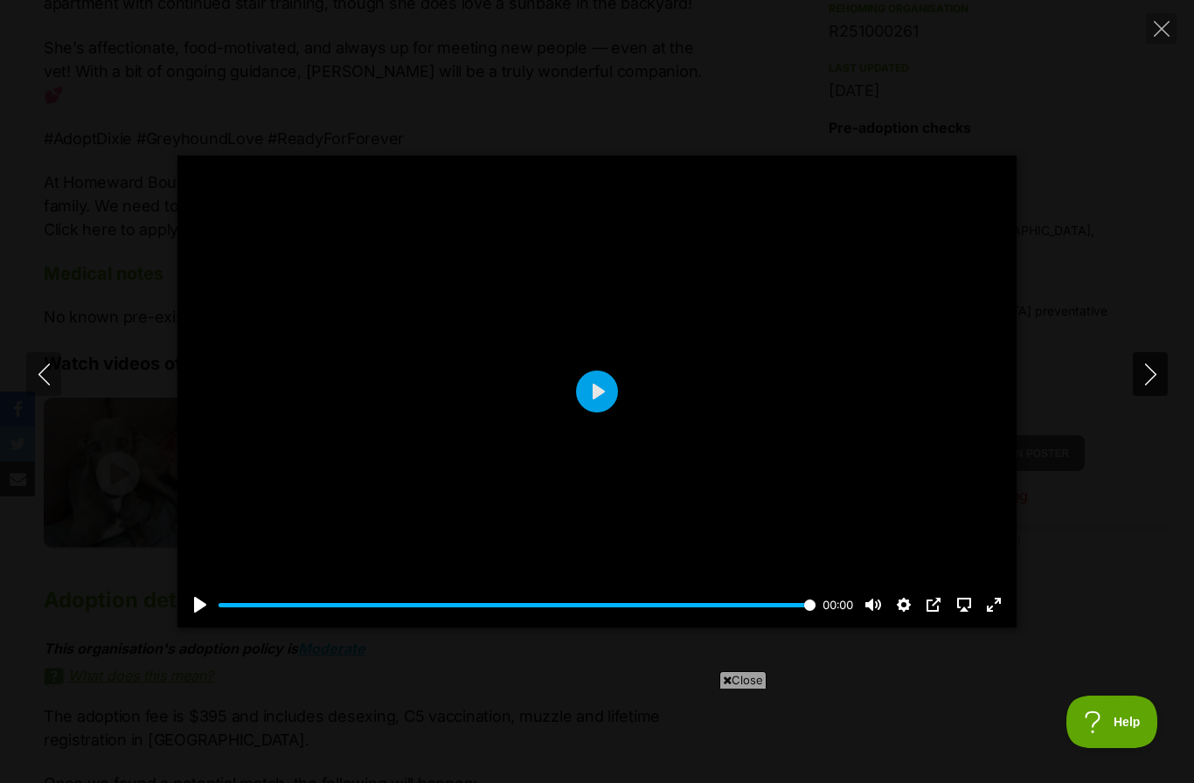
click at [1156, 369] on icon "Next" at bounding box center [1151, 375] width 22 height 22
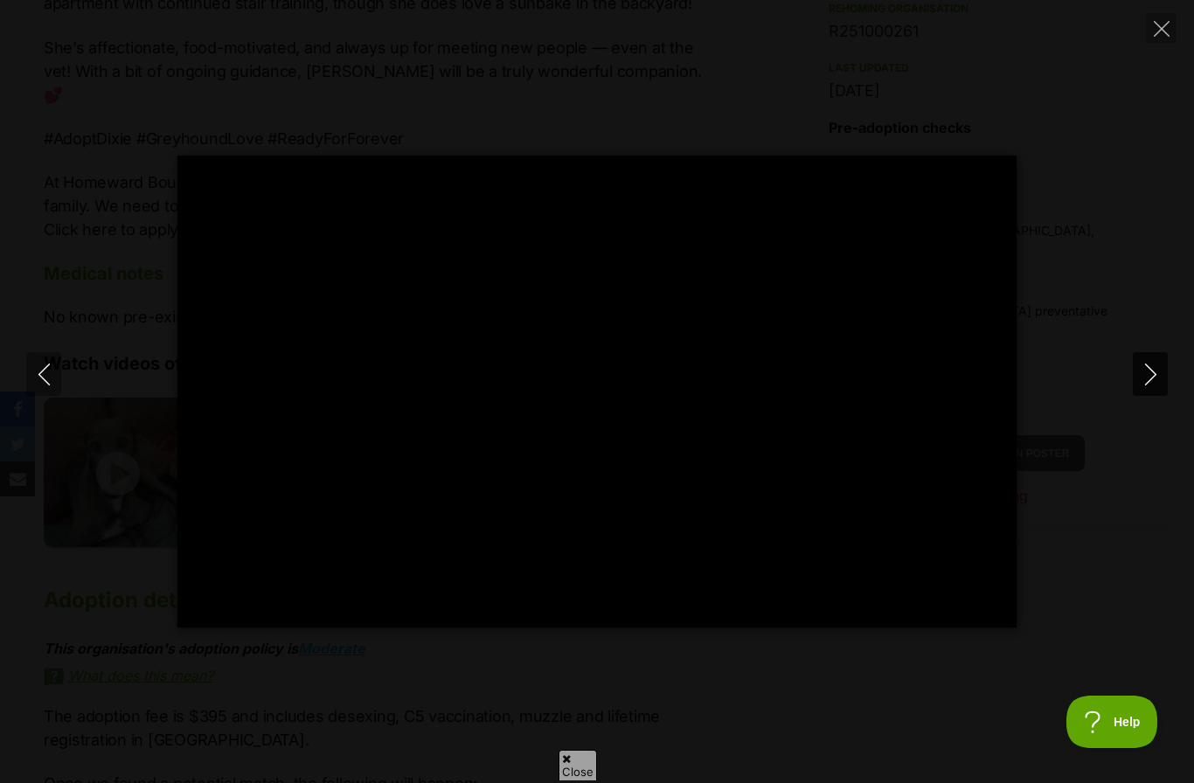
scroll to position [0, 0]
type input "100"
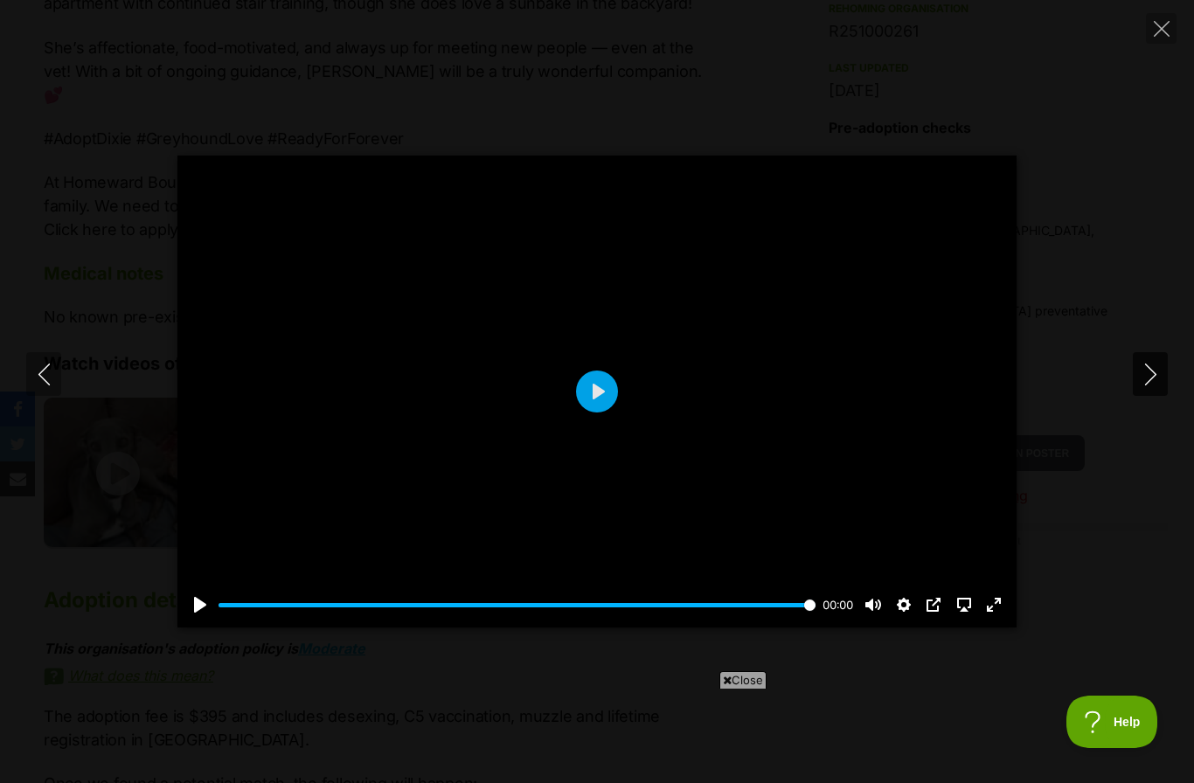
click at [1136, 366] on button "Next" at bounding box center [1150, 374] width 35 height 44
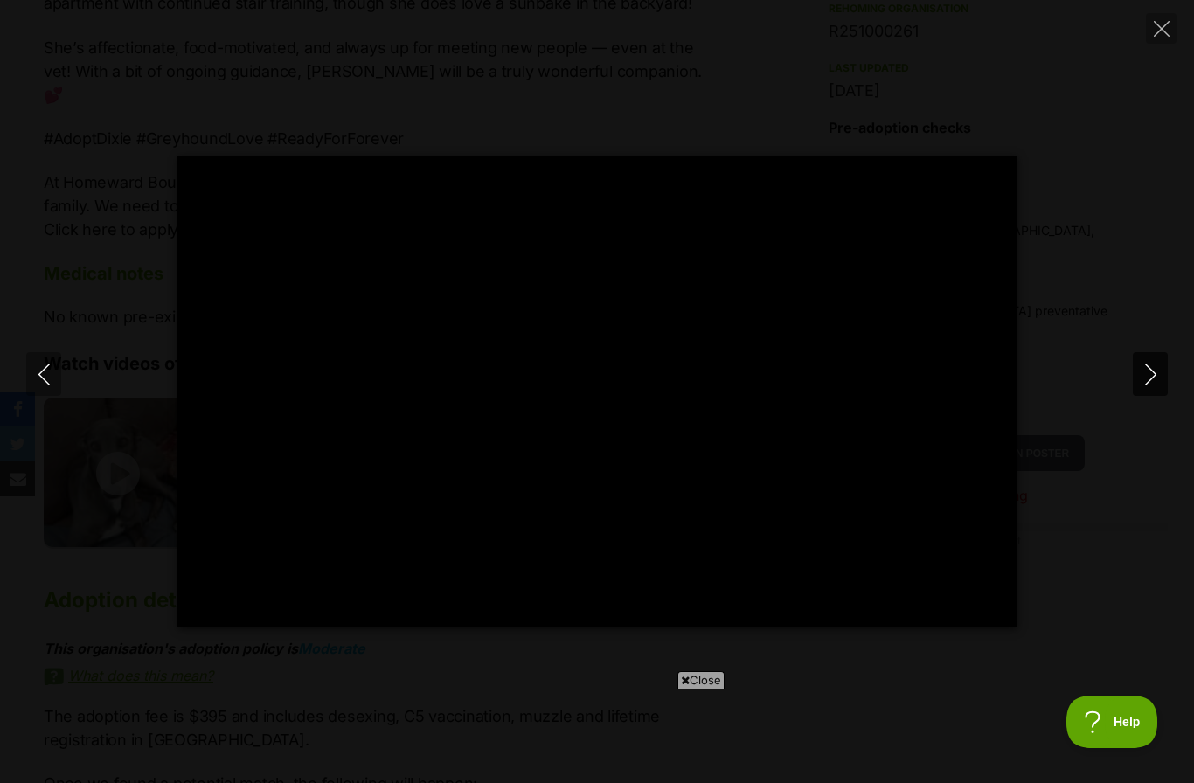
type input "100"
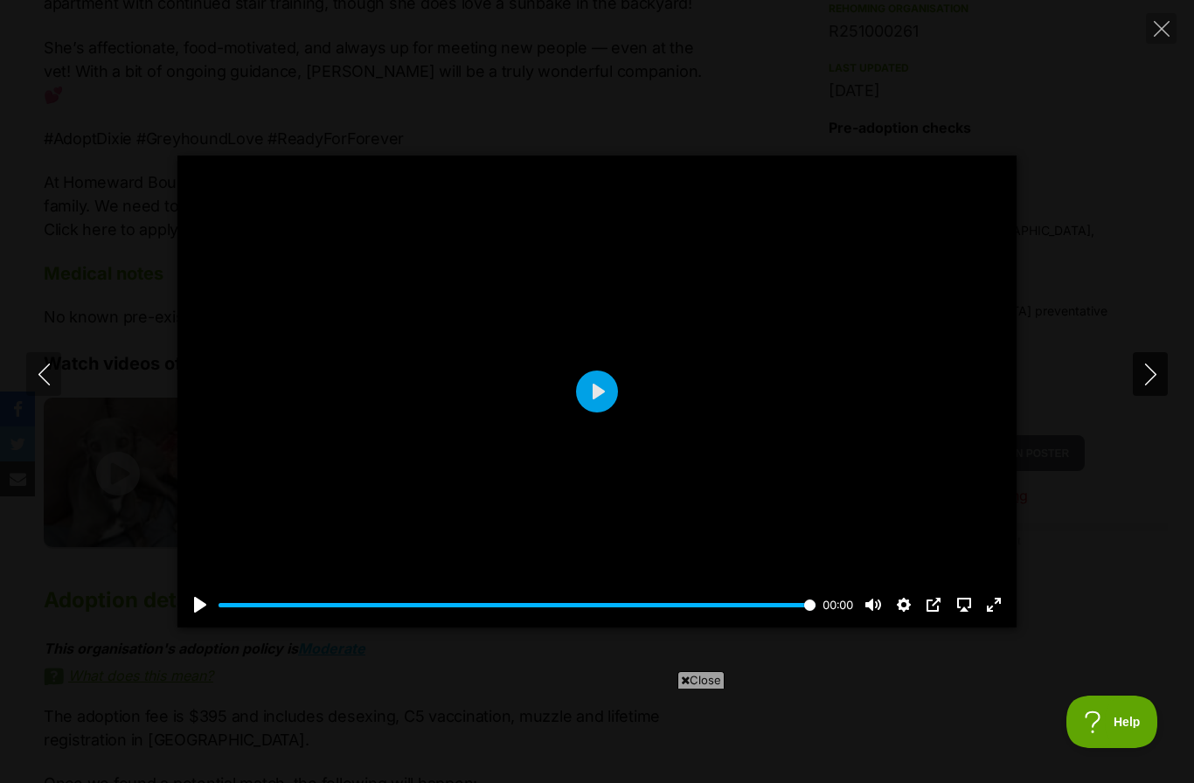
click at [1137, 378] on button "Next" at bounding box center [1150, 374] width 35 height 44
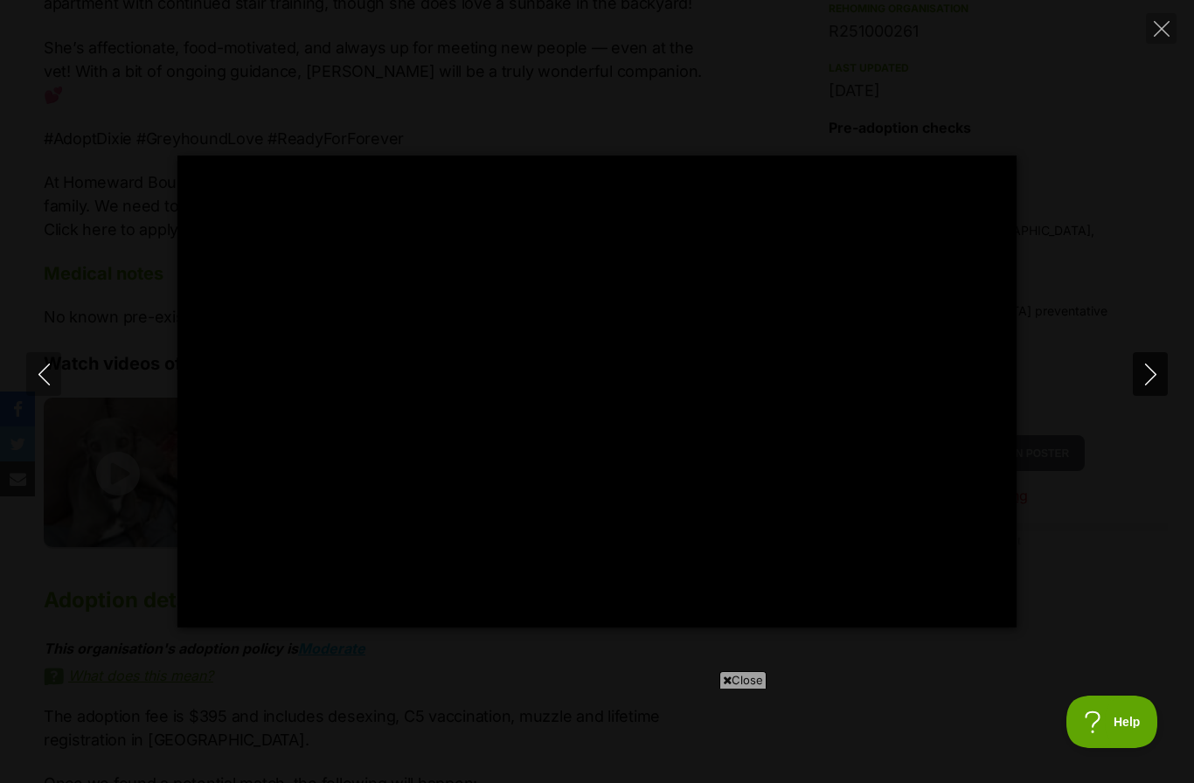
type input "100"
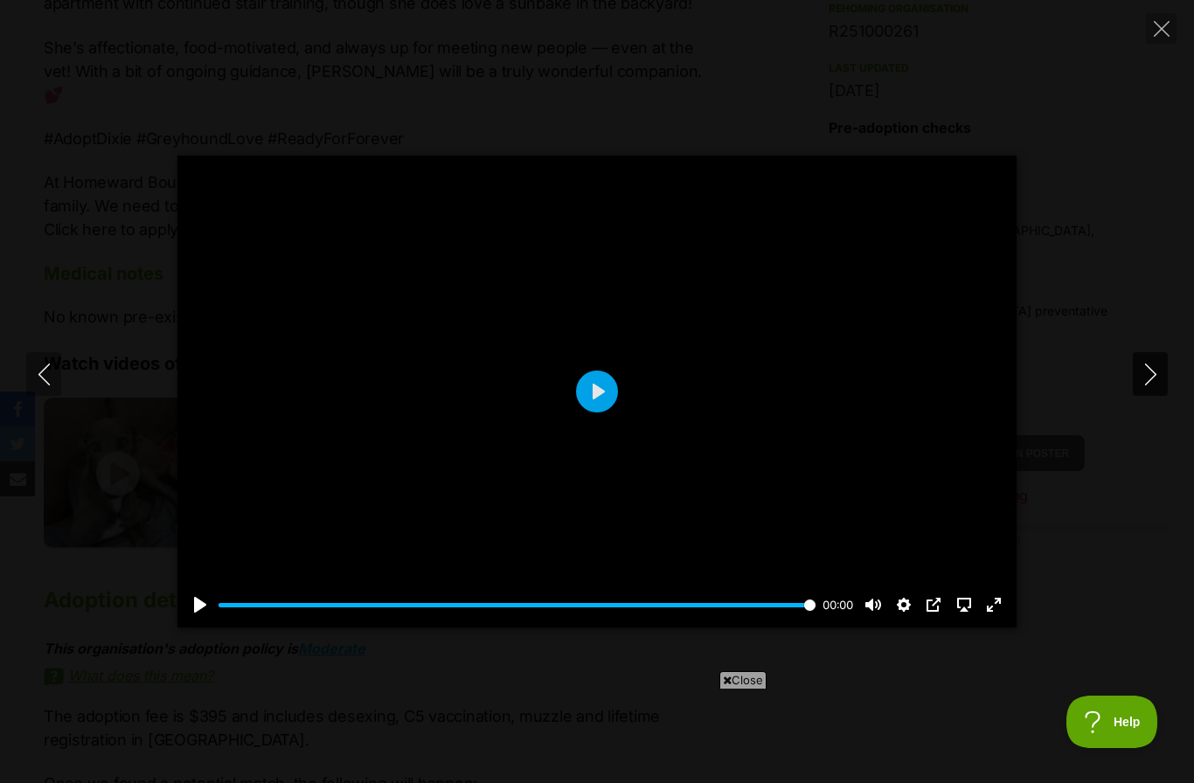
click at [1154, 367] on icon "Next" at bounding box center [1151, 375] width 22 height 22
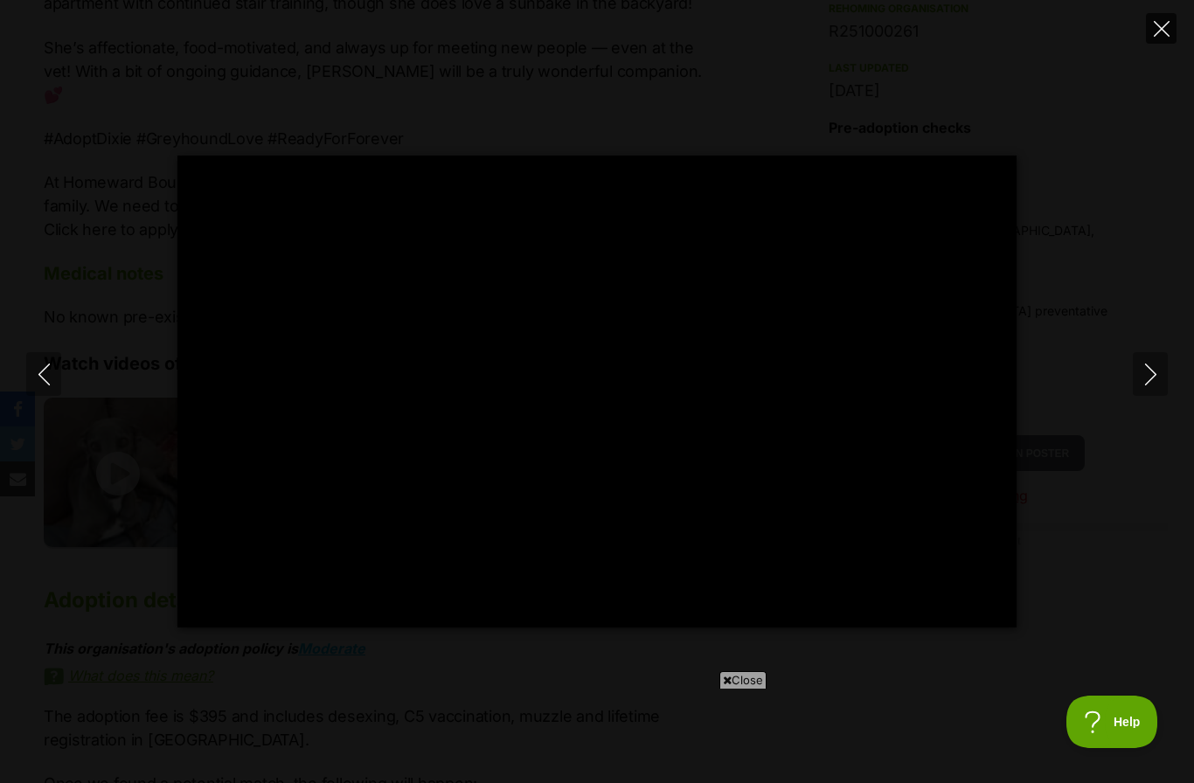
click at [1157, 41] on button "Close" at bounding box center [1161, 28] width 31 height 31
type input "24.59"
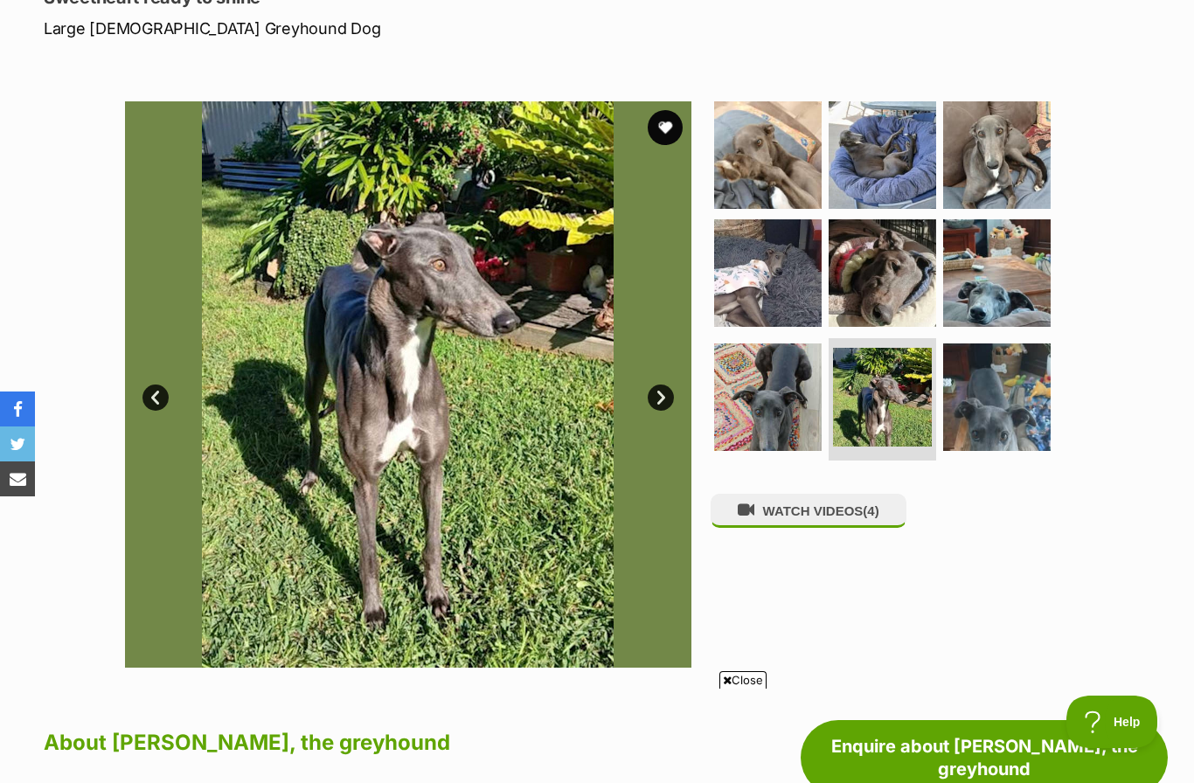
scroll to position [261, 0]
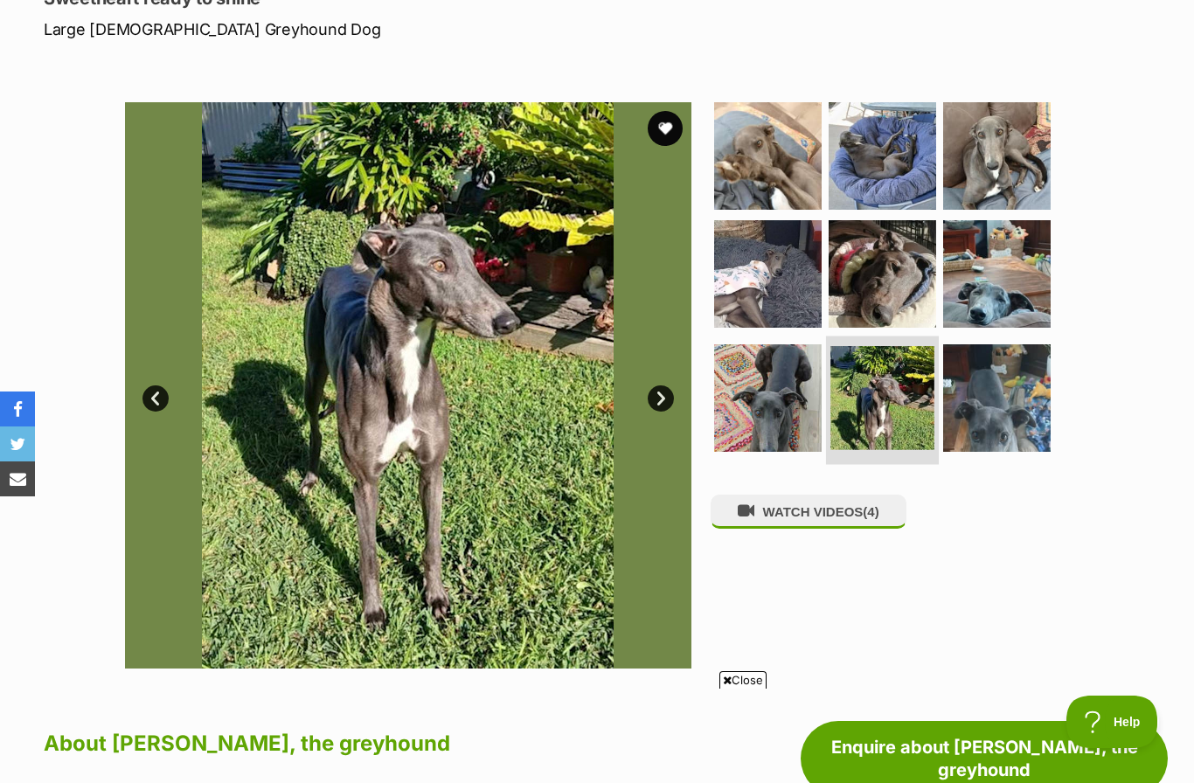
click at [880, 406] on img at bounding box center [882, 398] width 104 height 104
click at [864, 405] on img at bounding box center [882, 398] width 104 height 104
click at [653, 398] on link "Next" at bounding box center [661, 399] width 26 height 26
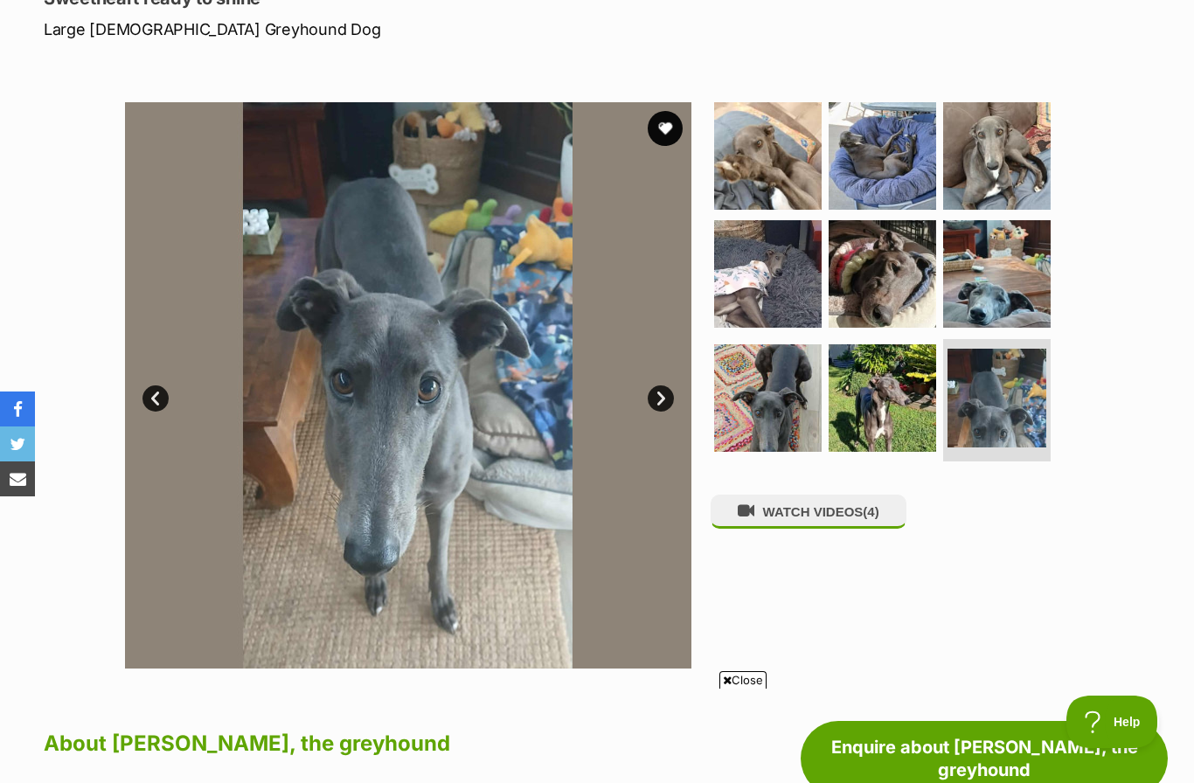
click at [656, 401] on link "Next" at bounding box center [661, 399] width 26 height 26
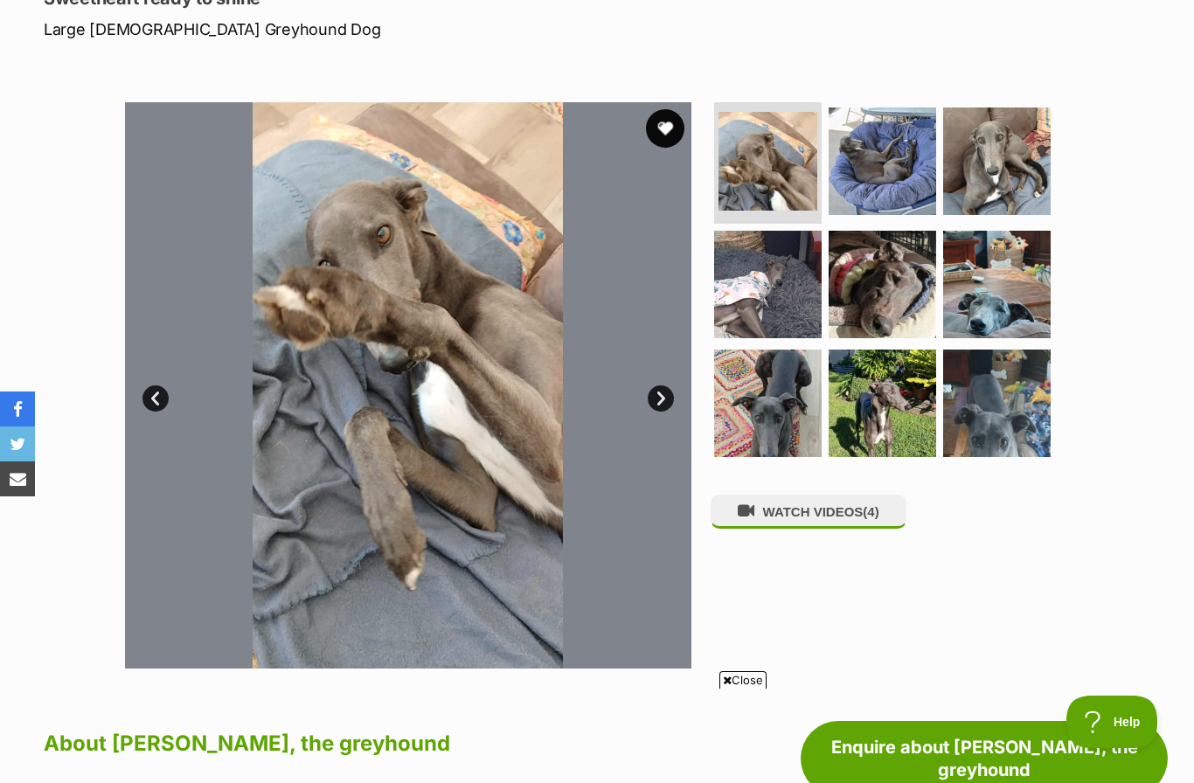
click at [653, 127] on button "favourite" at bounding box center [665, 128] width 38 height 38
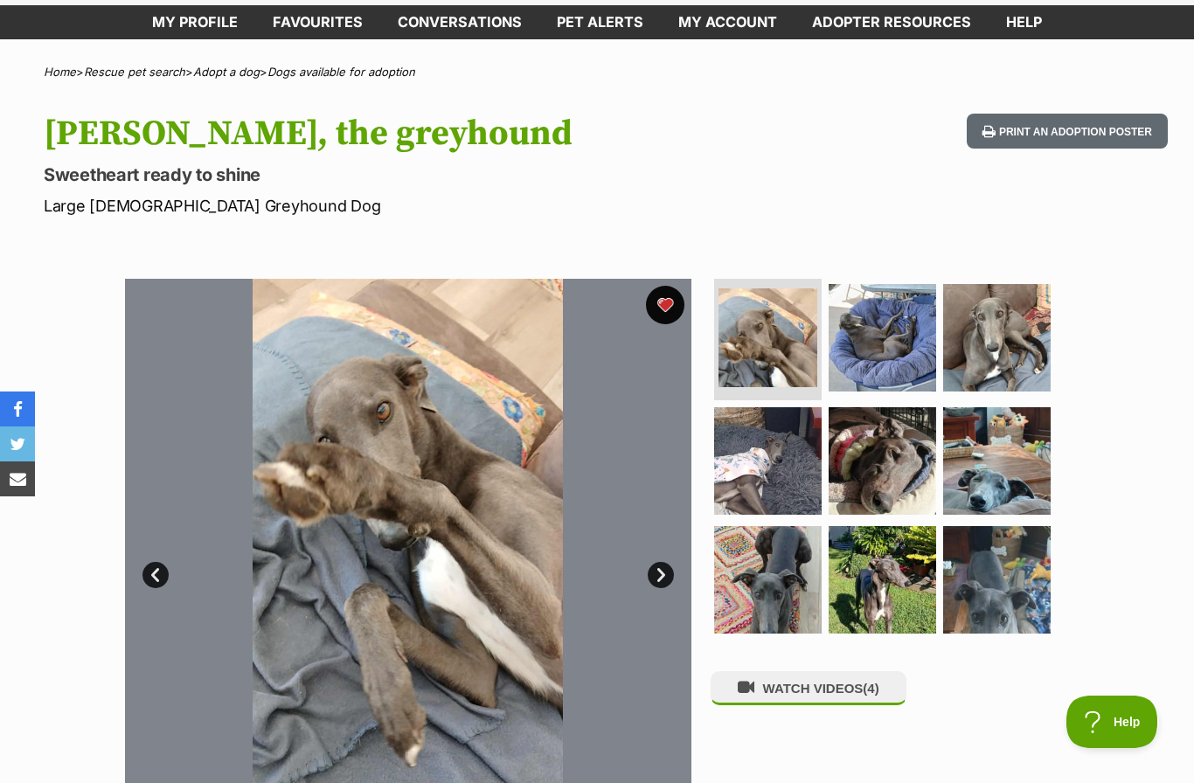
scroll to position [0, 0]
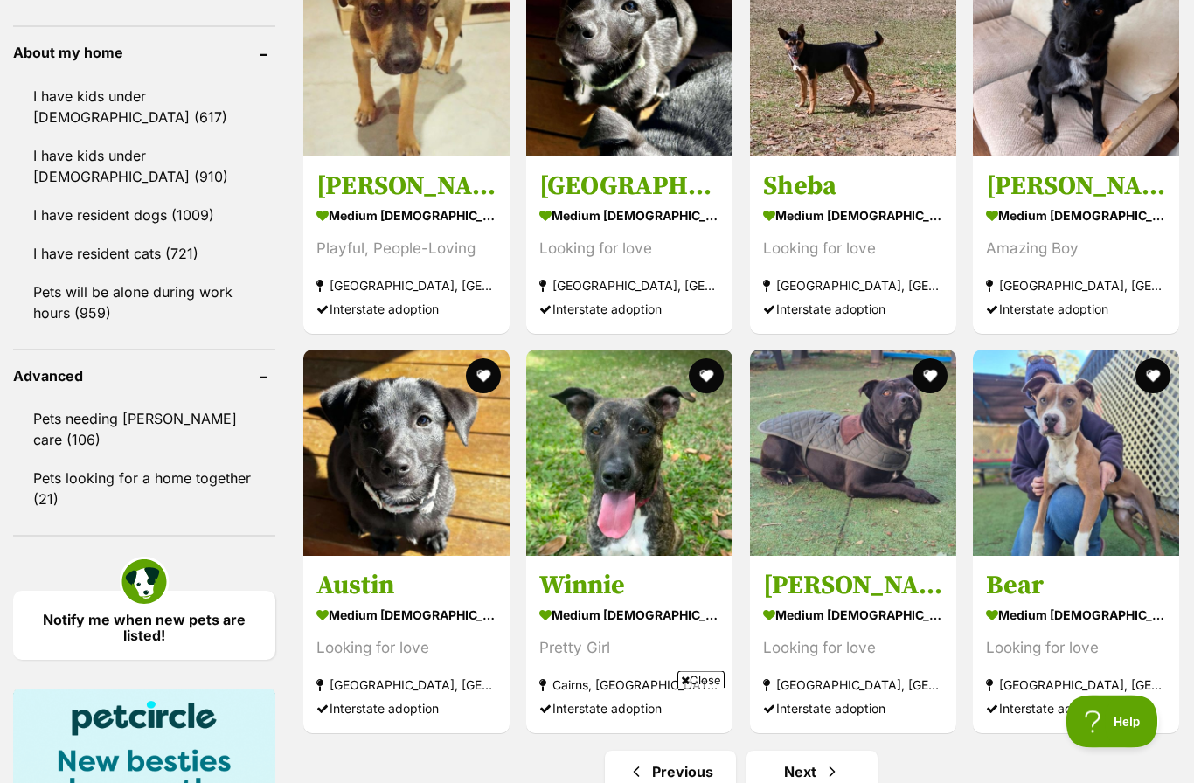
scroll to position [2095, 0]
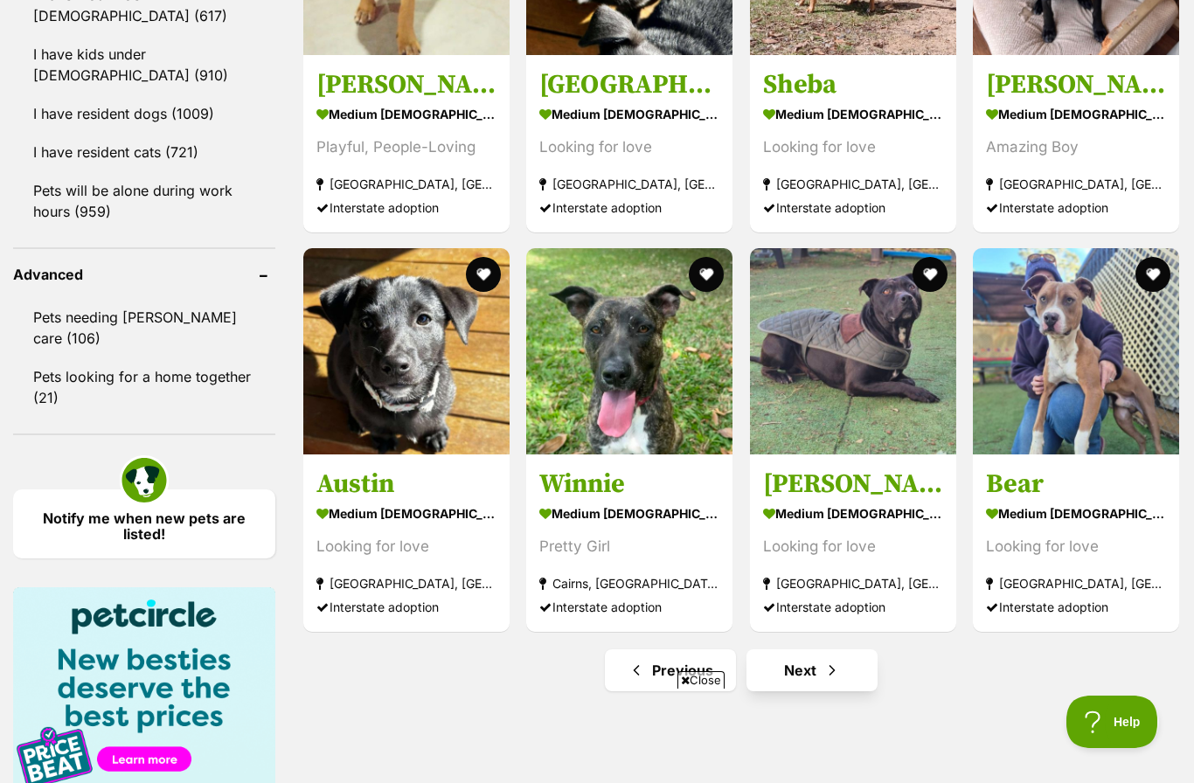
click at [827, 684] on link "Next" at bounding box center [812, 671] width 131 height 42
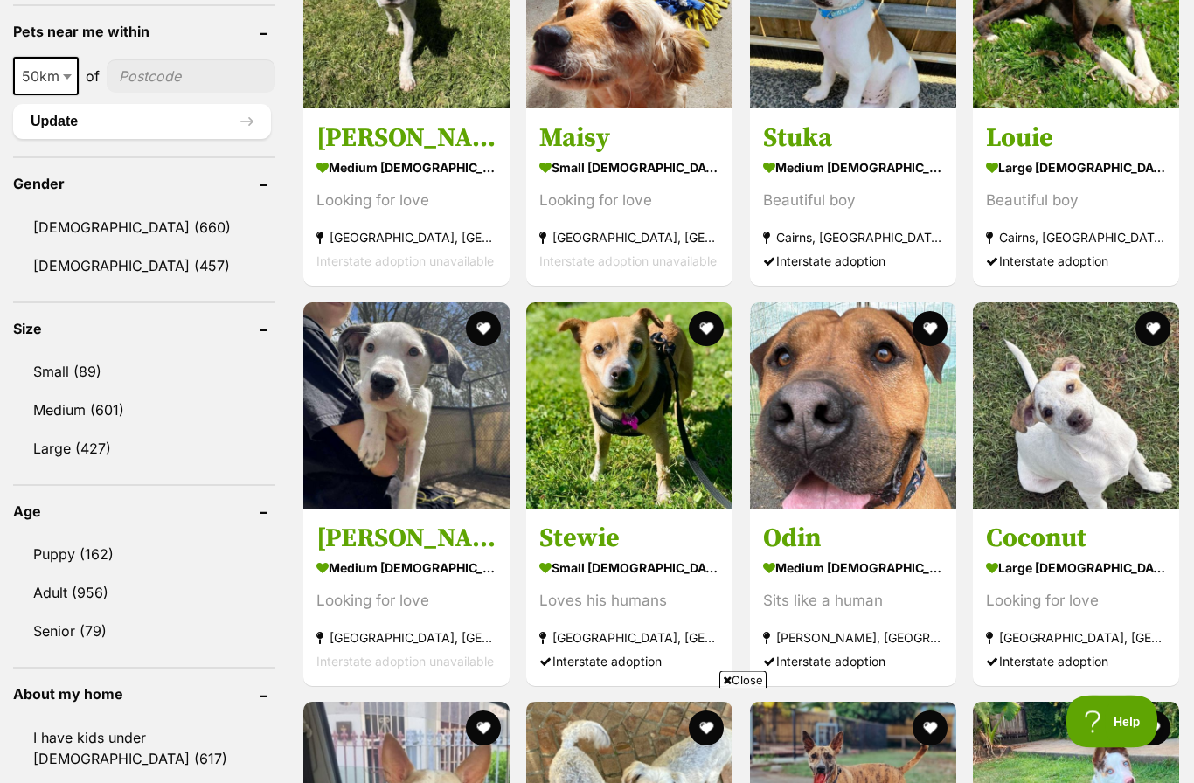
scroll to position [1352, 0]
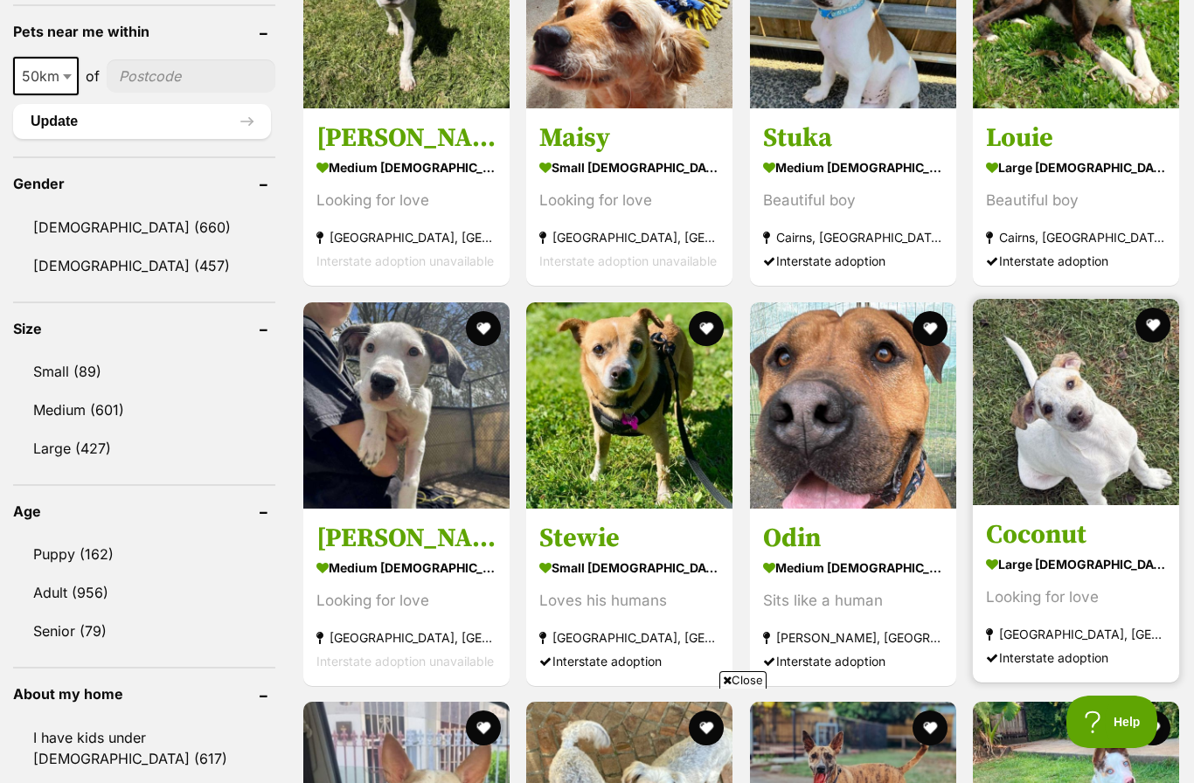
click at [1007, 650] on div "Interstate adoption" at bounding box center [1076, 657] width 180 height 24
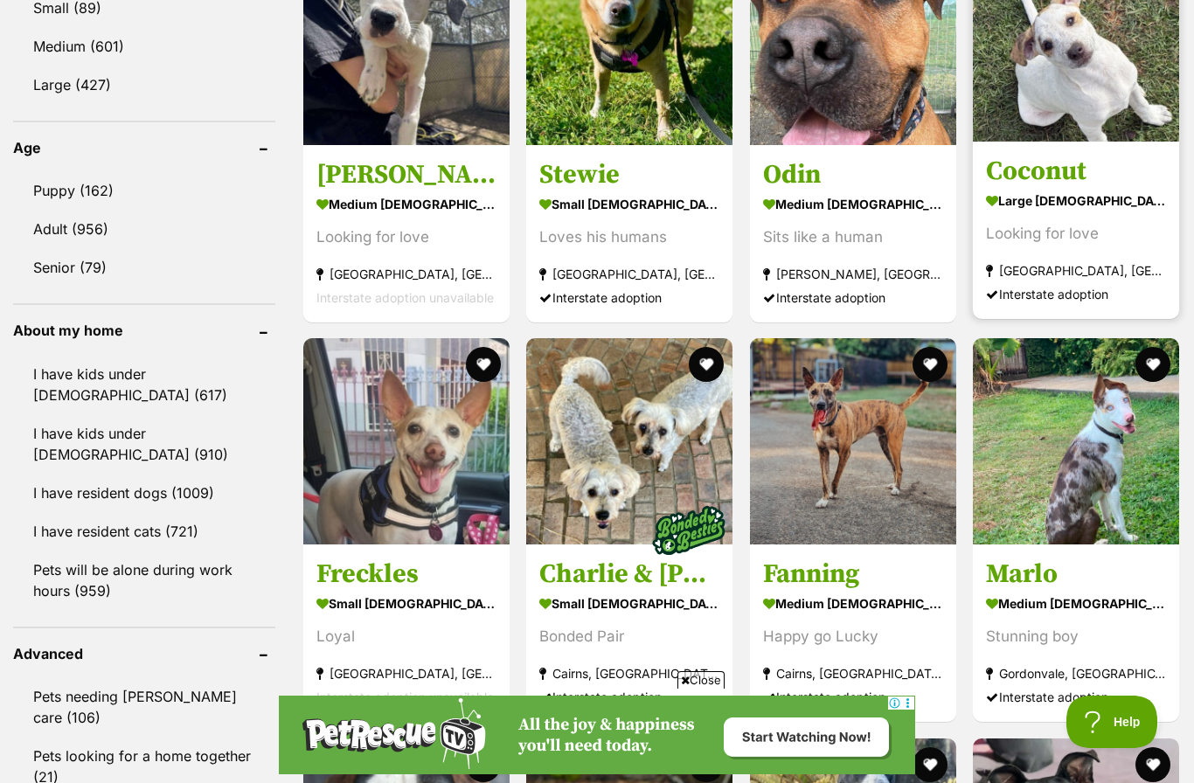
scroll to position [0, 0]
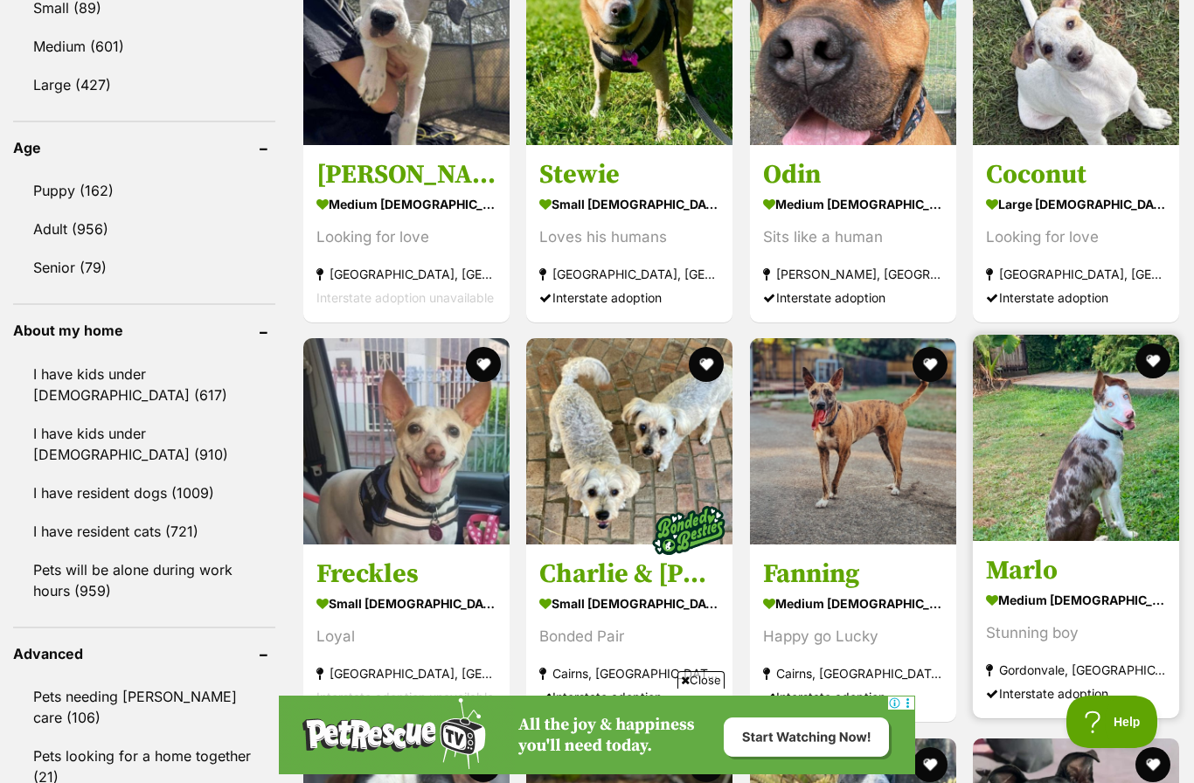
click at [1074, 503] on img at bounding box center [1076, 438] width 206 height 206
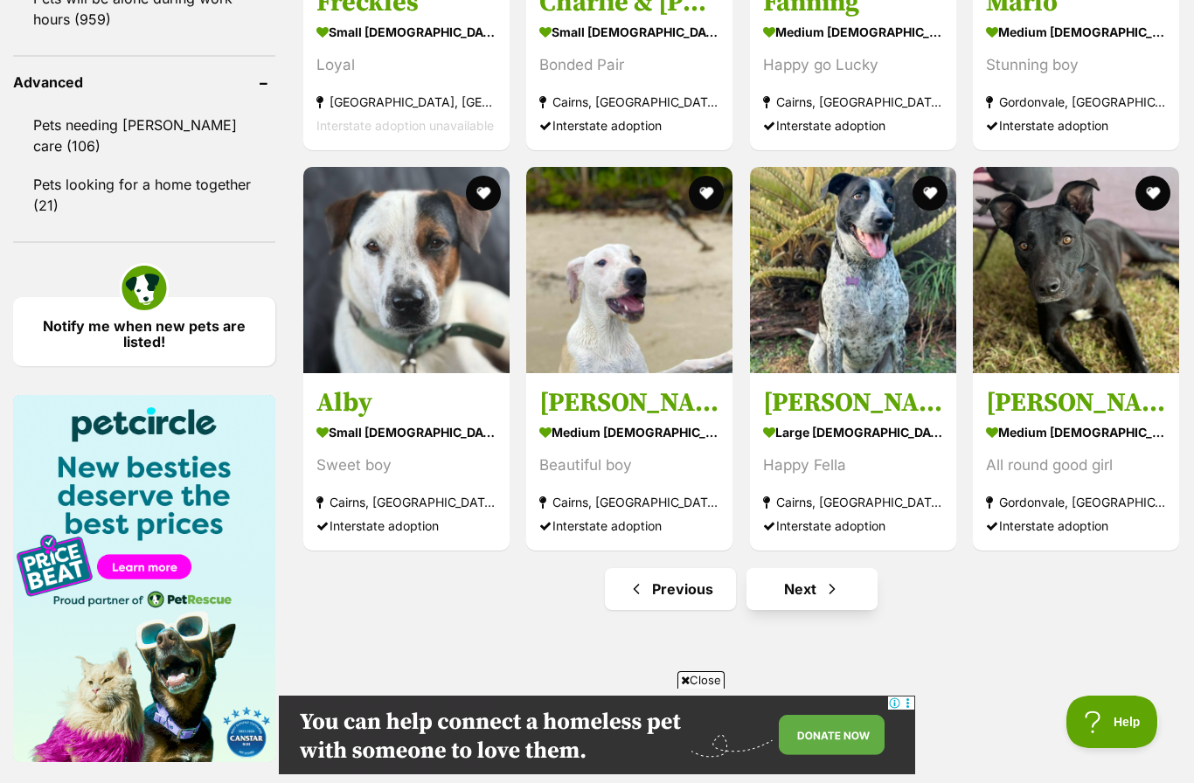
click at [815, 588] on link "Next" at bounding box center [812, 589] width 131 height 42
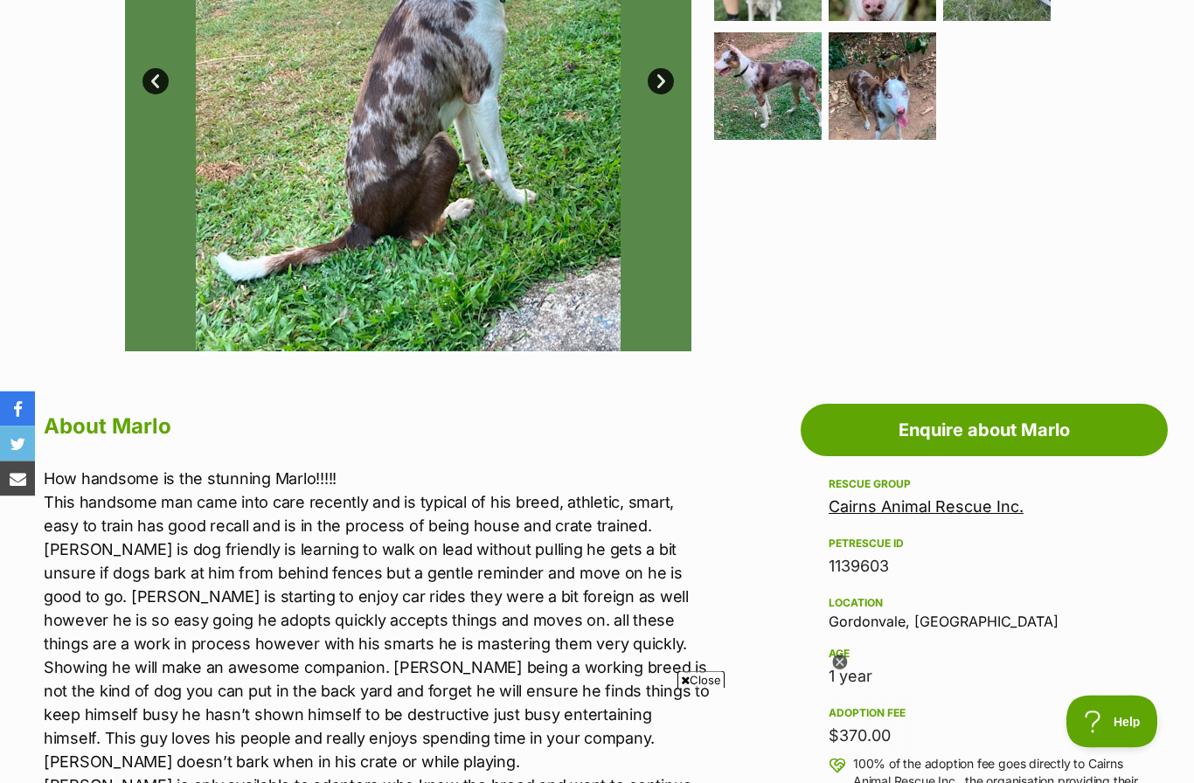
scroll to position [580, 0]
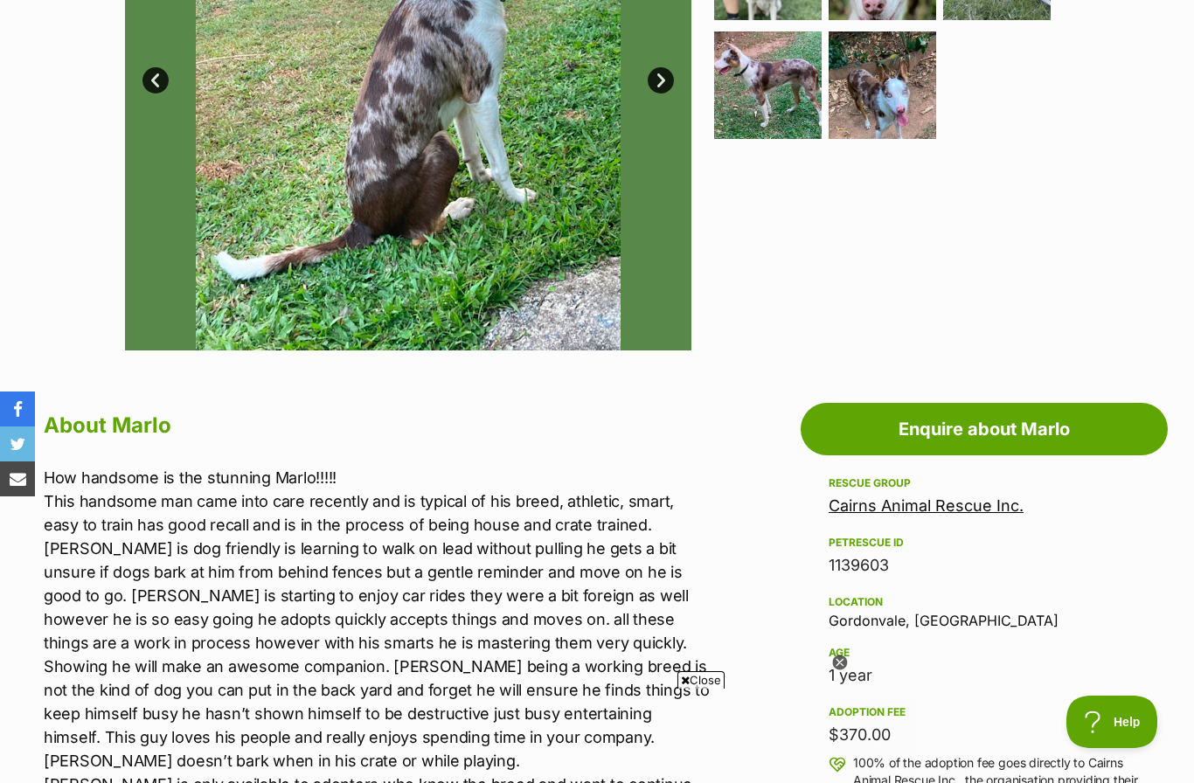
click at [834, 671] on icon at bounding box center [840, 664] width 16 height 16
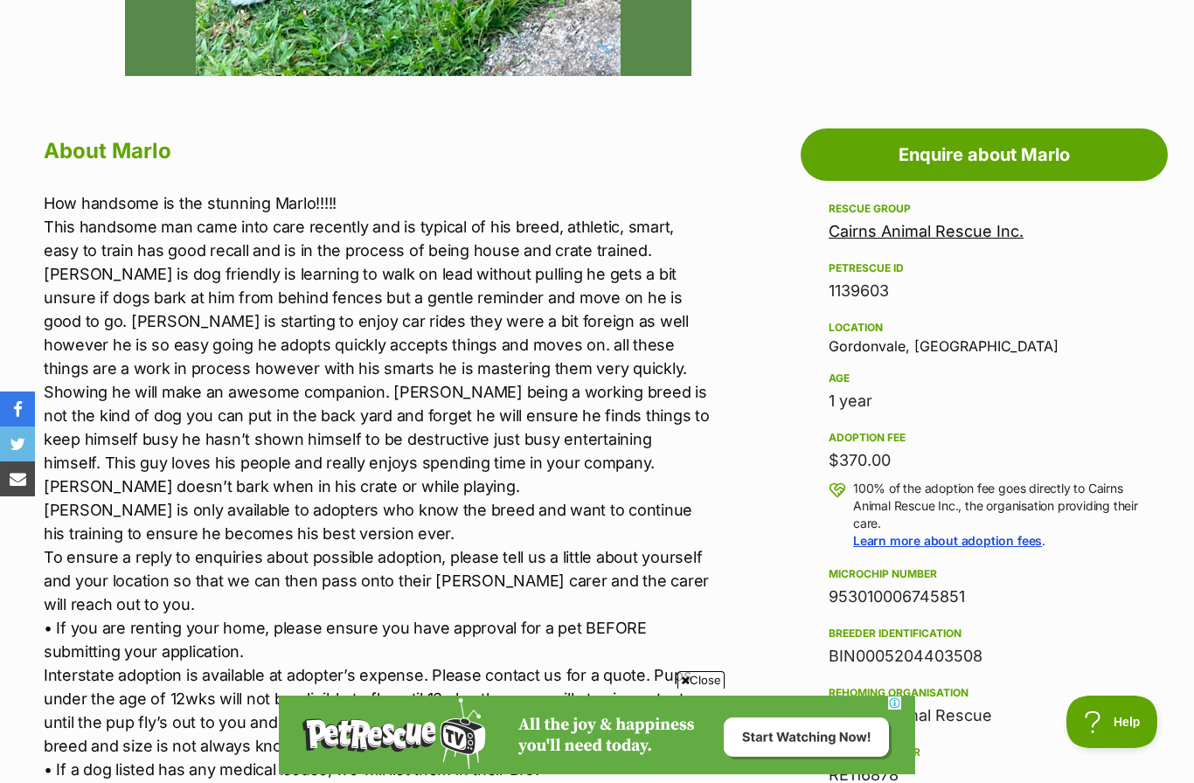
scroll to position [0, 0]
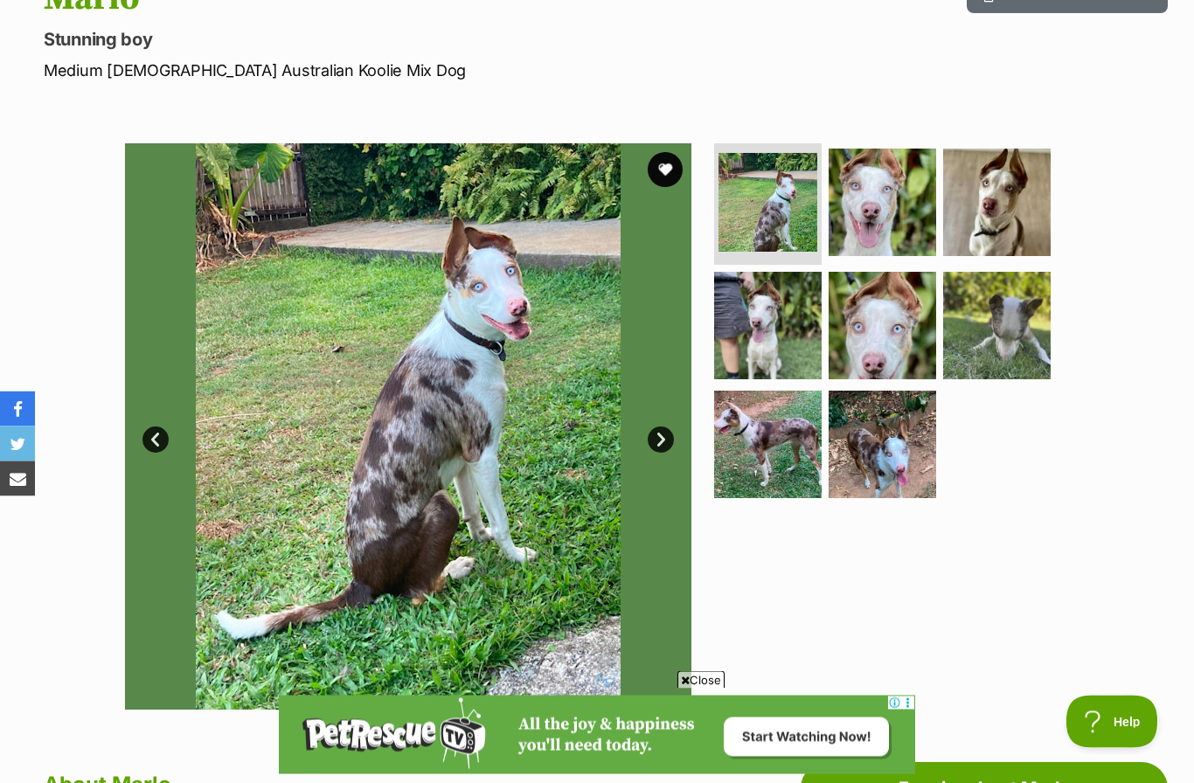
click at [660, 430] on link "Next" at bounding box center [661, 440] width 26 height 26
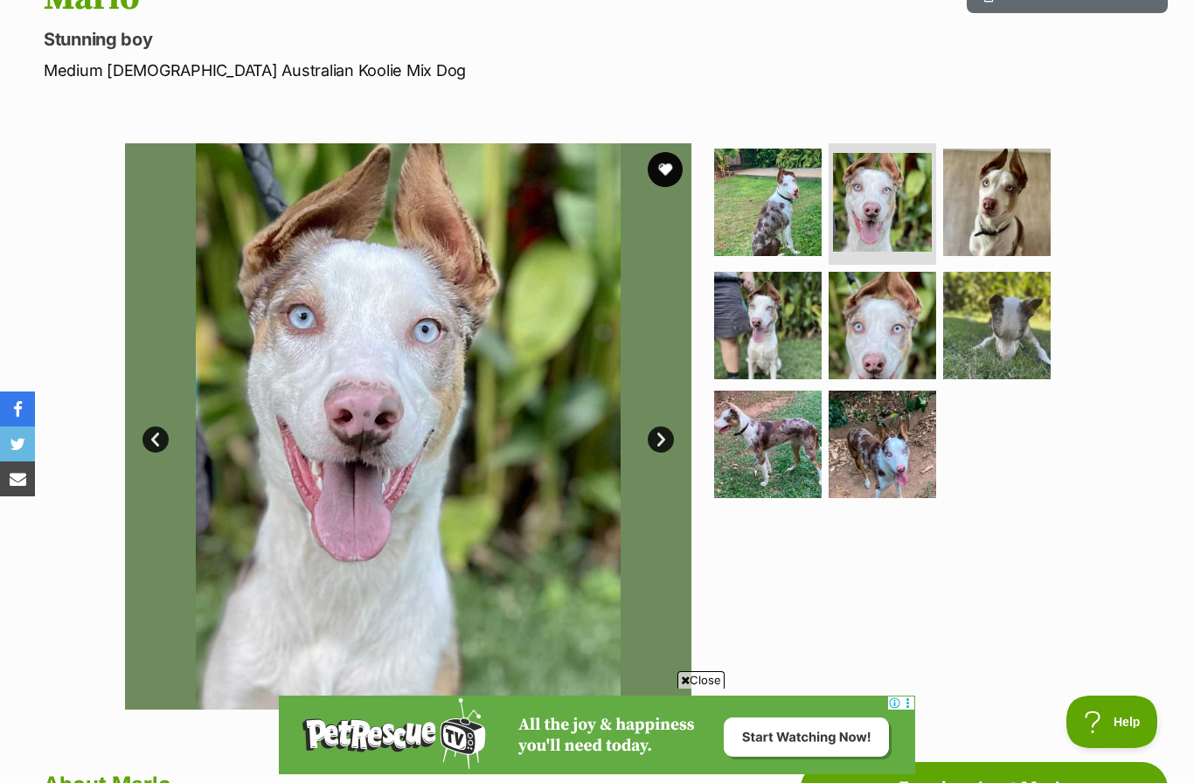
click at [664, 435] on link "Next" at bounding box center [661, 440] width 26 height 26
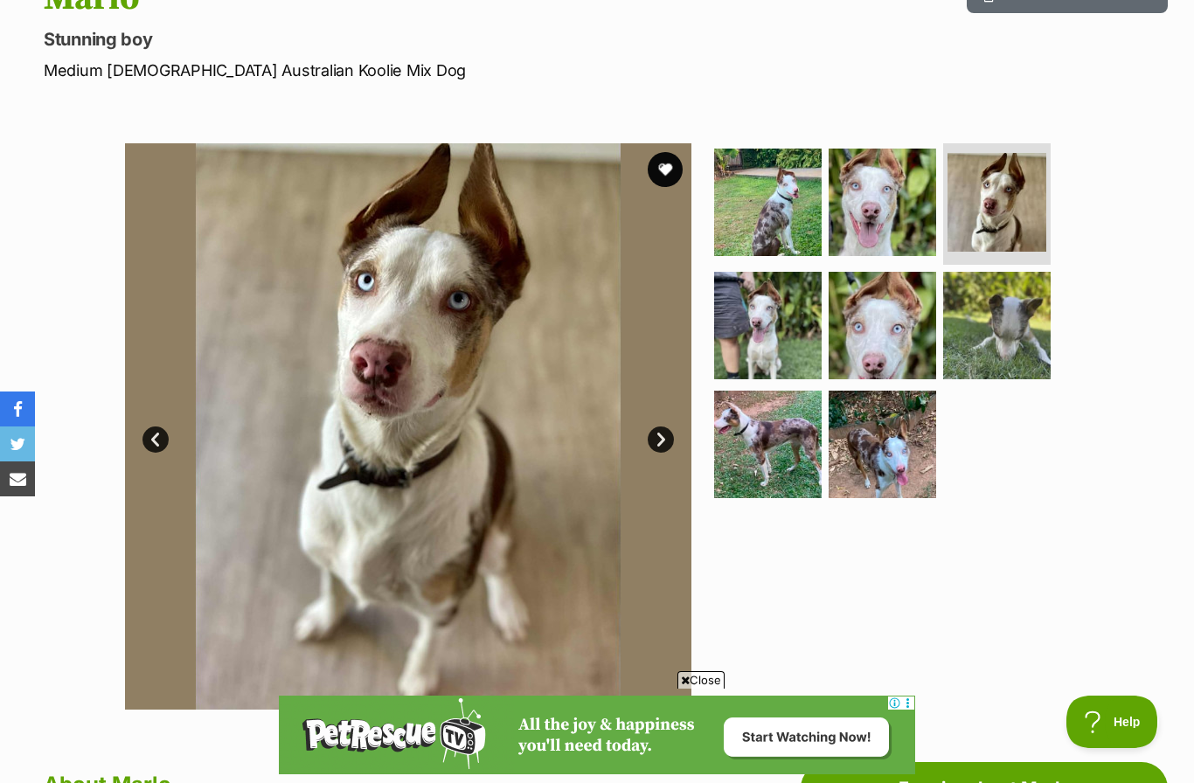
click at [652, 437] on link "Next" at bounding box center [661, 440] width 26 height 26
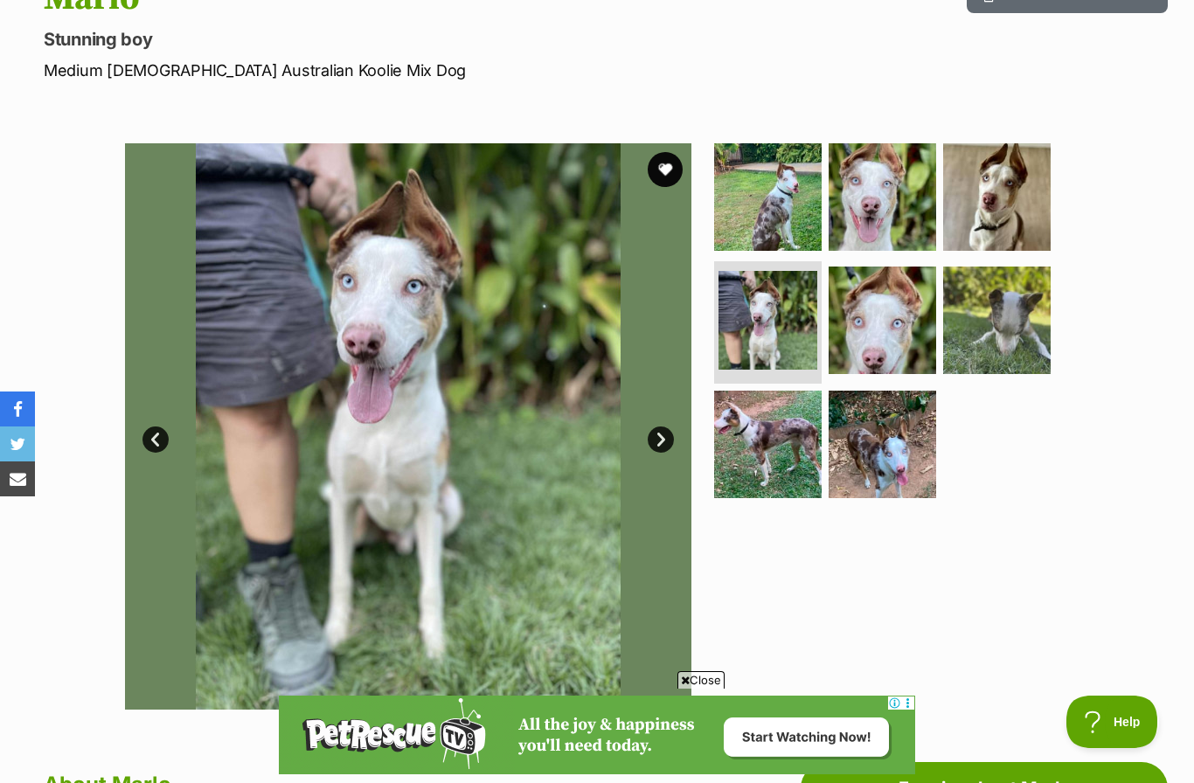
click at [650, 446] on img at bounding box center [408, 426] width 566 height 566
click at [668, 440] on link "Next" at bounding box center [661, 440] width 26 height 26
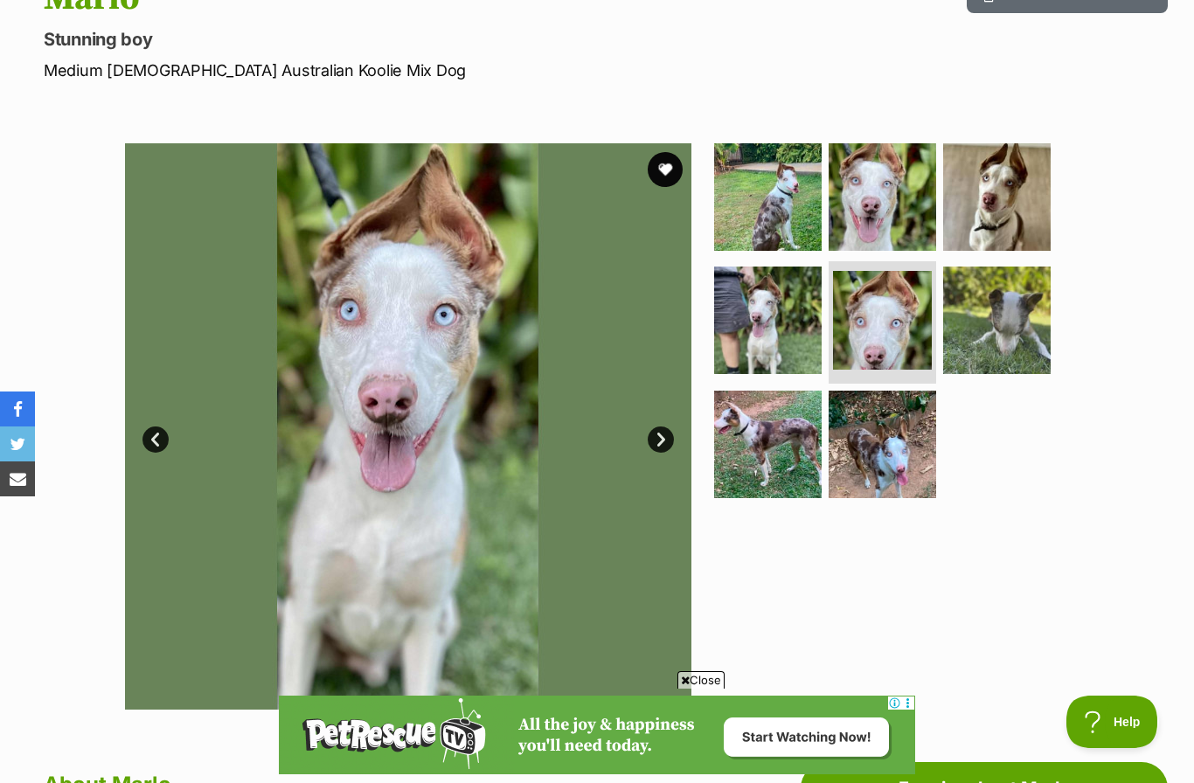
click at [661, 445] on link "Next" at bounding box center [661, 440] width 26 height 26
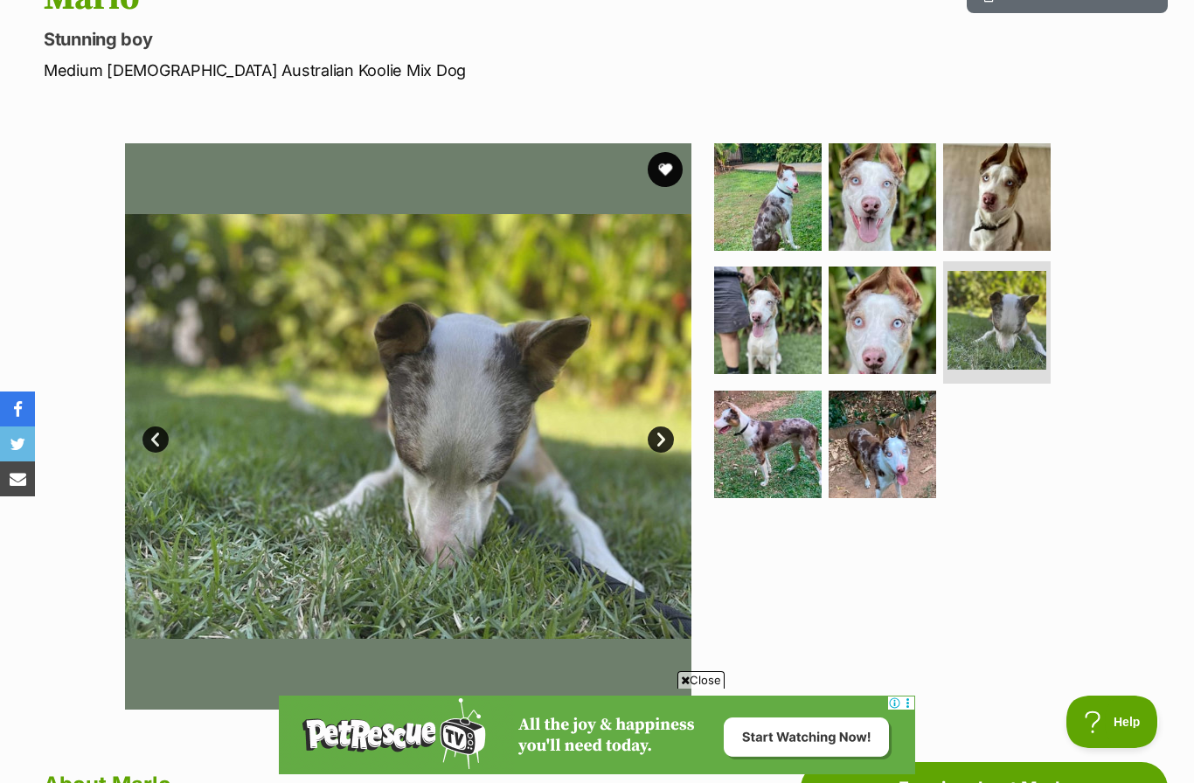
click at [667, 436] on link "Next" at bounding box center [661, 440] width 26 height 26
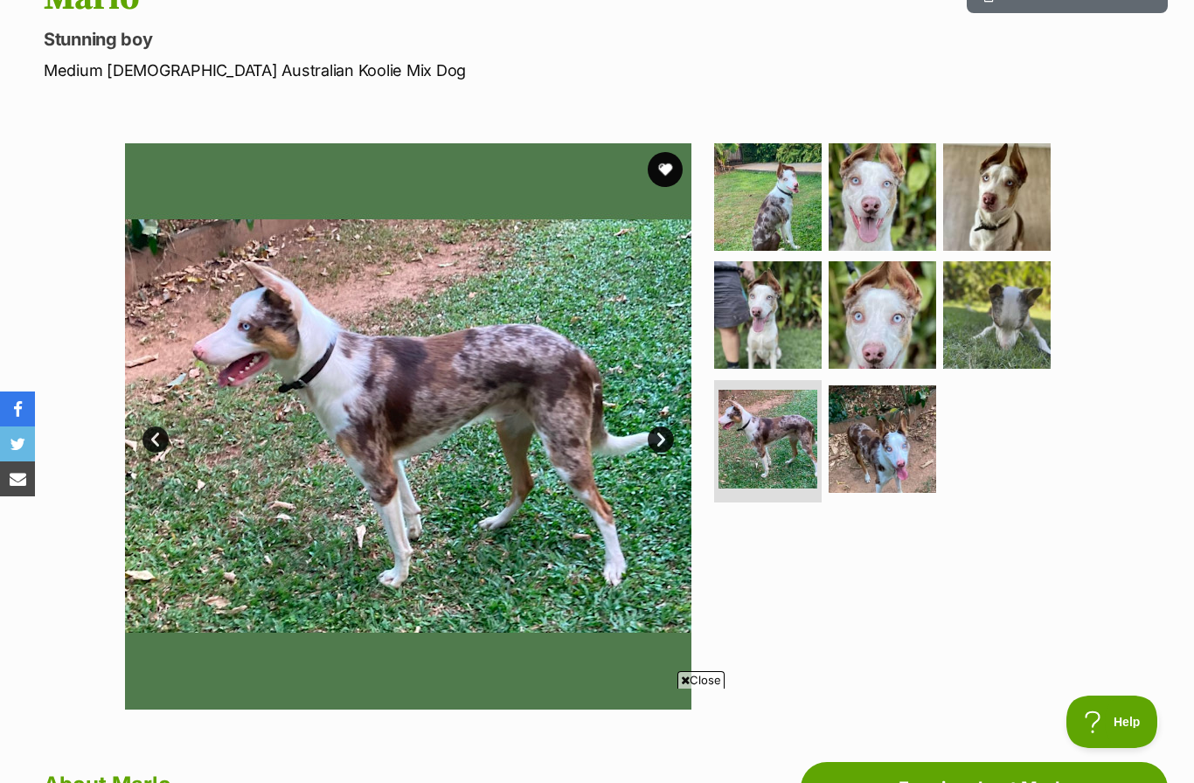
click at [663, 441] on link "Next" at bounding box center [661, 440] width 26 height 26
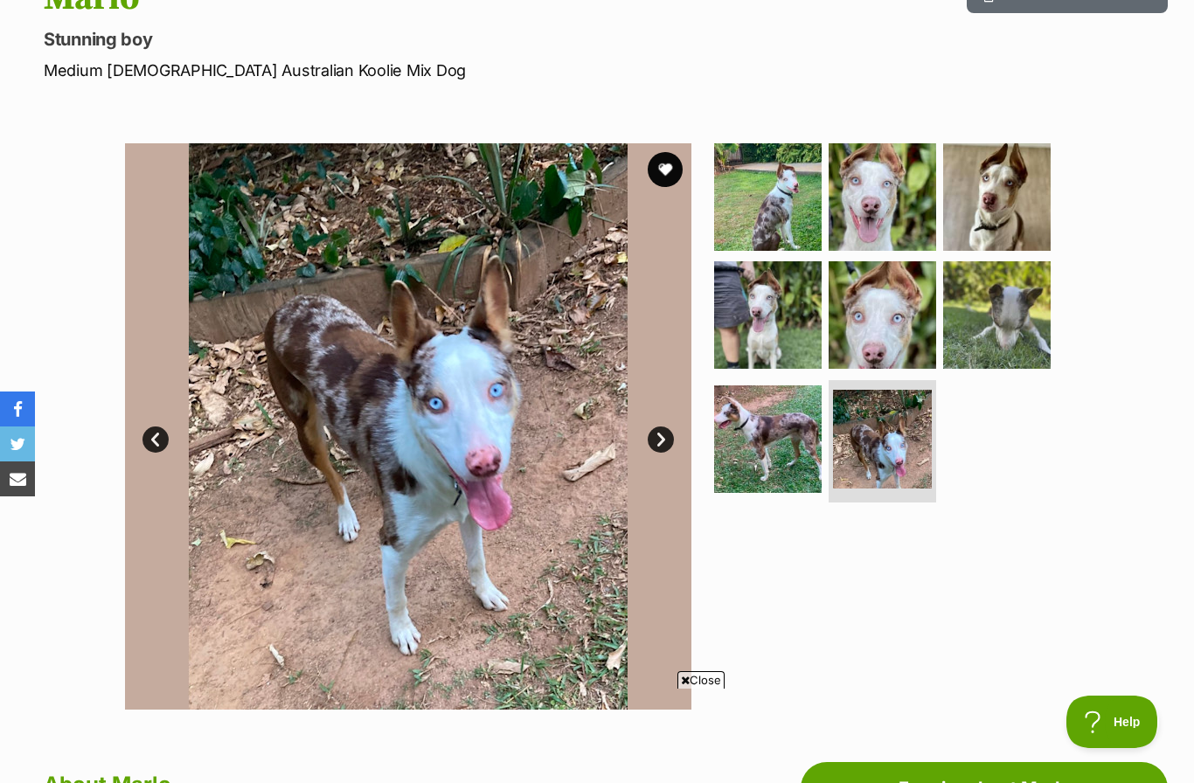
click at [640, 498] on img at bounding box center [408, 426] width 566 height 566
click at [660, 444] on link "Next" at bounding box center [661, 440] width 26 height 26
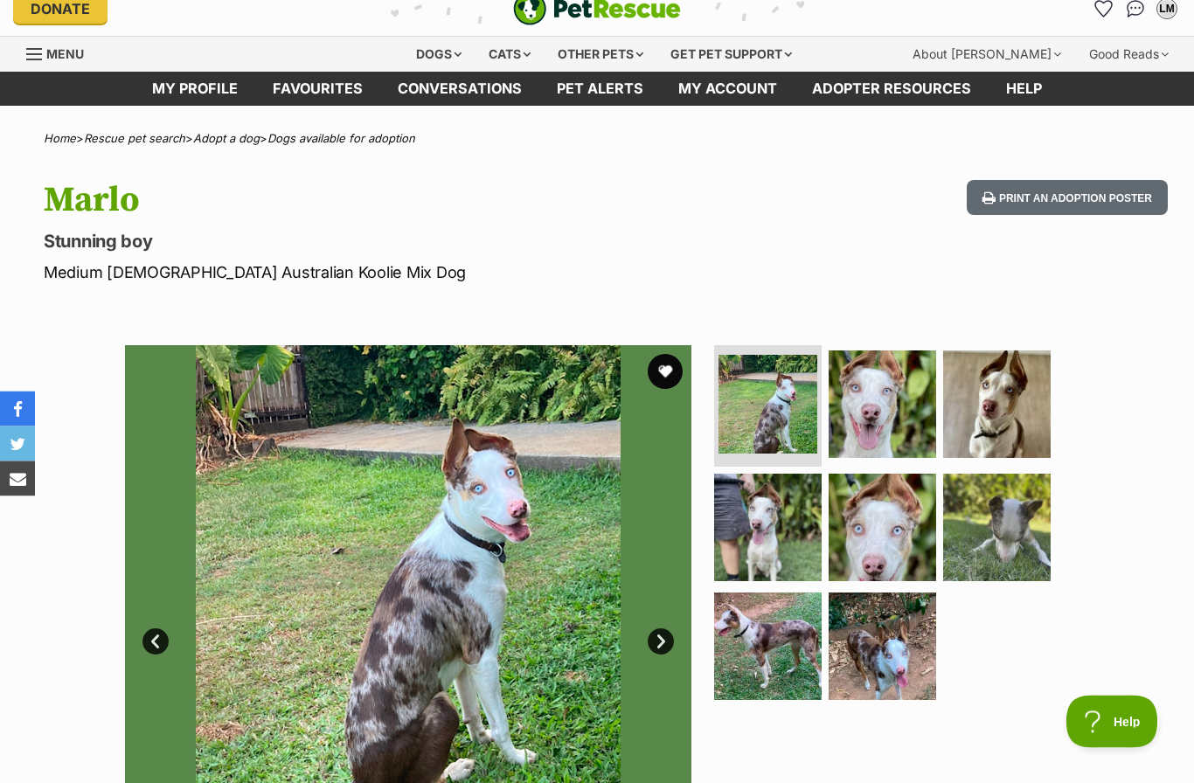
scroll to position [0, 0]
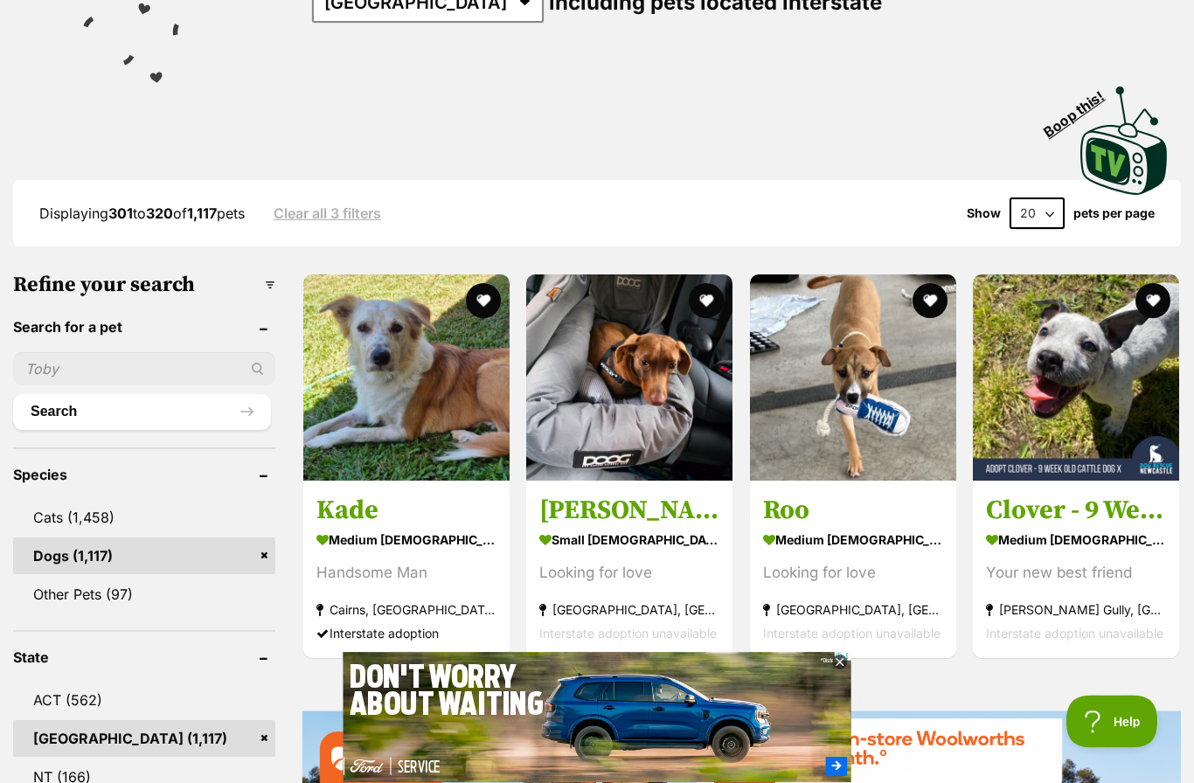
click at [838, 671] on div at bounding box center [840, 664] width 16 height 16
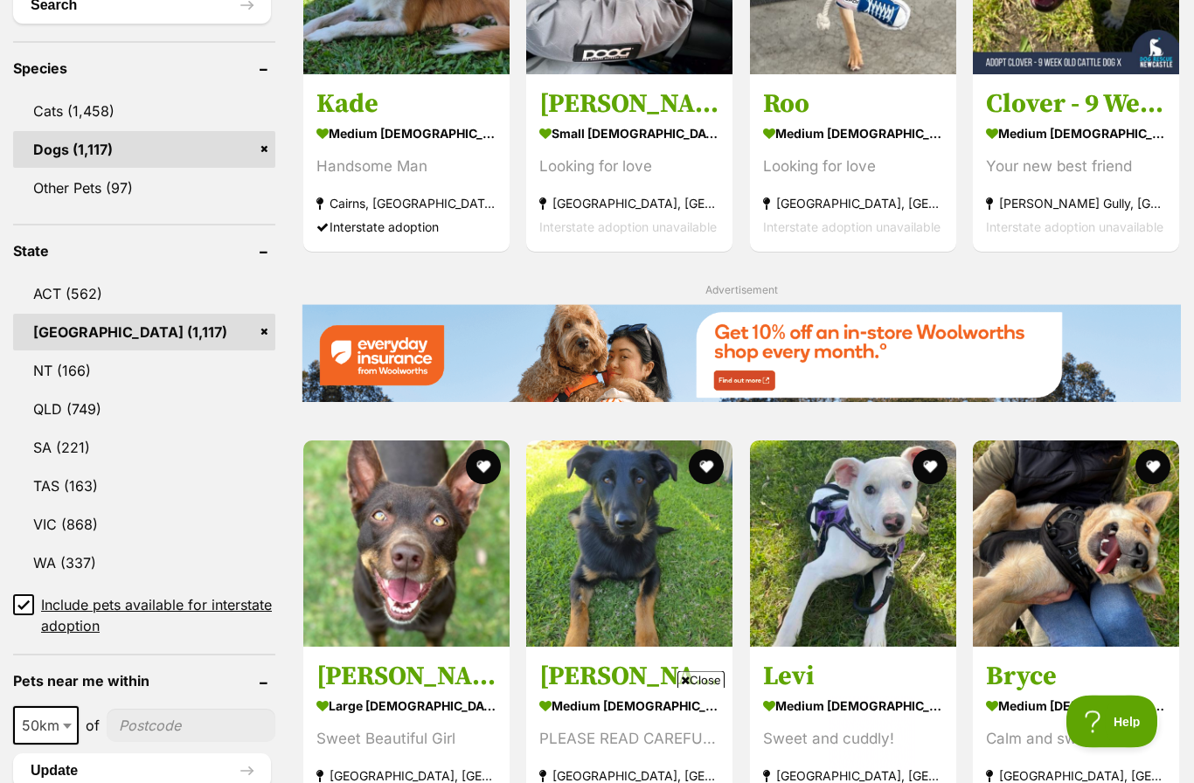
scroll to position [704, 0]
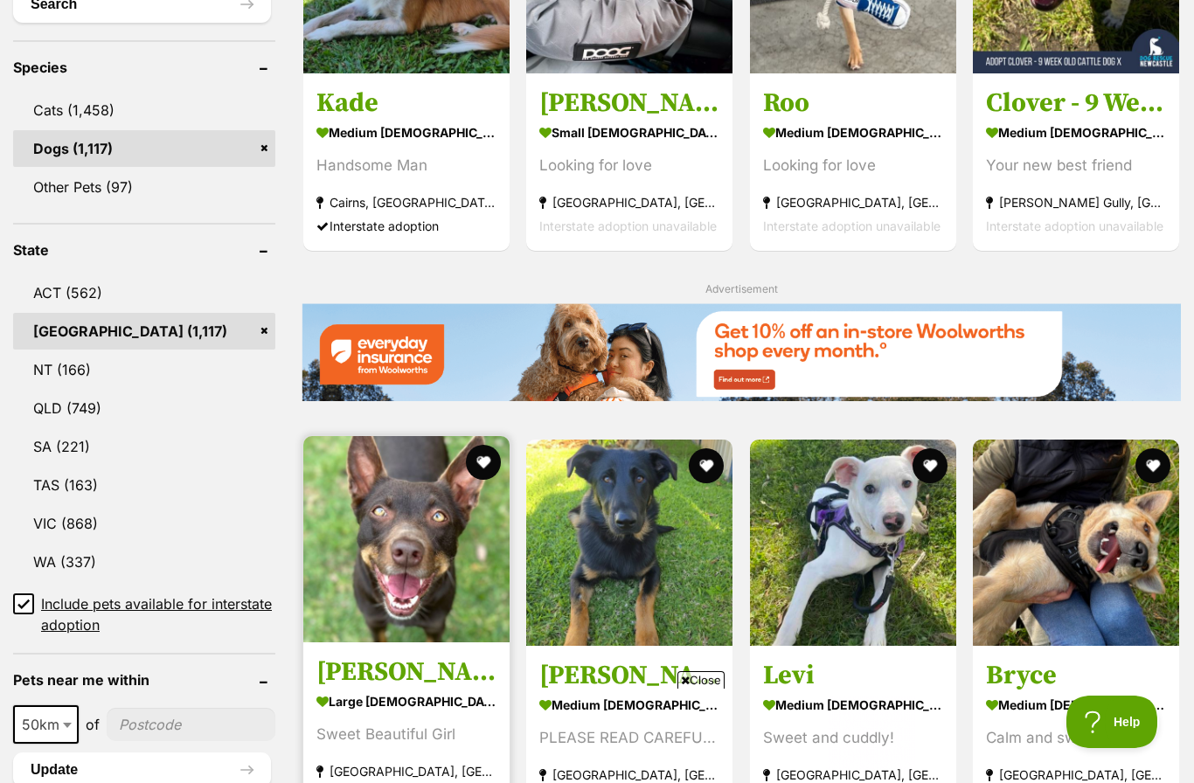
click at [389, 579] on img at bounding box center [406, 539] width 206 height 206
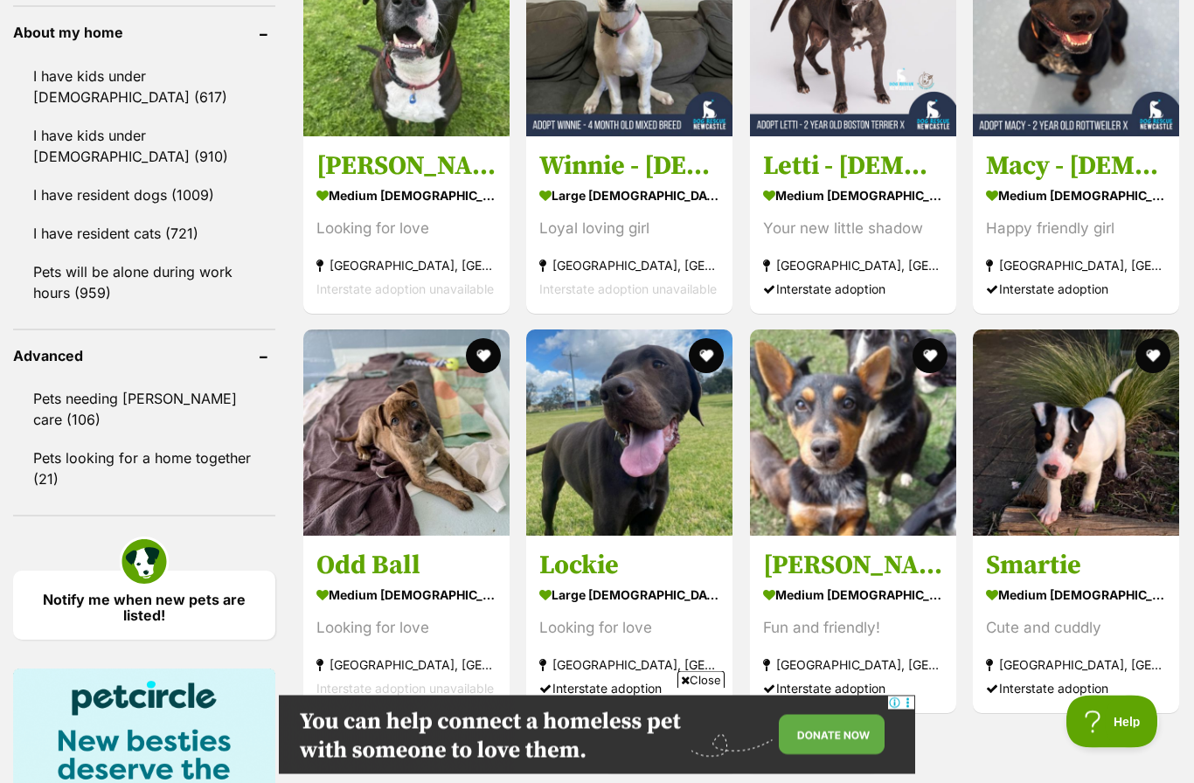
scroll to position [2004, 0]
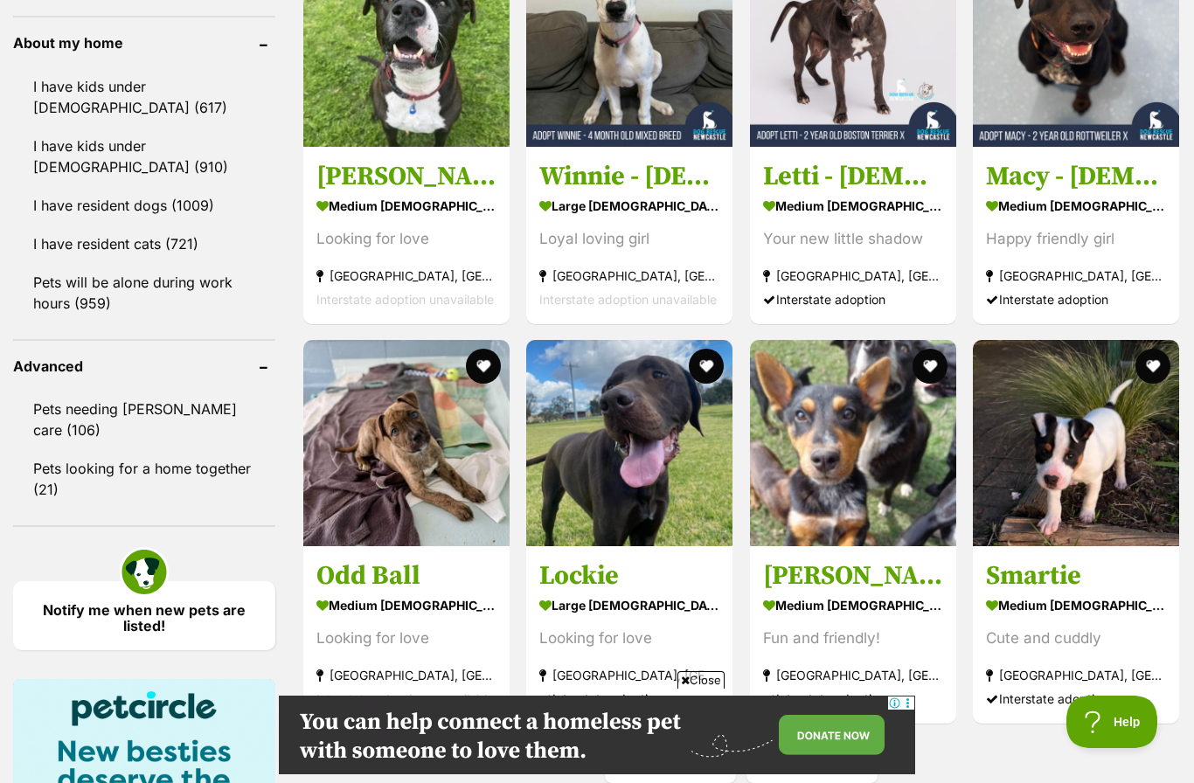
click at [298, 650] on div "Refine your search Search for a pet Search Species Cats (1,458) Dogs (1,117) Ot…" at bounding box center [597, 108] width 1168 height 3086
click at [351, 706] on div "Interstate adoption unavailable" at bounding box center [406, 699] width 180 height 24
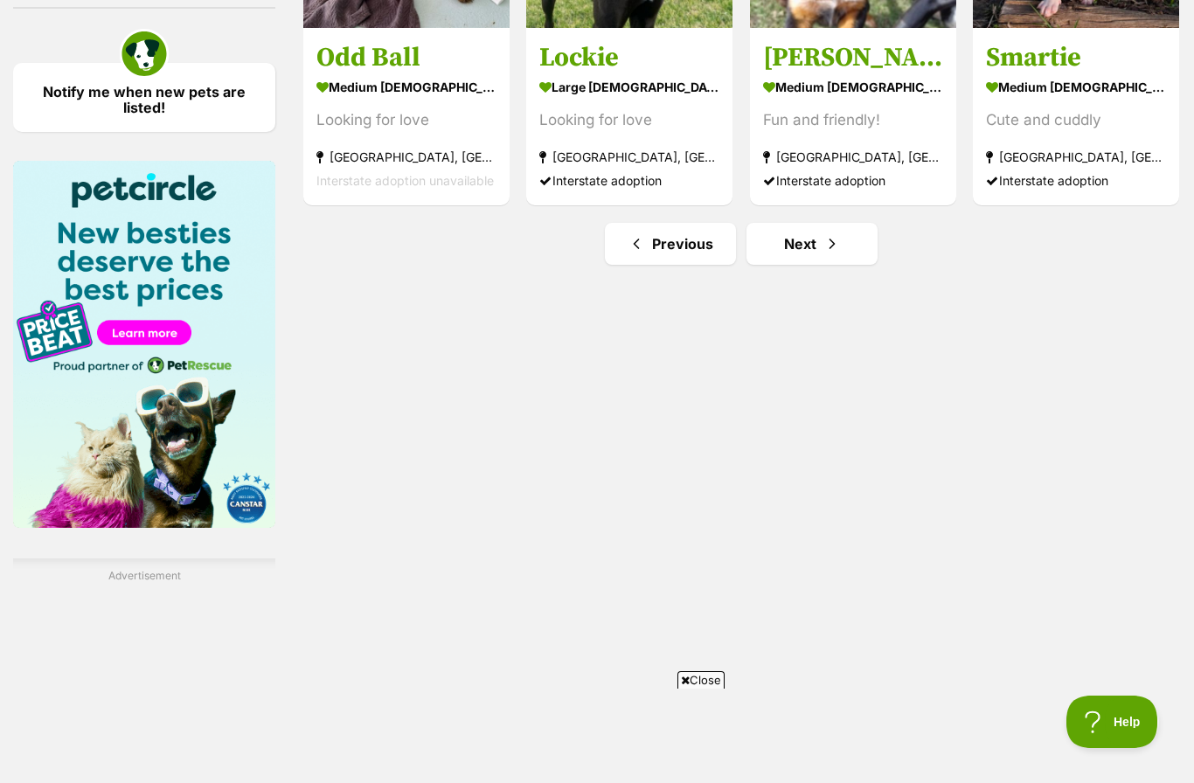
scroll to position [2525, 0]
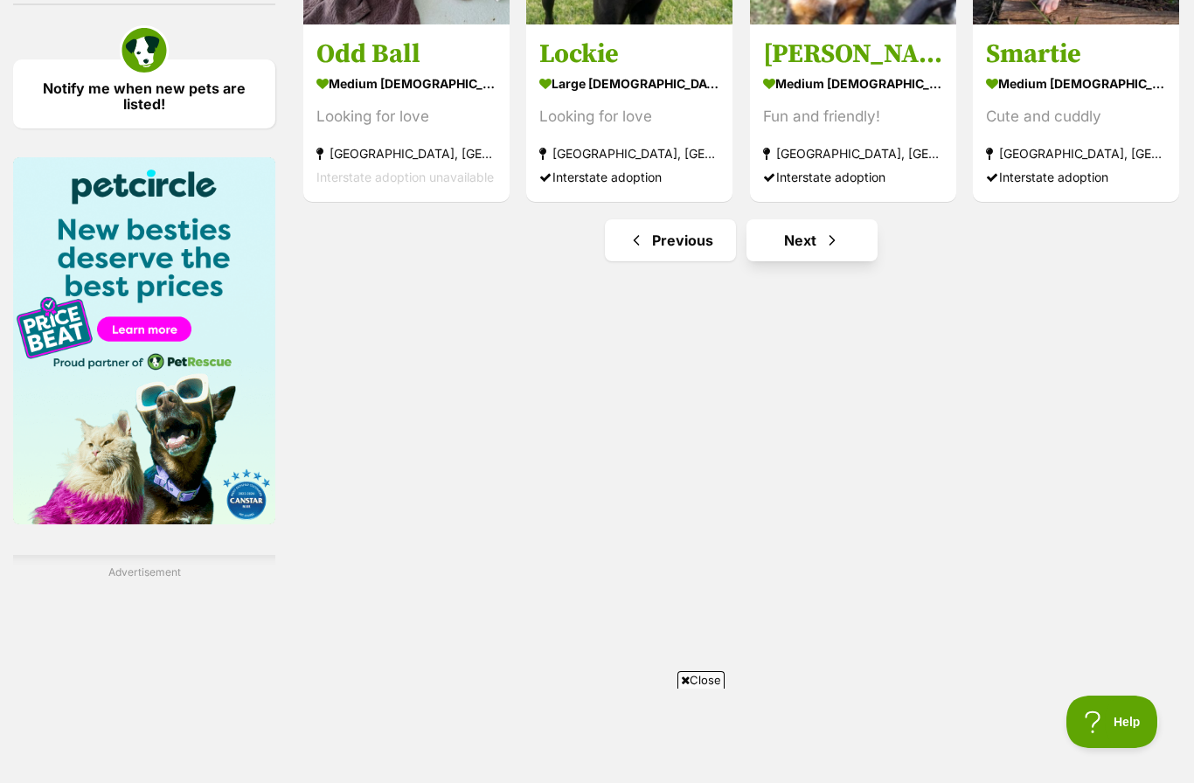
click at [820, 247] on link "Next" at bounding box center [812, 240] width 131 height 42
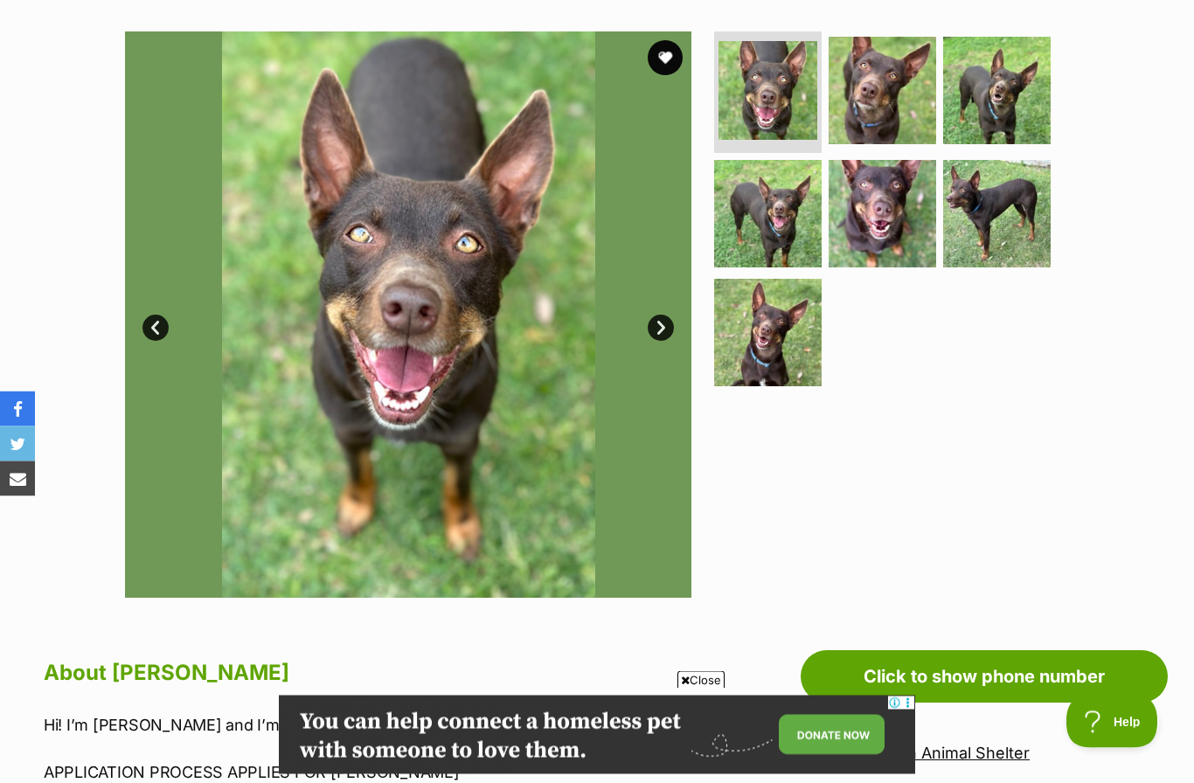
scroll to position [304, 0]
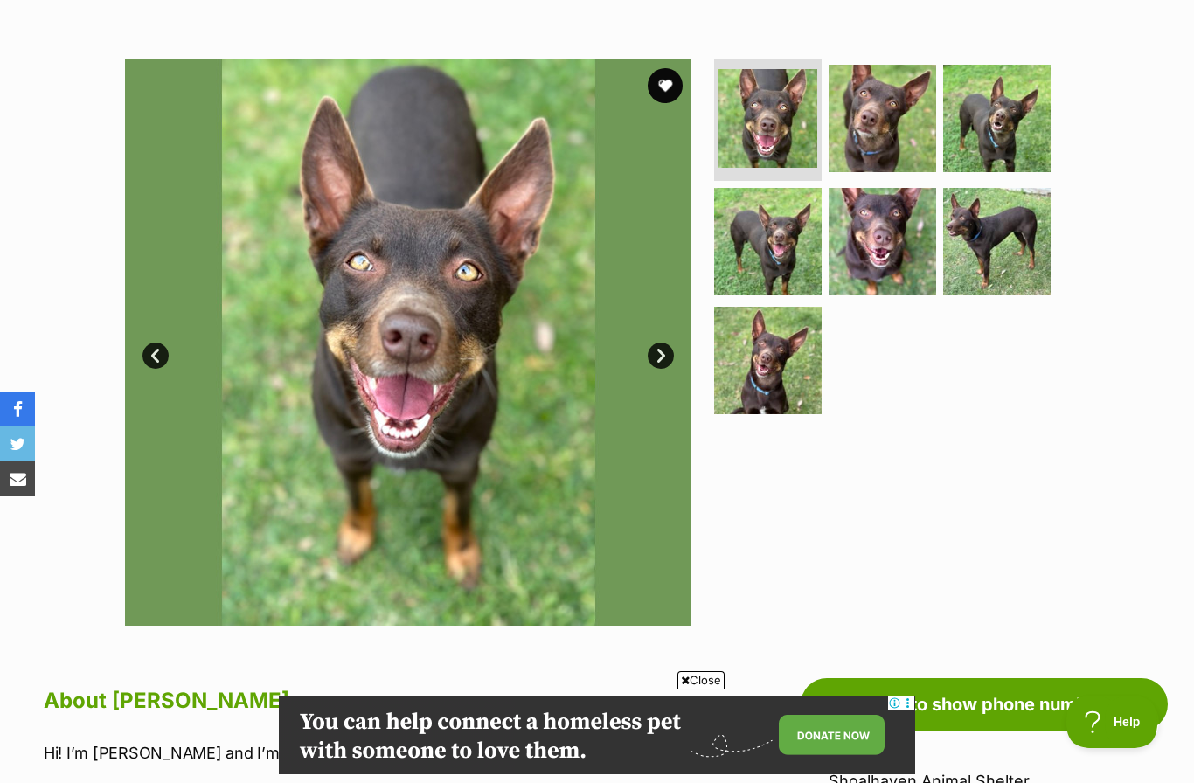
click at [667, 357] on link "Next" at bounding box center [661, 356] width 26 height 26
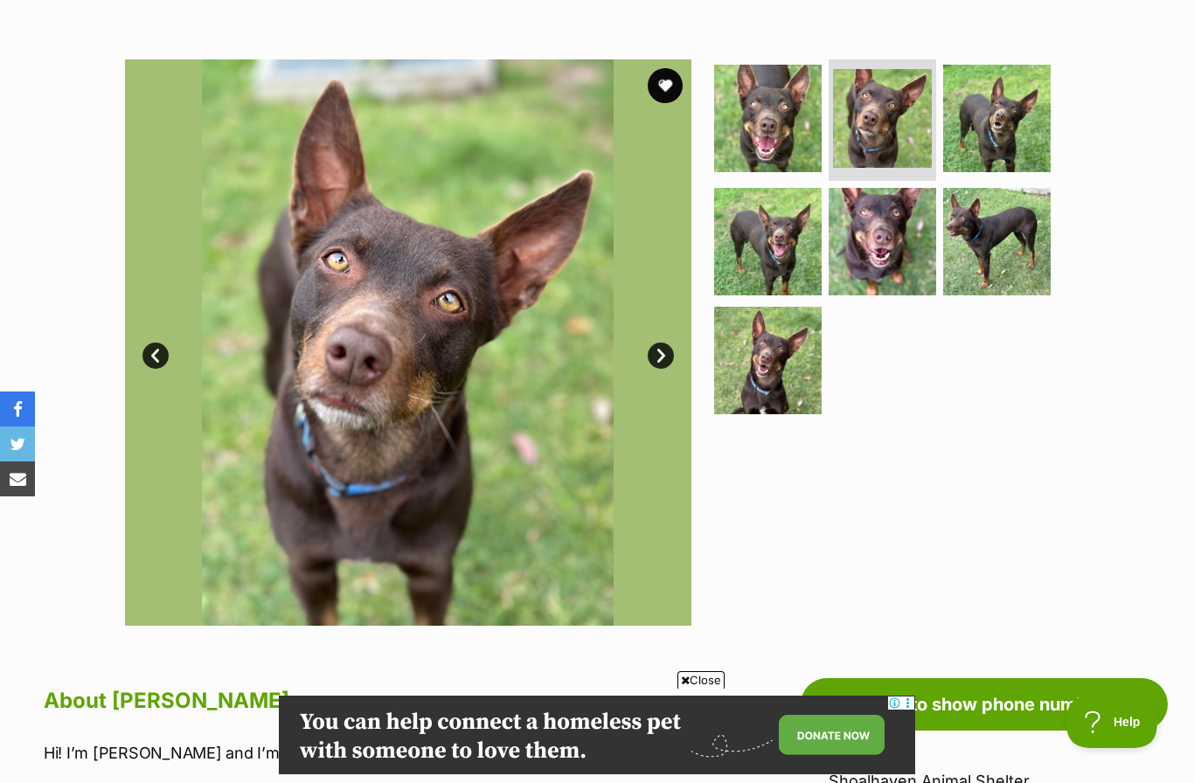
click at [670, 358] on link "Next" at bounding box center [661, 356] width 26 height 26
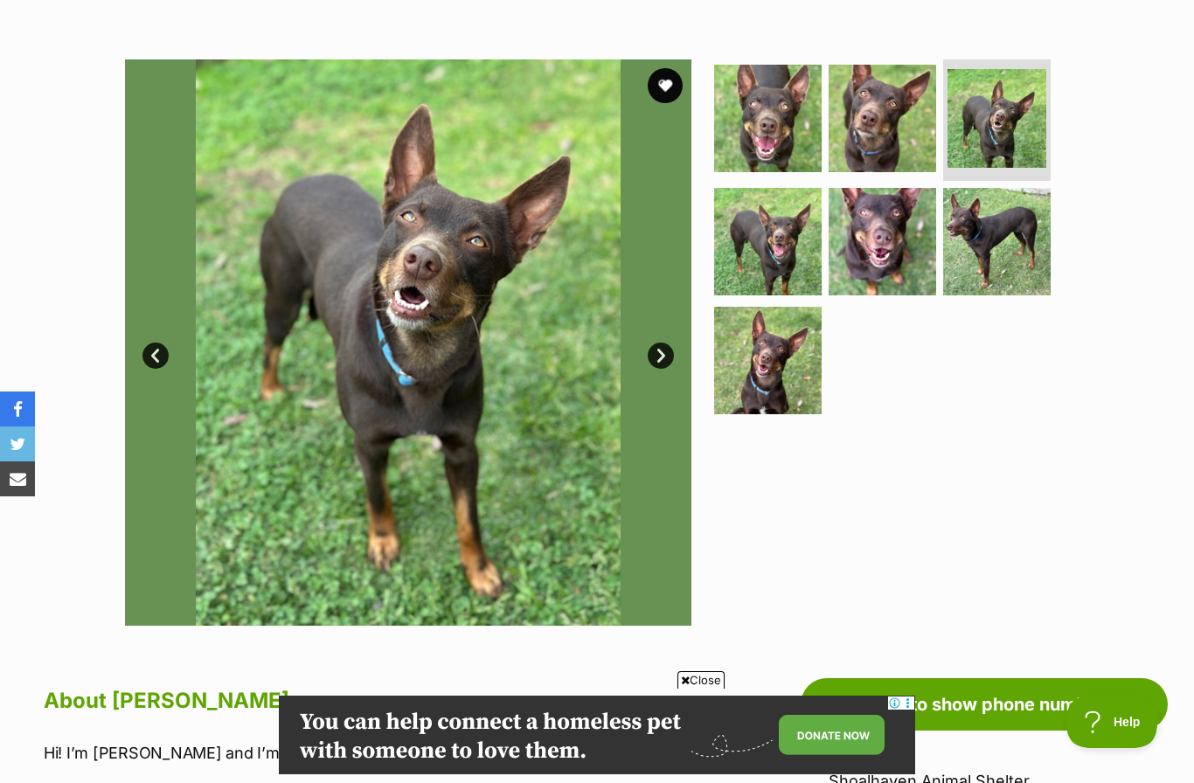
click at [670, 357] on link "Next" at bounding box center [661, 356] width 26 height 26
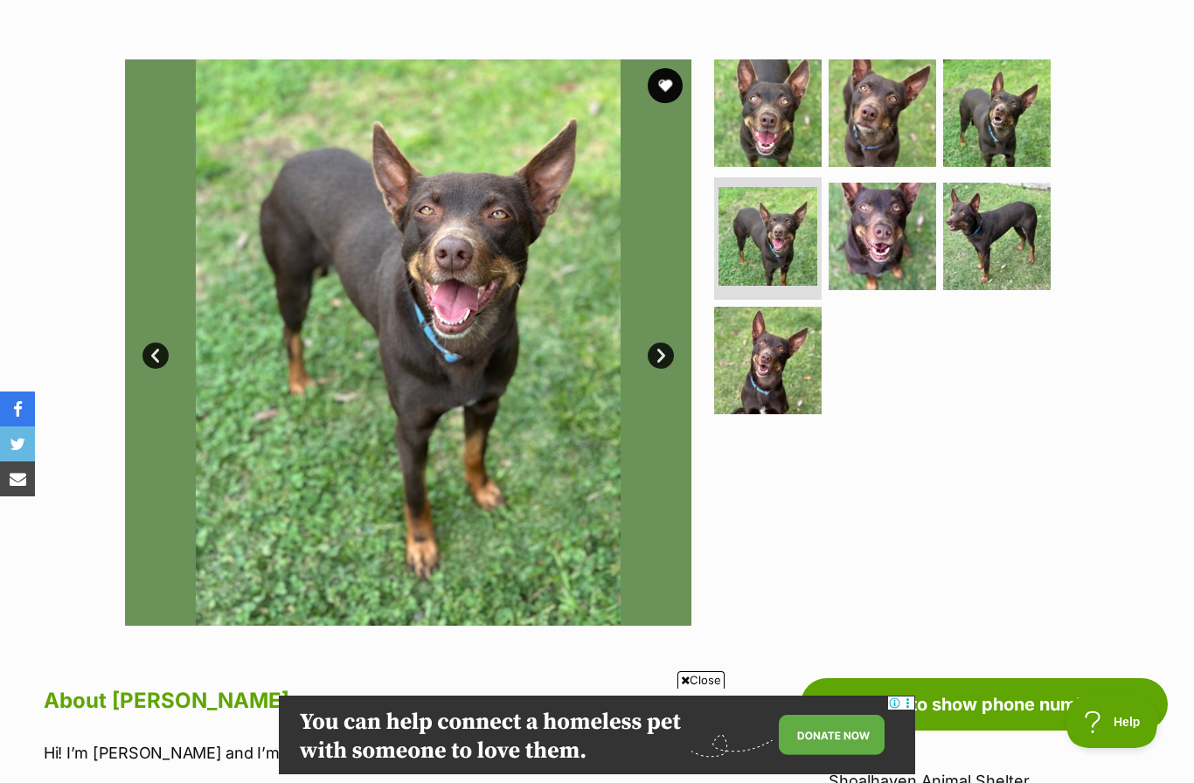
click at [670, 356] on link "Next" at bounding box center [661, 356] width 26 height 26
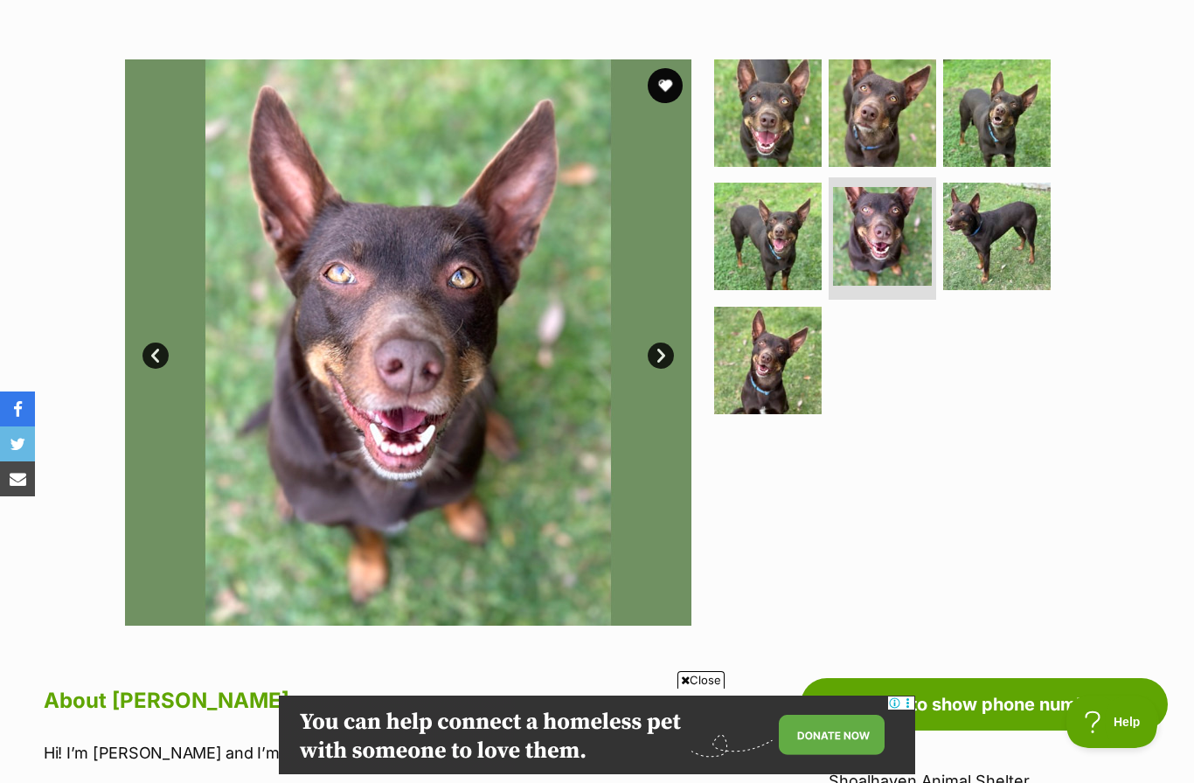
click at [670, 353] on link "Next" at bounding box center [661, 356] width 26 height 26
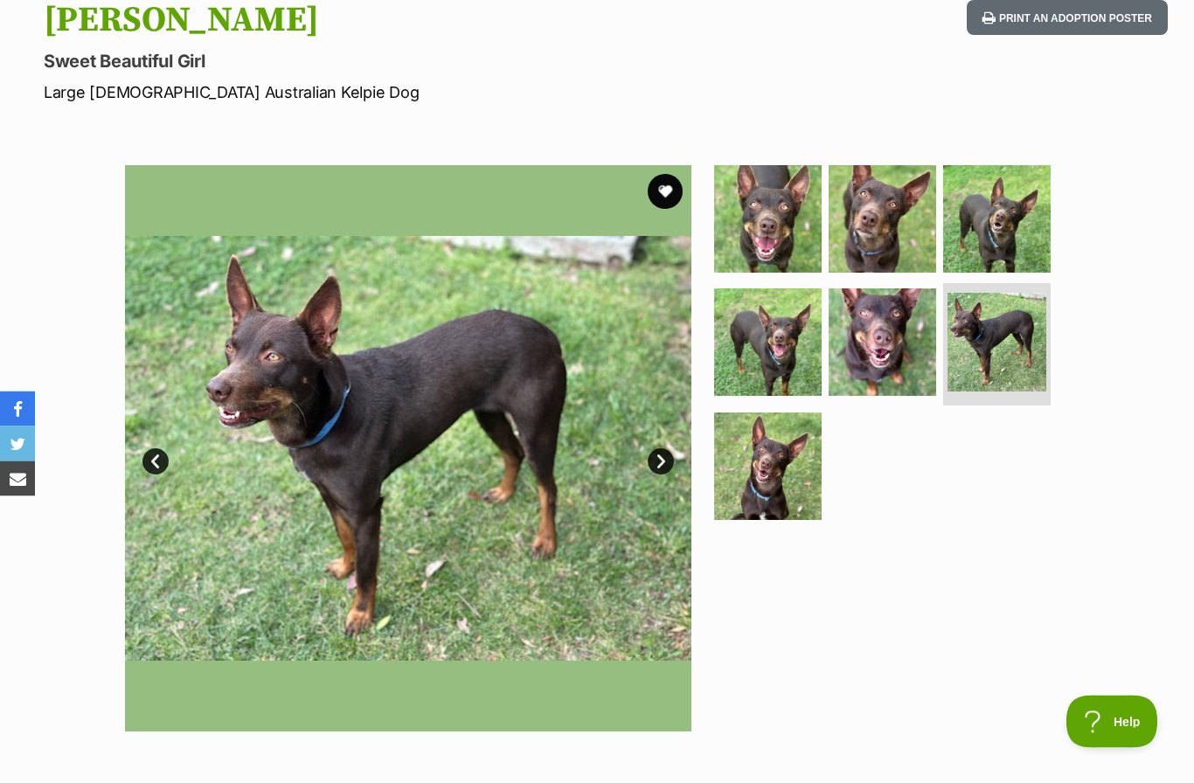
scroll to position [0, 0]
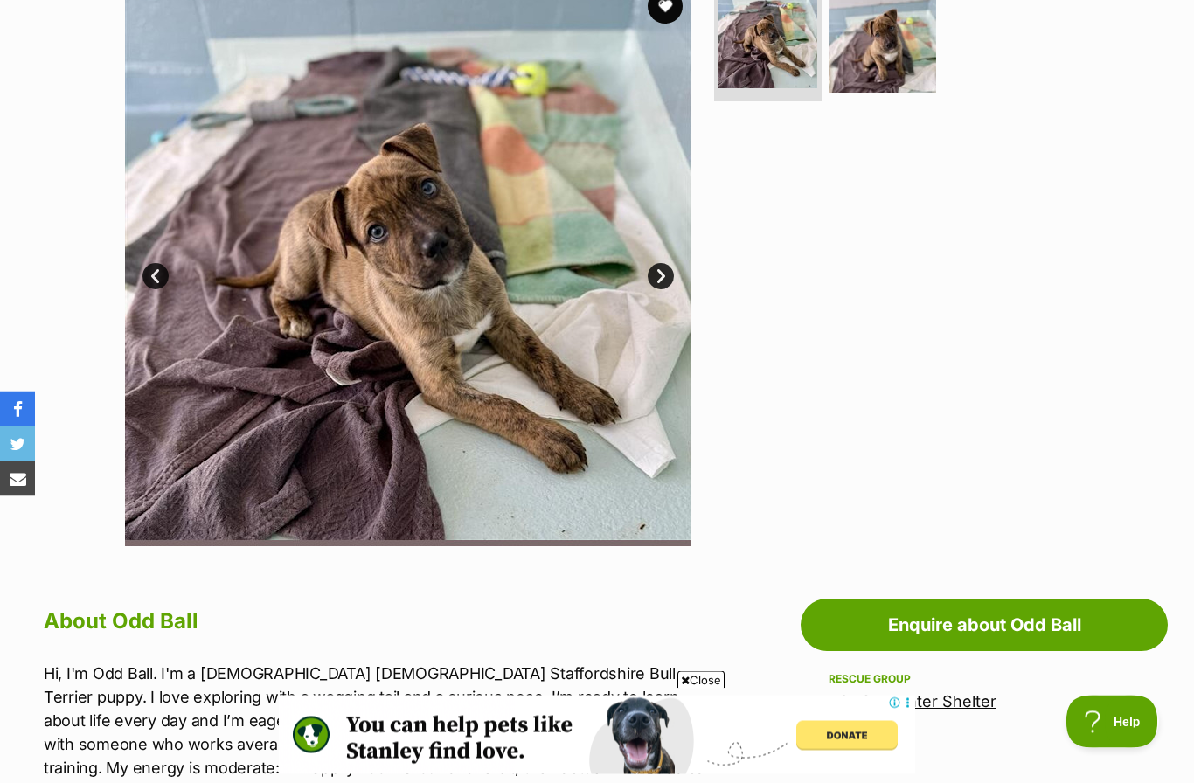
scroll to position [352, 0]
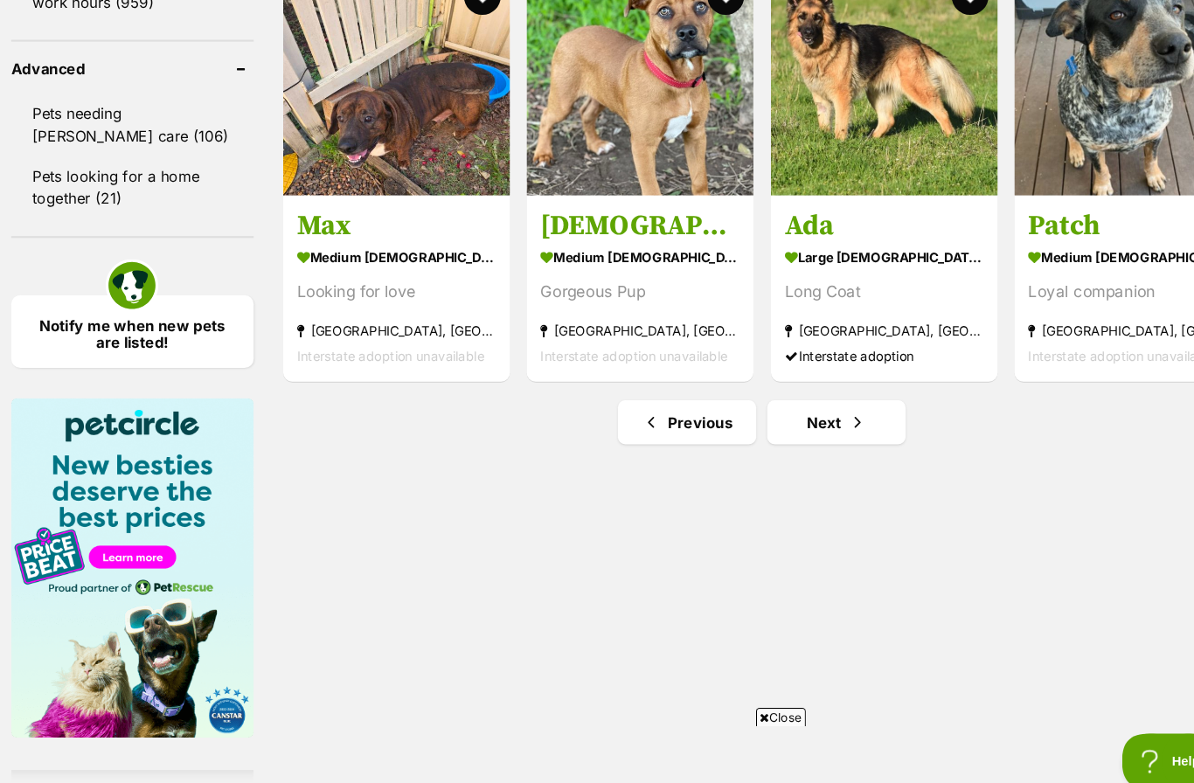
scroll to position [2411, 0]
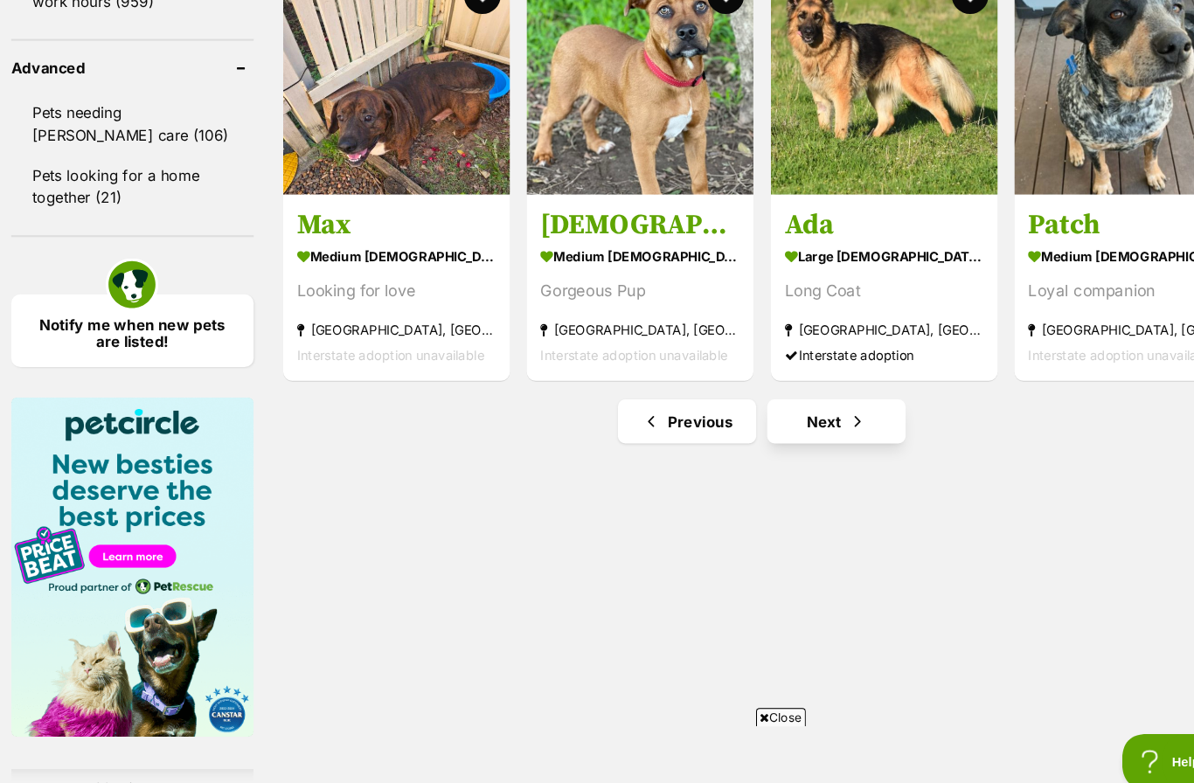
click at [749, 420] on link "Next" at bounding box center [795, 400] width 131 height 42
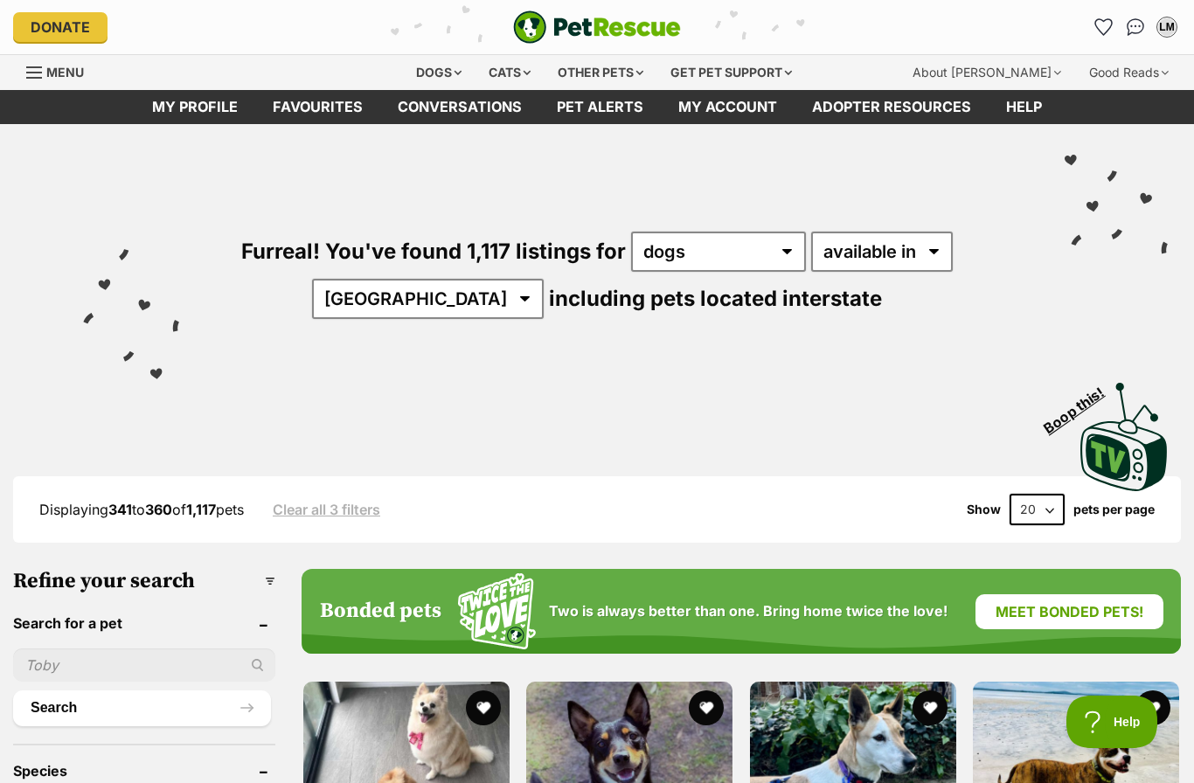
click at [316, 6] on div "Donate PetRescue home LM My account [PERSON_NAME] Edit profile Log out Pet aler…" at bounding box center [597, 27] width 1168 height 54
